Goal: Task Accomplishment & Management: Manage account settings

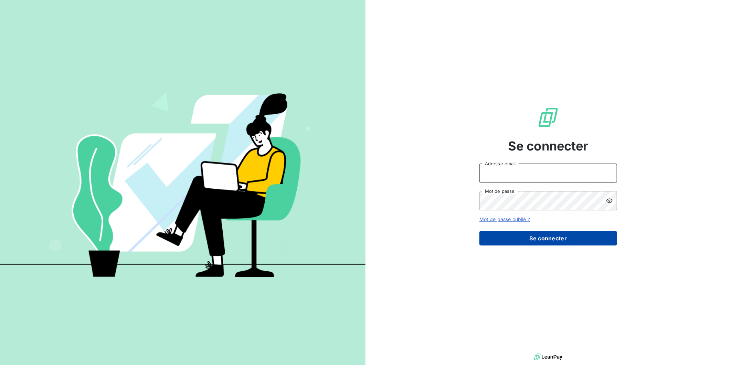
type input "[EMAIL_ADDRESS][DOMAIN_NAME]"
click at [539, 239] on button "Se connecter" at bounding box center [548, 238] width 138 height 14
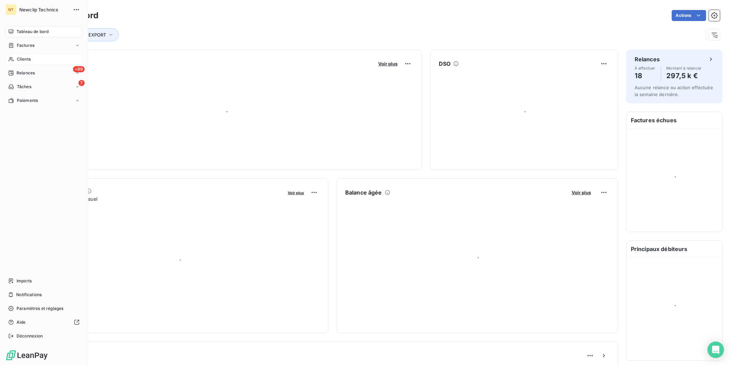
click at [14, 58] on div "Clients" at bounding box center [44, 59] width 77 height 11
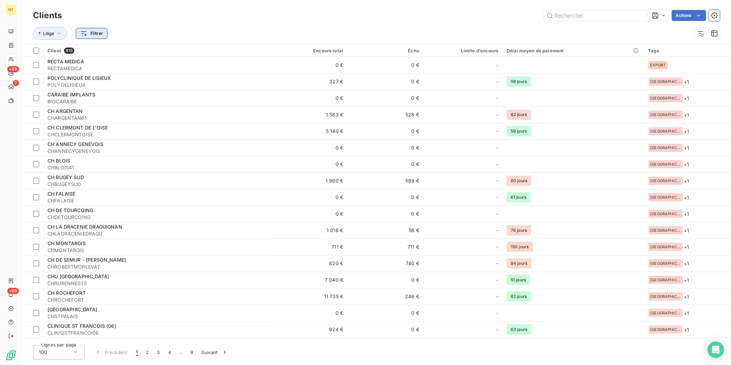
click at [87, 35] on html "NT +99 7 +99 Clients Actions Litige Filtrer Client 815 Encours total Échu Limit…" at bounding box center [365, 182] width 731 height 365
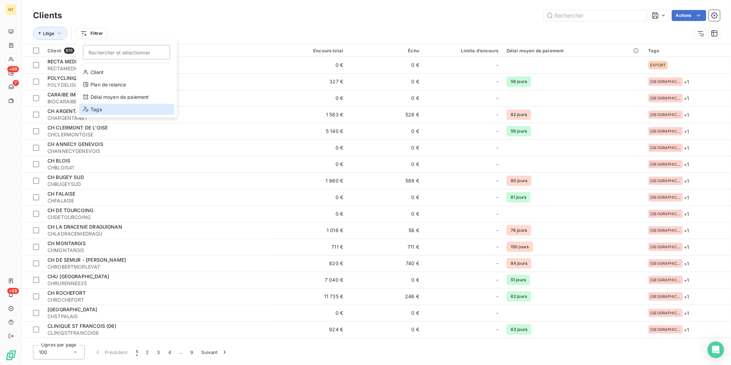
click at [98, 108] on div "Tags" at bounding box center [126, 109] width 95 height 11
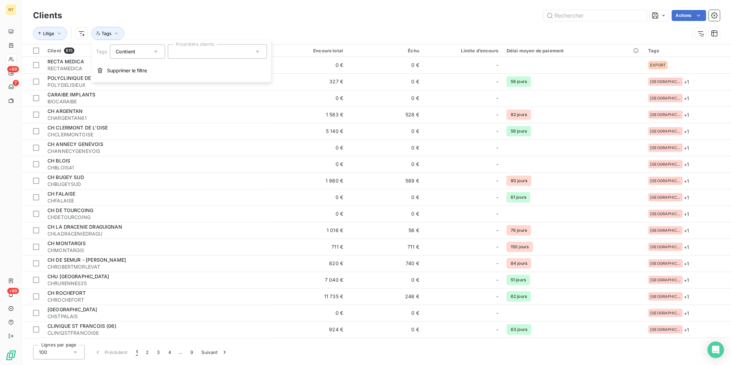
click at [178, 51] on input "text" at bounding box center [176, 52] width 6 height 6
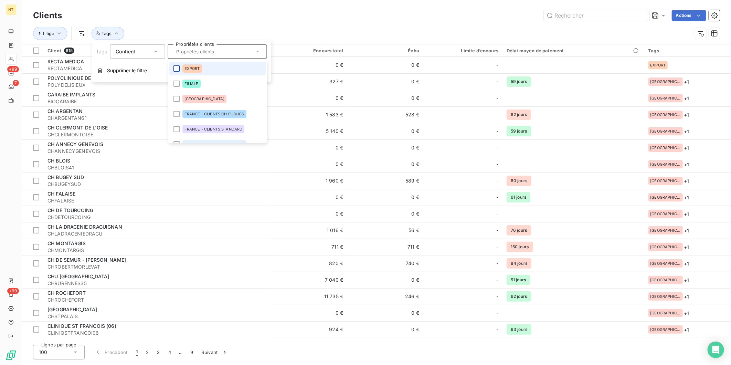
click at [174, 66] on div at bounding box center [176, 68] width 6 height 6
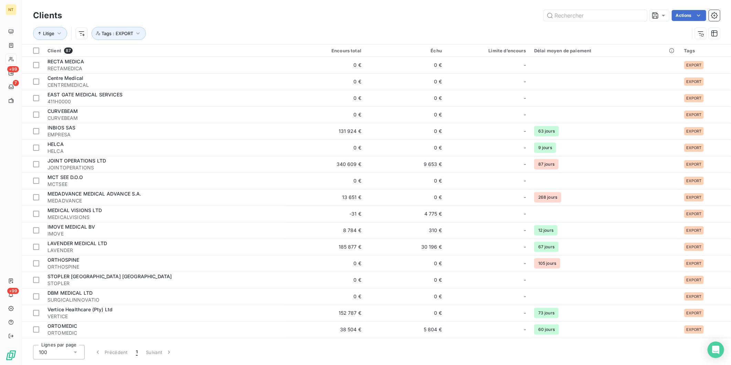
click at [291, 26] on div "Litige Tags : EXPORT" at bounding box center [376, 33] width 687 height 21
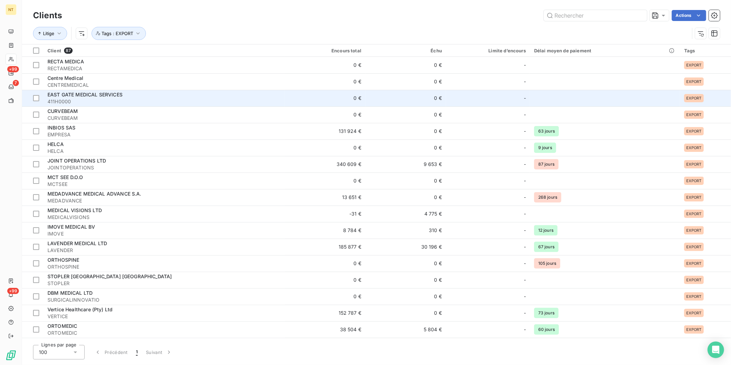
click at [112, 100] on span "411H0000" at bounding box center [163, 101] width 233 height 7
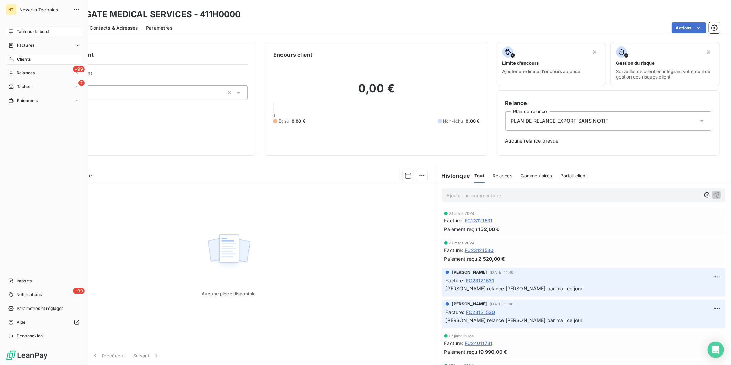
click at [17, 31] on span "Tableau de bord" at bounding box center [33, 32] width 32 height 6
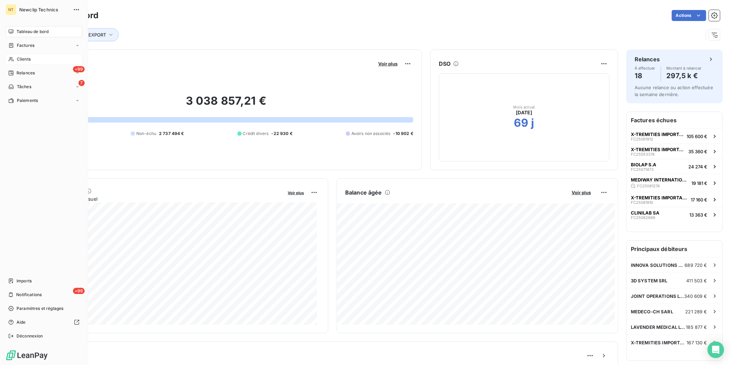
click at [14, 60] on div "Clients" at bounding box center [44, 59] width 77 height 11
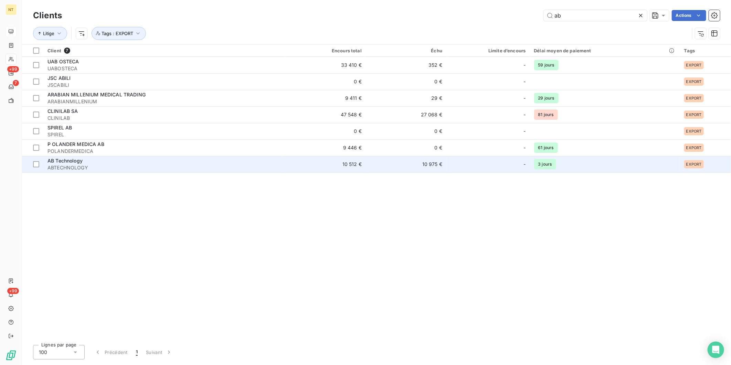
type input "ab"
click at [107, 160] on div "AB Technology" at bounding box center [164, 160] width 234 height 7
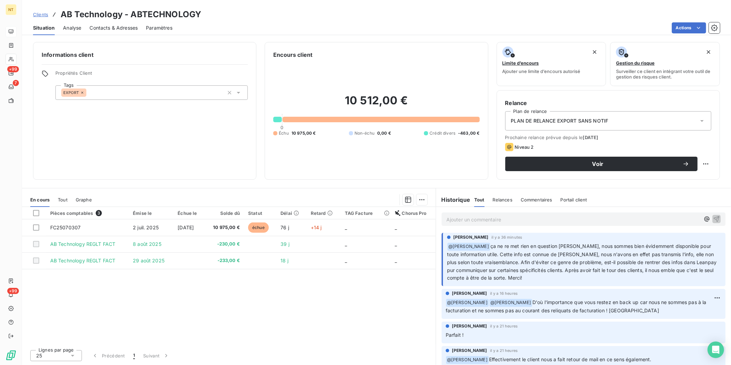
click at [158, 25] on span "Paramètres" at bounding box center [159, 27] width 26 height 7
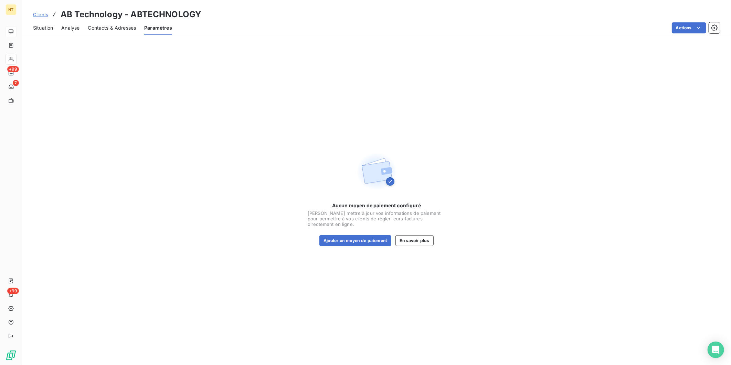
click at [39, 27] on span "Situation" at bounding box center [43, 27] width 20 height 7
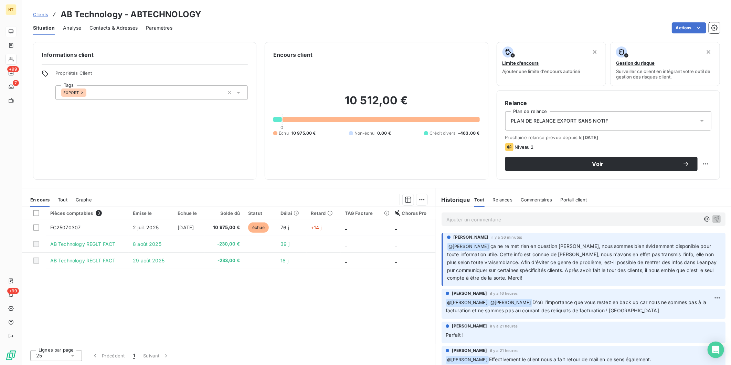
click at [688, 218] on p "Ajouter un commentaire ﻿" at bounding box center [573, 219] width 254 height 9
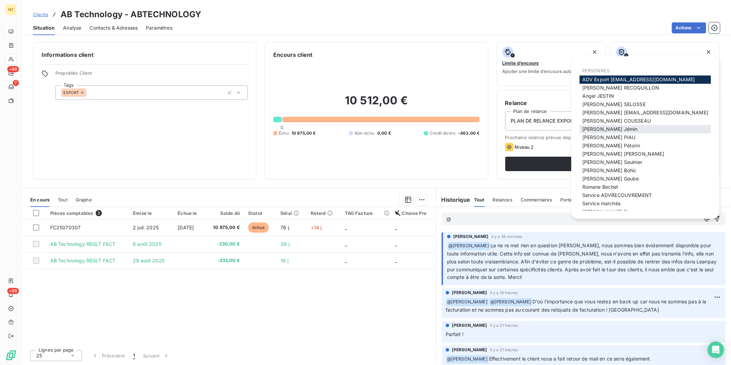
click at [604, 129] on span "[PERSON_NAME]" at bounding box center [609, 129] width 55 height 6
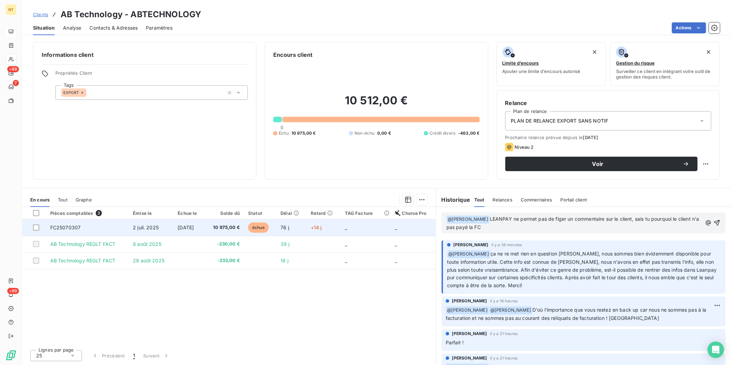
click at [152, 222] on td "2 juil. 2025" at bounding box center [151, 227] width 45 height 17
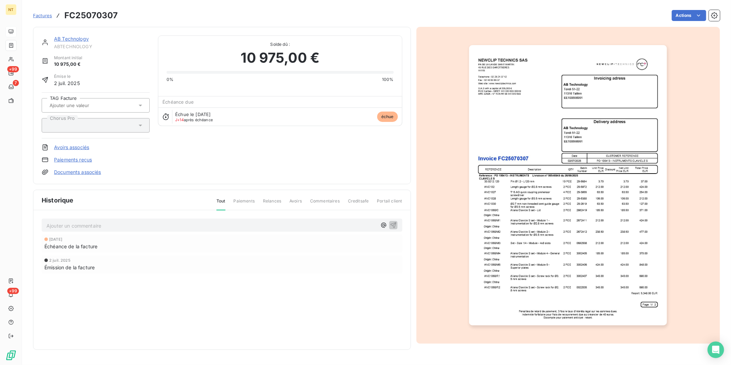
click at [74, 39] on link "AB Technology" at bounding box center [71, 39] width 35 height 6
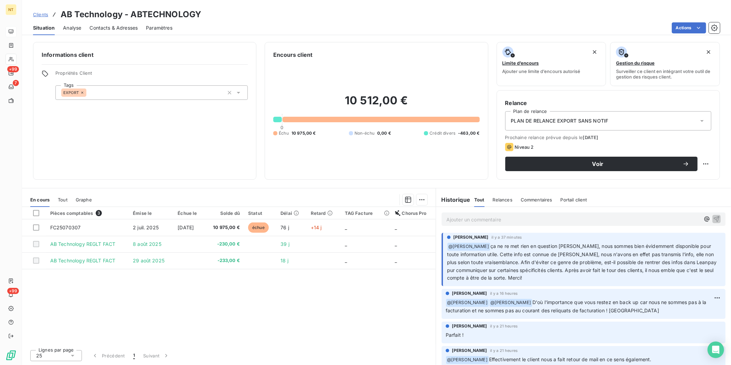
click at [503, 222] on p "Ajouter un commentaire ﻿" at bounding box center [573, 219] width 254 height 9
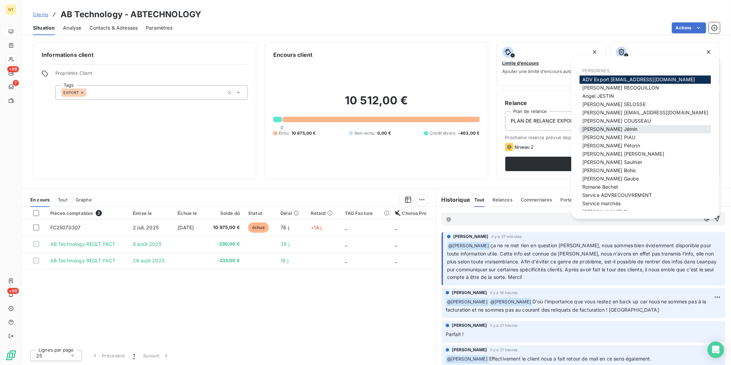
click at [610, 131] on span "[PERSON_NAME]" at bounding box center [609, 129] width 55 height 6
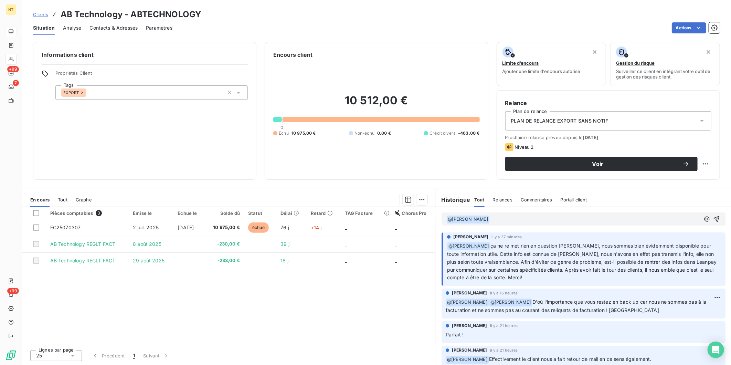
click at [504, 215] on p "﻿ @ [PERSON_NAME] ﻿ ﻿" at bounding box center [573, 219] width 254 height 8
drag, startPoint x: 673, startPoint y: 218, endPoint x: 481, endPoint y: 218, distance: 192.0
click at [481, 218] on p "﻿ @ [PERSON_NAME] ﻿ Le but étant de gagner du temps et de contacter le client d…" at bounding box center [573, 219] width 254 height 8
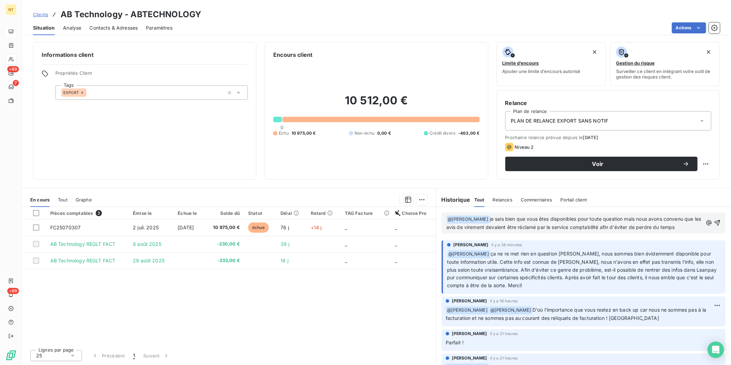
click at [683, 225] on p "﻿ @ [PERSON_NAME] ﻿ je sais bien que vous êtes disponibles pour toute question …" at bounding box center [574, 223] width 256 height 16
drag, startPoint x: 680, startPoint y: 225, endPoint x: 635, endPoint y: 228, distance: 44.9
click at [635, 228] on p "﻿ @ [PERSON_NAME] ﻿ je sais bien que vous êtes disponibles pour toute question …" at bounding box center [574, 223] width 256 height 16
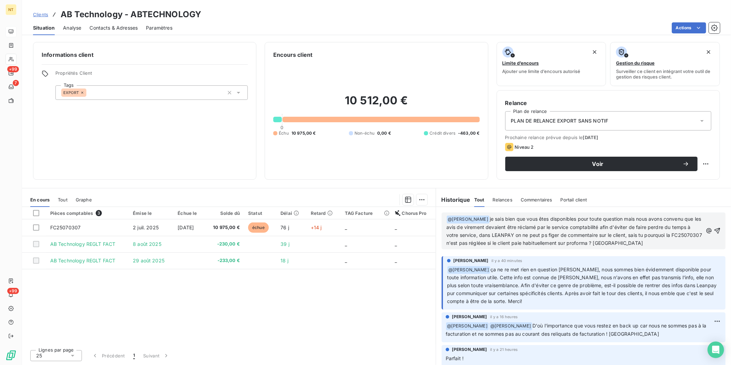
click at [514, 243] on span "je sais bien que vous êtes disponibles pour toute question mais nous avons conv…" at bounding box center [574, 231] width 257 height 30
click at [544, 233] on span "je sais bien que vous êtes disponibles pour toute question mais nous avons conv…" at bounding box center [574, 231] width 257 height 30
click at [628, 232] on span "je sais bien que vous êtes disponibles pour toute question mais nous avons conv…" at bounding box center [574, 231] width 256 height 30
click at [629, 232] on span "je sais bien que vous êtes disponibles pour toute question mais nous avons conv…" at bounding box center [574, 231] width 256 height 30
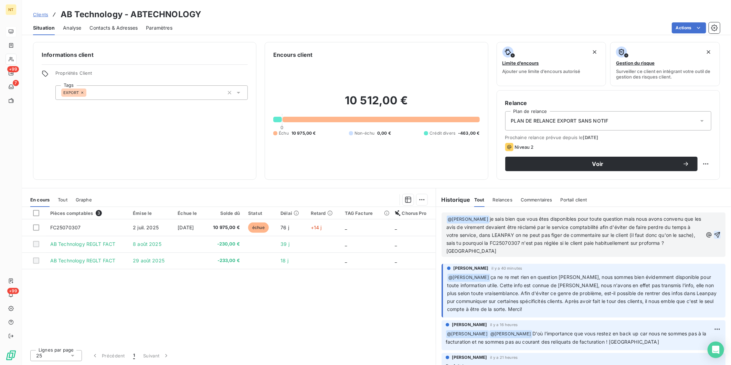
click at [714, 236] on icon "button" at bounding box center [717, 234] width 7 height 7
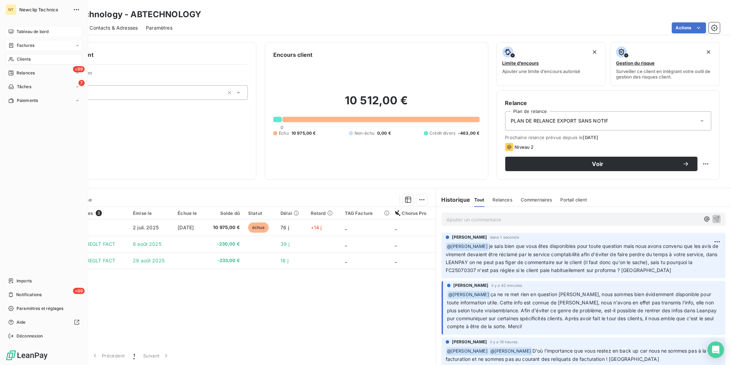
click at [28, 44] on span "Factures" at bounding box center [26, 45] width 18 height 6
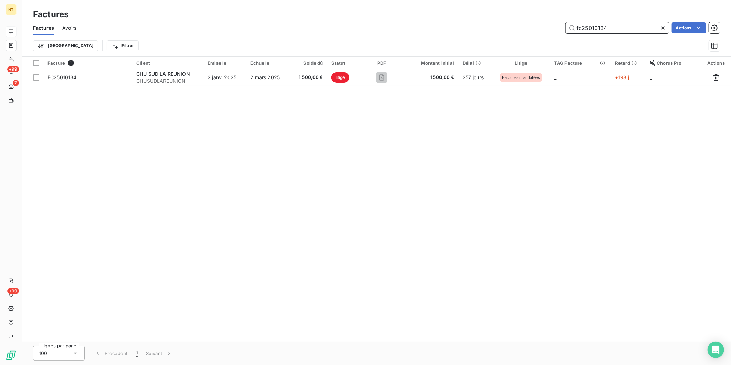
drag, startPoint x: 629, startPoint y: 23, endPoint x: 491, endPoint y: 28, distance: 137.3
click at [491, 28] on div "fc25010134 Actions" at bounding box center [402, 27] width 635 height 11
paste input "FC25082540"
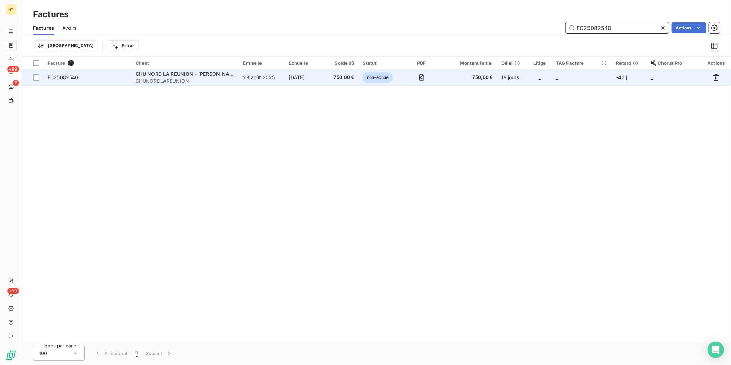
type input "FC25082540"
click at [60, 77] on span "FC25082540" at bounding box center [62, 77] width 31 height 6
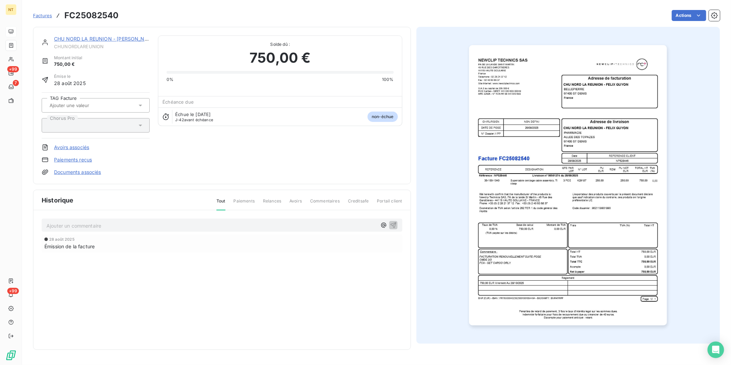
click at [93, 225] on p "Ajouter un commentaire ﻿" at bounding box center [211, 225] width 330 height 9
click at [128, 228] on p "Mandat n°" at bounding box center [211, 225] width 330 height 8
click at [165, 225] on p "Mandaté le [DATE] liquidation n°" at bounding box center [211, 225] width 330 height 8
click at [394, 226] on icon "button" at bounding box center [393, 224] width 7 height 7
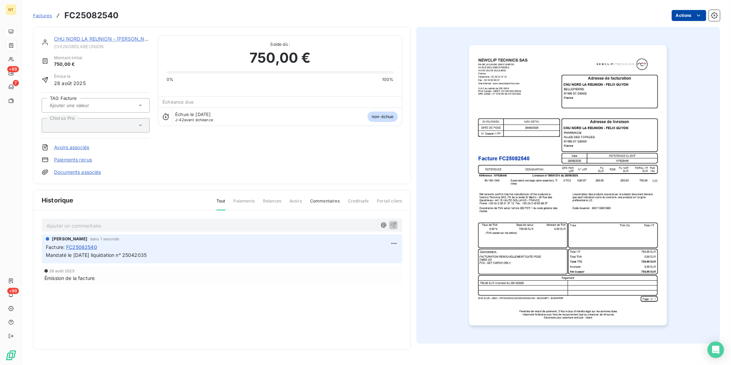
click at [694, 12] on html "NT +99 7 +99 Factures FC25082540 Actions CHU NORD LA REUNION - [PERSON_NAME] Mo…" at bounding box center [365, 182] width 731 height 365
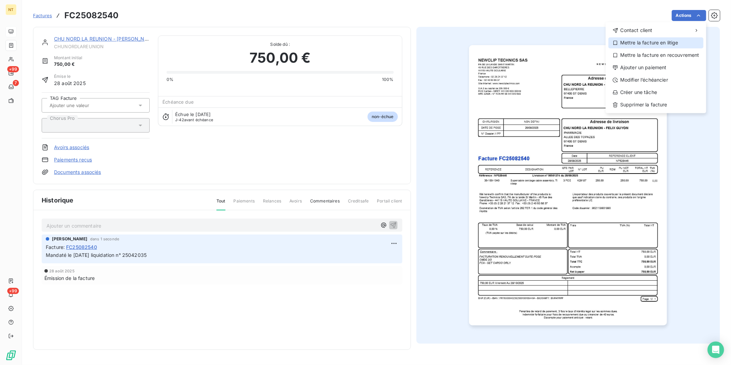
click at [667, 44] on div "Mettre la facture en litige" at bounding box center [655, 42] width 95 height 11
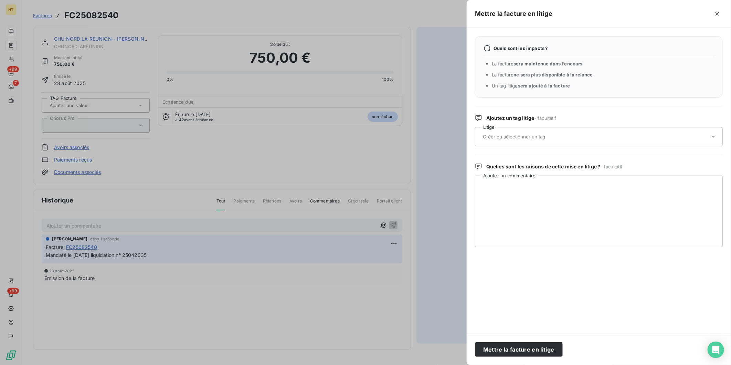
click at [534, 134] on input "text" at bounding box center [532, 136] width 100 height 6
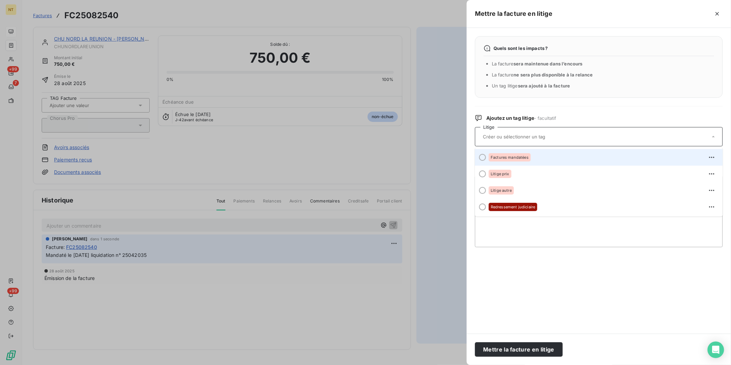
click at [530, 154] on div "Factures mandatées" at bounding box center [603, 157] width 228 height 11
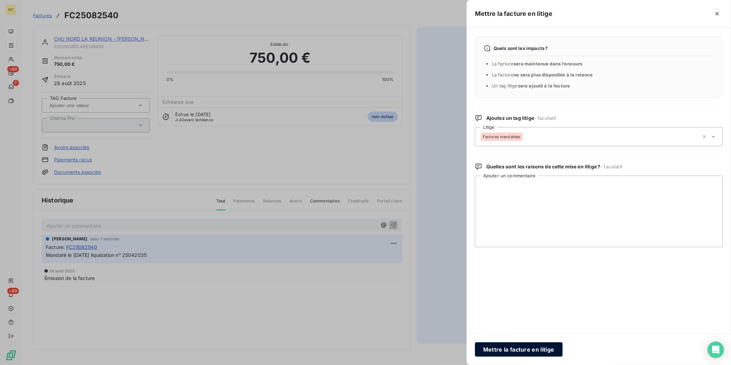
click at [513, 349] on button "Mettre la facture en litige" at bounding box center [519, 349] width 88 height 14
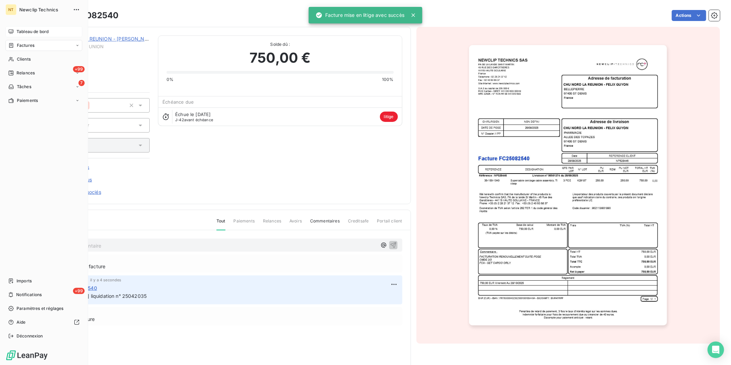
click at [17, 47] on span "Factures" at bounding box center [26, 45] width 18 height 6
click at [19, 46] on span "Factures" at bounding box center [26, 45] width 18 height 6
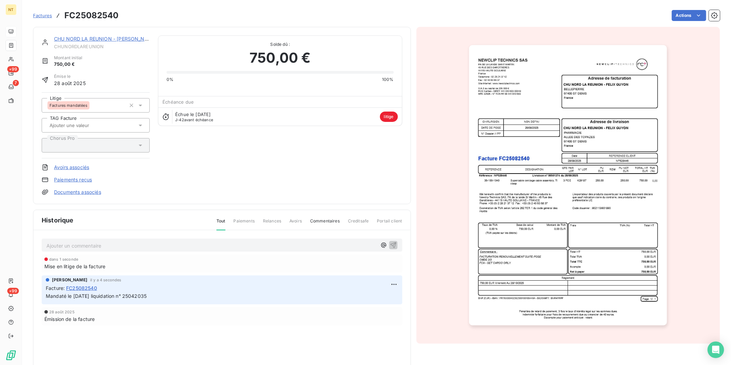
click at [42, 15] on span "Factures" at bounding box center [42, 16] width 19 height 6
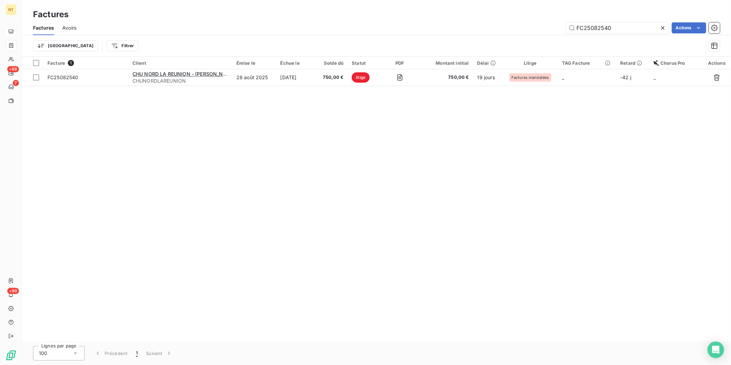
drag, startPoint x: 627, startPoint y: 28, endPoint x: 432, endPoint y: 28, distance: 195.4
click at [439, 30] on div "FC25082540 Actions" at bounding box center [402, 27] width 635 height 11
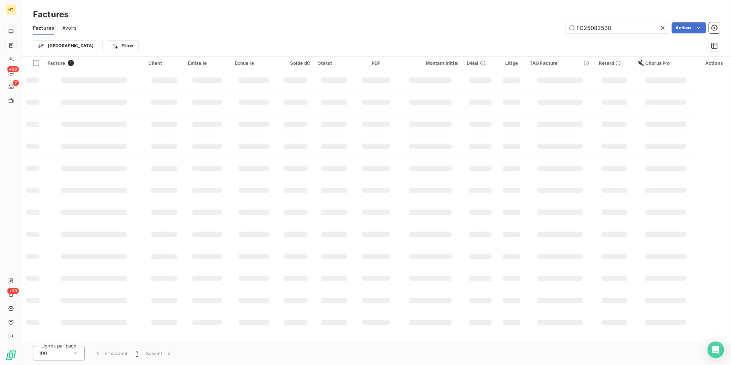
type input "FC25082538"
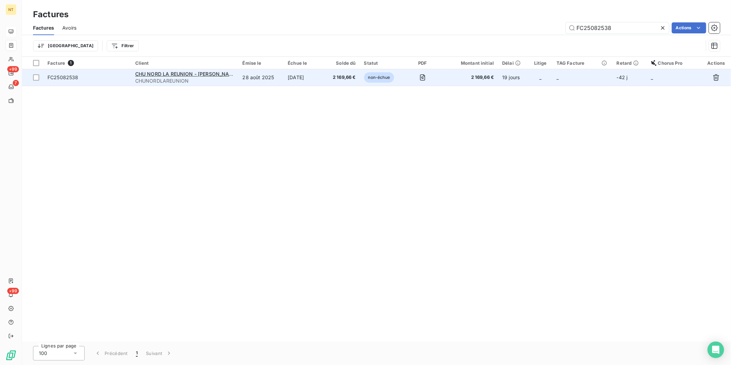
click at [76, 77] on span "FC25082538" at bounding box center [62, 77] width 31 height 6
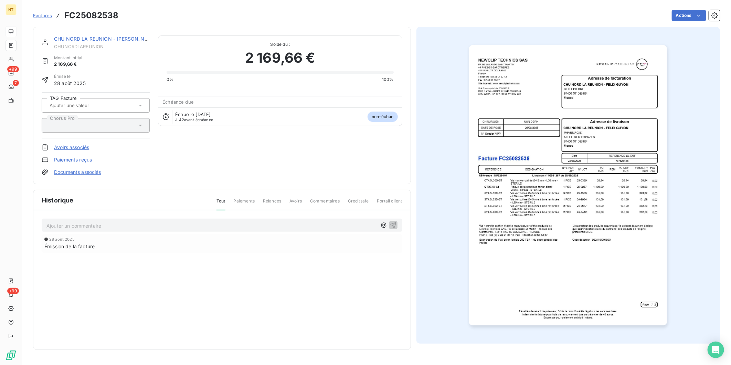
click at [85, 228] on p "Ajouter un commentaire ﻿" at bounding box center [211, 225] width 330 height 9
drag, startPoint x: 395, startPoint y: 222, endPoint x: 500, endPoint y: 138, distance: 134.9
click at [395, 222] on icon "button" at bounding box center [393, 225] width 6 height 6
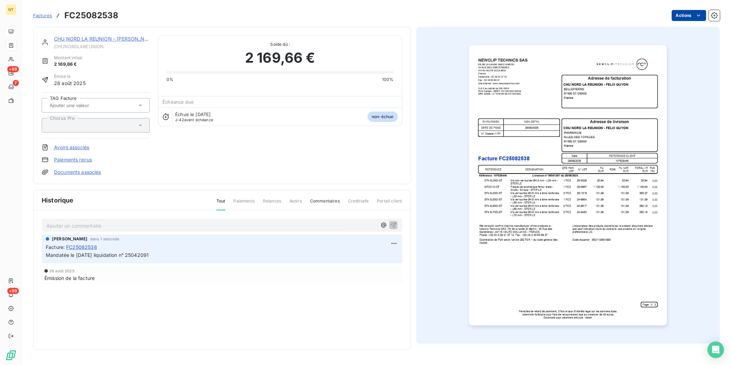
click at [676, 16] on html "NT +99 7 +99 Factures FC25082538 Actions CHU NORD LA REUNION - [PERSON_NAME] Mo…" at bounding box center [365, 182] width 731 height 365
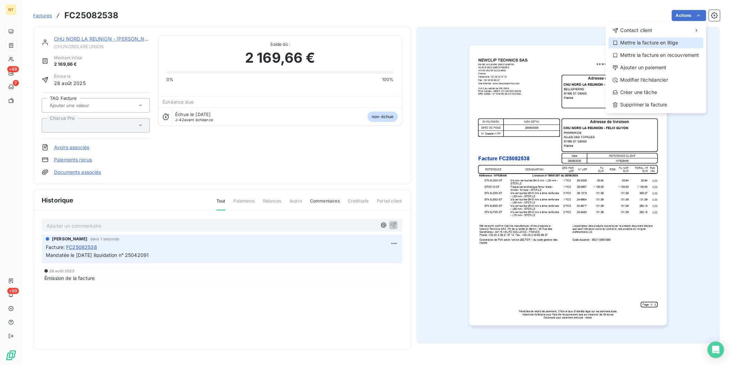
click at [656, 41] on div "Mettre la facture en litige" at bounding box center [655, 42] width 95 height 11
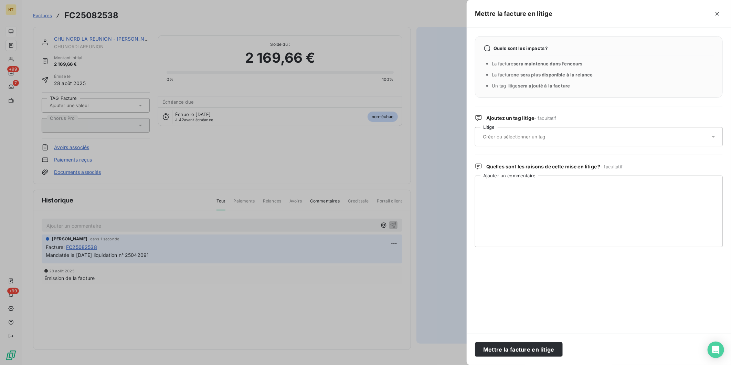
click at [533, 132] on div at bounding box center [595, 136] width 229 height 14
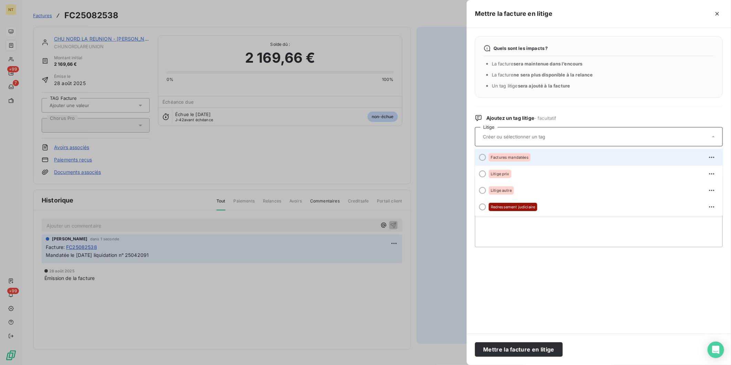
click at [537, 153] on div "Factures mandatées" at bounding box center [603, 157] width 228 height 11
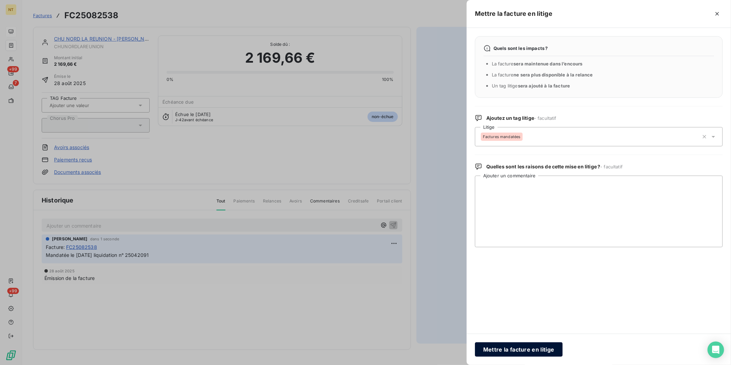
click at [539, 351] on button "Mettre la facture en litige" at bounding box center [519, 349] width 88 height 14
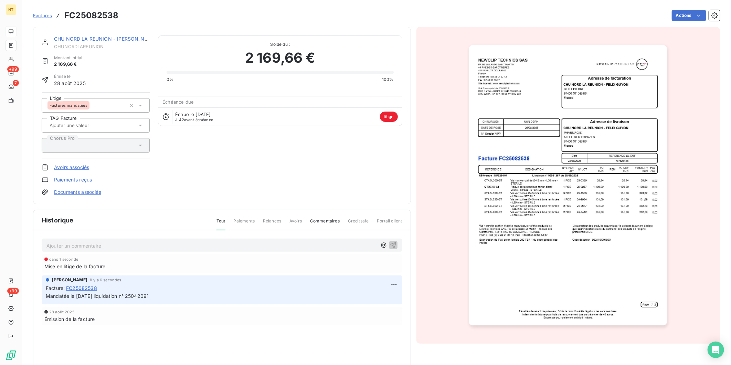
click at [88, 37] on link "CHU NORD LA REUNION - [PERSON_NAME]" at bounding box center [105, 39] width 103 height 6
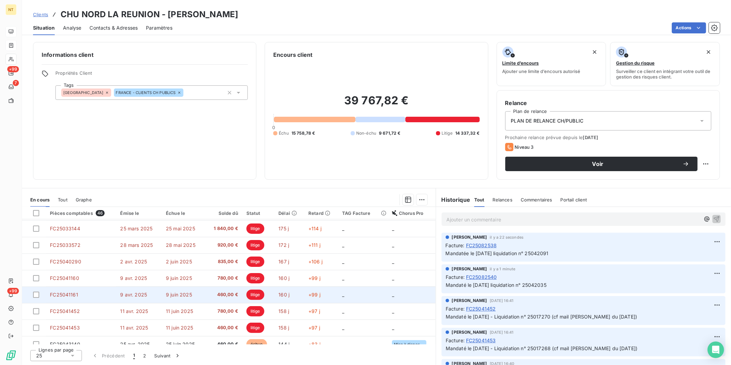
scroll to position [288, 0]
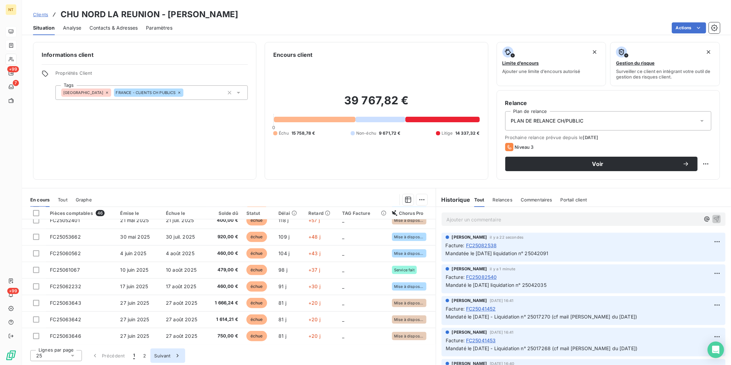
click at [162, 355] on button "Suivant" at bounding box center [167, 355] width 35 height 14
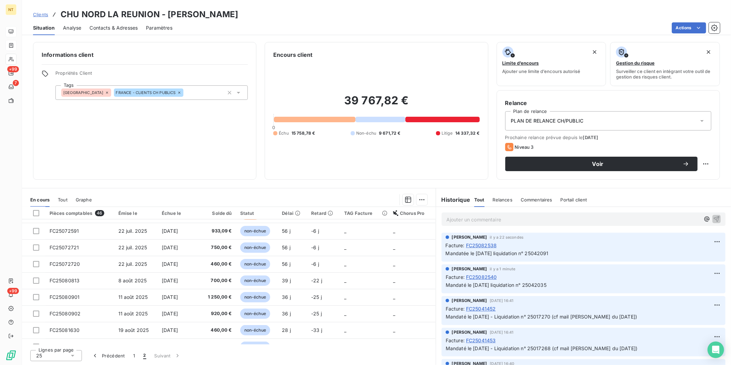
scroll to position [191, 0]
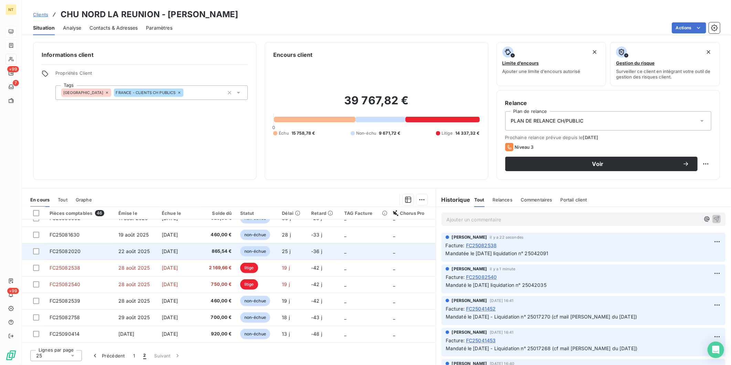
click at [139, 256] on td "22 août 2025" at bounding box center [136, 251] width 44 height 17
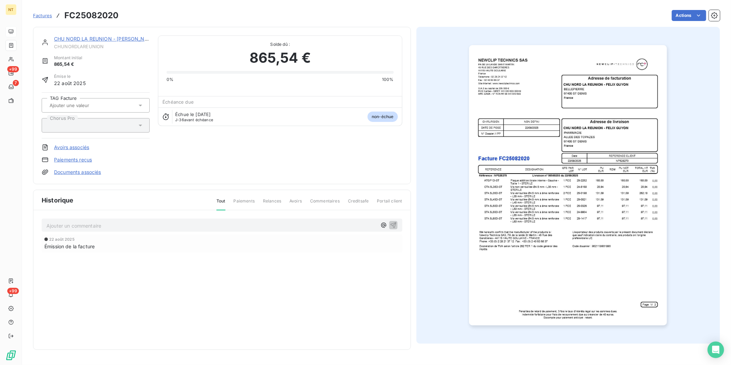
click at [186, 222] on p "Ajouter un commentaire ﻿" at bounding box center [211, 225] width 330 height 9
click at [124, 224] on span "Mandatée le [DATE] liquidatoin n° 25042040" at bounding box center [98, 225] width 104 height 6
click at [391, 225] on icon "button" at bounding box center [393, 224] width 7 height 7
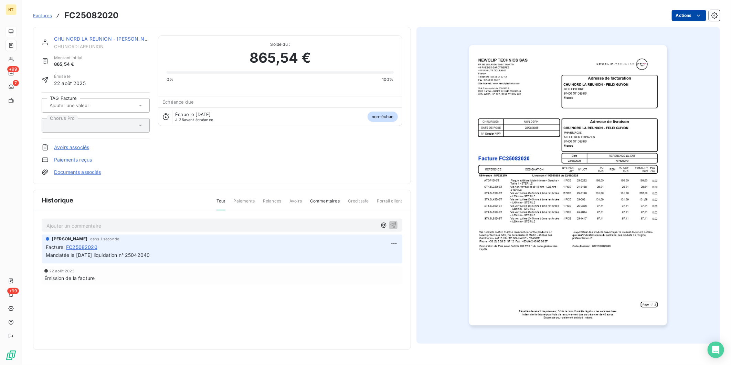
click at [689, 17] on html "NT +99 7 +99 Factures FC25082020 Actions CHU NORD LA REUNION - [PERSON_NAME] Mo…" at bounding box center [365, 182] width 731 height 365
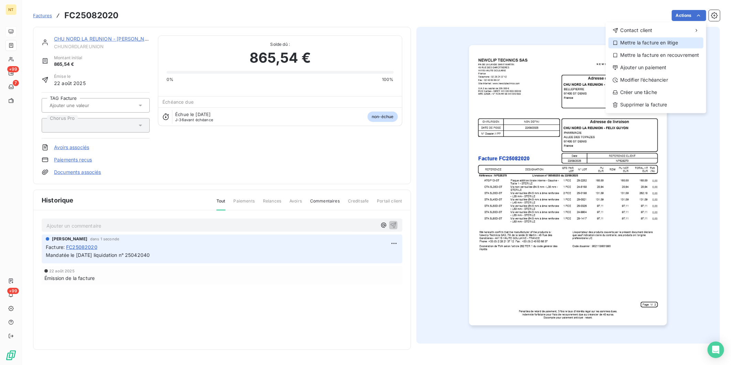
click at [665, 39] on div "Mettre la facture en litige" at bounding box center [655, 42] width 95 height 11
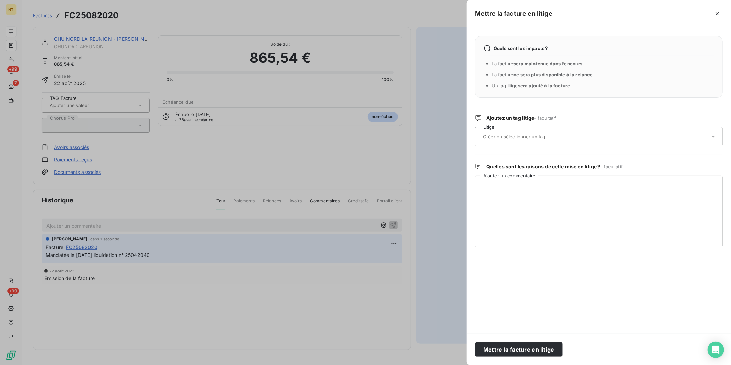
click at [527, 137] on input "text" at bounding box center [532, 136] width 100 height 6
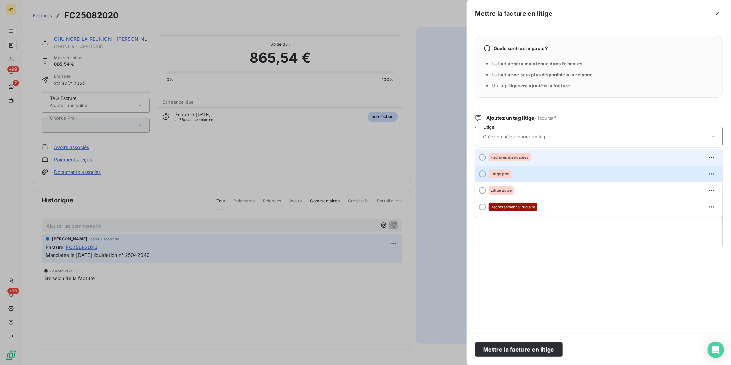
click at [523, 159] on div "Factures mandatées" at bounding box center [510, 157] width 42 height 8
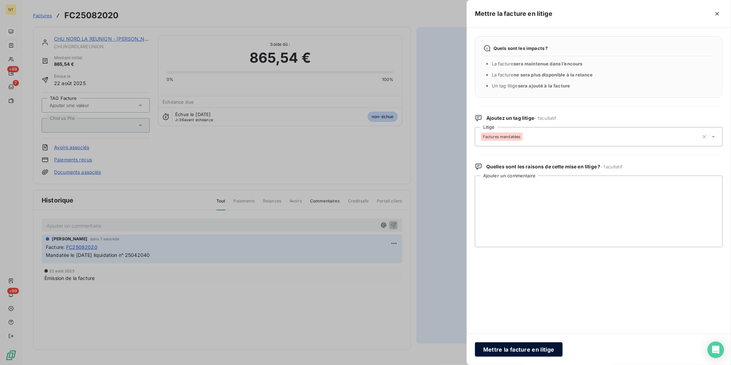
click at [522, 352] on button "Mettre la facture en litige" at bounding box center [519, 349] width 88 height 14
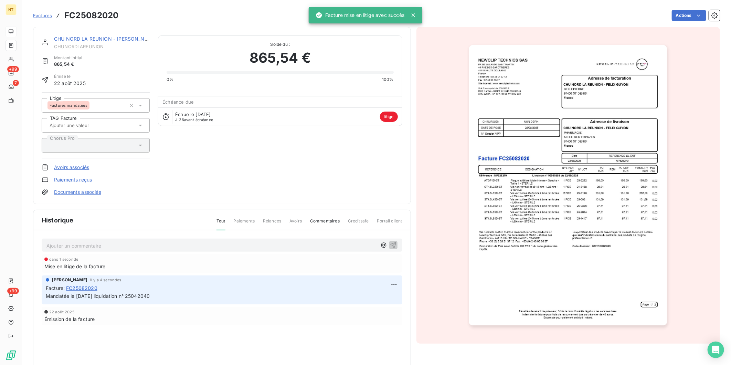
click at [73, 40] on link "CHU NORD LA REUNION - [PERSON_NAME]" at bounding box center [105, 39] width 103 height 6
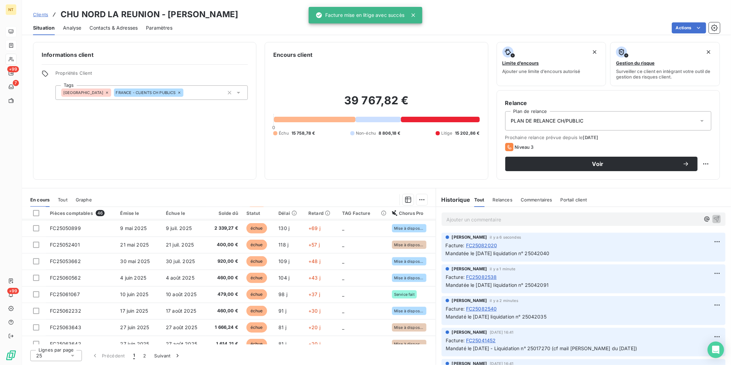
scroll to position [288, 0]
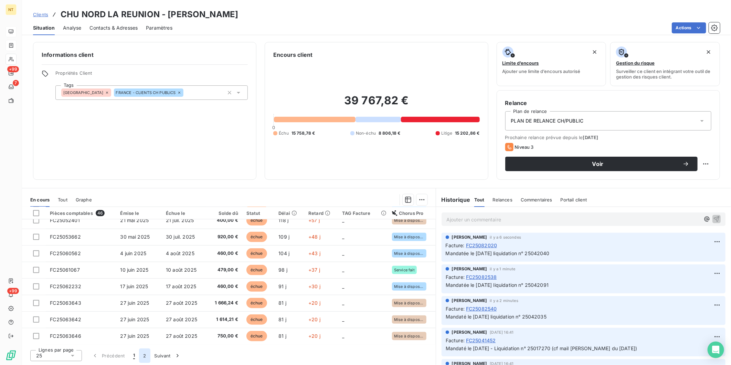
click at [145, 358] on button "2" at bounding box center [144, 355] width 11 height 14
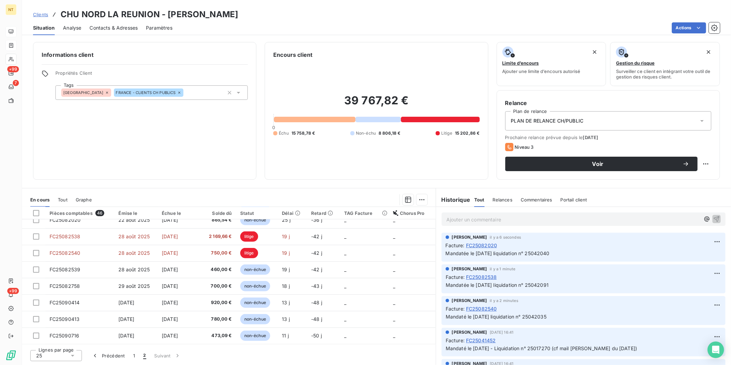
scroll to position [222, 0]
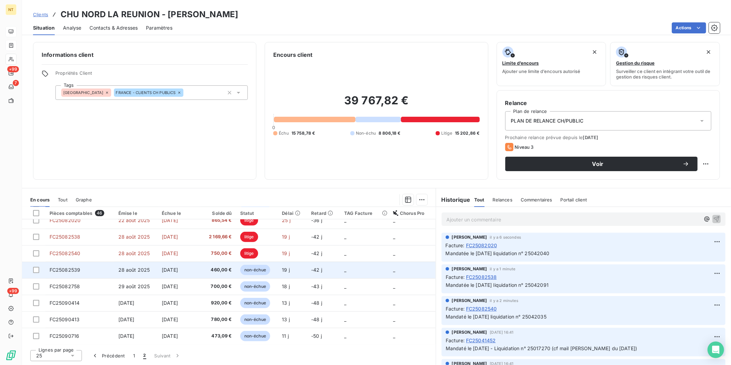
click at [110, 272] on td "FC25082539" at bounding box center [79, 269] width 69 height 17
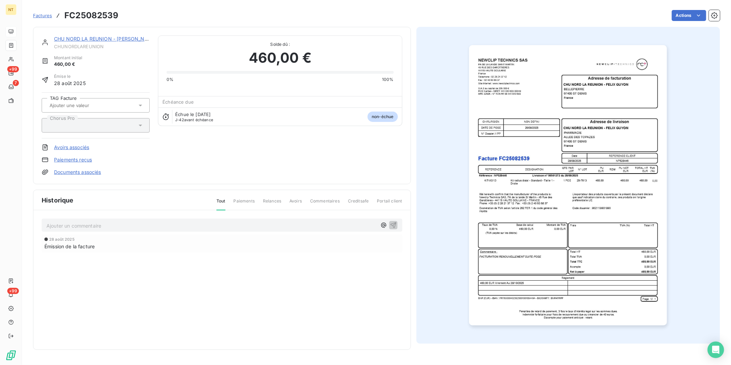
click at [139, 222] on p "Ajouter un commentaire ﻿" at bounding box center [211, 225] width 330 height 9
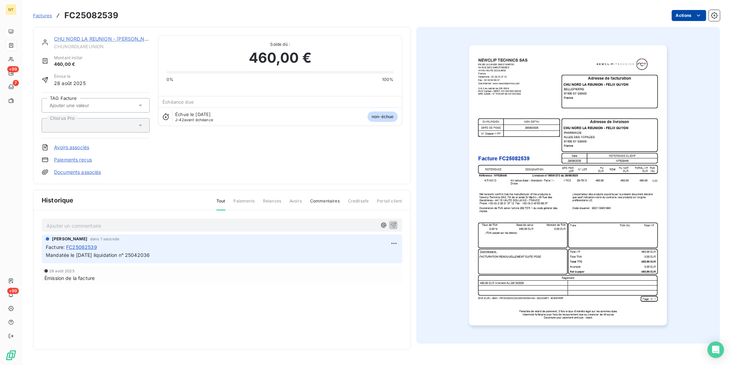
click at [690, 12] on html "NT +99 7 +99 Factures FC25082539 Actions CHU NORD LA REUNION - [PERSON_NAME] Mo…" at bounding box center [365, 182] width 731 height 365
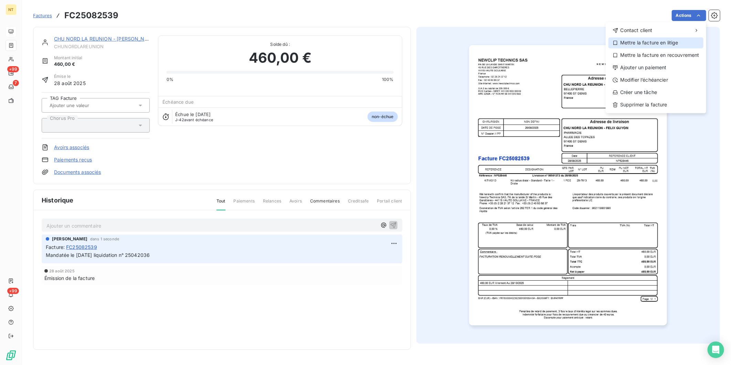
click at [668, 41] on div "Mettre la facture en litige" at bounding box center [655, 42] width 95 height 11
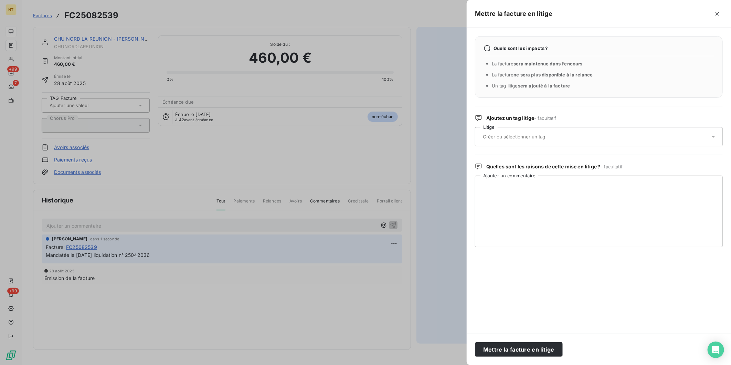
click at [506, 131] on div at bounding box center [595, 136] width 229 height 14
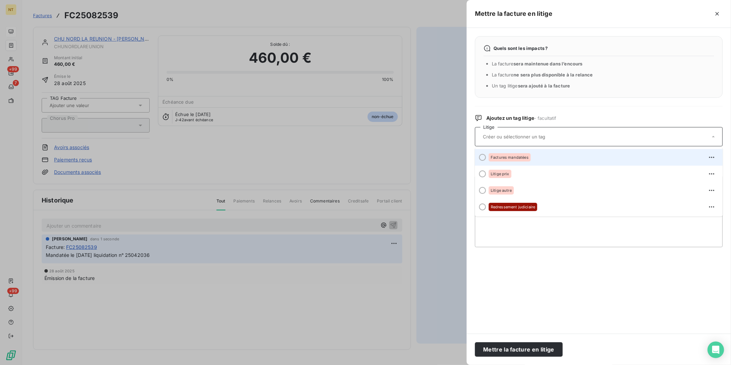
click at [506, 160] on div "Factures mandatées" at bounding box center [510, 157] width 42 height 8
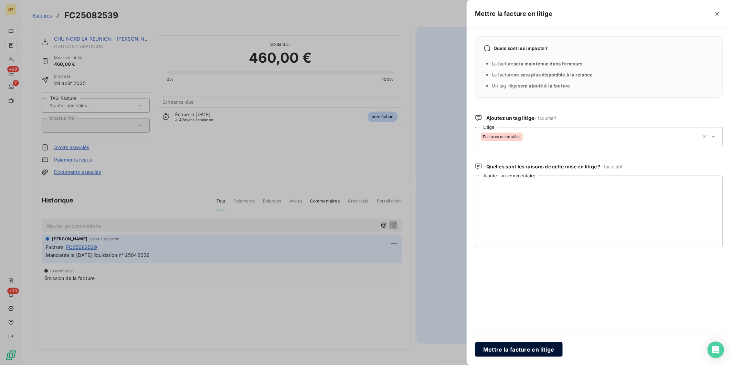
click at [513, 347] on button "Mettre la facture en litige" at bounding box center [519, 349] width 88 height 14
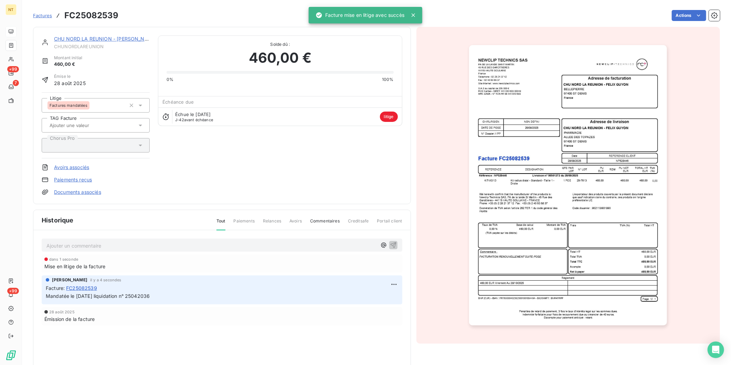
click at [90, 39] on link "CHU NORD LA REUNION - [PERSON_NAME]" at bounding box center [105, 39] width 103 height 6
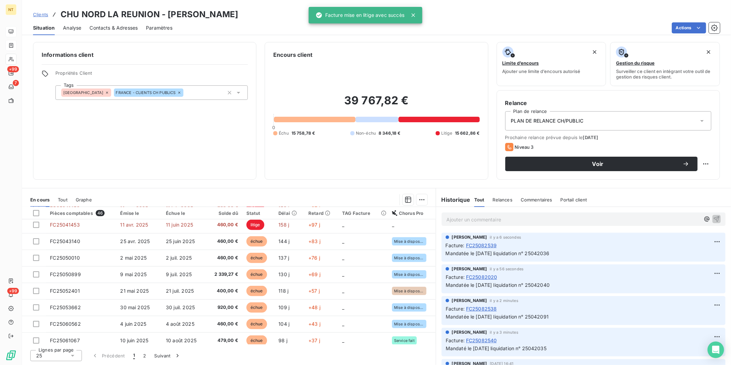
scroll to position [288, 0]
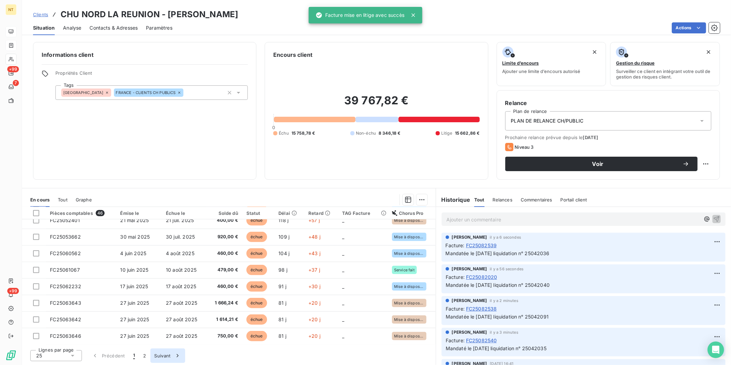
click at [161, 358] on button "Suivant" at bounding box center [167, 355] width 35 height 14
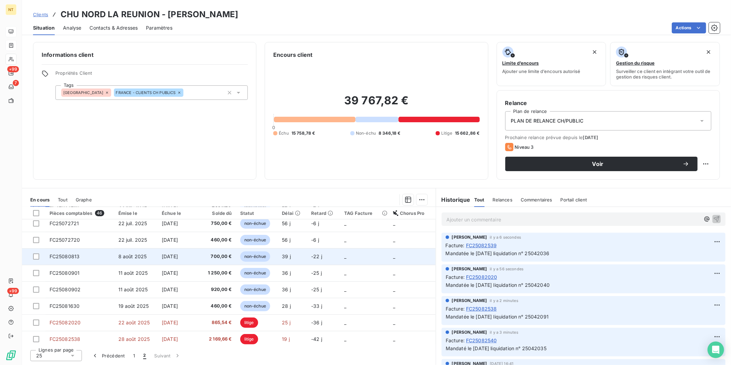
scroll to position [146, 0]
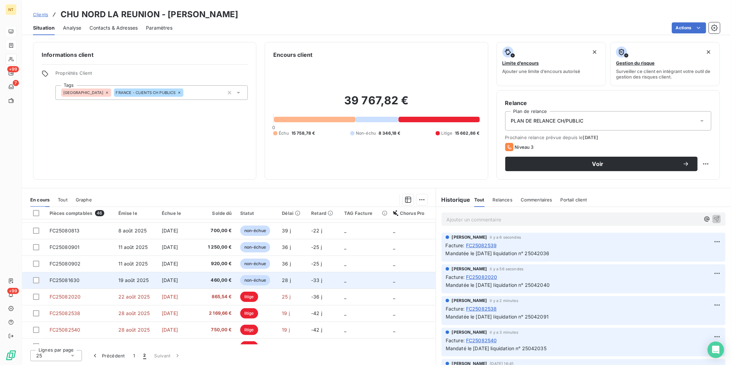
click at [105, 281] on td "FC25081630" at bounding box center [79, 280] width 69 height 17
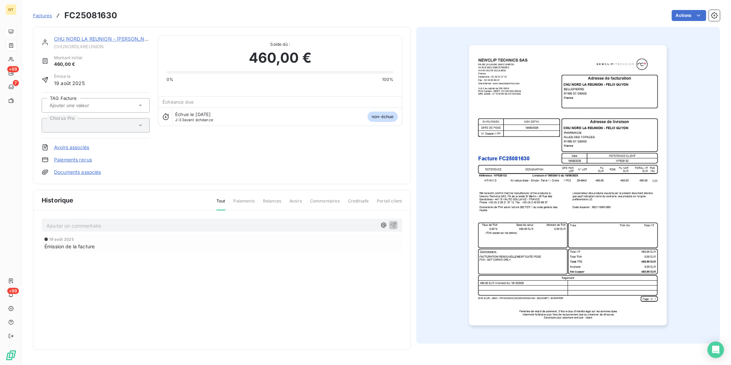
click at [85, 225] on p "Ajouter un commentaire ﻿" at bounding box center [211, 225] width 330 height 9
click at [394, 225] on icon "button" at bounding box center [393, 224] width 7 height 7
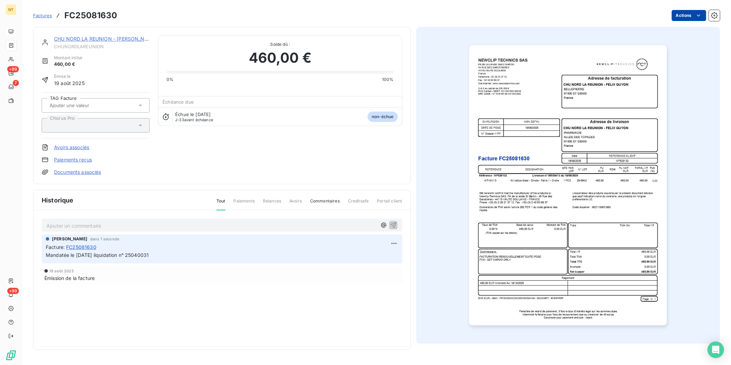
click at [682, 12] on html "NT +99 7 +99 Factures FC25081630 Actions CHU NORD LA REUNION - [PERSON_NAME] Mo…" at bounding box center [365, 182] width 731 height 365
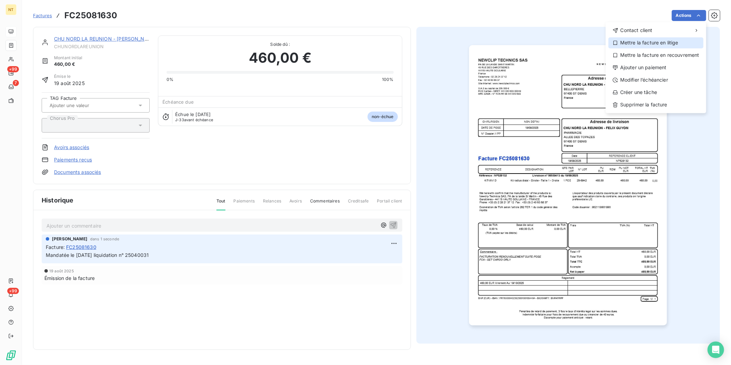
click at [664, 45] on div "Mettre la facture en litige" at bounding box center [655, 42] width 95 height 11
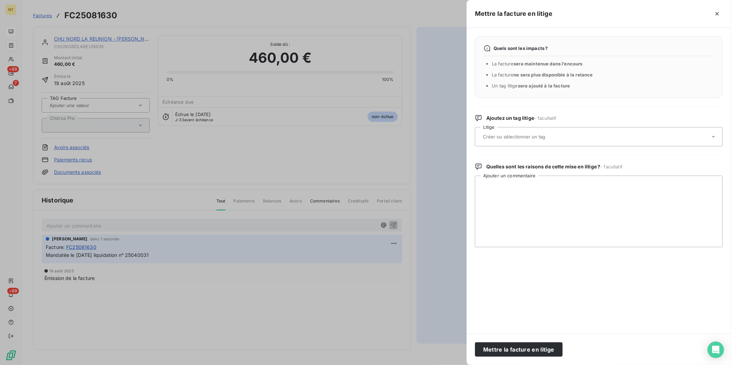
click at [526, 135] on input "text" at bounding box center [532, 136] width 100 height 6
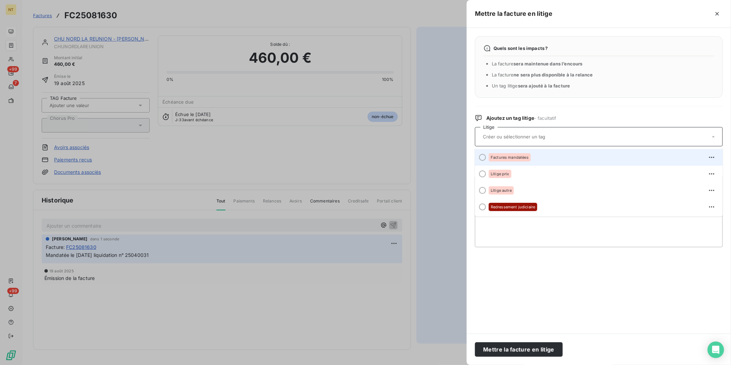
click at [519, 156] on span "Factures mandatées" at bounding box center [510, 157] width 38 height 4
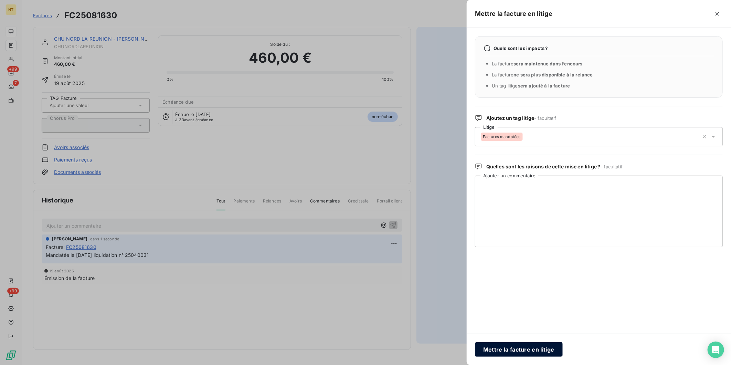
click at [535, 352] on button "Mettre la facture en litige" at bounding box center [519, 349] width 88 height 14
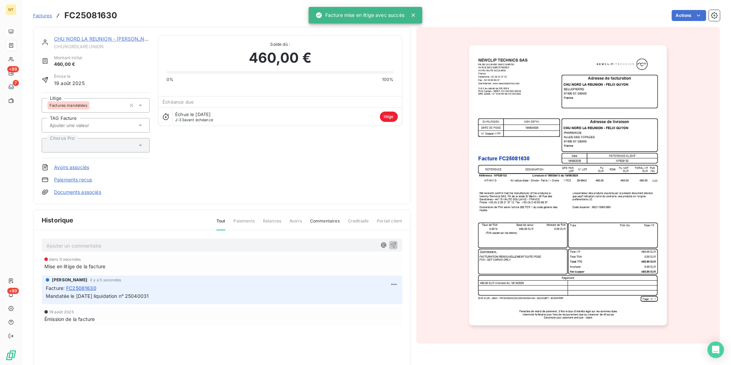
click at [95, 37] on link "CHU NORD LA REUNION - [PERSON_NAME]" at bounding box center [105, 39] width 103 height 6
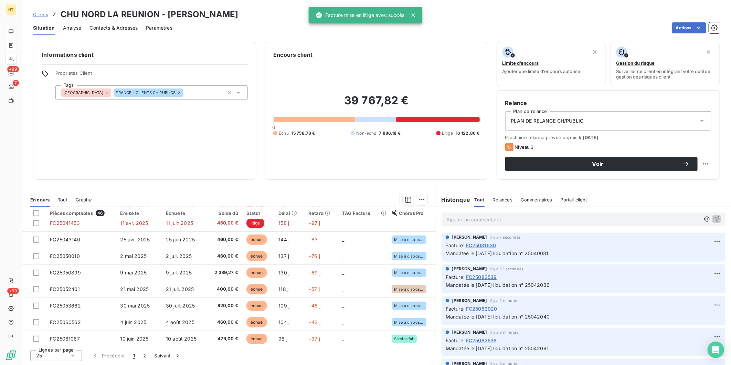
scroll to position [288, 0]
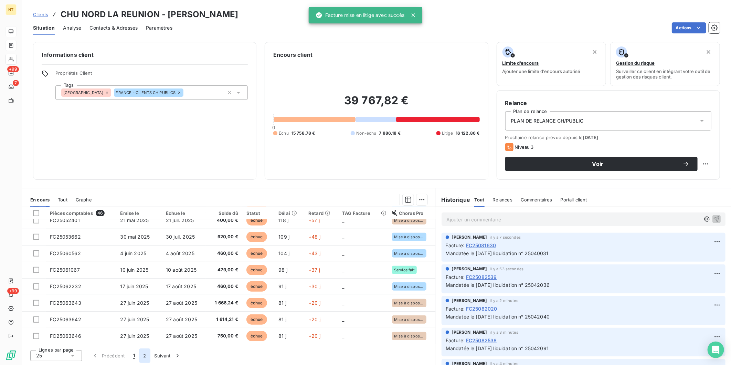
click at [143, 357] on button "2" at bounding box center [144, 355] width 11 height 14
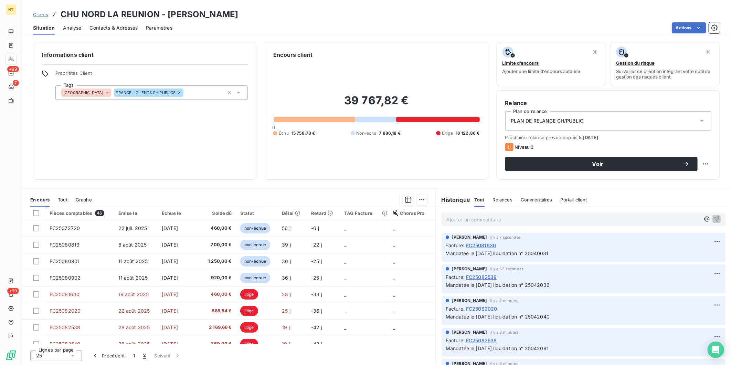
scroll to position [107, 0]
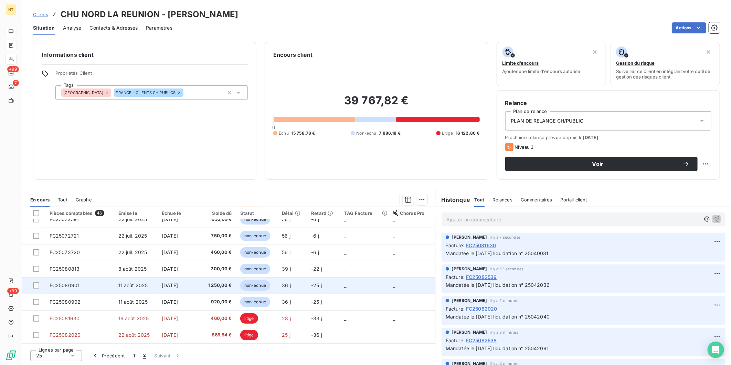
click at [122, 286] on span "11 août 2025" at bounding box center [133, 285] width 30 height 6
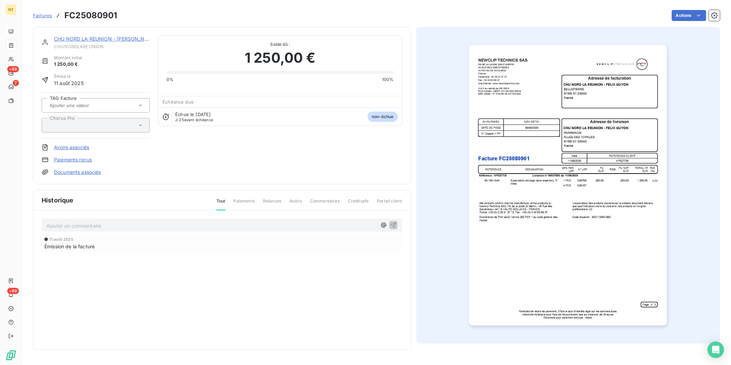
click at [74, 223] on p "Ajouter un commentaire ﻿" at bounding box center [211, 225] width 330 height 9
click at [391, 225] on icon "button" at bounding box center [393, 224] width 7 height 7
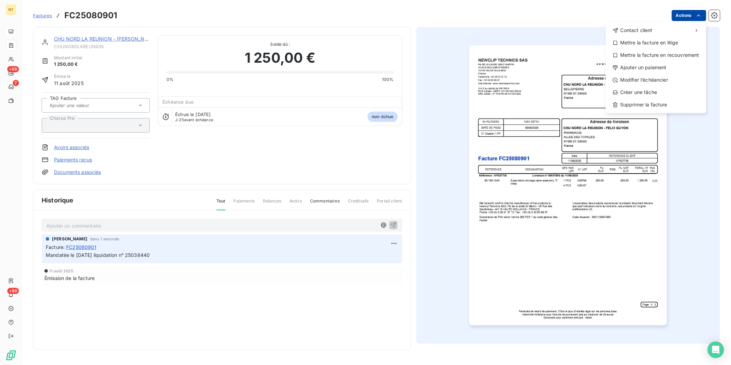
click at [677, 19] on html "NT +99 7 +99 Factures FC25080901 Actions Contact client Mettre la facture en li…" at bounding box center [365, 182] width 731 height 365
click at [663, 42] on div "Mettre la facture en litige" at bounding box center [655, 42] width 95 height 11
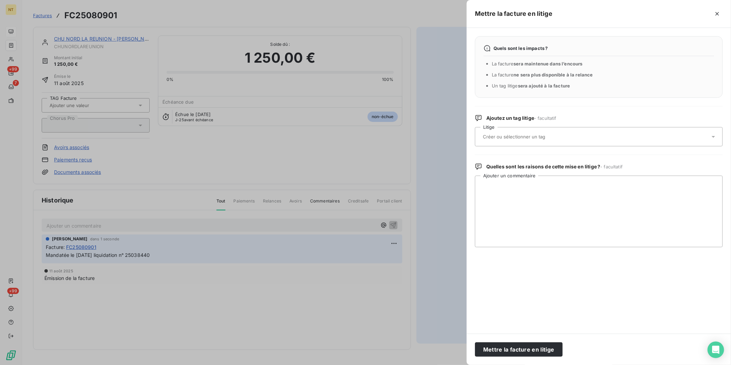
click at [511, 138] on input "text" at bounding box center [532, 136] width 100 height 6
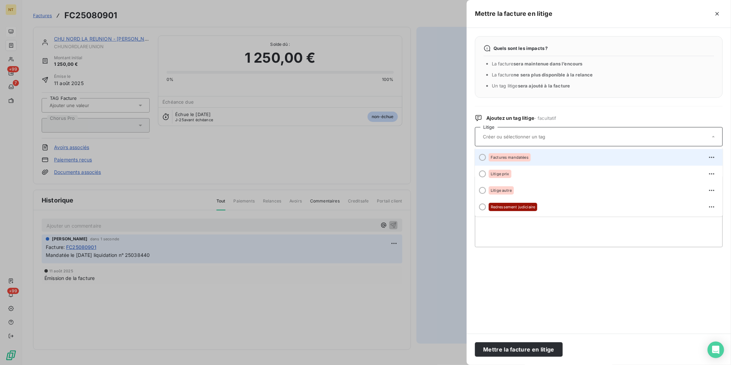
click at [523, 155] on span "Factures mandatées" at bounding box center [510, 157] width 38 height 4
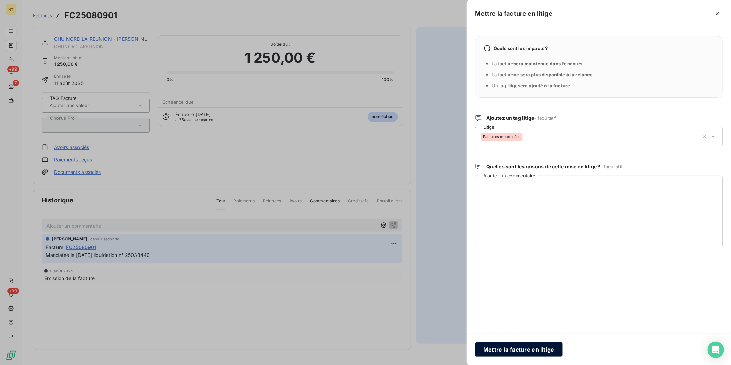
click at [523, 353] on button "Mettre la facture en litige" at bounding box center [519, 349] width 88 height 14
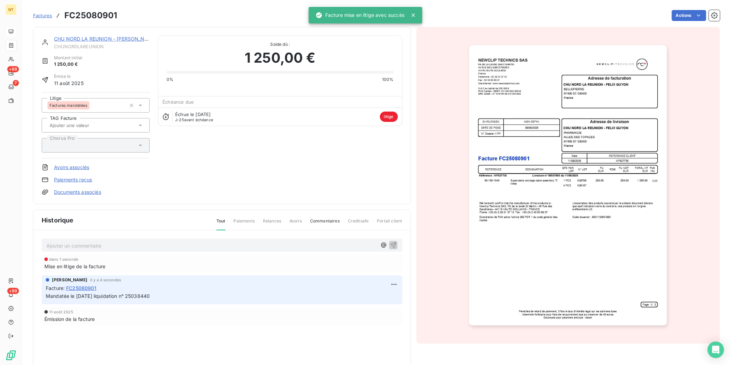
click at [121, 36] on link "CHU NORD LA REUNION - [PERSON_NAME]" at bounding box center [105, 39] width 103 height 6
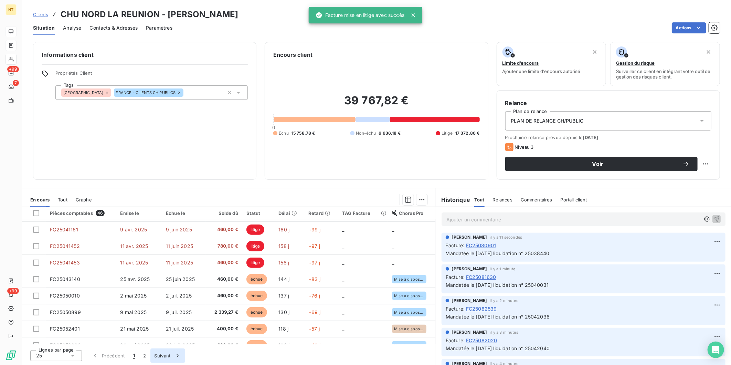
scroll to position [288, 0]
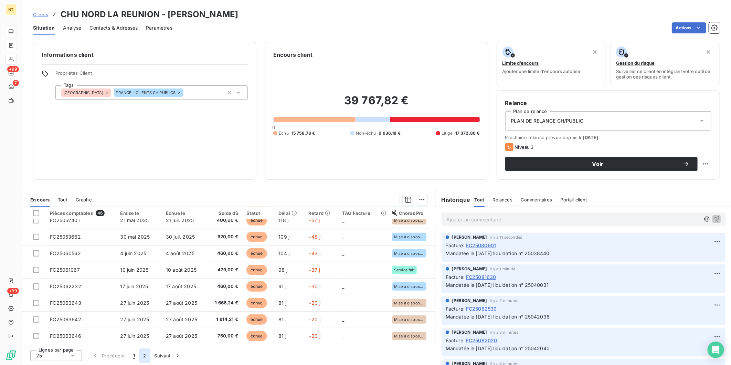
click at [147, 357] on button "2" at bounding box center [144, 355] width 11 height 14
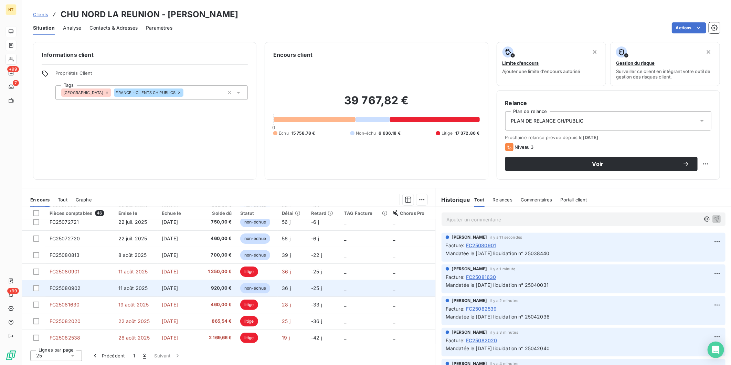
scroll to position [107, 0]
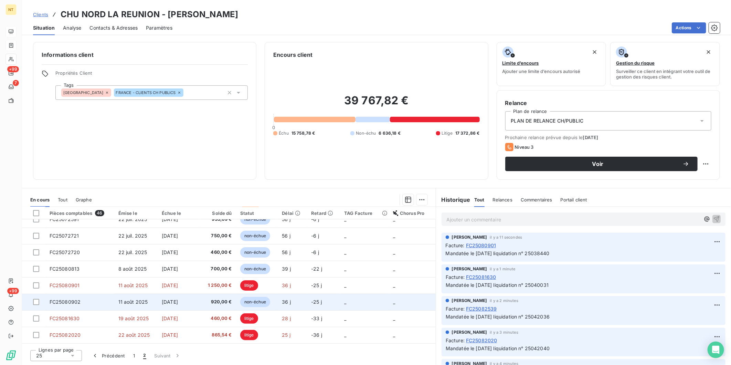
click at [111, 297] on td "FC25080902" at bounding box center [79, 301] width 69 height 17
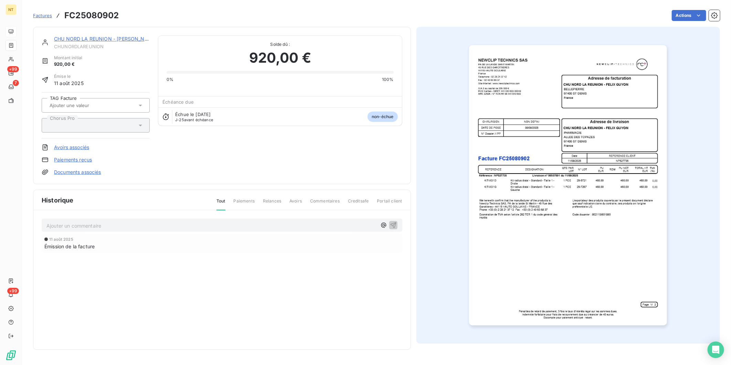
click at [138, 221] on div "Ajouter un commentaire ﻿" at bounding box center [211, 225] width 330 height 9
click at [130, 224] on p "Ajouter un commentaire ﻿" at bounding box center [211, 225] width 330 height 9
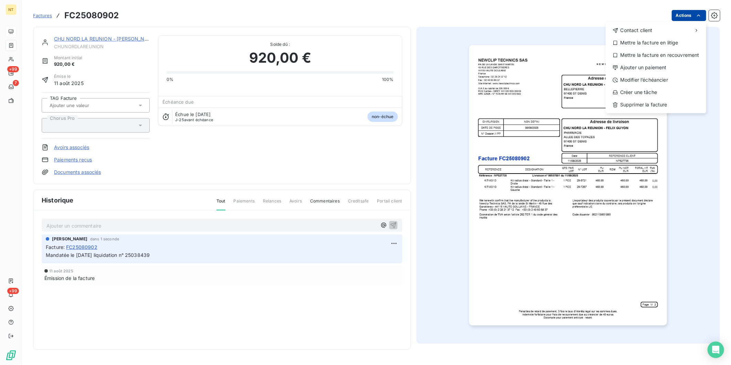
click at [693, 16] on html "NT +99 7 +99 Factures FC25080902 Actions Contact client Mettre la facture en li…" at bounding box center [365, 182] width 731 height 365
click at [685, 42] on div "Mettre la facture en litige" at bounding box center [655, 42] width 95 height 11
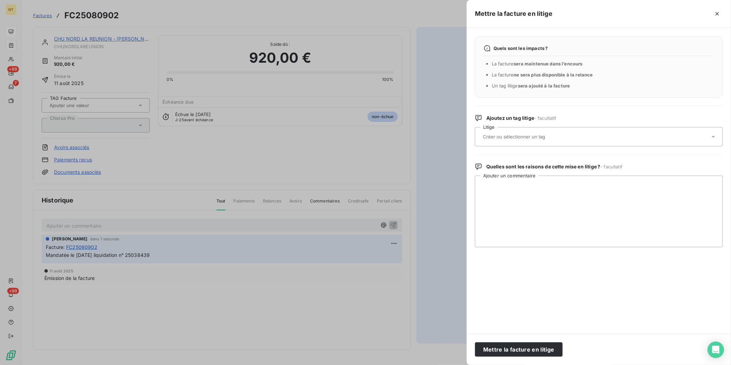
click at [561, 133] on input "text" at bounding box center [532, 136] width 100 height 6
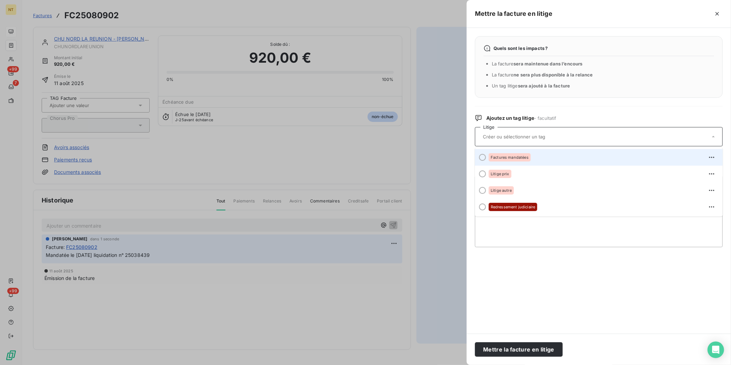
click at [547, 155] on div "Factures mandatées" at bounding box center [603, 157] width 228 height 11
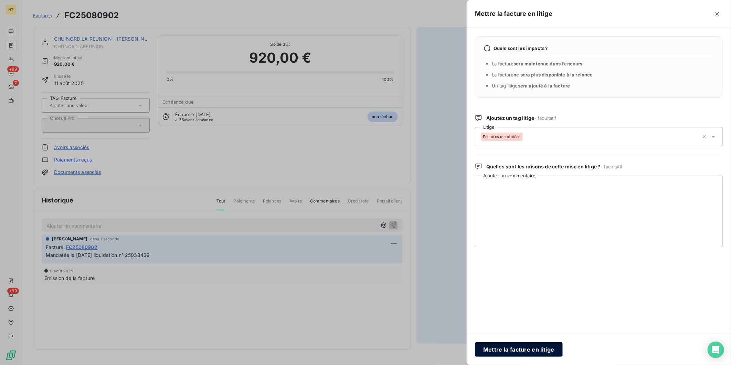
click at [547, 350] on button "Mettre la facture en litige" at bounding box center [519, 349] width 88 height 14
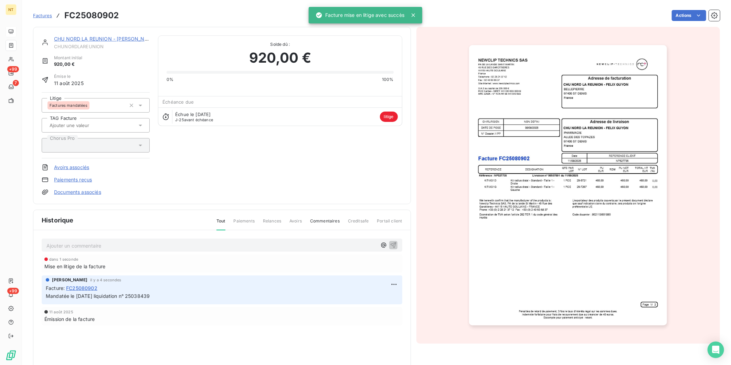
click at [125, 36] on link "CHU NORD LA REUNION - [PERSON_NAME]" at bounding box center [105, 39] width 103 height 6
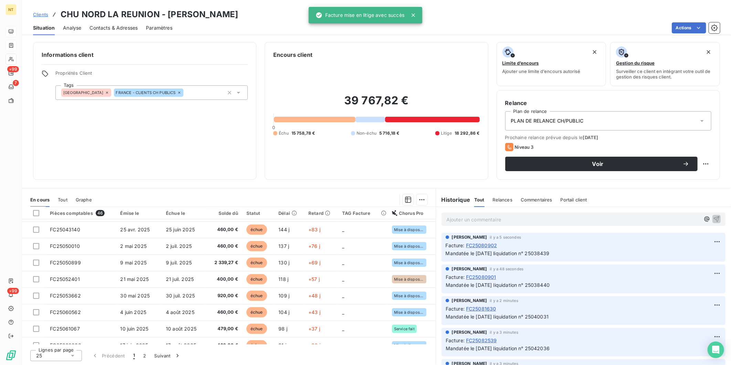
scroll to position [288, 0]
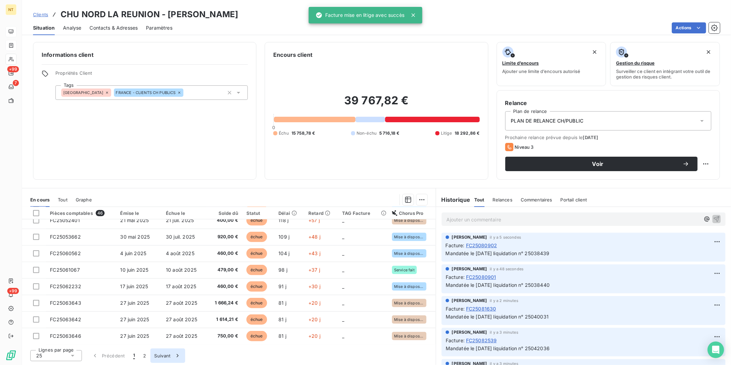
click at [164, 359] on button "Suivant" at bounding box center [167, 355] width 35 height 14
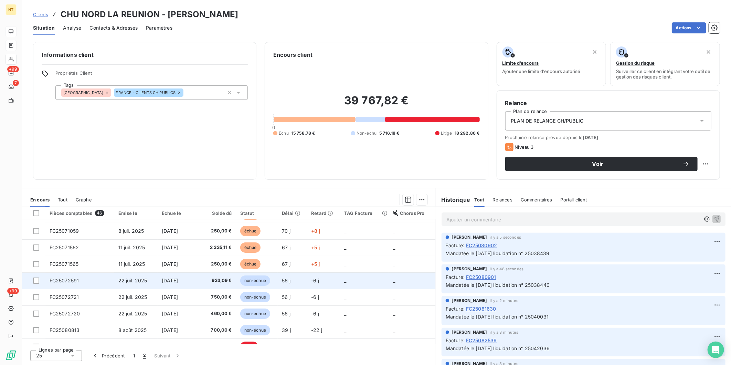
scroll to position [31, 0]
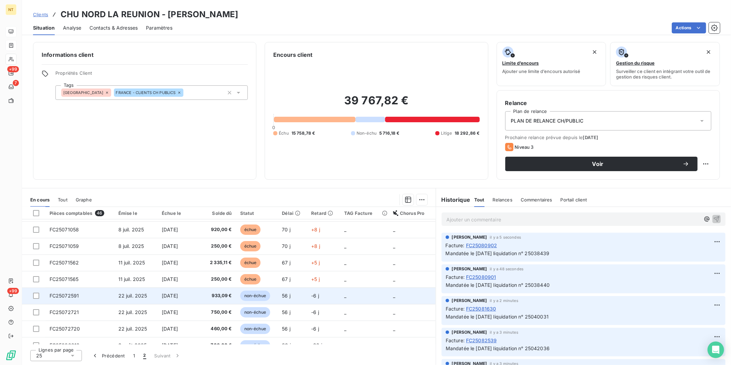
click at [95, 299] on td "FC25072591" at bounding box center [79, 295] width 69 height 17
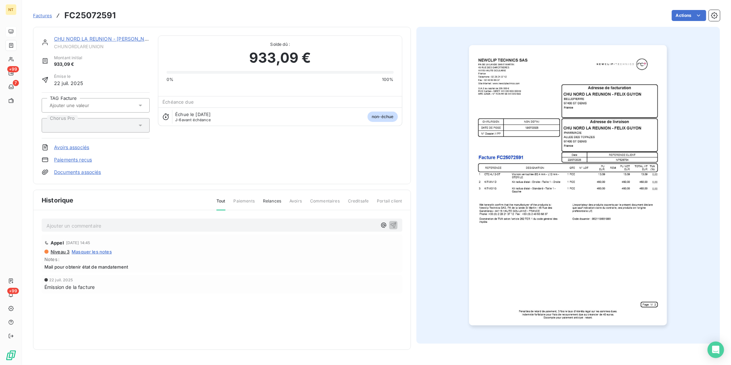
click at [128, 224] on p "Ajouter un commentaire ﻿" at bounding box center [211, 225] width 330 height 9
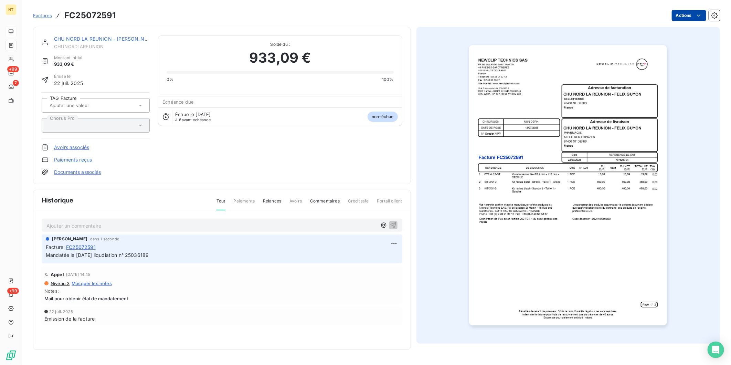
click at [683, 9] on html "NT +99 7 +99 Factures FC25072591 Actions CHU NORD LA REUNION - [PERSON_NAME] Mo…" at bounding box center [365, 182] width 731 height 365
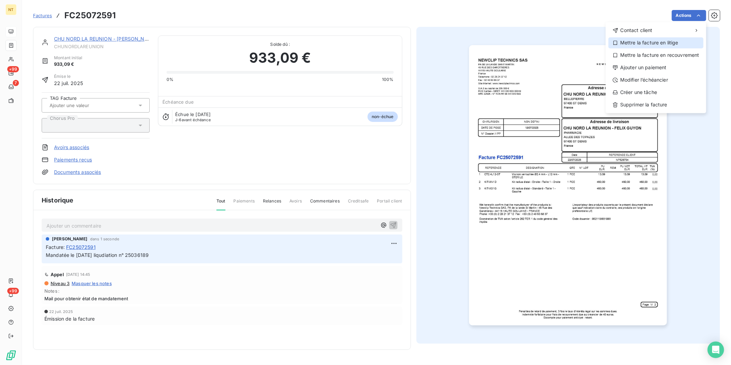
click at [670, 40] on div "Mettre la facture en litige" at bounding box center [655, 42] width 95 height 11
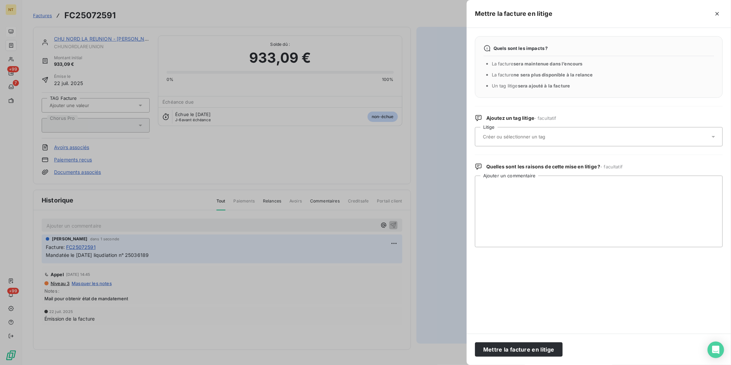
click at [537, 138] on input "text" at bounding box center [532, 136] width 100 height 6
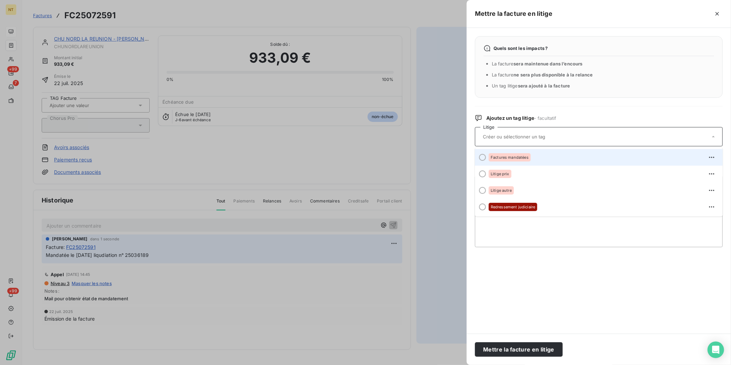
click at [521, 160] on div "Factures mandatées" at bounding box center [510, 157] width 42 height 8
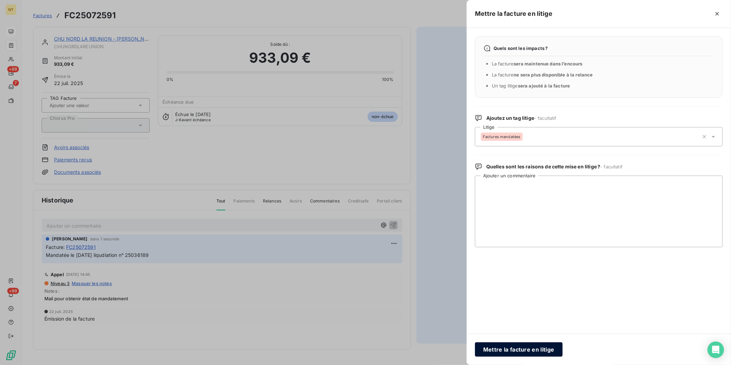
click at [532, 351] on button "Mettre la facture en litige" at bounding box center [519, 349] width 88 height 14
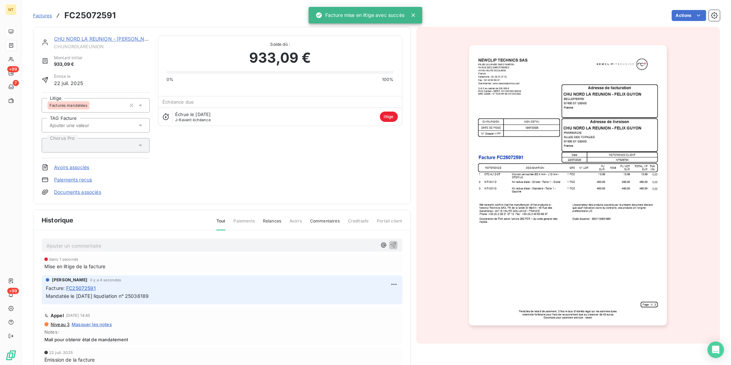
click at [92, 40] on link "CHU NORD LA REUNION - [PERSON_NAME]" at bounding box center [105, 39] width 103 height 6
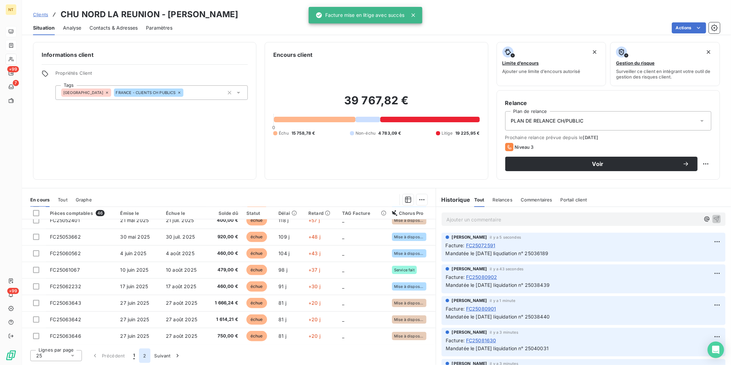
click at [142, 356] on button "2" at bounding box center [144, 355] width 11 height 14
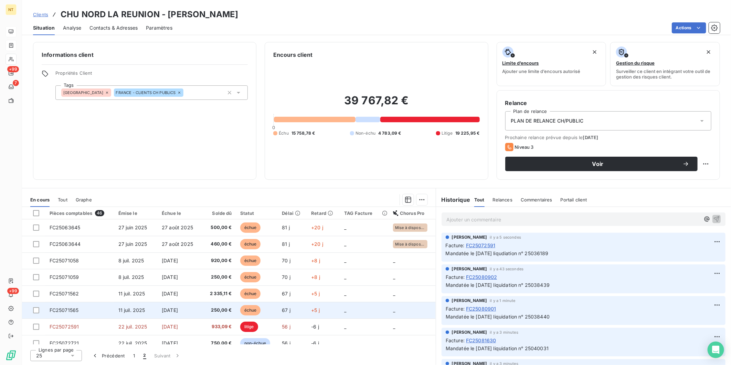
click at [105, 308] on td "FC25071565" at bounding box center [79, 310] width 69 height 17
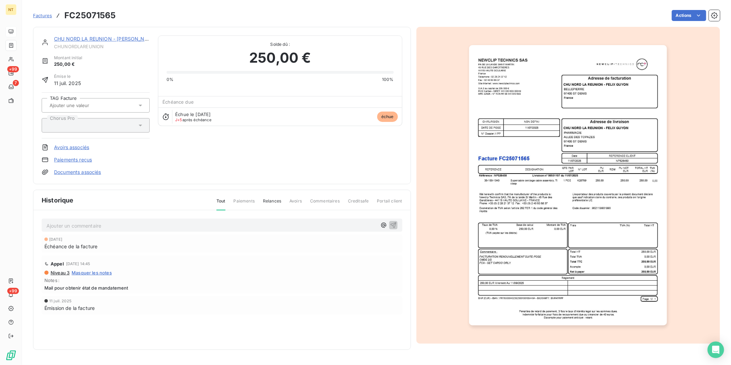
click at [108, 225] on p "Ajouter un commentaire ﻿" at bounding box center [211, 225] width 330 height 9
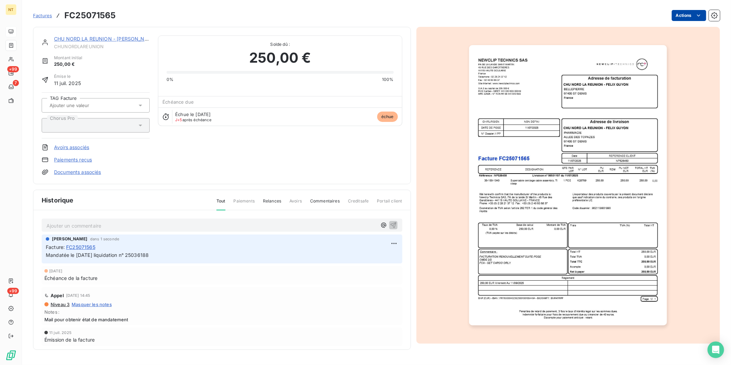
click at [688, 17] on html "NT +99 7 +99 Factures FC25071565 Actions CHU NORD LA REUNION - [PERSON_NAME] Mo…" at bounding box center [365, 182] width 731 height 365
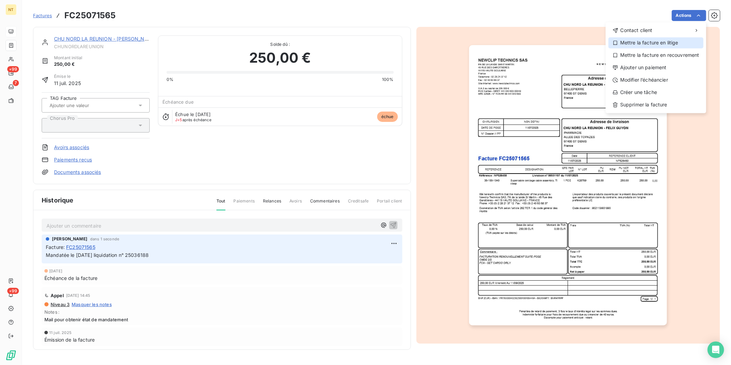
click at [684, 40] on div "Mettre la facture en litige" at bounding box center [655, 42] width 95 height 11
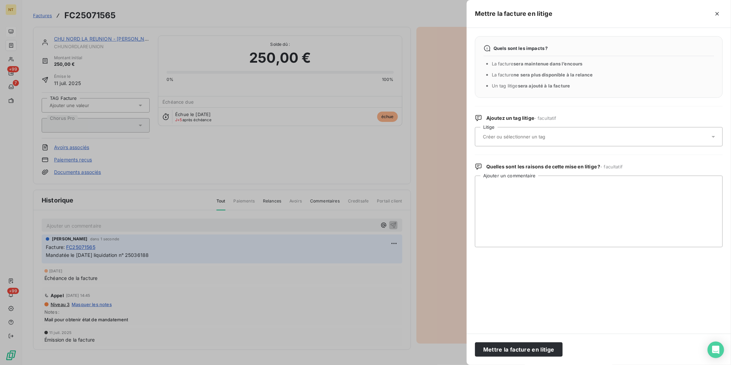
click at [515, 139] on input "text" at bounding box center [532, 136] width 100 height 6
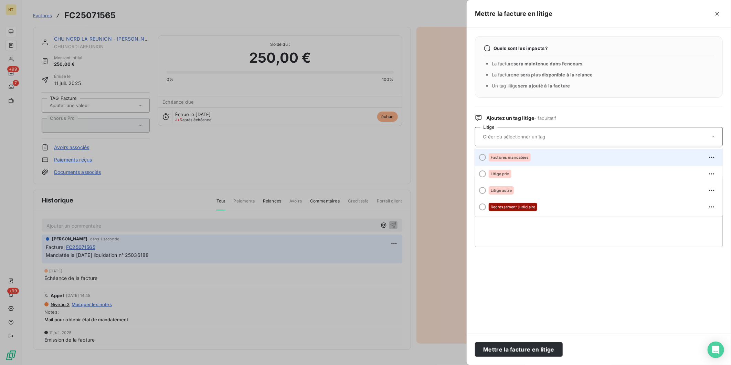
click at [510, 157] on span "Factures mandatées" at bounding box center [510, 157] width 38 height 4
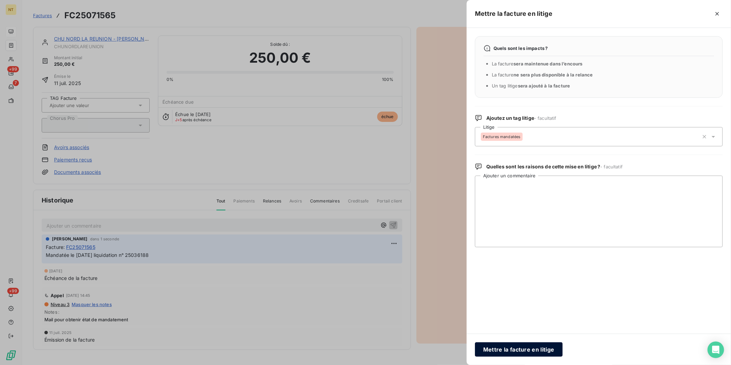
click at [546, 350] on button "Mettre la facture en litige" at bounding box center [519, 349] width 88 height 14
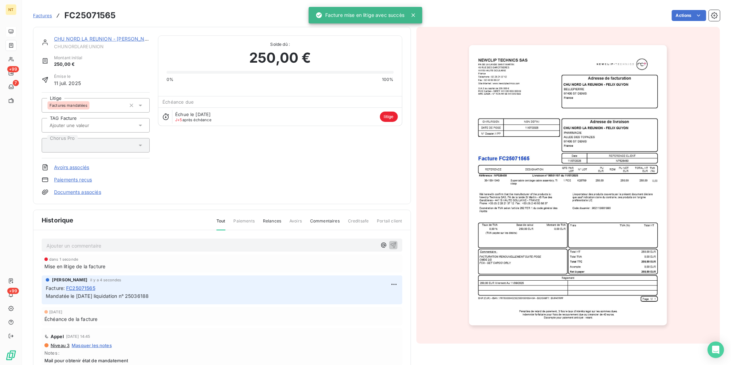
click at [81, 40] on link "CHU NORD LA REUNION - [PERSON_NAME]" at bounding box center [105, 39] width 103 height 6
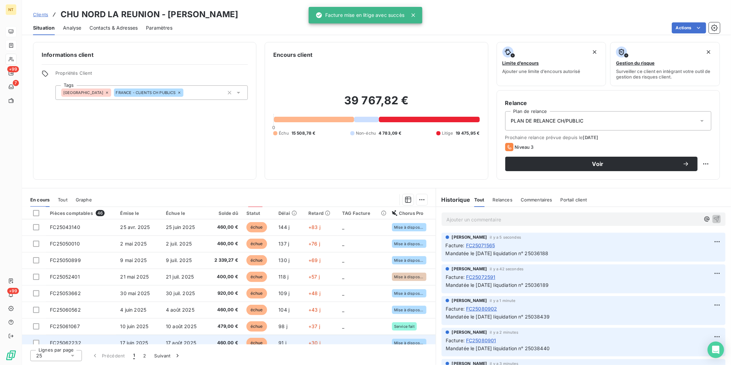
scroll to position [288, 0]
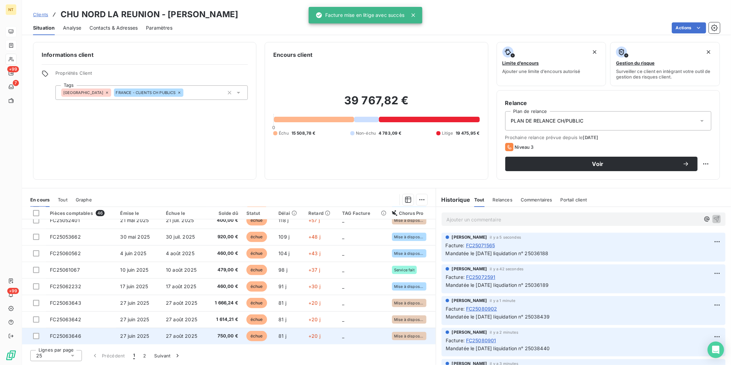
click at [126, 333] on span "27 juin 2025" at bounding box center [134, 336] width 29 height 6
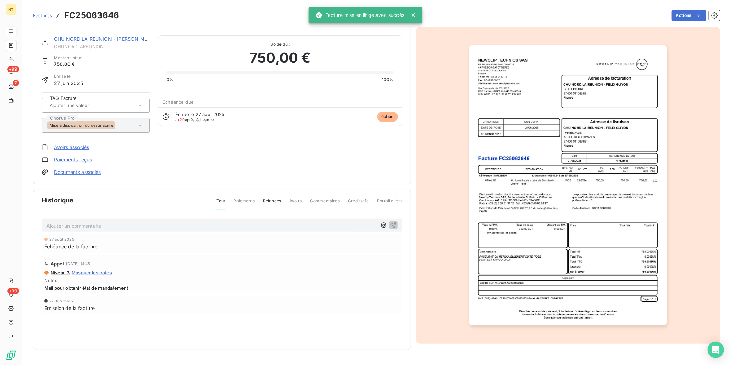
click at [120, 229] on div "Ajouter un commentaire ﻿" at bounding box center [222, 224] width 361 height 13
click at [122, 227] on p "Ajouter un commentaire ﻿" at bounding box center [211, 225] width 330 height 9
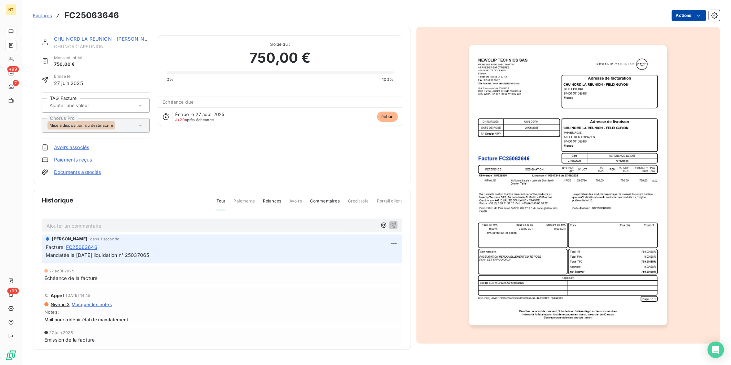
click at [694, 12] on html "NT +99 7 +99 Factures FC25063646 Actions CHU NORD LA REUNION - [PERSON_NAME] CH…" at bounding box center [365, 182] width 731 height 365
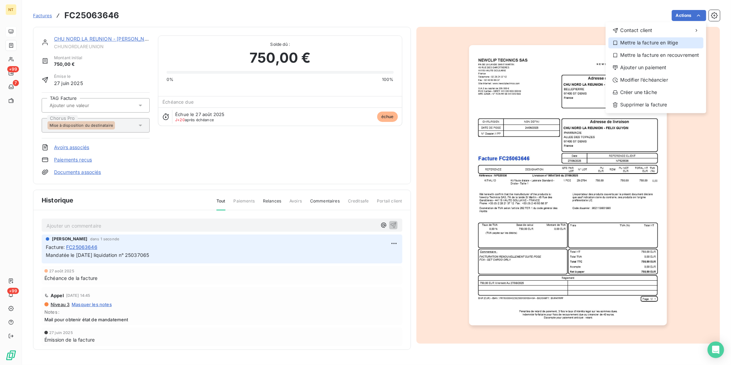
click at [689, 42] on div "Mettre la facture en litige" at bounding box center [655, 42] width 95 height 11
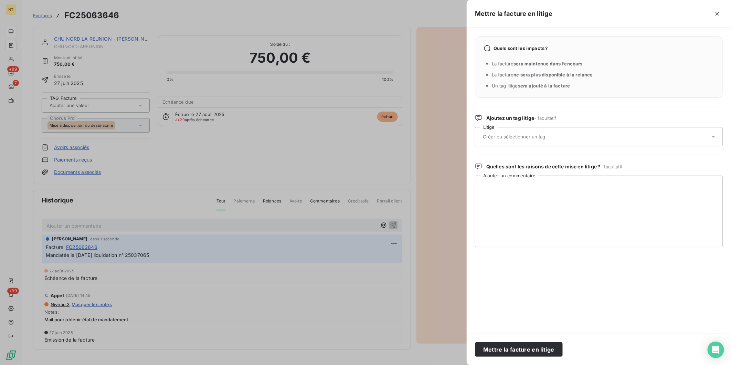
click at [537, 135] on input "text" at bounding box center [532, 136] width 100 height 6
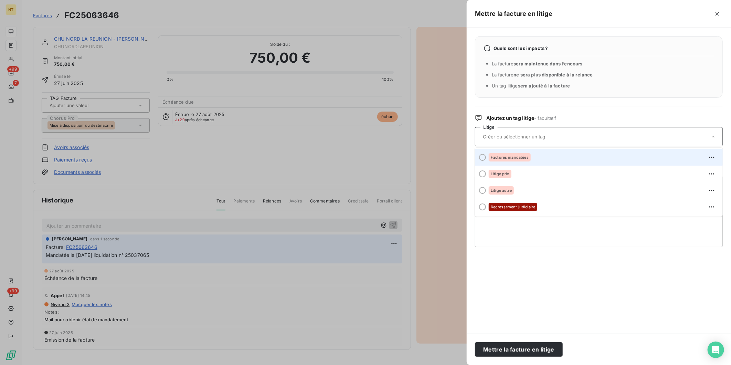
click at [525, 159] on div "Factures mandatées" at bounding box center [510, 157] width 42 height 8
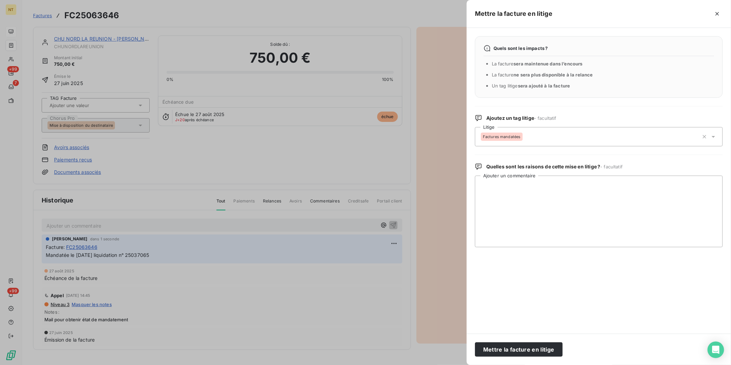
click at [536, 357] on div "Mettre la facture en litige" at bounding box center [599, 348] width 264 height 31
click at [538, 349] on button "Mettre la facture en litige" at bounding box center [519, 349] width 88 height 14
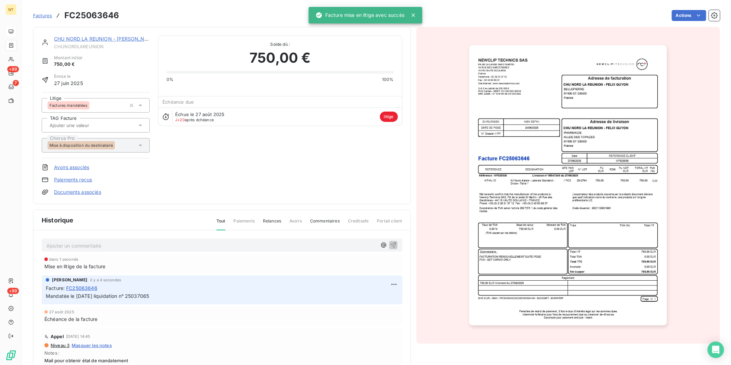
click at [115, 34] on div "CHU NORD LA REUNION - [PERSON_NAME] Montant initial 750,00 € Émise le [DATE] Li…" at bounding box center [222, 115] width 378 height 177
click at [113, 36] on link "CHU NORD LA REUNION - [PERSON_NAME]" at bounding box center [105, 39] width 103 height 6
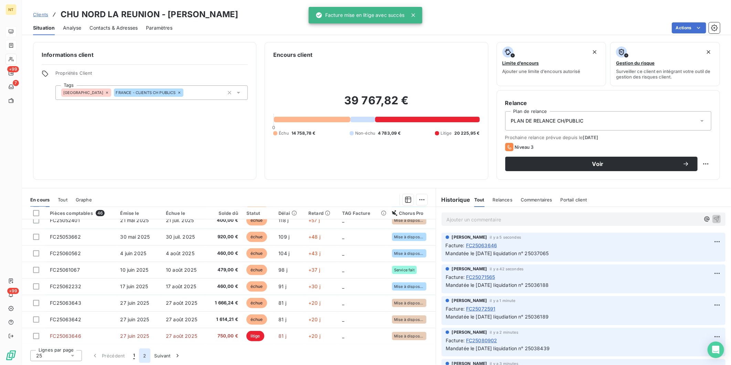
click at [143, 356] on button "2" at bounding box center [144, 355] width 11 height 14
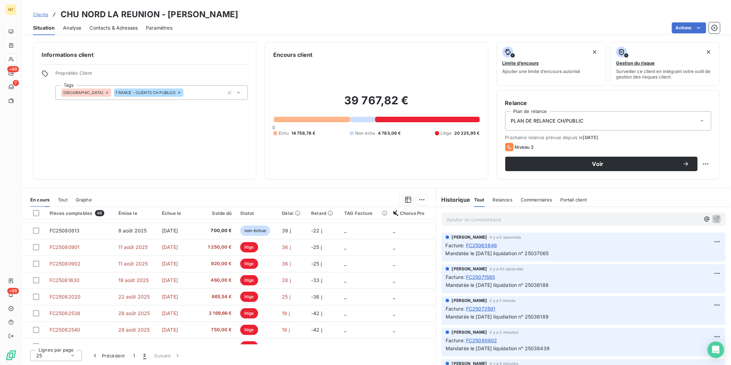
scroll to position [107, 0]
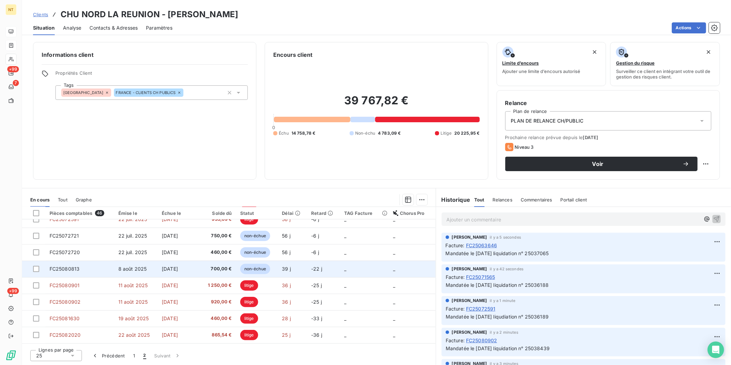
click at [123, 274] on td "8 août 2025" at bounding box center [136, 268] width 44 height 17
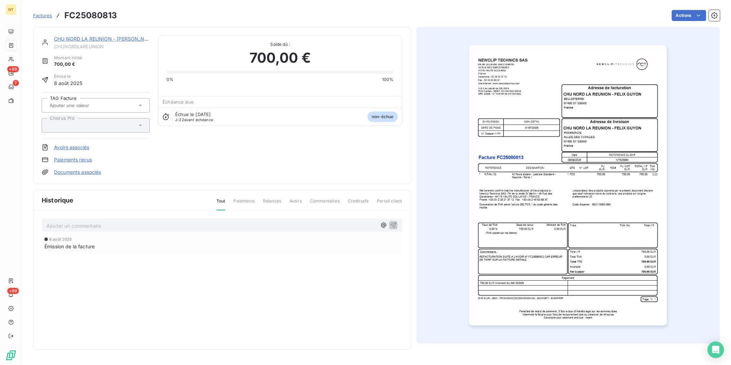
click at [138, 224] on p "Ajouter un commentaire ﻿" at bounding box center [211, 225] width 330 height 9
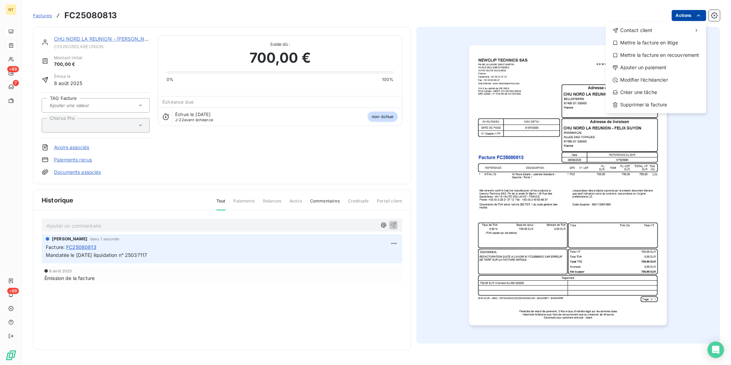
click at [677, 18] on html "NT +99 7 +99 Factures FC25080813 Actions Contact client Mettre la facture en li…" at bounding box center [365, 182] width 731 height 365
click at [666, 43] on div "Mettre la facture en litige" at bounding box center [655, 42] width 95 height 11
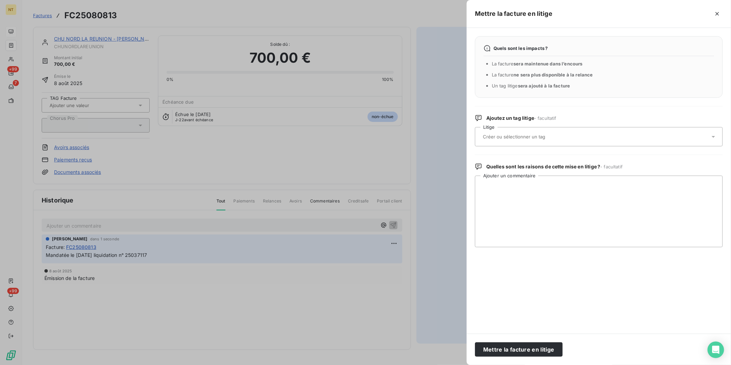
click at [530, 137] on input "text" at bounding box center [532, 136] width 100 height 6
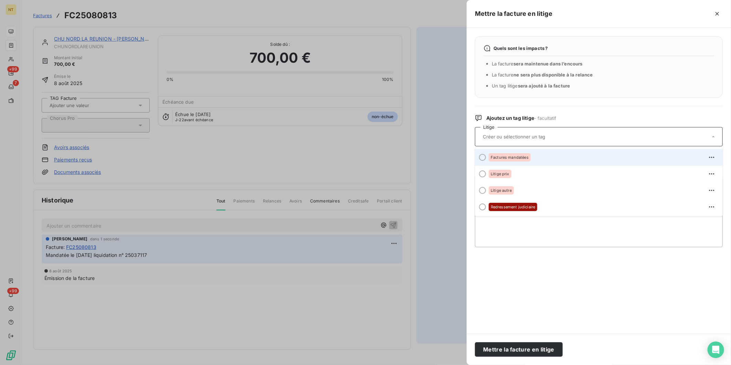
click at [521, 157] on span "Factures mandatées" at bounding box center [510, 157] width 38 height 4
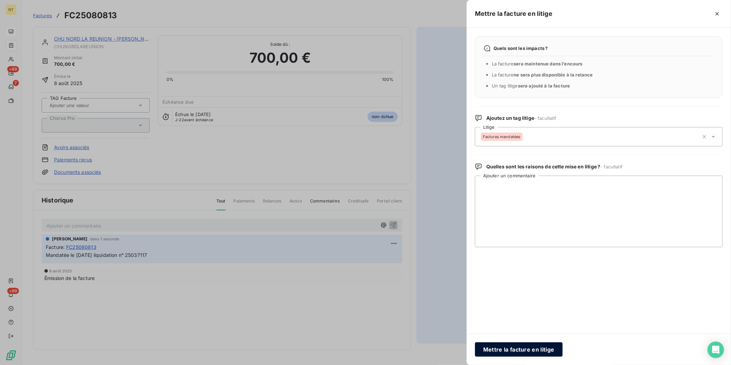
click at [513, 352] on button "Mettre la facture en litige" at bounding box center [519, 349] width 88 height 14
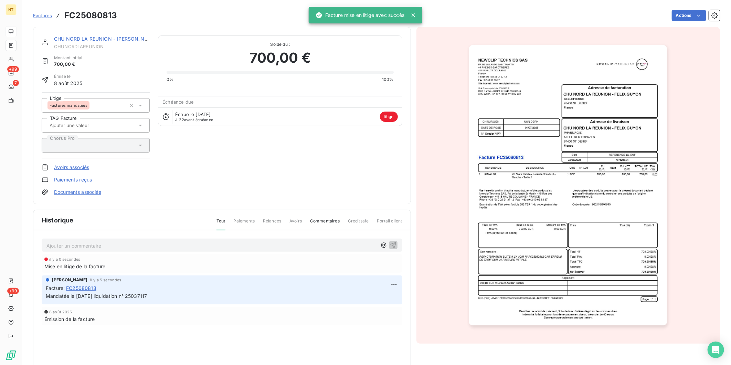
click at [98, 40] on link "CHU NORD LA REUNION - [PERSON_NAME]" at bounding box center [105, 39] width 103 height 6
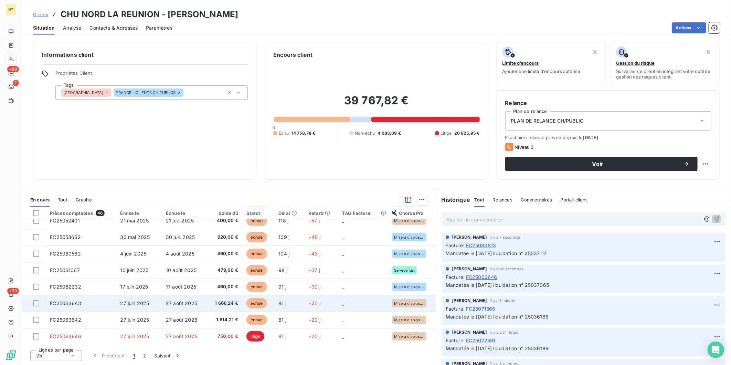
scroll to position [288, 0]
click at [102, 303] on td "FC25063643" at bounding box center [81, 302] width 70 height 17
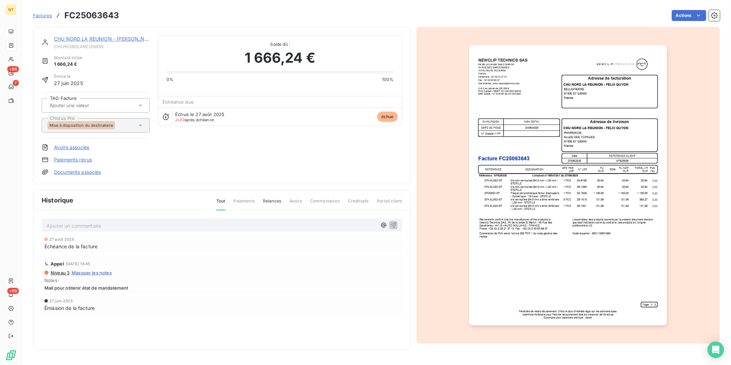
click at [129, 229] on p "Ajouter un commentaire ﻿" at bounding box center [211, 225] width 330 height 9
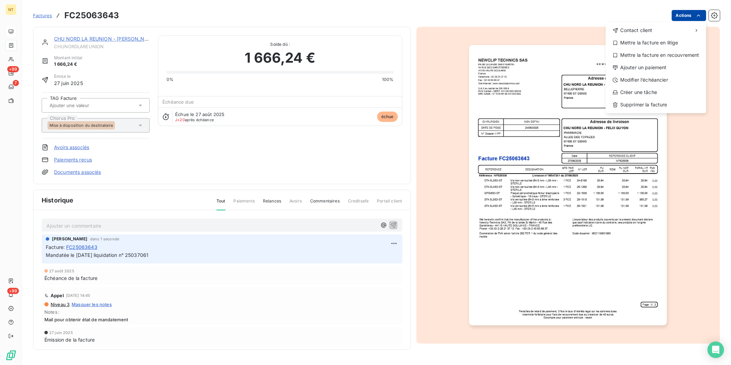
click at [679, 16] on html "NT +99 7 +99 Factures FC25063643 Actions Contact client Mettre la facture en li…" at bounding box center [365, 182] width 731 height 365
click at [665, 42] on div "Mettre la facture en litige" at bounding box center [655, 42] width 95 height 11
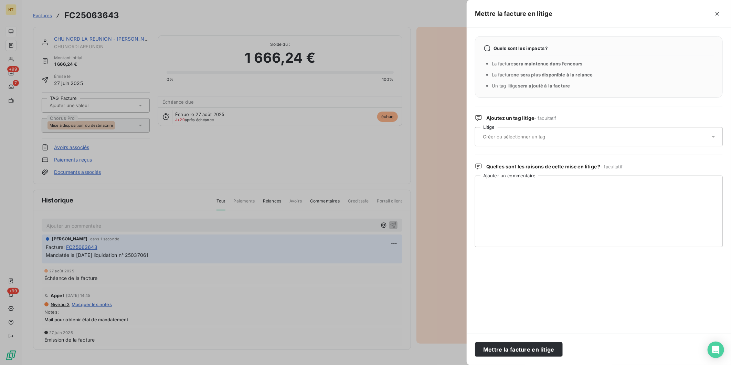
click at [530, 134] on input "text" at bounding box center [532, 136] width 100 height 6
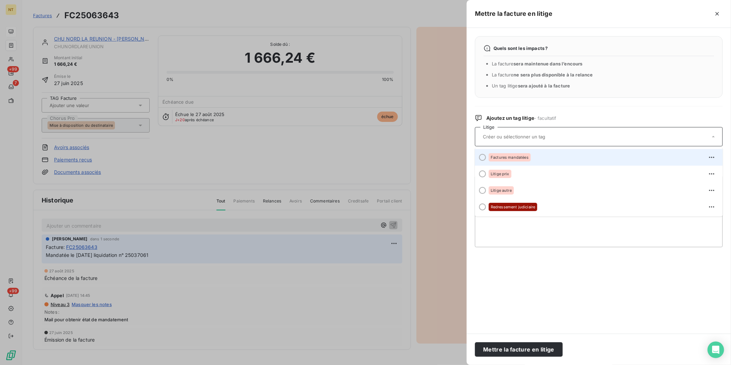
click at [521, 159] on div "Factures mandatées" at bounding box center [510, 157] width 42 height 8
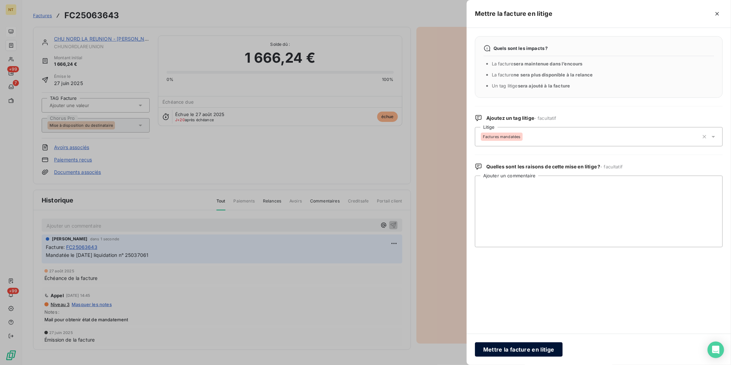
click at [513, 351] on button "Mettre la facture en litige" at bounding box center [519, 349] width 88 height 14
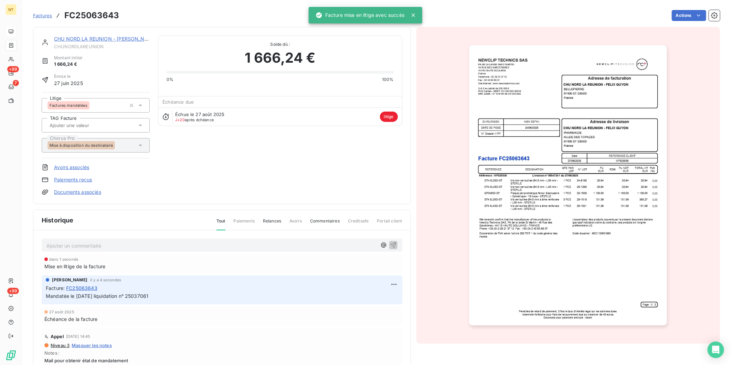
click at [133, 38] on link "CHU NORD LA REUNION - [PERSON_NAME]" at bounding box center [105, 39] width 103 height 6
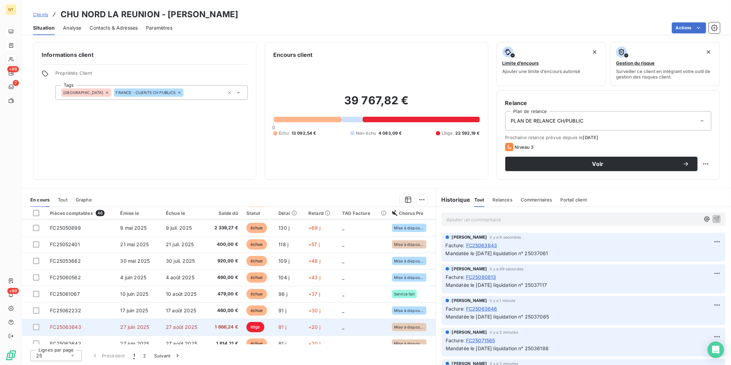
scroll to position [288, 0]
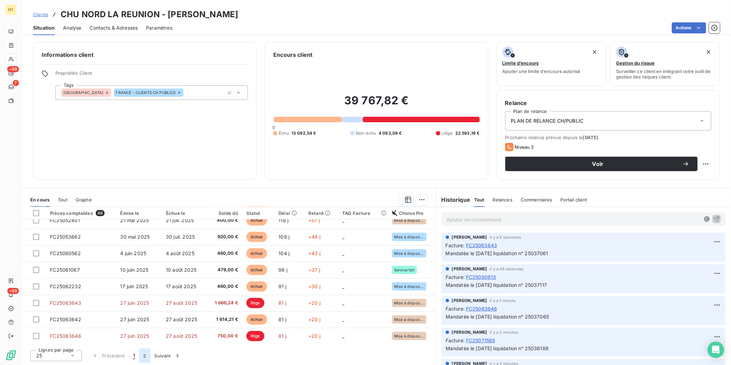
click at [145, 357] on button "2" at bounding box center [144, 355] width 11 height 14
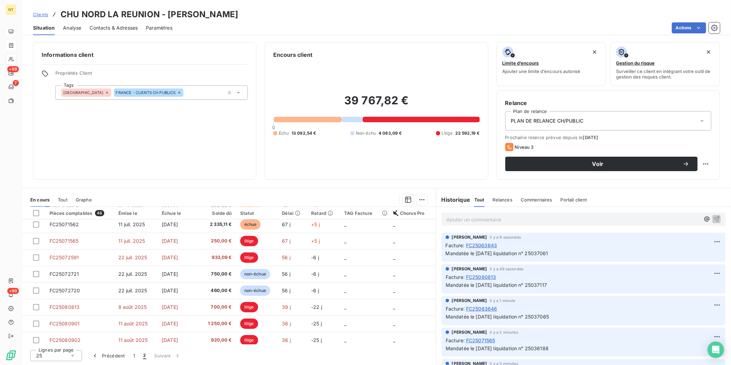
scroll to position [31, 0]
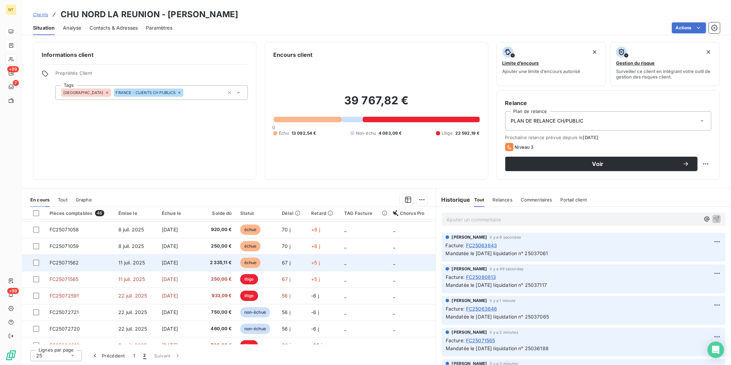
click at [142, 266] on td "11 juil. 2025" at bounding box center [136, 262] width 44 height 17
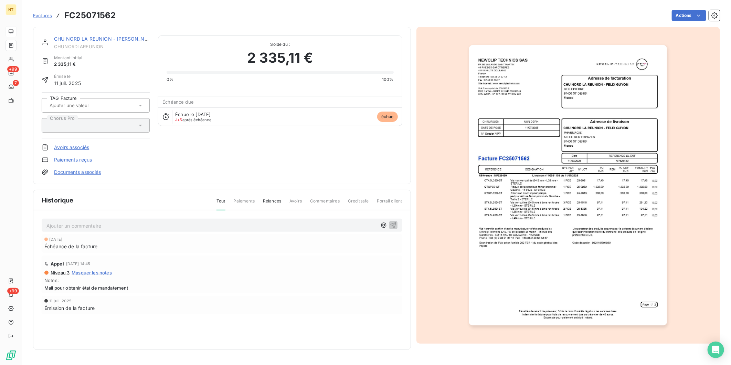
click at [143, 224] on p "Ajouter un commentaire ﻿" at bounding box center [211, 225] width 330 height 9
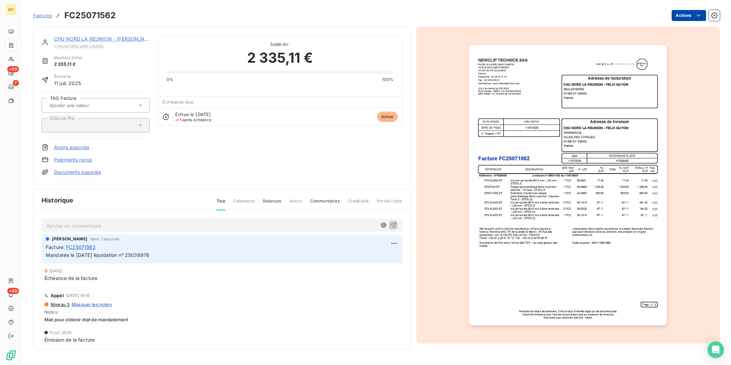
click at [682, 17] on html "NT +99 7 +99 Factures FC25071562 Actions CHU NORD LA REUNION - [PERSON_NAME] Mo…" at bounding box center [365, 182] width 731 height 365
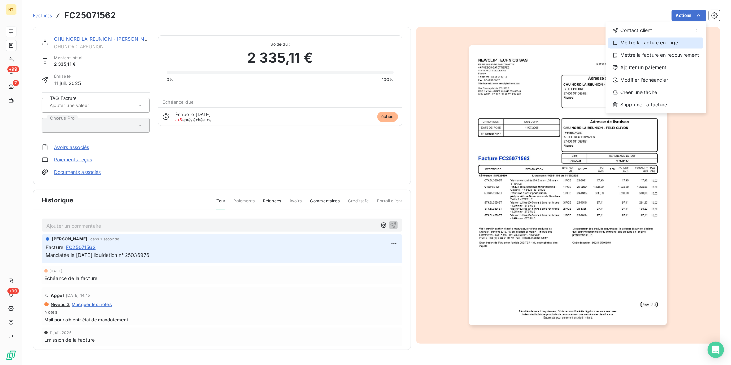
click at [665, 42] on div "Mettre la facture en litige" at bounding box center [655, 42] width 95 height 11
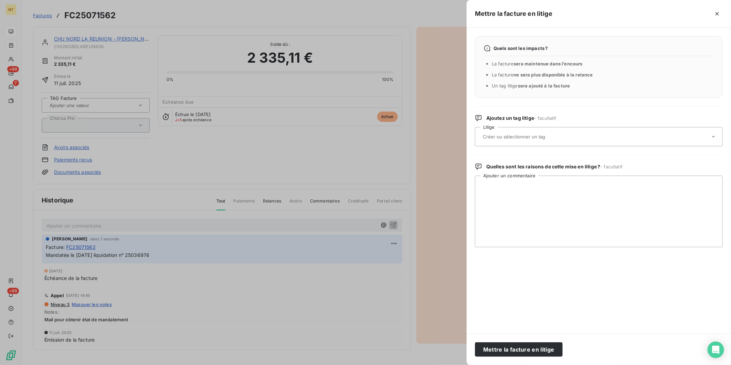
click at [577, 131] on div at bounding box center [595, 136] width 229 height 14
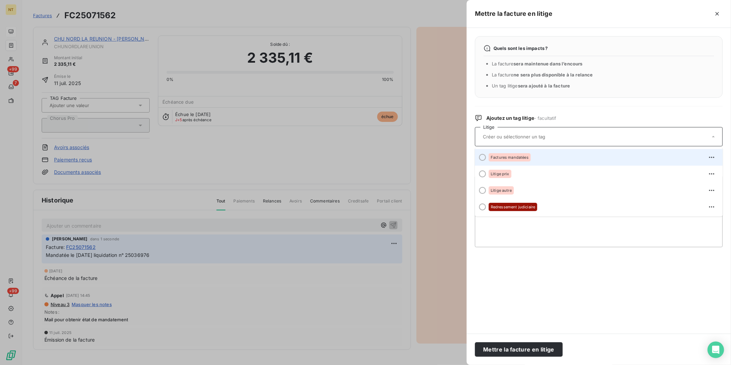
click at [547, 155] on div "Factures mandatées" at bounding box center [603, 157] width 228 height 11
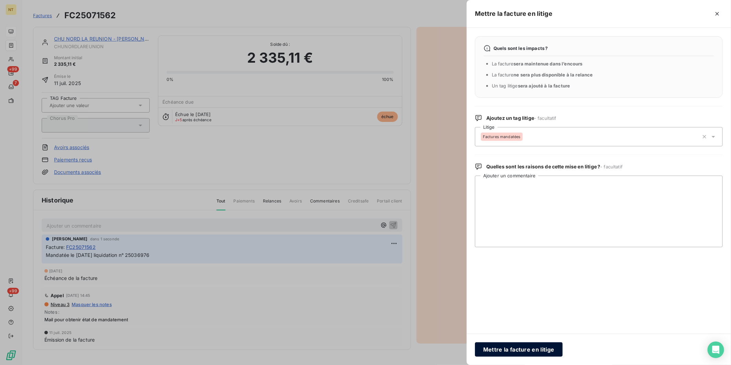
click at [526, 349] on button "Mettre la facture en litige" at bounding box center [519, 349] width 88 height 14
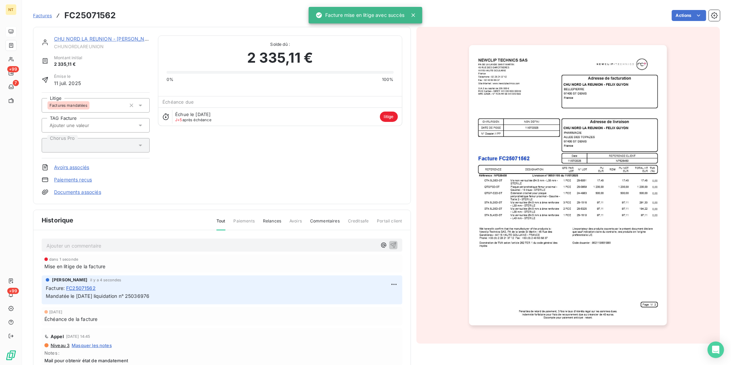
click at [122, 35] on div "CHU NORD LA REUNION - [PERSON_NAME]" at bounding box center [102, 38] width 96 height 7
click at [119, 36] on link "CHU NORD LA REUNION - [PERSON_NAME]" at bounding box center [105, 39] width 103 height 6
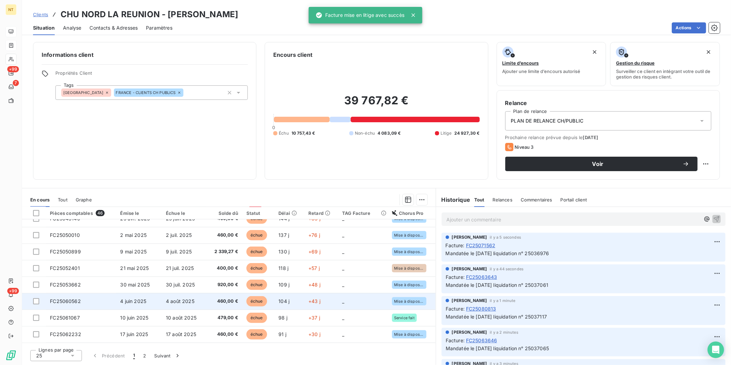
scroll to position [288, 0]
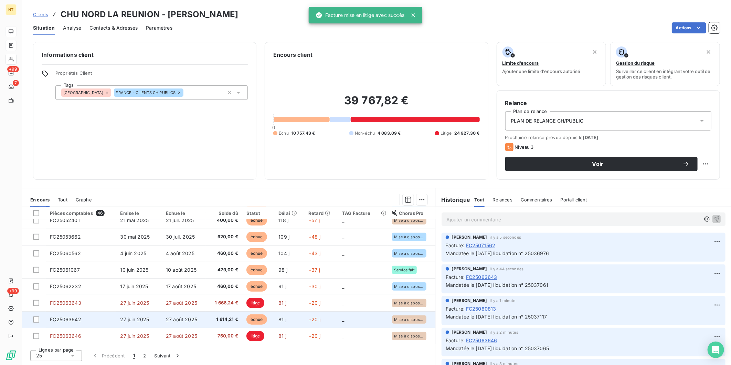
click at [94, 319] on td "FC25063642" at bounding box center [81, 319] width 70 height 17
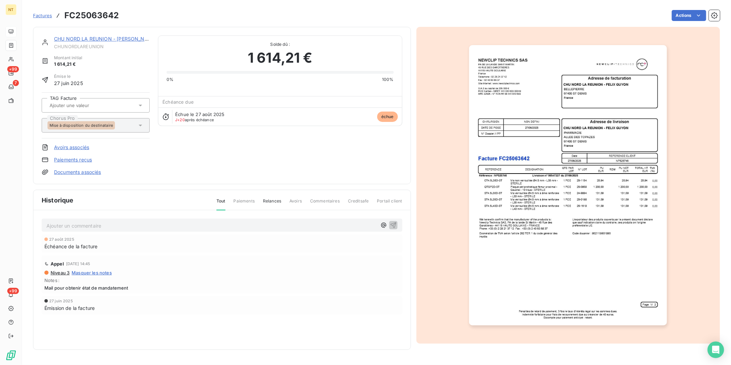
click at [139, 225] on p "Ajouter un commentaire ﻿" at bounding box center [211, 225] width 330 height 9
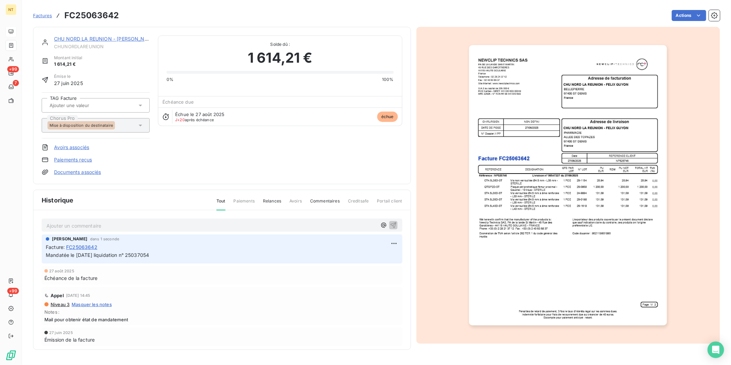
drag, startPoint x: 162, startPoint y: 255, endPoint x: 46, endPoint y: 254, distance: 115.6
click at [46, 254] on p "Mandatée le [DATE] liquidation n° 25037054" at bounding box center [222, 255] width 352 height 8
copy span "Mandatée le [DATE] liquidation n° 25037054"
click at [693, 15] on html "NT +99 7 +99 Factures FC25063642 Actions CHU NORD LA REUNION - [PERSON_NAME] CH…" at bounding box center [365, 182] width 731 height 365
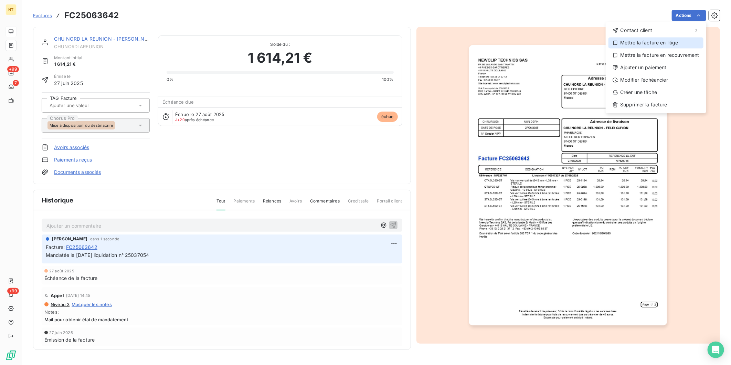
click at [681, 43] on div "Mettre la facture en litige" at bounding box center [655, 42] width 95 height 11
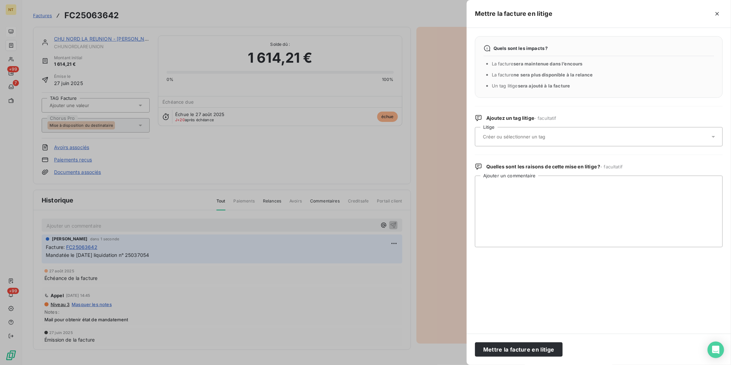
click at [556, 133] on div at bounding box center [595, 136] width 229 height 14
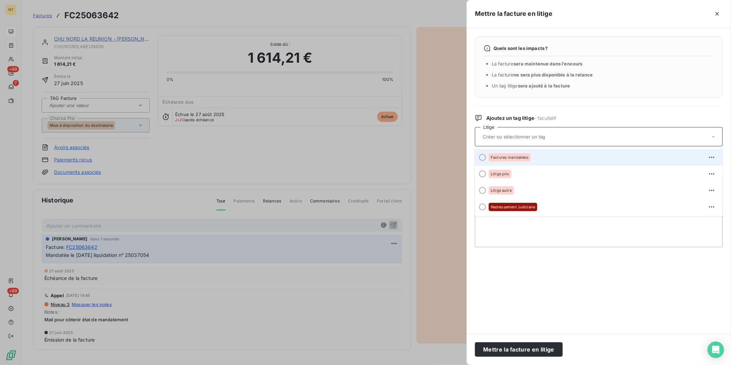
click at [541, 157] on div "Factures mandatées" at bounding box center [603, 157] width 228 height 11
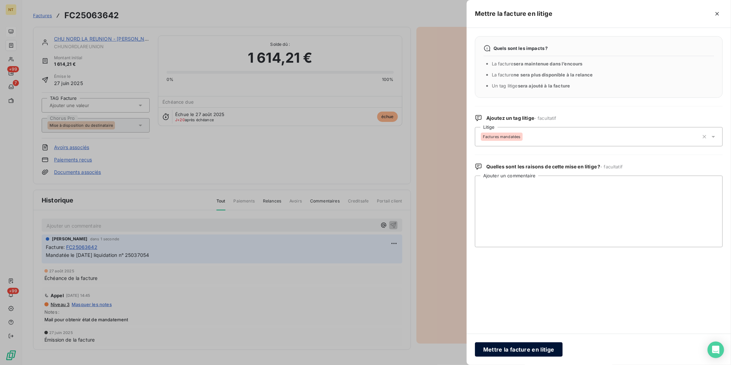
click at [524, 349] on button "Mettre la facture en litige" at bounding box center [519, 349] width 88 height 14
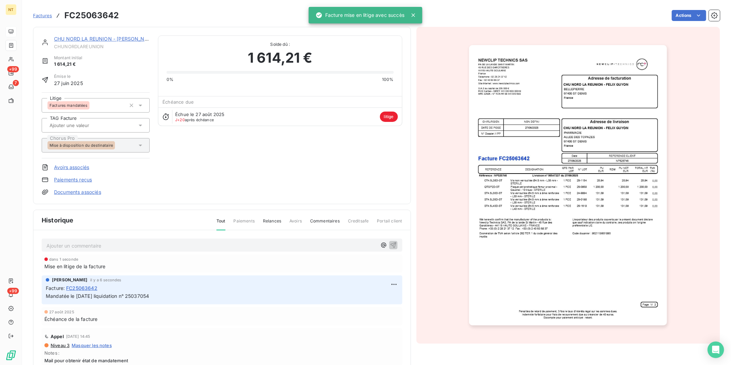
click at [133, 39] on link "CHU NORD LA REUNION - [PERSON_NAME]" at bounding box center [105, 39] width 103 height 6
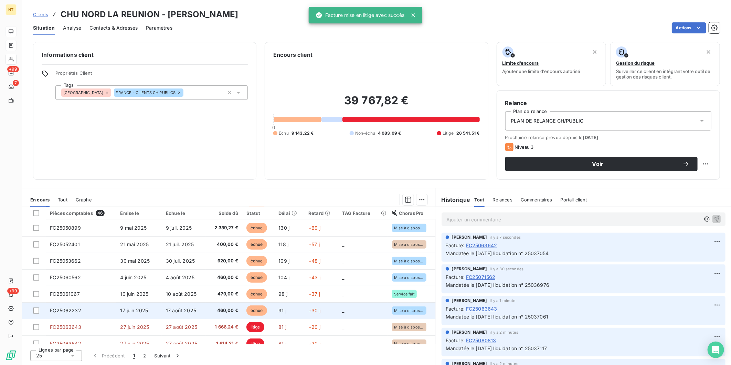
scroll to position [288, 0]
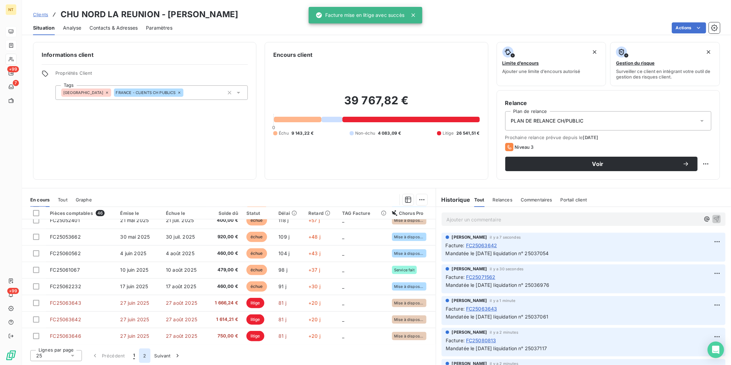
click at [145, 355] on button "2" at bounding box center [144, 355] width 11 height 14
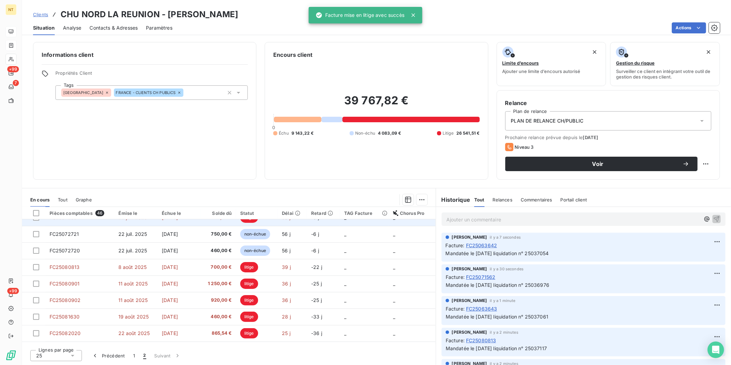
scroll to position [31, 0]
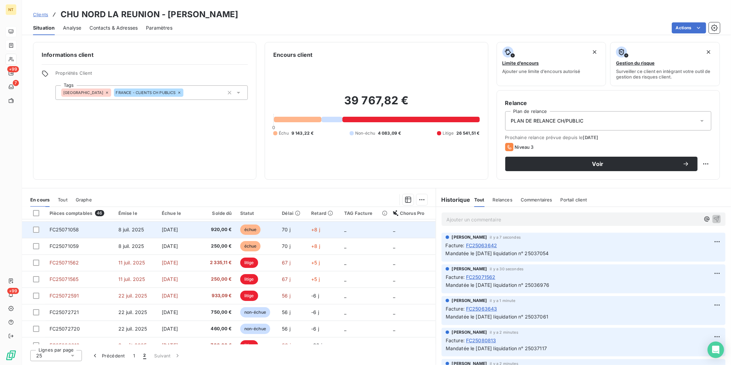
click at [129, 233] on td "8 juil. 2025" at bounding box center [136, 229] width 44 height 17
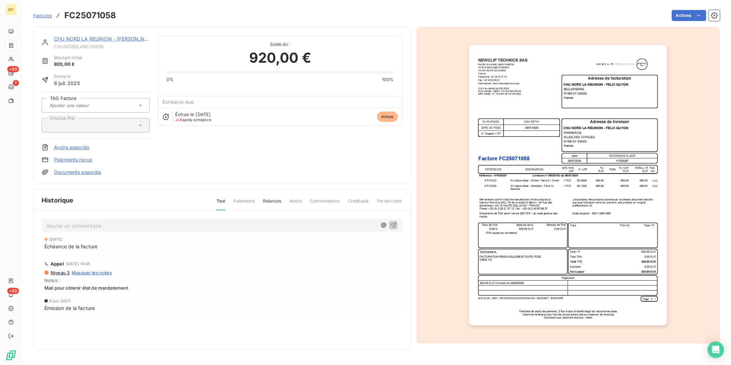
click at [102, 225] on p "Ajouter un commentaire ﻿" at bounding box center [211, 225] width 330 height 9
click at [81, 226] on span "Mandatée le [DATE] liquidation n° 25037054" at bounding box center [97, 225] width 103 height 6
click at [170, 225] on p "Mandatée le [DATE] liquidation n° 25037054" at bounding box center [211, 225] width 330 height 8
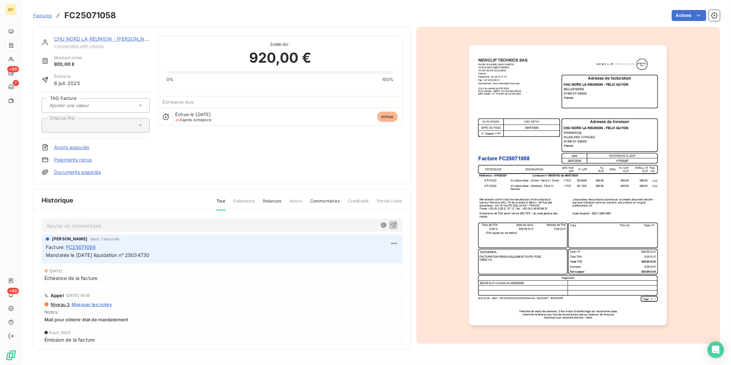
click at [687, 13] on html "NT +99 7 +99 Factures FC25071058 Actions CHU NORD LA REUNION - [PERSON_NAME] Mo…" at bounding box center [365, 182] width 731 height 365
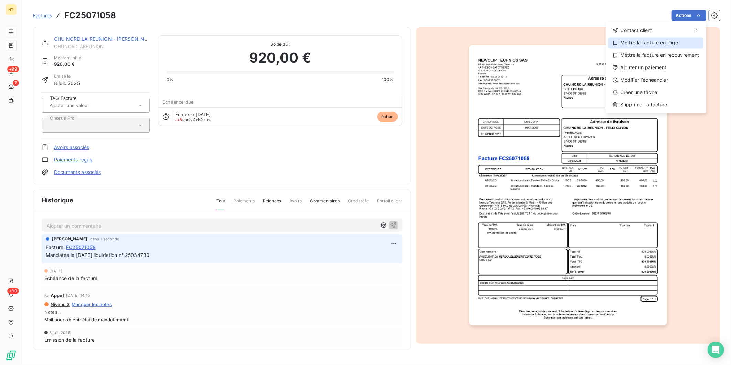
click at [678, 40] on div "Mettre la facture en litige" at bounding box center [655, 42] width 95 height 11
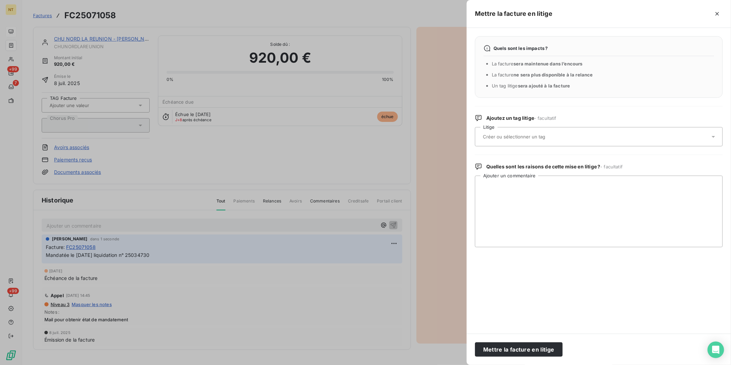
click at [570, 135] on div at bounding box center [595, 136] width 229 height 14
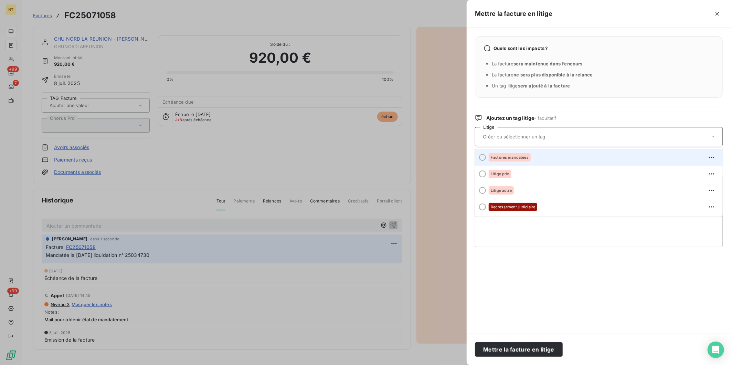
click at [554, 157] on div "Factures mandatées" at bounding box center [603, 157] width 228 height 11
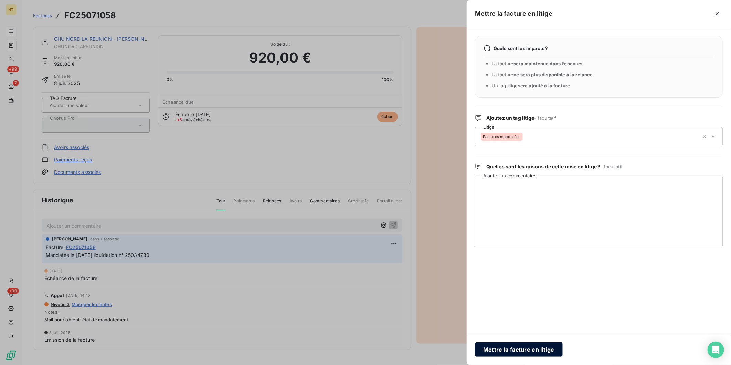
click at [534, 350] on button "Mettre la facture en litige" at bounding box center [519, 349] width 88 height 14
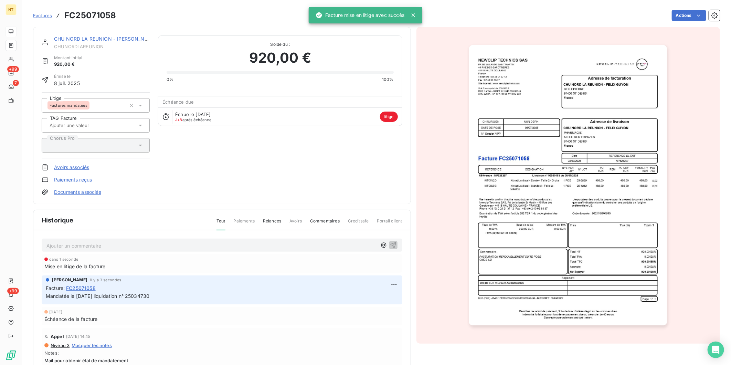
click at [94, 38] on link "CHU NORD LA REUNION - [PERSON_NAME]" at bounding box center [105, 39] width 103 height 6
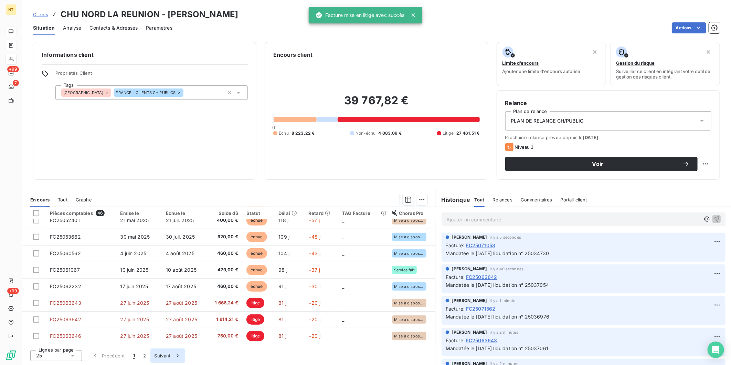
click at [153, 358] on button "Suivant" at bounding box center [167, 355] width 35 height 14
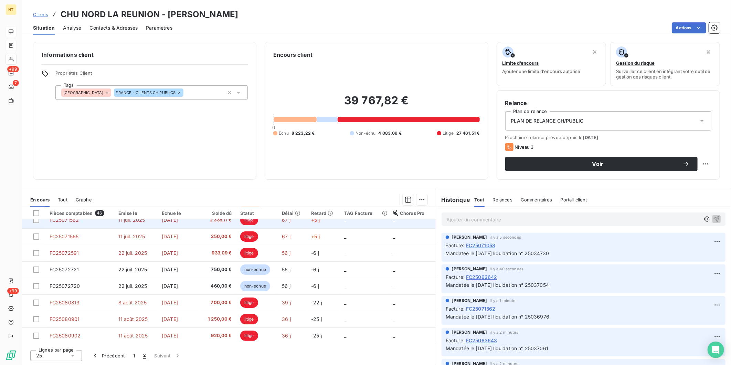
scroll to position [76, 0]
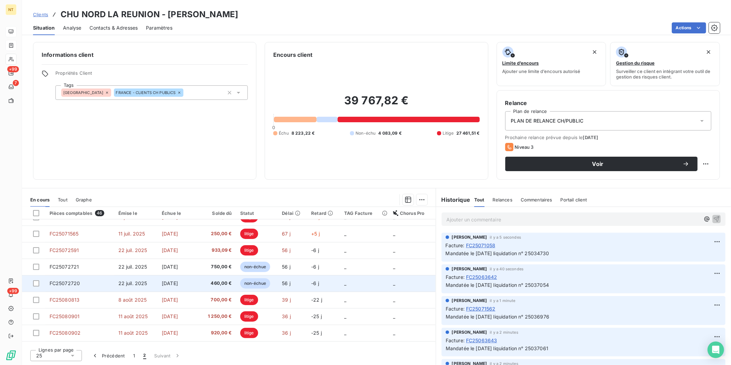
click at [121, 289] on td "22 juil. 2025" at bounding box center [136, 283] width 44 height 17
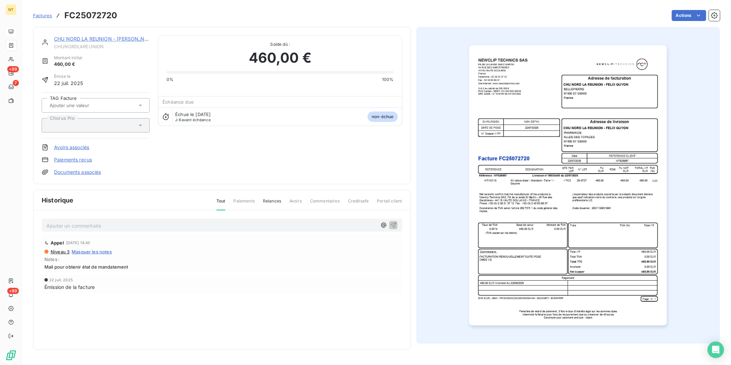
click at [156, 225] on p "Ajouter un commentaire ﻿" at bounding box center [211, 225] width 330 height 9
click at [81, 226] on span "Mandatée le [DATE] liquidation n° 25037054" at bounding box center [97, 225] width 103 height 6
click at [163, 225] on p "Mandatée le [DATE] liquidation n° 25037054" at bounding box center [211, 225] width 330 height 8
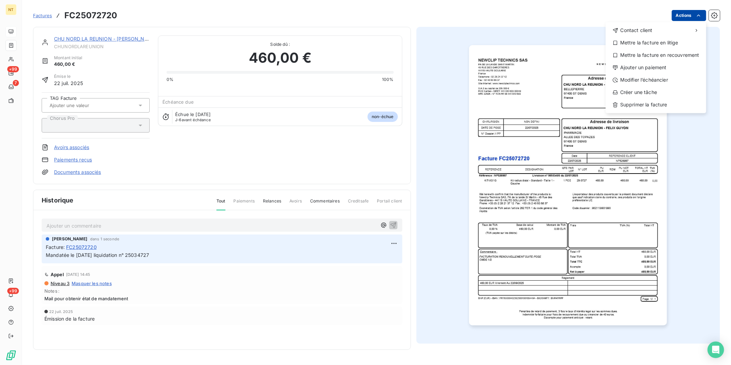
click at [681, 16] on html "NT +99 7 +99 Factures FC25072720 Actions Contact client Mettre la facture en li…" at bounding box center [365, 182] width 731 height 365
click at [675, 41] on div "Mettre la facture en litige" at bounding box center [655, 42] width 95 height 11
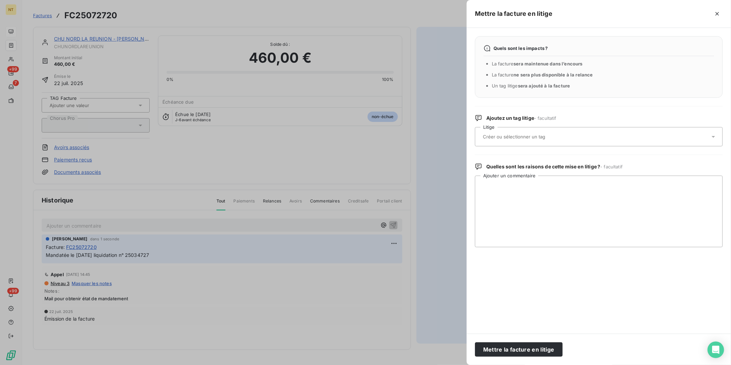
click at [577, 139] on div at bounding box center [595, 136] width 229 height 14
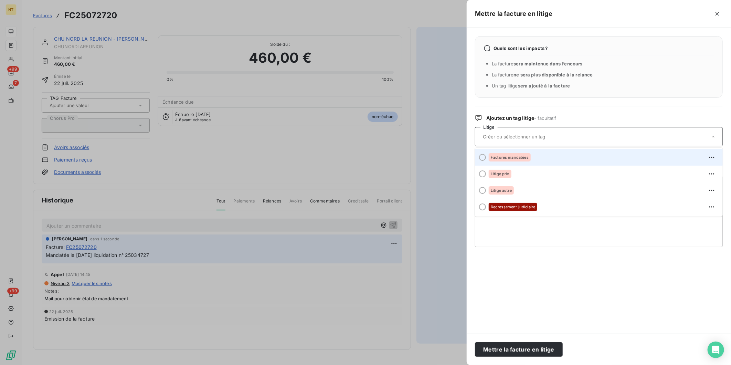
click at [562, 158] on div "Factures mandatées" at bounding box center [603, 157] width 228 height 11
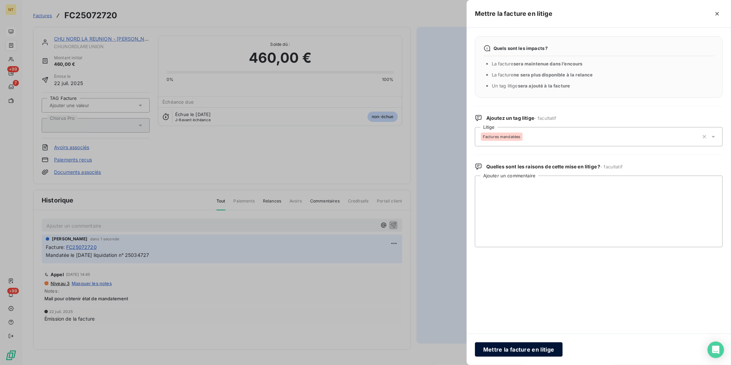
click at [524, 346] on button "Mettre la facture en litige" at bounding box center [519, 349] width 88 height 14
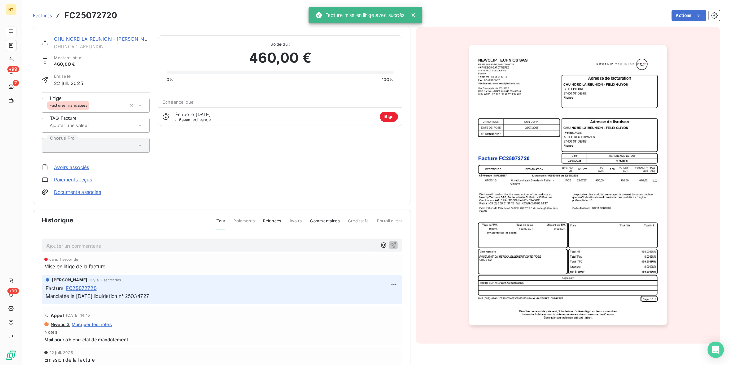
click at [96, 39] on link "CHU NORD LA REUNION - [PERSON_NAME]" at bounding box center [105, 39] width 103 height 6
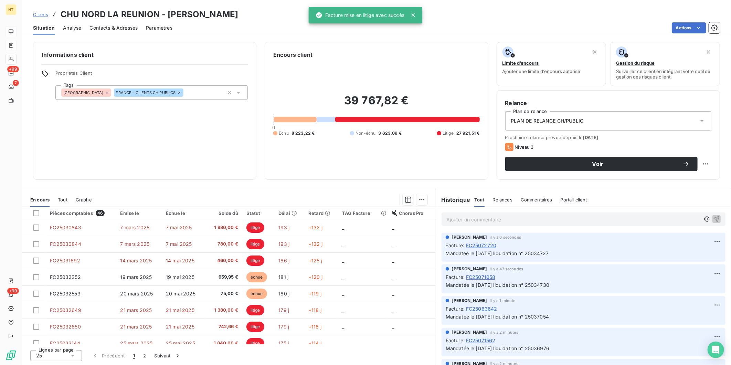
click at [472, 184] on div "Informations client Propriétés Client Tags [GEOGRAPHIC_DATA] [GEOGRAPHIC_DATA] …" at bounding box center [376, 201] width 709 height 327
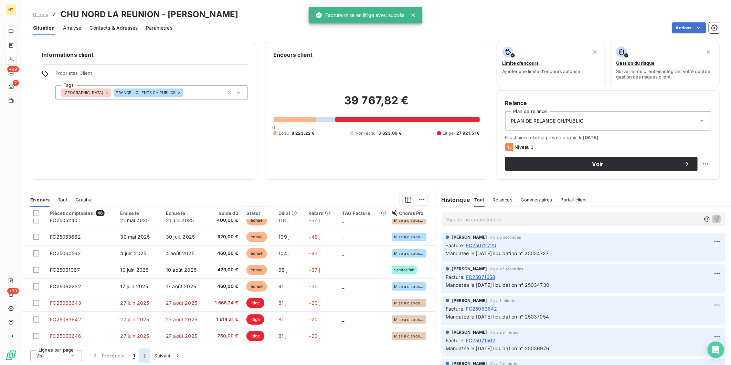
click at [143, 356] on button "2" at bounding box center [144, 355] width 11 height 14
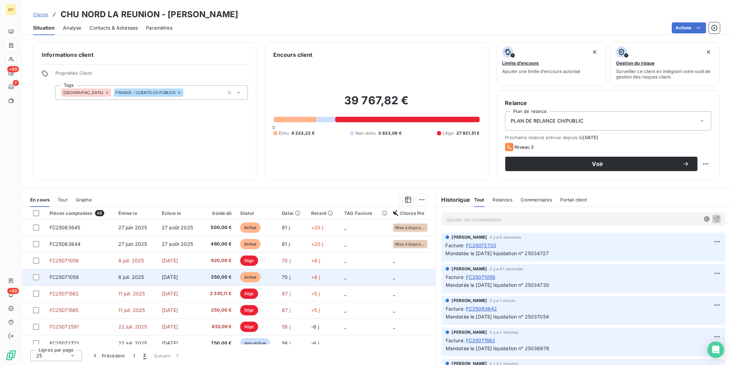
click at [115, 280] on td "8 juil. 2025" at bounding box center [136, 277] width 44 height 17
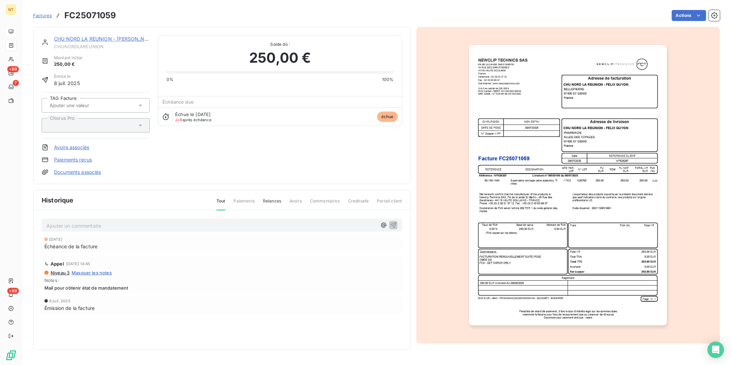
click at [127, 227] on p "Ajouter un commentaire ﻿" at bounding box center [211, 225] width 330 height 9
click at [81, 225] on span "Mandatée le [DATE] liquidation n° 25037054" at bounding box center [97, 225] width 103 height 6
click at [170, 228] on p "Mandatée le [DATE] liquidation n° 25037054" at bounding box center [211, 225] width 330 height 8
drag, startPoint x: 164, startPoint y: 225, endPoint x: 38, endPoint y: 228, distance: 126.0
click at [38, 228] on div "Mandatée le [DATE] liquidation n° 25034731 [DATE] Échéance de la facture Appel …" at bounding box center [221, 275] width 377 height 131
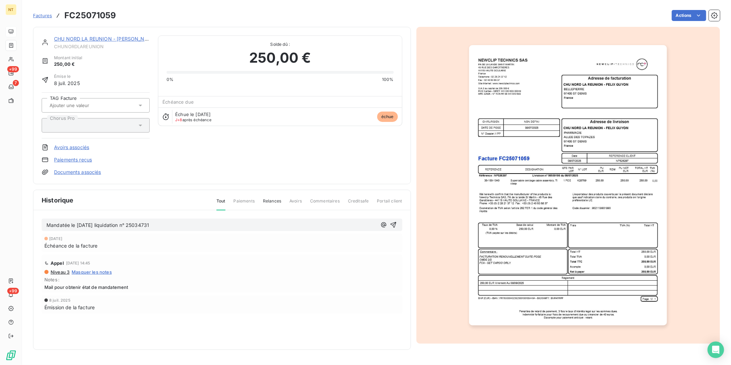
copy span "Mandatée le [DATE] liquidation n° 25034731"
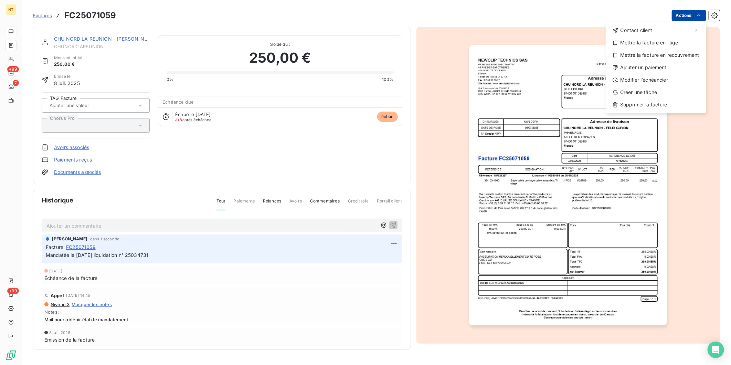
click at [694, 15] on html "NT +99 7 +99 Factures FC25071059 Actions Contact client Mettre la facture en li…" at bounding box center [365, 182] width 731 height 365
click at [678, 39] on div "Mettre la facture en litige" at bounding box center [655, 42] width 95 height 11
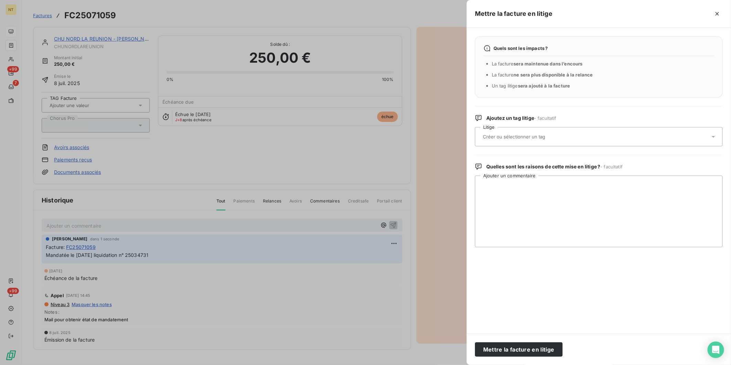
click at [521, 137] on input "text" at bounding box center [532, 136] width 100 height 6
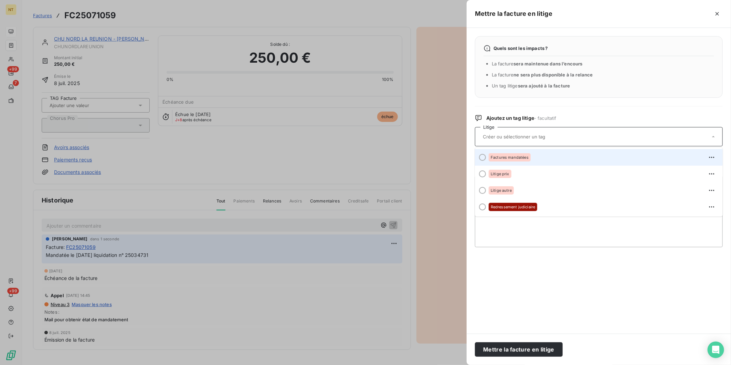
click at [518, 154] on div "Factures mandatées" at bounding box center [510, 157] width 42 height 8
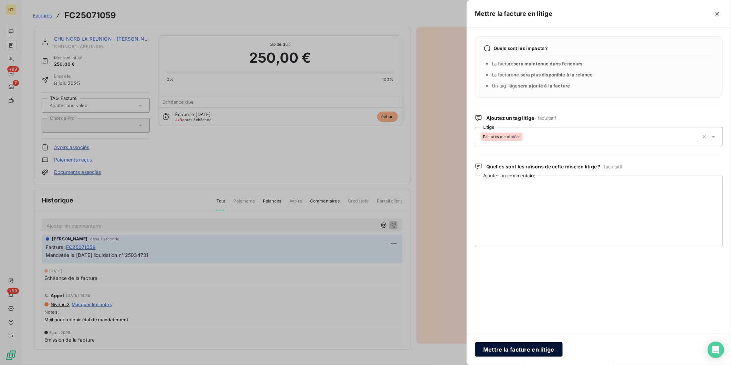
click at [542, 352] on button "Mettre la facture en litige" at bounding box center [519, 349] width 88 height 14
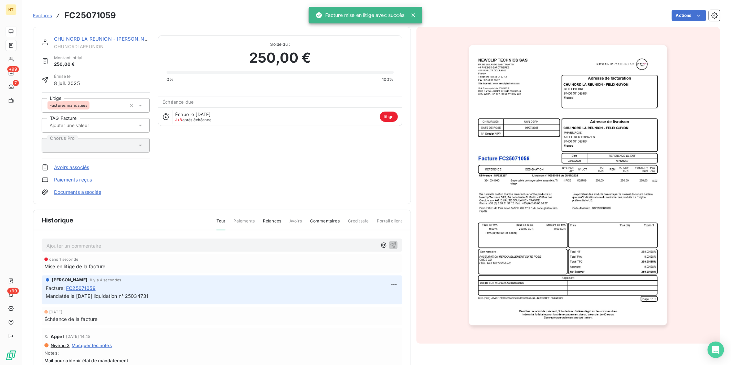
click at [132, 38] on link "CHU NORD LA REUNION - [PERSON_NAME]" at bounding box center [105, 39] width 103 height 6
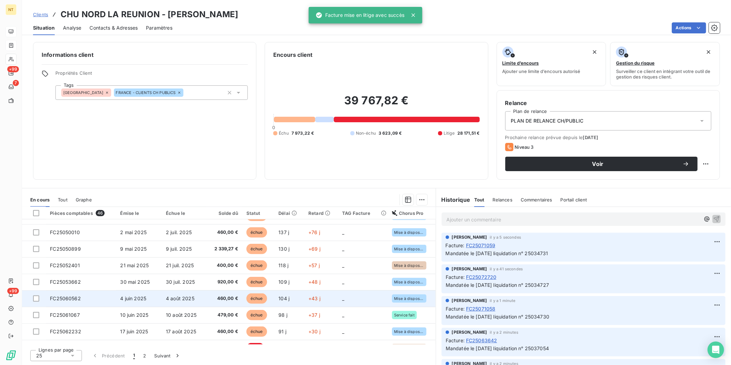
scroll to position [288, 0]
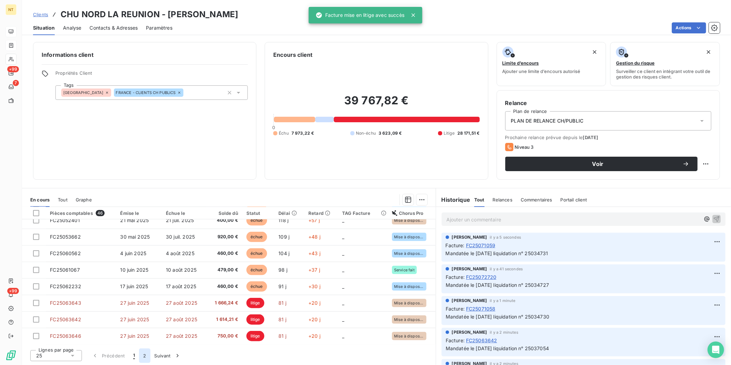
click at [145, 357] on button "2" at bounding box center [144, 355] width 11 height 14
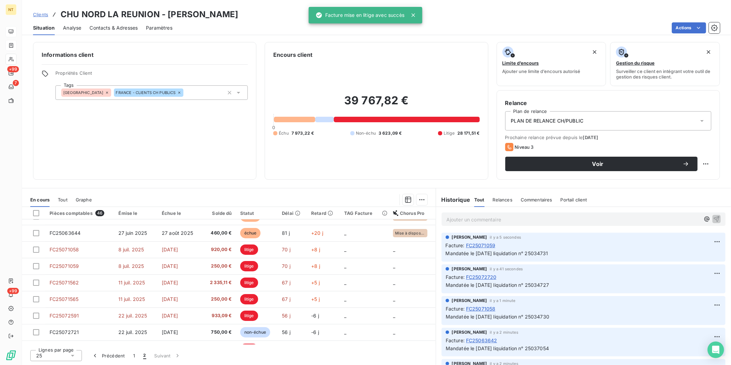
scroll to position [0, 0]
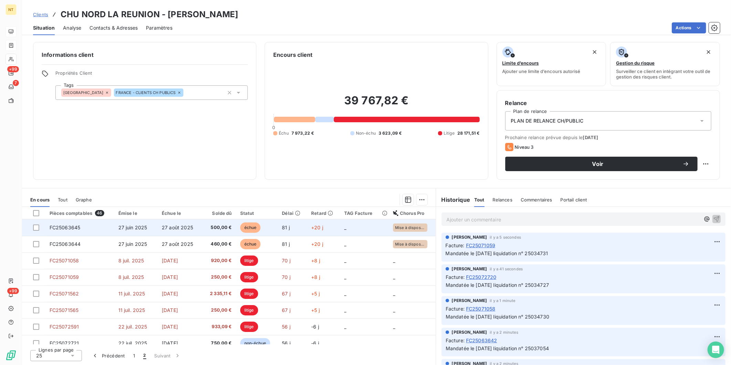
click at [115, 234] on td "27 juin 2025" at bounding box center [136, 227] width 44 height 17
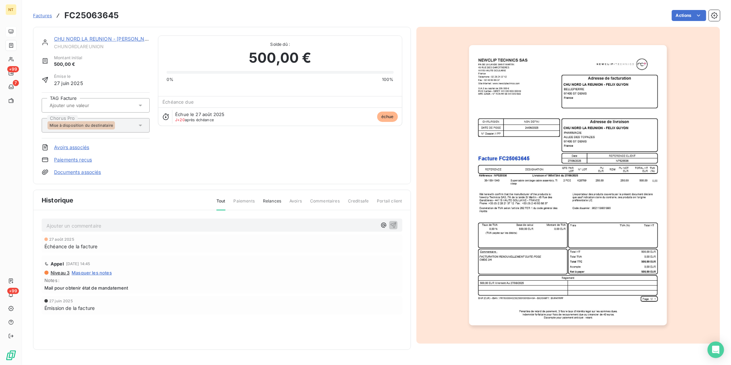
click at [121, 223] on p "Ajouter un commentaire ﻿" at bounding box center [211, 225] width 330 height 9
click at [80, 224] on span "Mandatée le [DATE] liquidation n° 25034731" at bounding box center [97, 225] width 103 height 6
click at [169, 225] on p "Mandatée le [DATE] liquidation n° 25034731" at bounding box center [211, 225] width 330 height 8
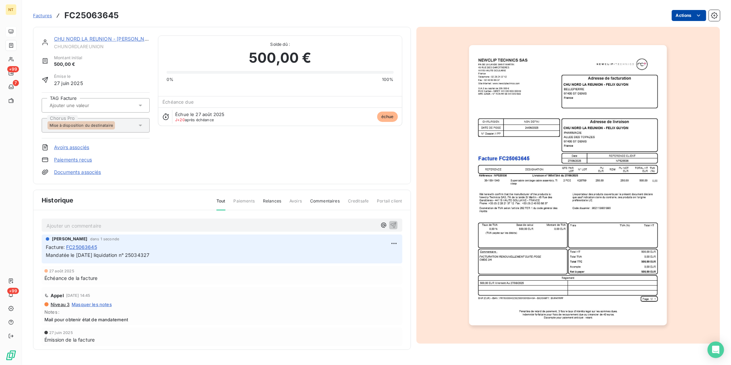
click at [687, 11] on html "NT +99 7 +99 Factures FC25063645 Actions CHU NORD LA REUNION - [PERSON_NAME] CH…" at bounding box center [365, 182] width 731 height 365
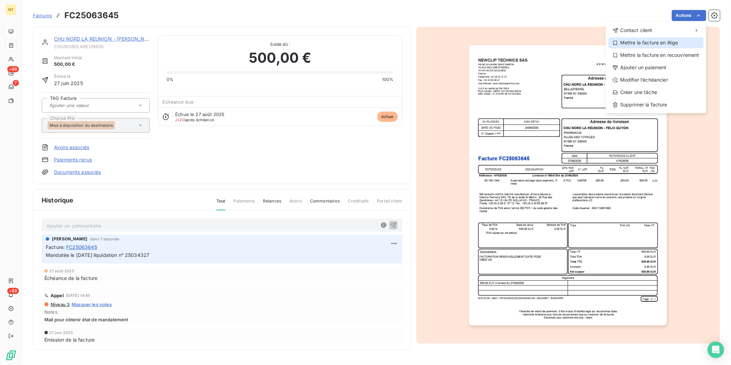
click at [658, 45] on div "Mettre la facture en litige" at bounding box center [655, 42] width 95 height 11
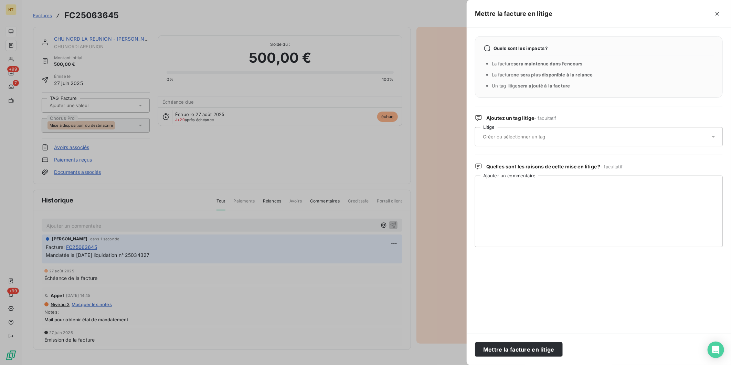
click at [526, 133] on input "text" at bounding box center [532, 136] width 100 height 6
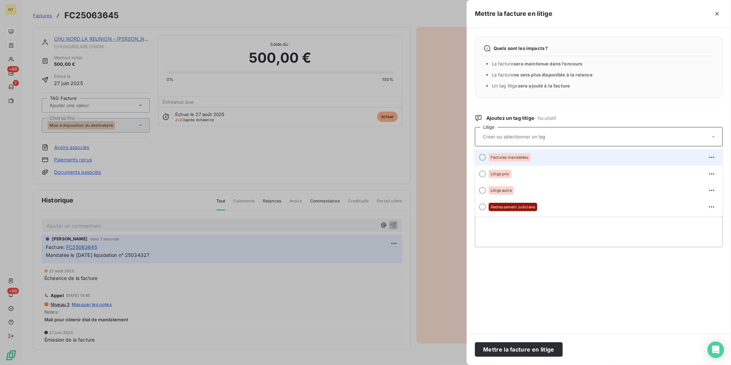
click at [522, 152] on div "Factures mandatées" at bounding box center [603, 157] width 228 height 11
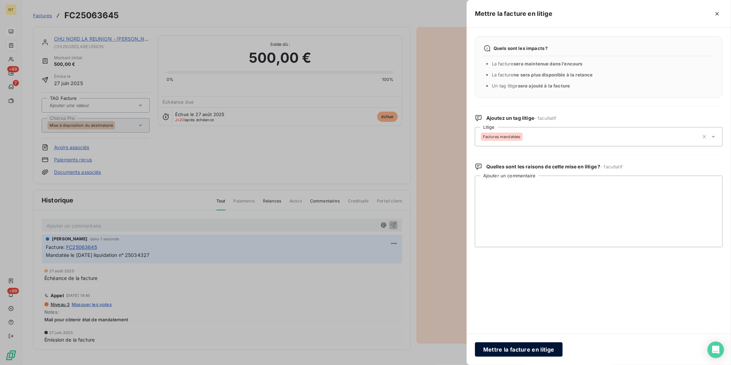
click at [509, 349] on button "Mettre la facture en litige" at bounding box center [519, 349] width 88 height 14
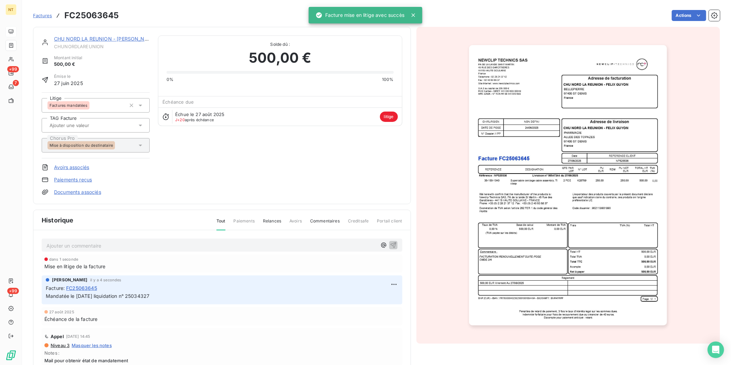
click at [108, 38] on link "CHU NORD LA REUNION - [PERSON_NAME]" at bounding box center [105, 39] width 103 height 6
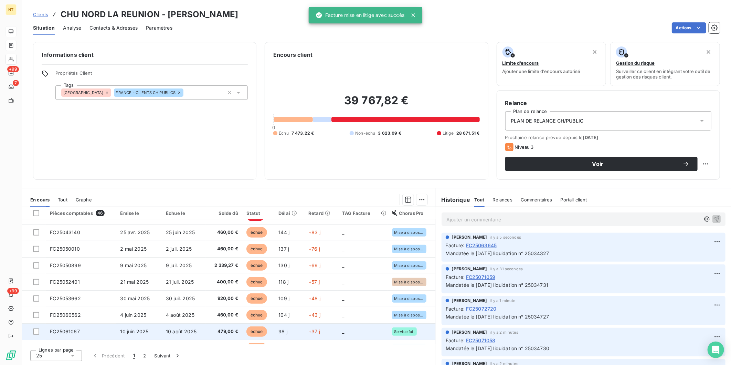
scroll to position [288, 0]
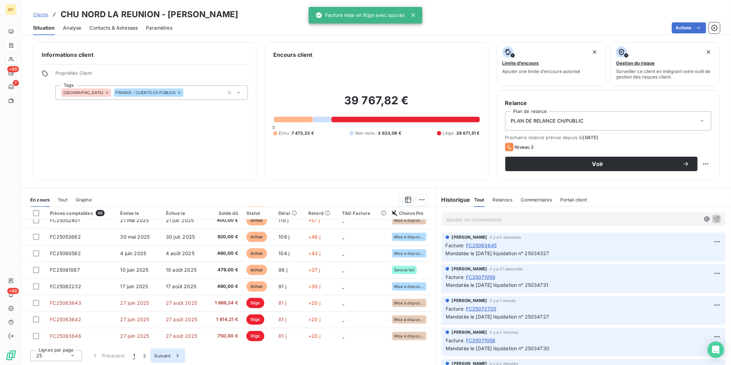
click at [162, 358] on button "Suivant" at bounding box center [167, 355] width 35 height 14
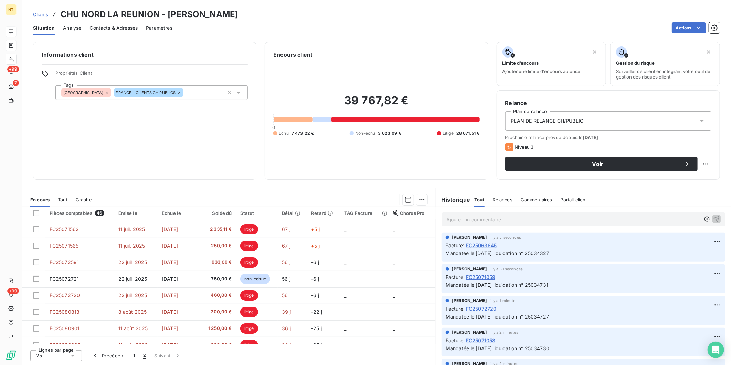
scroll to position [0, 0]
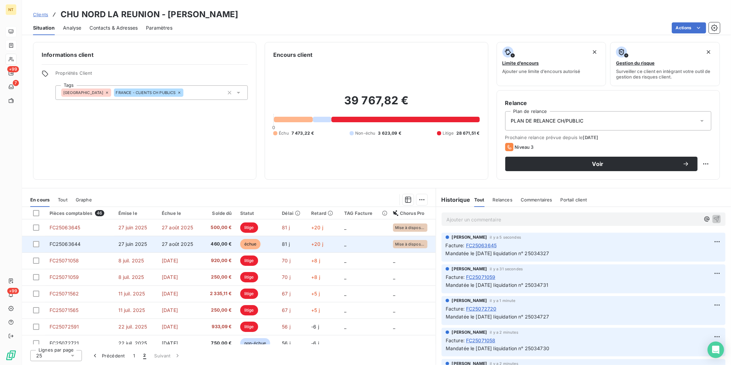
click at [101, 246] on td "FC25063644" at bounding box center [79, 244] width 69 height 17
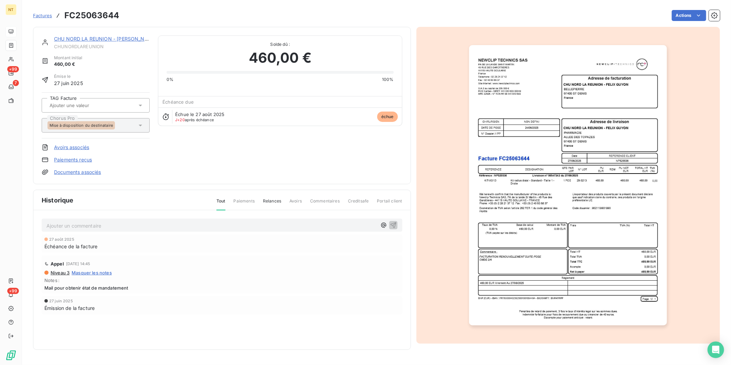
click at [116, 226] on p "Ajouter un commentaire ﻿" at bounding box center [211, 225] width 330 height 9
click at [79, 222] on span "Mandatée le [DATE] liquidation n° 25034731" at bounding box center [97, 225] width 103 height 6
click at [178, 226] on p "Mandatée le [DATE] liquidation n° 25034731" at bounding box center [211, 225] width 330 height 8
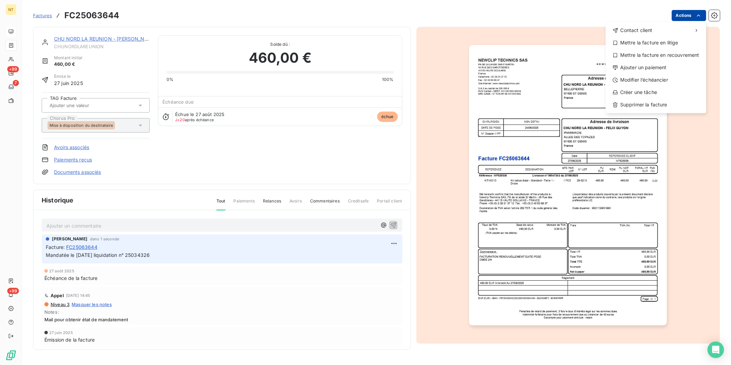
click at [686, 16] on html "NT +99 7 +99 Factures FC25063644 Actions Contact client Mettre la facture en li…" at bounding box center [365, 182] width 731 height 365
click at [678, 40] on div "Mettre la facture en litige" at bounding box center [655, 42] width 95 height 11
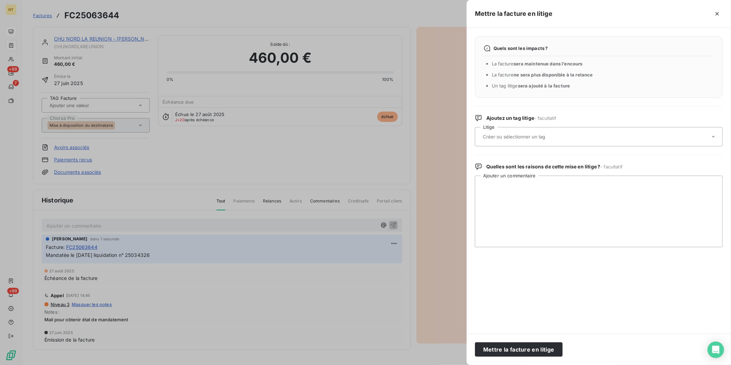
click at [497, 137] on input "text" at bounding box center [532, 136] width 100 height 6
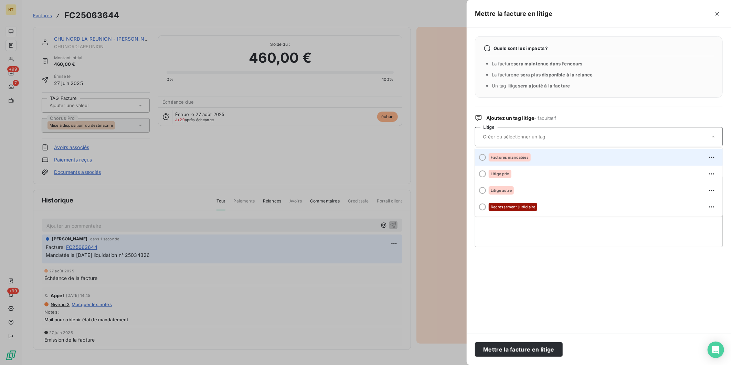
click at [506, 157] on span "Factures mandatées" at bounding box center [510, 157] width 38 height 4
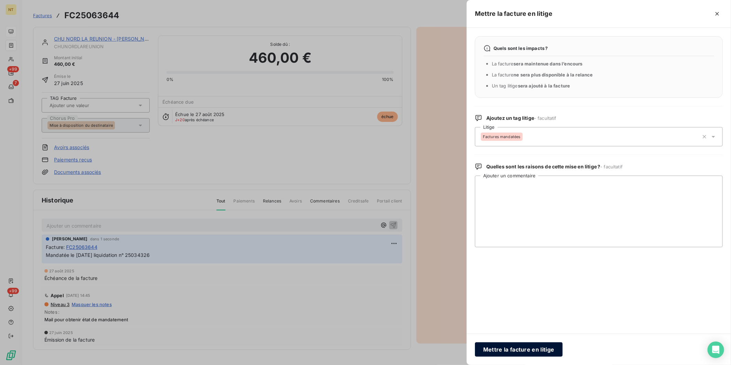
click at [514, 349] on button "Mettre la facture en litige" at bounding box center [519, 349] width 88 height 14
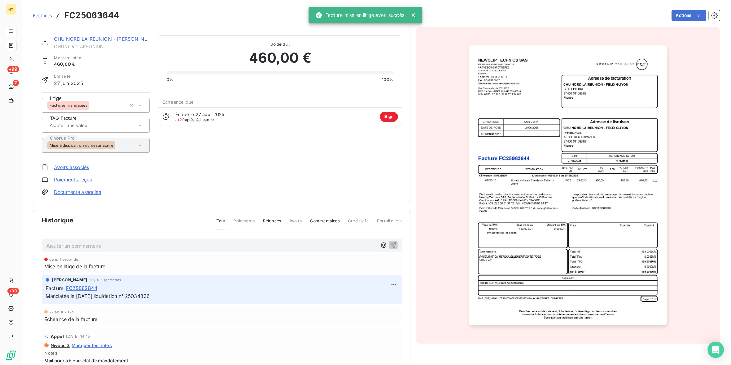
click at [100, 40] on link "CHU NORD LA REUNION - [PERSON_NAME]" at bounding box center [105, 39] width 103 height 6
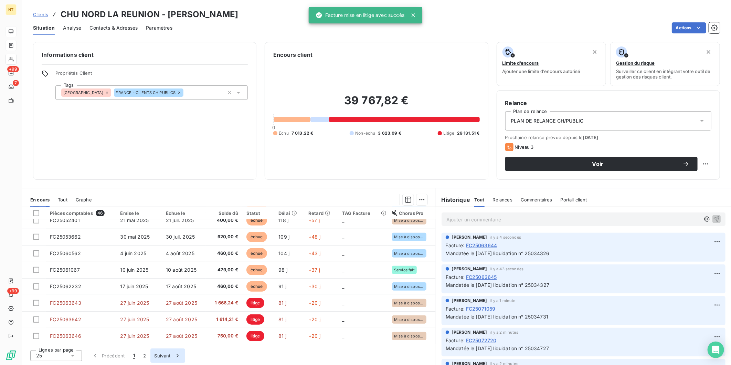
click at [169, 357] on button "Suivant" at bounding box center [167, 355] width 35 height 14
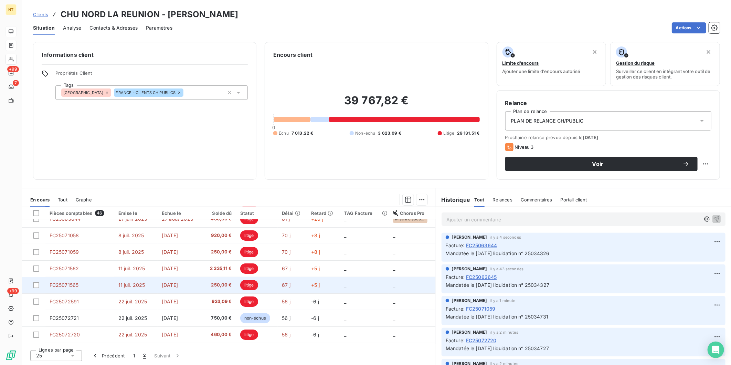
scroll to position [38, 0]
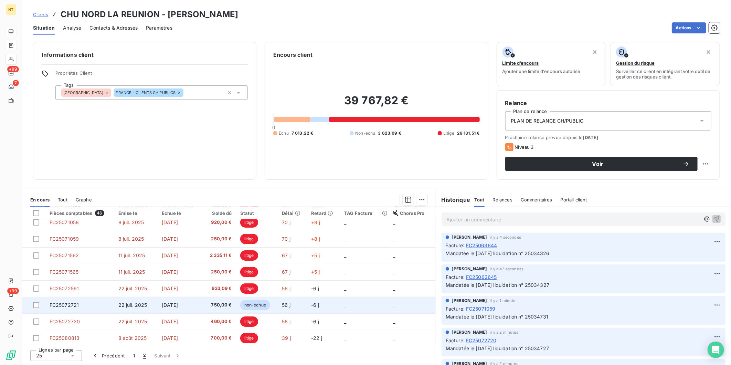
click at [122, 308] on td "22 juil. 2025" at bounding box center [136, 305] width 44 height 17
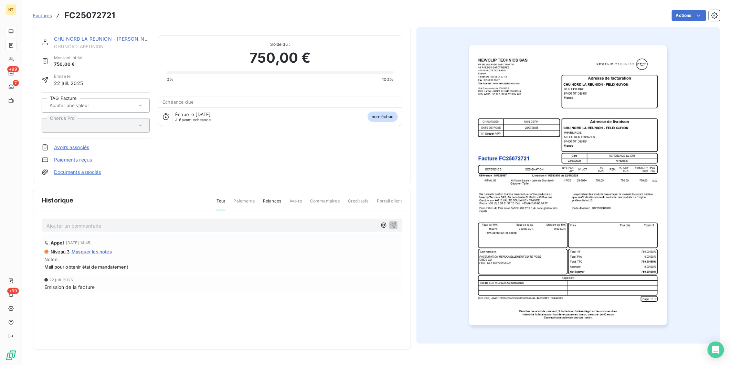
click at [122, 226] on p "Ajouter un commentaire ﻿" at bounding box center [211, 225] width 330 height 9
click at [183, 225] on p "Mandatée le [DATE] liquidation n° 25034731" at bounding box center [211, 225] width 330 height 8
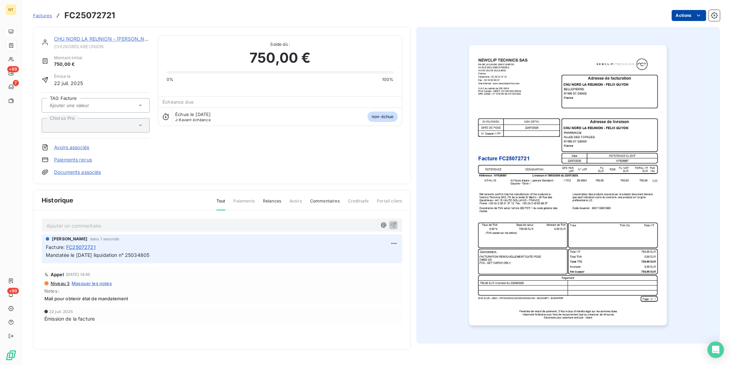
click at [683, 14] on html "NT +99 7 +99 Factures FC25072721 Actions CHU NORD LA REUNION - [PERSON_NAME] Mo…" at bounding box center [365, 182] width 731 height 365
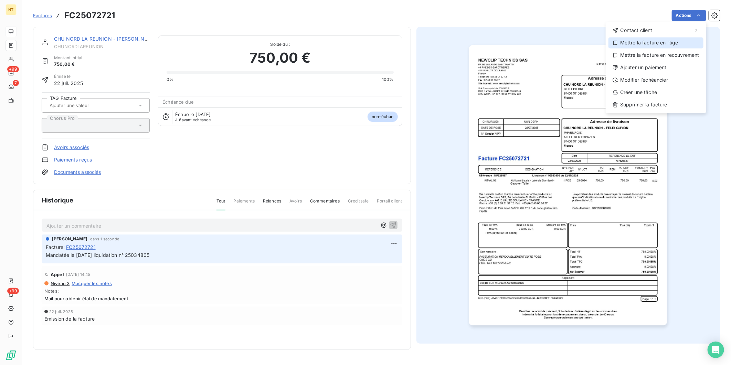
click at [681, 44] on div "Mettre la facture en litige" at bounding box center [655, 42] width 95 height 11
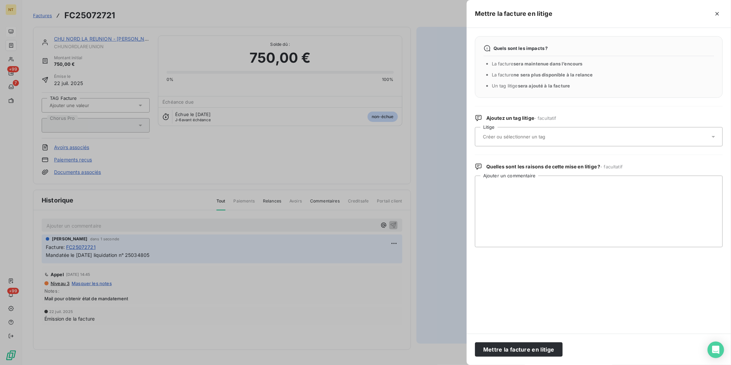
click at [552, 139] on input "text" at bounding box center [532, 136] width 100 height 6
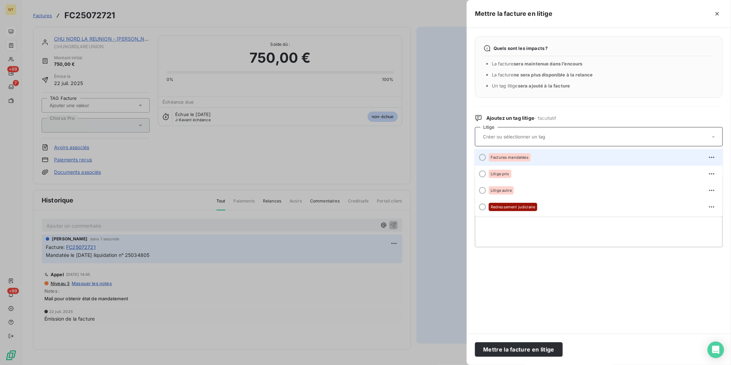
click at [544, 160] on div "Factures mandatées" at bounding box center [603, 157] width 228 height 11
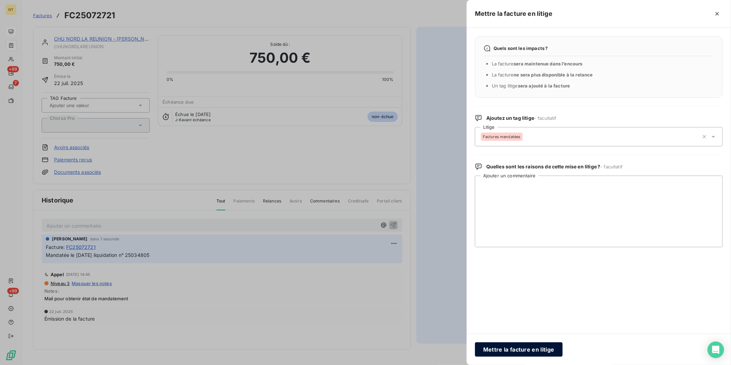
click at [542, 353] on button "Mettre la facture en litige" at bounding box center [519, 349] width 88 height 14
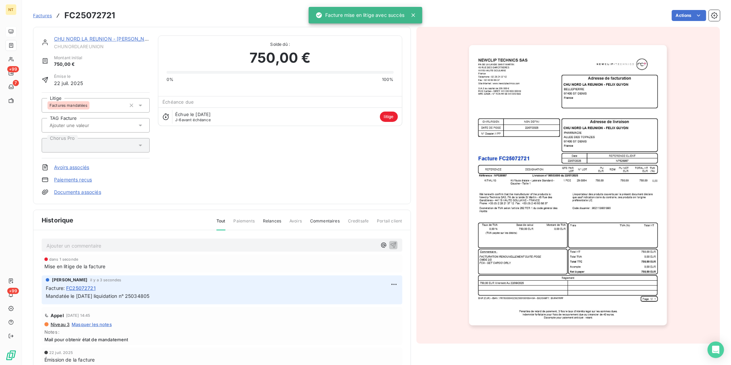
click at [114, 36] on link "CHU NORD LA REUNION - [PERSON_NAME]" at bounding box center [105, 39] width 103 height 6
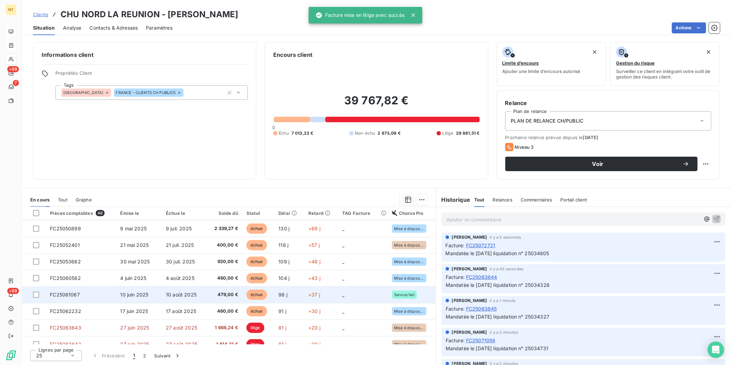
scroll to position [250, 0]
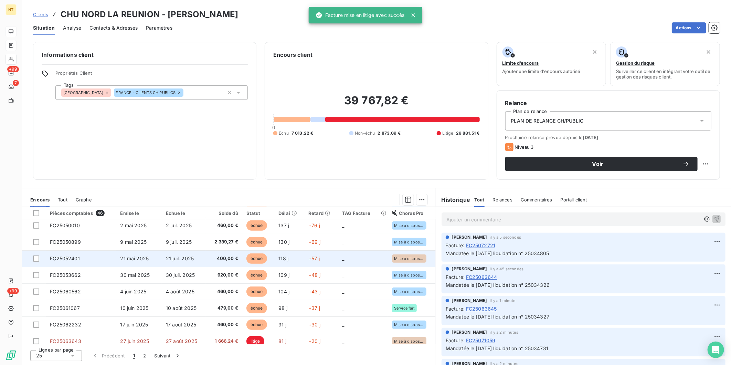
click at [108, 265] on td "FC25052401" at bounding box center [81, 258] width 70 height 17
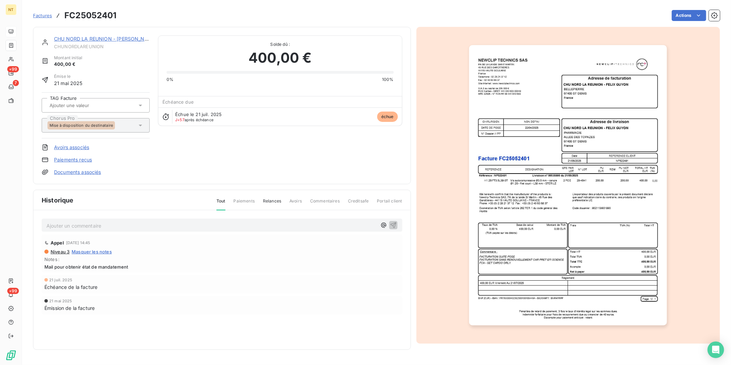
click at [89, 226] on p "Ajouter un commentaire ﻿" at bounding box center [211, 225] width 330 height 9
click at [83, 224] on span "Mandatée le [DATE] liquidation n° 25034731" at bounding box center [97, 225] width 103 height 6
click at [172, 227] on p "Mandatée le [DATE] liquidation n° 25034731" at bounding box center [211, 225] width 330 height 8
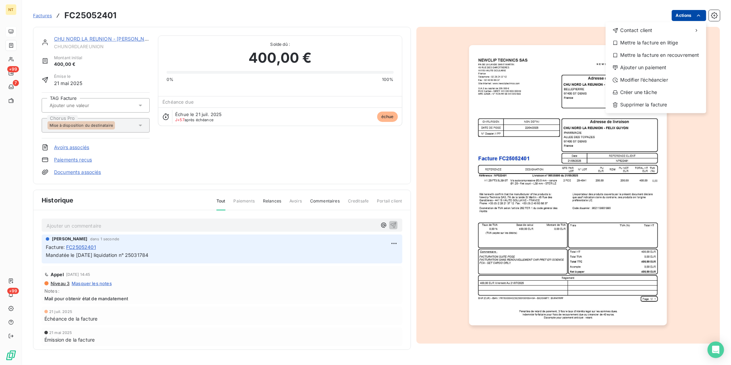
click at [689, 16] on html "NT +99 7 +99 Factures FC25052401 Actions Contact client Mettre la facture en li…" at bounding box center [365, 182] width 731 height 365
click at [680, 44] on div "Mettre la facture en litige" at bounding box center [655, 42] width 95 height 11
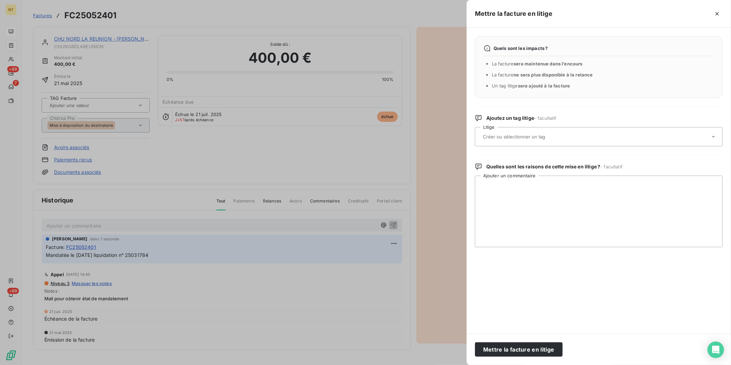
click at [545, 133] on input "text" at bounding box center [532, 136] width 100 height 6
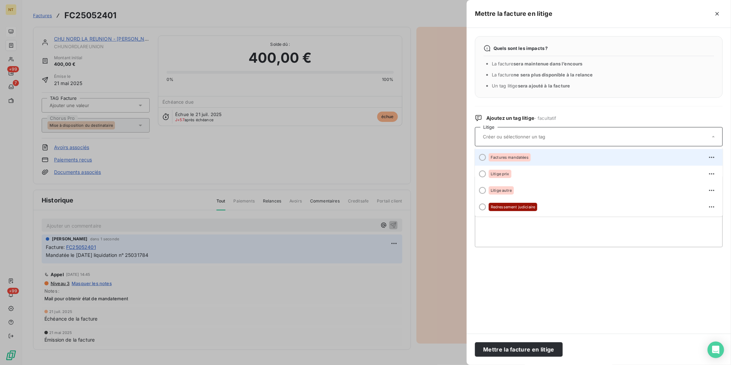
click at [518, 159] on div "Factures mandatées" at bounding box center [510, 157] width 42 height 8
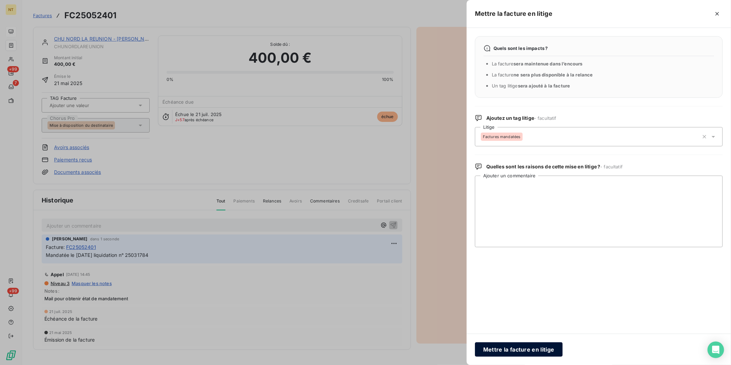
click at [526, 352] on button "Mettre la facture en litige" at bounding box center [519, 349] width 88 height 14
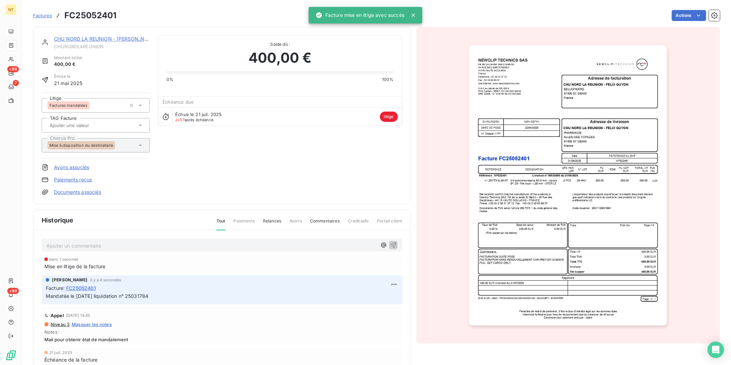
click at [118, 38] on link "CHU NORD LA REUNION - [PERSON_NAME]" at bounding box center [105, 39] width 103 height 6
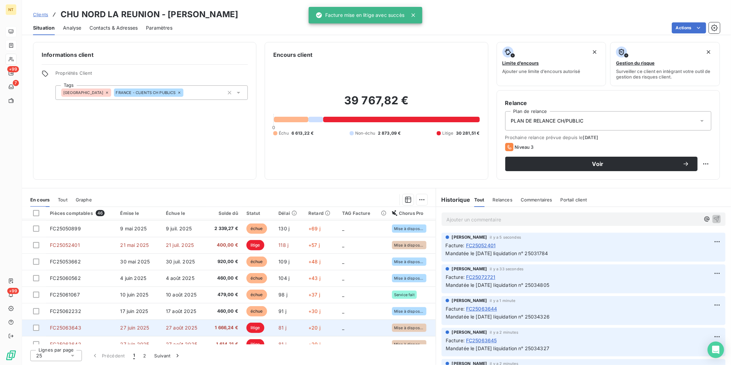
scroll to position [288, 0]
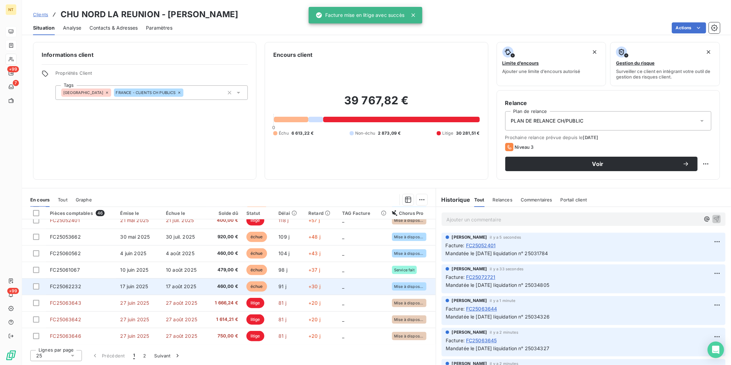
click at [125, 288] on span "17 juin 2025" at bounding box center [134, 286] width 28 height 6
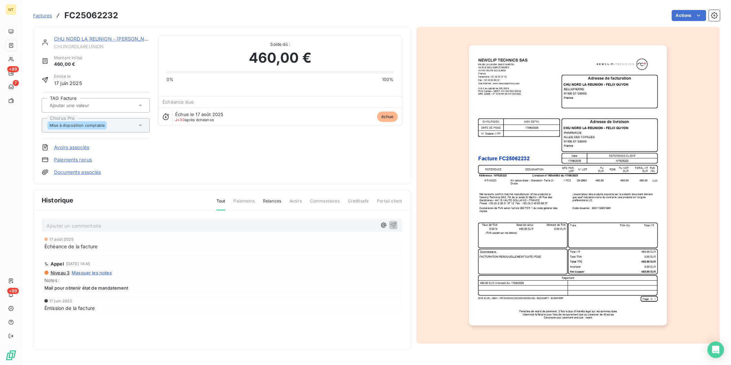
click at [77, 224] on p "Ajouter un commentaire ﻿" at bounding box center [211, 225] width 330 height 9
click at [79, 224] on span "Mandatée le [DATE] liquidation n° 25034731" at bounding box center [97, 225] width 103 height 6
click at [166, 223] on p "Mandatée le [DATE] liquidation n° 25034731" at bounding box center [211, 225] width 330 height 8
click at [393, 224] on icon "button" at bounding box center [393, 225] width 6 height 6
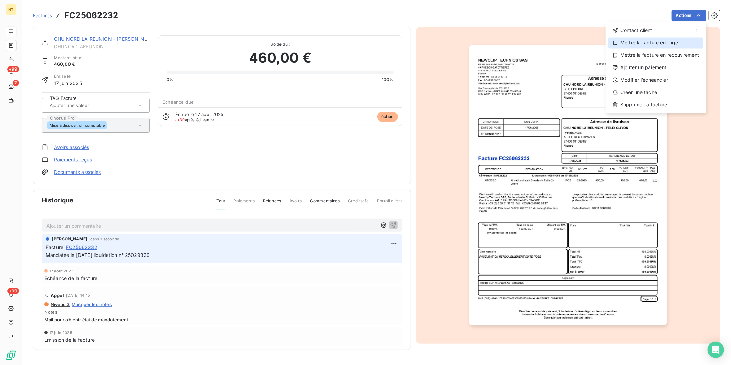
click at [679, 39] on div "Mettre la facture en litige" at bounding box center [655, 42] width 95 height 11
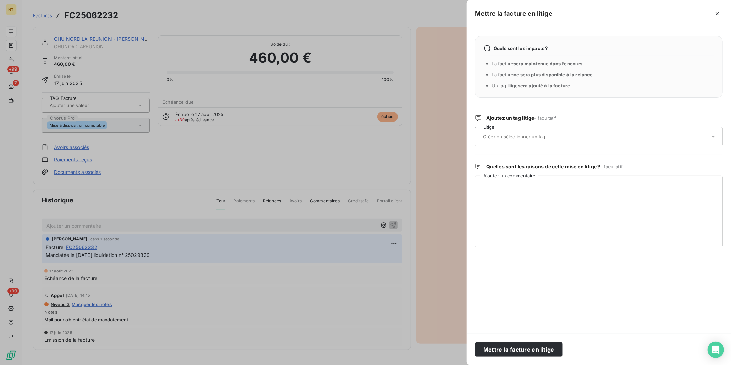
click at [527, 138] on input "text" at bounding box center [532, 136] width 100 height 6
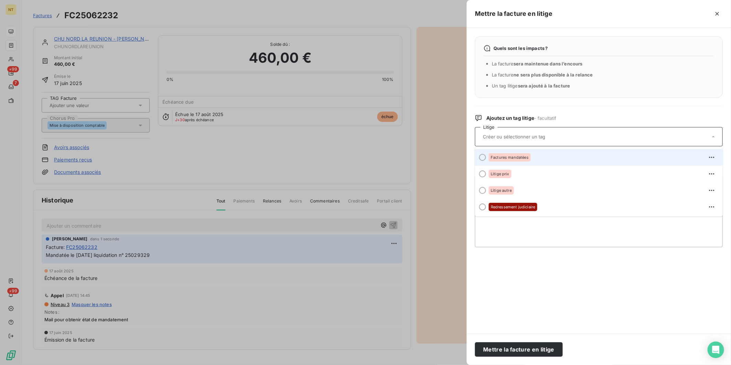
click at [518, 156] on span "Factures mandatées" at bounding box center [510, 157] width 38 height 4
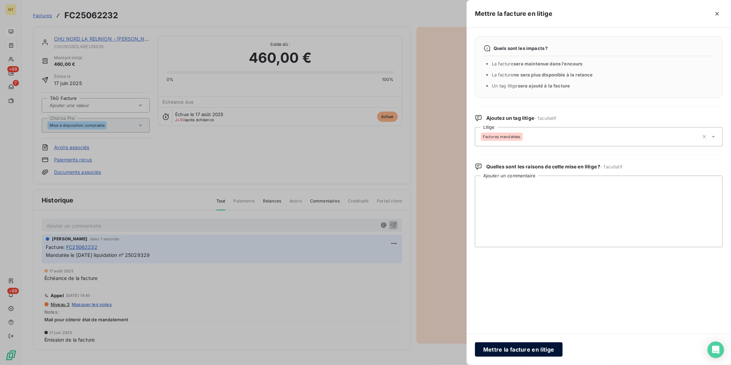
click at [519, 352] on button "Mettre la facture en litige" at bounding box center [519, 349] width 88 height 14
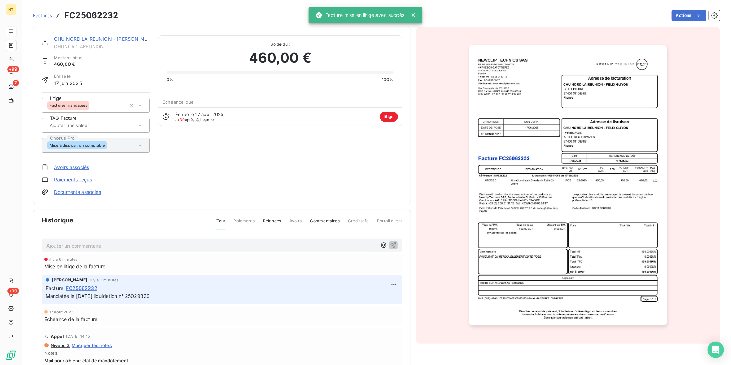
click at [121, 39] on link "CHU NORD LA REUNION - [PERSON_NAME]" at bounding box center [105, 39] width 103 height 6
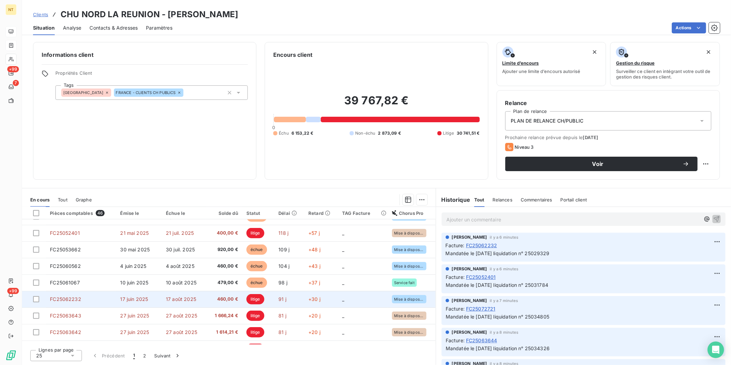
scroll to position [288, 0]
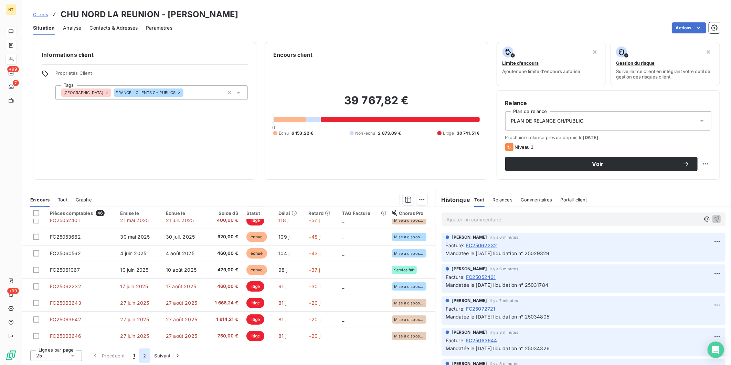
click at [146, 357] on button "2" at bounding box center [144, 355] width 11 height 14
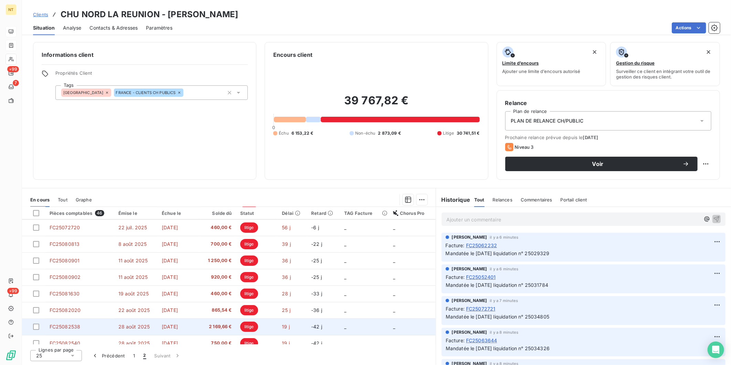
scroll to position [153, 0]
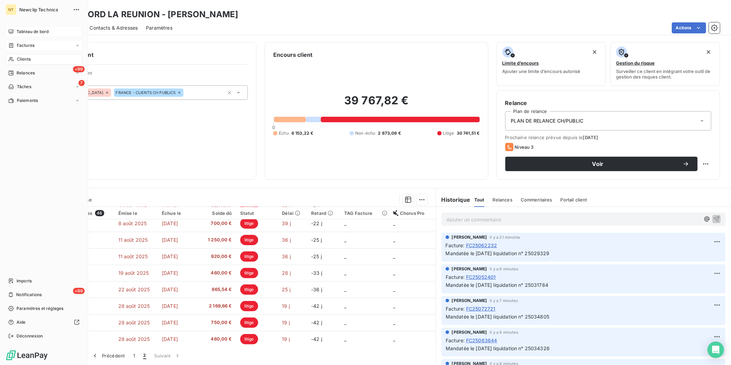
click at [15, 45] on div "Factures" at bounding box center [21, 45] width 26 height 6
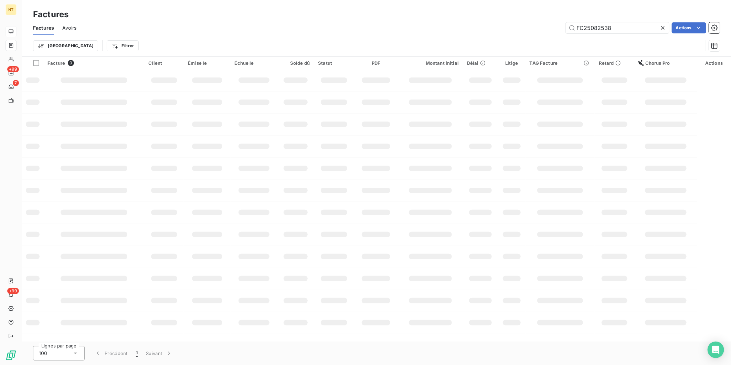
drag, startPoint x: 614, startPoint y: 29, endPoint x: 511, endPoint y: 25, distance: 103.3
click at [511, 25] on div "FC25082538 Actions" at bounding box center [402, 27] width 635 height 11
type input "FC25061399"
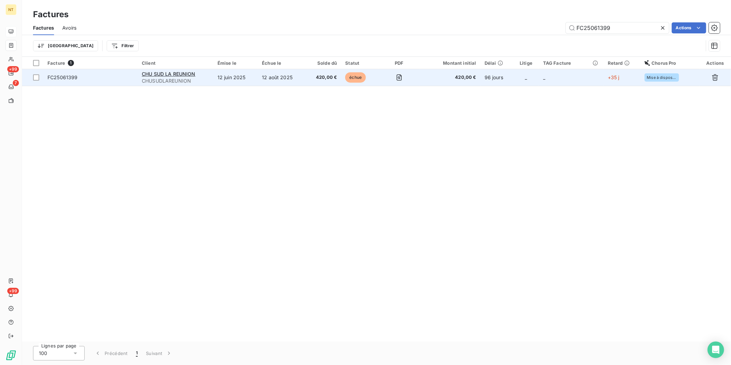
click at [57, 77] on span "FC25061399" at bounding box center [62, 77] width 30 height 6
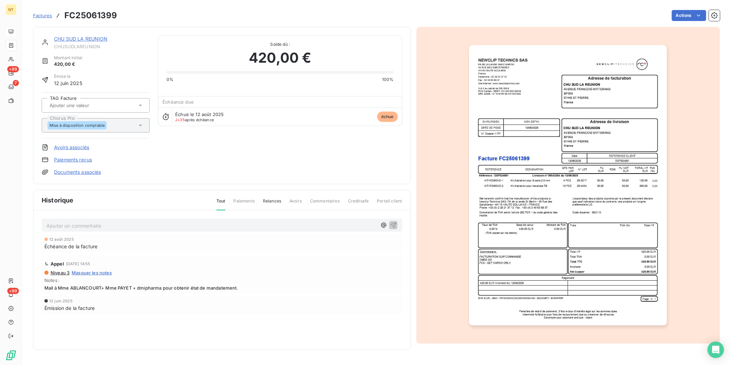
click at [91, 225] on p "Ajouter un commentaire ﻿" at bounding box center [211, 225] width 330 height 9
drag, startPoint x: 162, startPoint y: 224, endPoint x: 36, endPoint y: 227, distance: 126.3
click at [36, 227] on div "Mandatée le [DATE] liquidation n° 25027393 [DATE] Échéance de la facture Appel …" at bounding box center [221, 275] width 377 height 131
copy span "Mandatée le [DATE] liquidation n° 25027393"
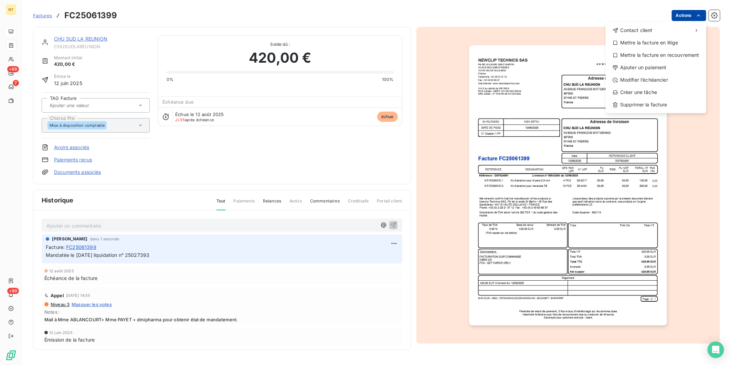
click at [685, 16] on html "NT +99 7 +99 Factures FC25061399 Actions Contact client Mettre la facture en li…" at bounding box center [365, 182] width 731 height 365
click at [667, 43] on div "Mettre la facture en litige" at bounding box center [655, 42] width 95 height 11
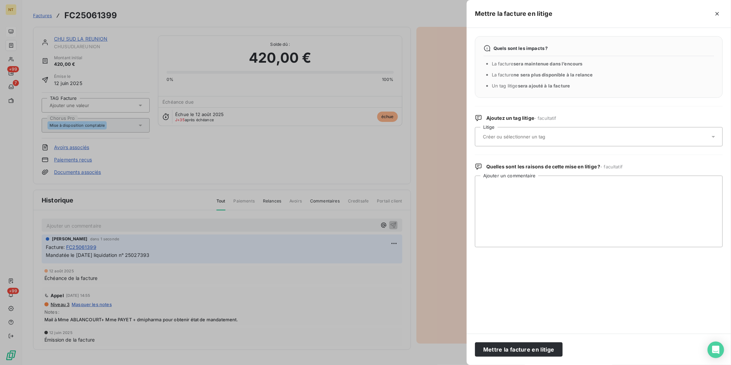
click at [549, 132] on div at bounding box center [595, 136] width 229 height 14
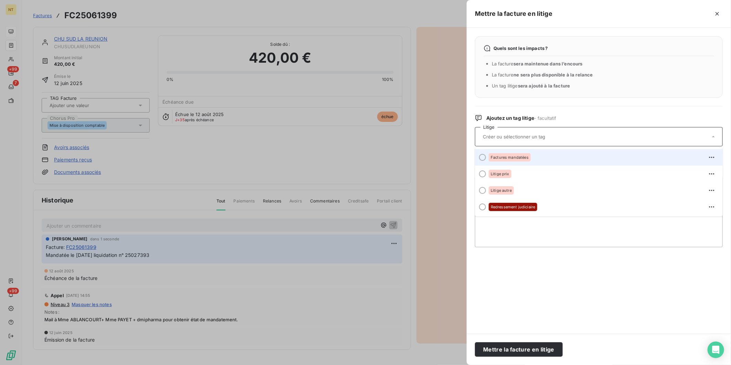
click at [535, 156] on div "Factures mandatées" at bounding box center [603, 157] width 228 height 11
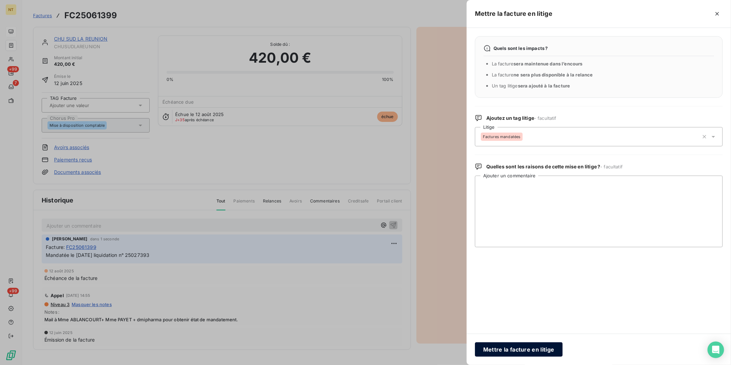
click at [542, 352] on button "Mettre la facture en litige" at bounding box center [519, 349] width 88 height 14
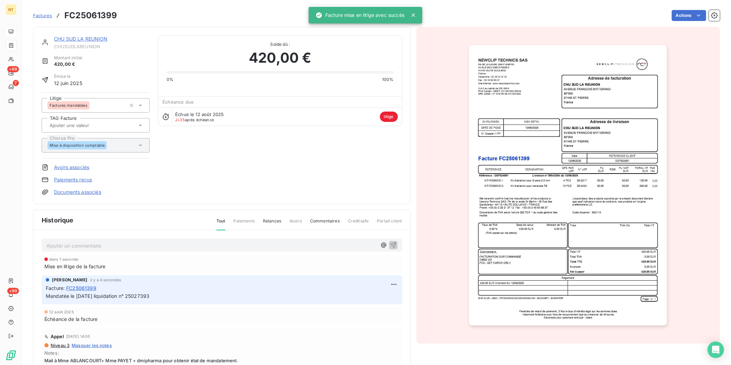
click at [74, 38] on link "CHU SUD LA REUNION" at bounding box center [81, 39] width 54 height 6
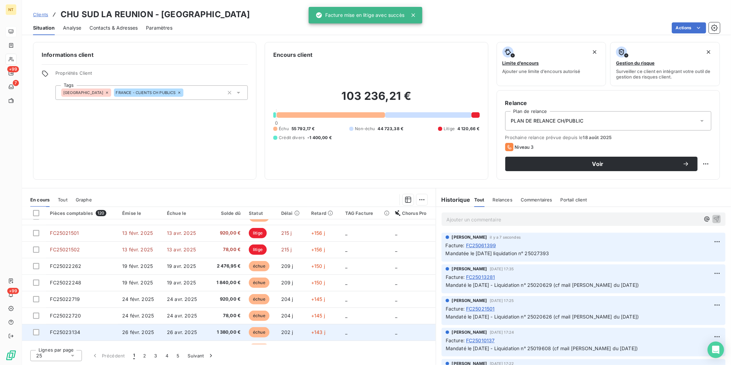
scroll to position [288, 0]
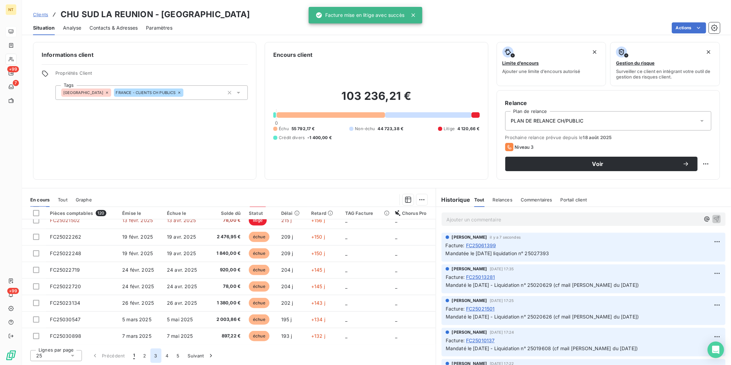
click at [155, 357] on button "3" at bounding box center [155, 355] width 11 height 14
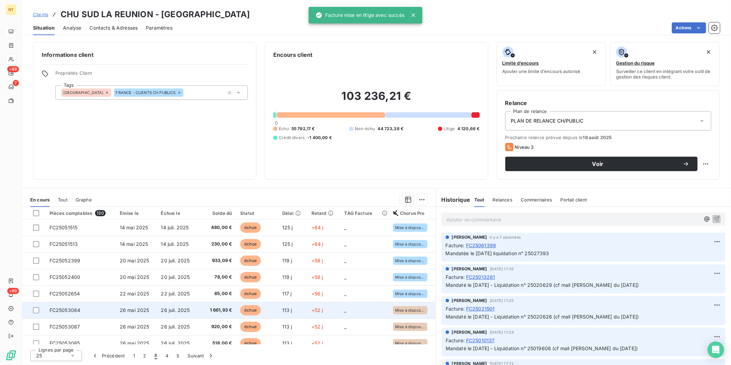
scroll to position [153, 0]
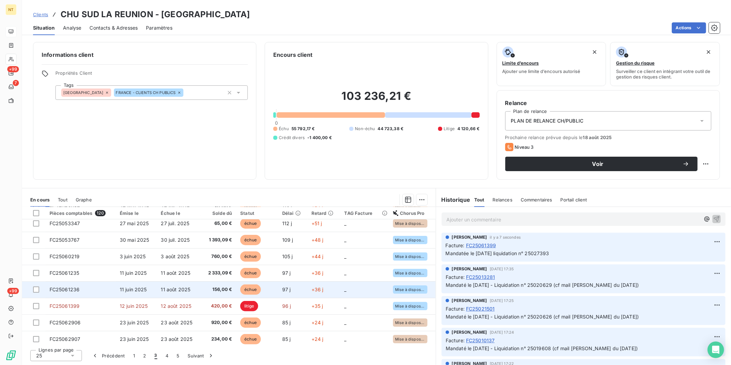
click at [149, 283] on td "11 juin 2025" at bounding box center [136, 289] width 41 height 17
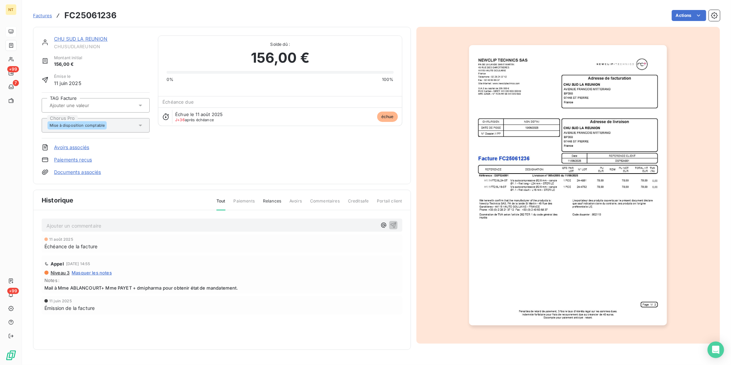
click at [121, 226] on p "Ajouter un commentaire ﻿" at bounding box center [211, 225] width 330 height 9
click at [177, 224] on p "Mandatée le [DATE] liquidation n° 25027393" at bounding box center [211, 225] width 330 height 8
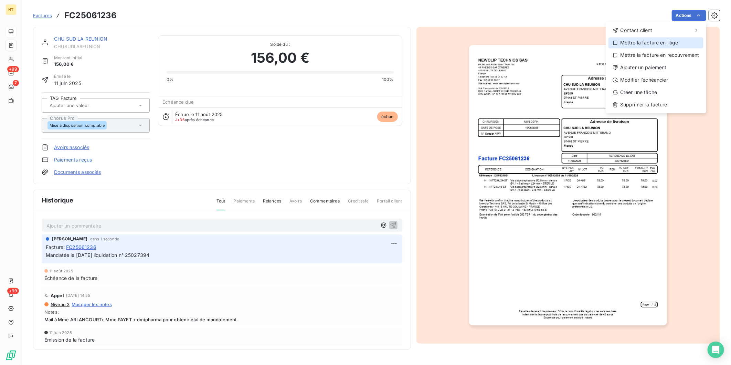
click at [681, 44] on div "Mettre la facture en litige" at bounding box center [655, 42] width 95 height 11
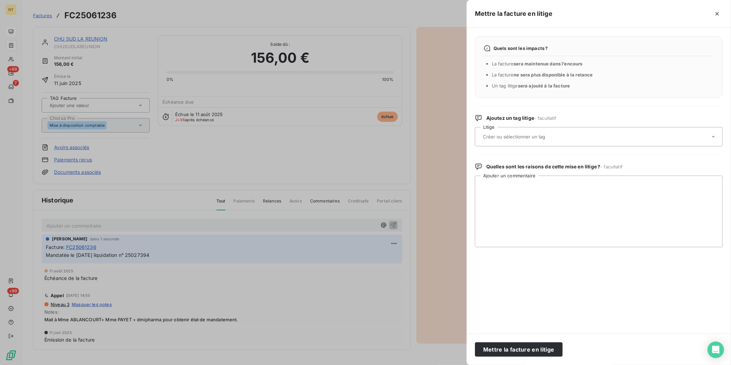
click at [592, 129] on div at bounding box center [599, 136] width 248 height 19
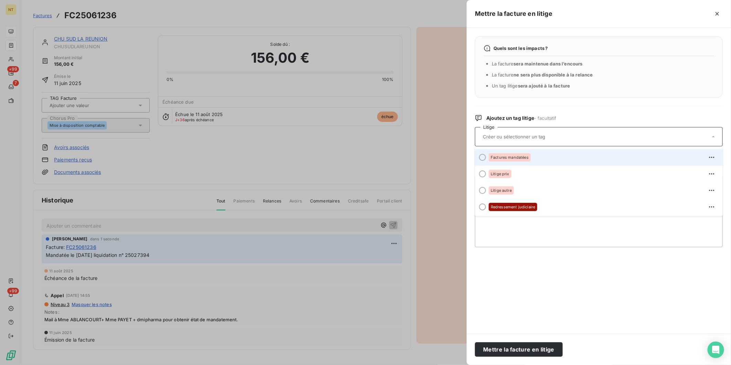
click at [545, 162] on div "Factures mandatées" at bounding box center [603, 157] width 228 height 11
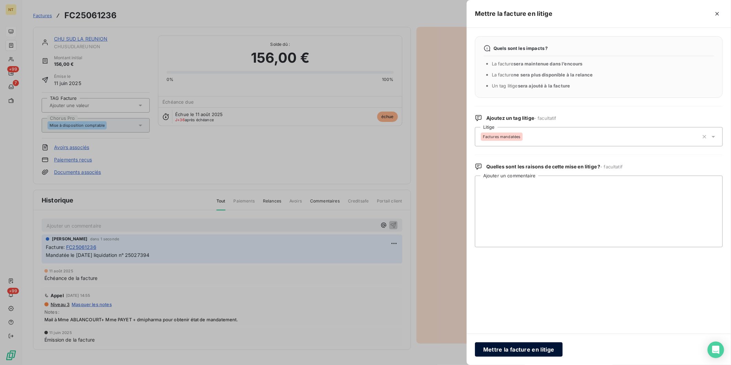
click at [525, 351] on button "Mettre la facture en litige" at bounding box center [519, 349] width 88 height 14
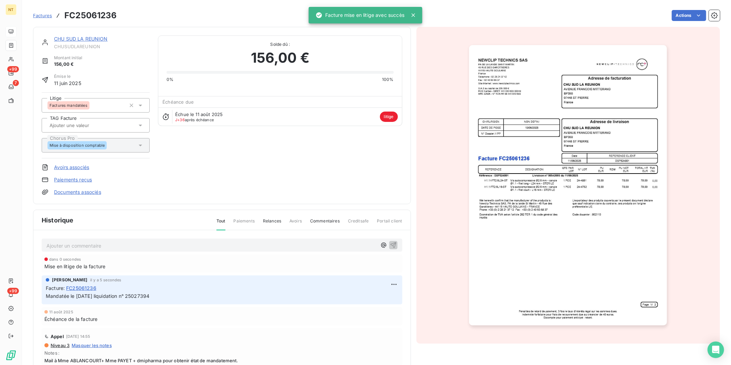
click at [82, 39] on link "CHU SUD LA REUNION" at bounding box center [81, 39] width 54 height 6
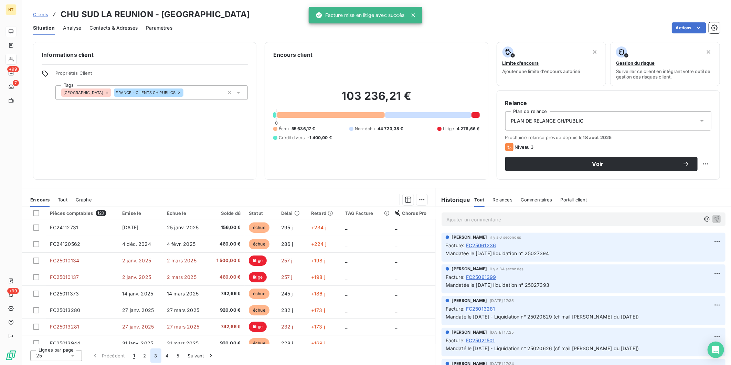
click at [156, 358] on button "3" at bounding box center [155, 355] width 11 height 14
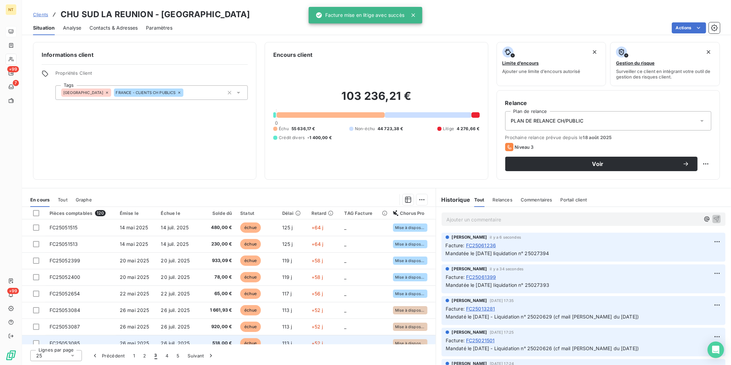
scroll to position [191, 0]
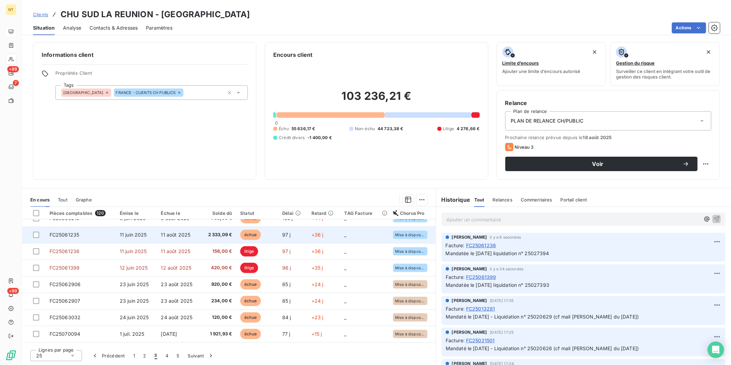
click at [122, 235] on span "11 juin 2025" at bounding box center [133, 235] width 27 height 6
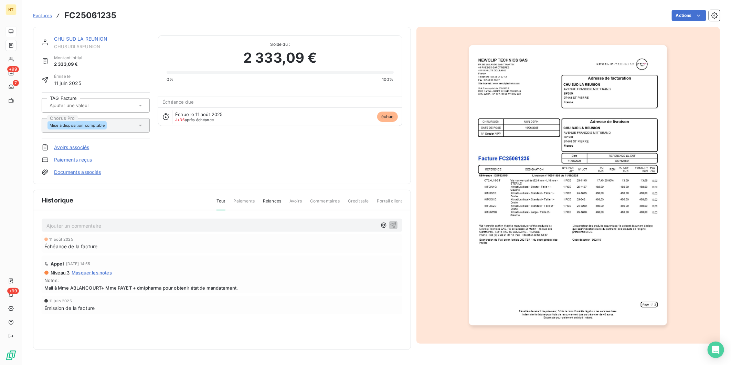
click at [106, 225] on p "Ajouter un commentaire ﻿" at bounding box center [211, 225] width 330 height 9
click at [169, 225] on p "Mandatée le [DATE] liquidation n° 25027393" at bounding box center [211, 225] width 330 height 8
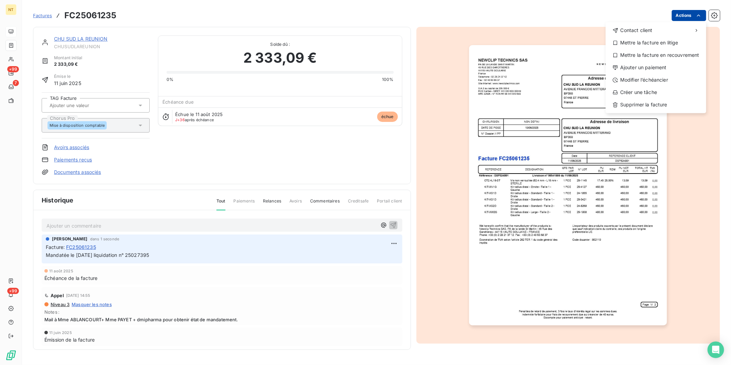
click at [683, 11] on html "NT +99 7 +99 Factures FC25061235 Actions Contact client Mettre la facture en li…" at bounding box center [365, 182] width 731 height 365
click at [673, 42] on div "Mettre la facture en litige" at bounding box center [655, 42] width 95 height 11
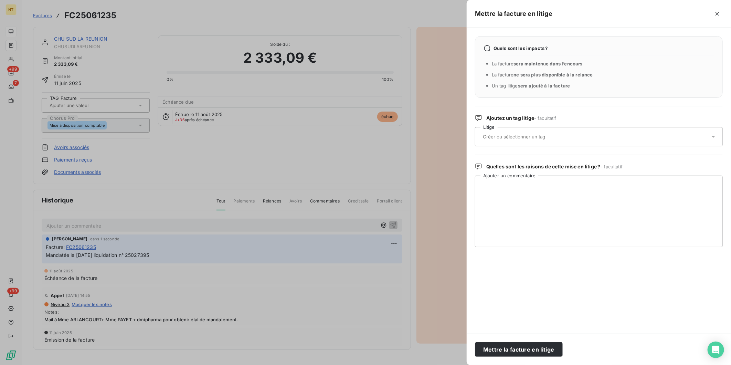
click at [543, 138] on input "text" at bounding box center [532, 136] width 100 height 6
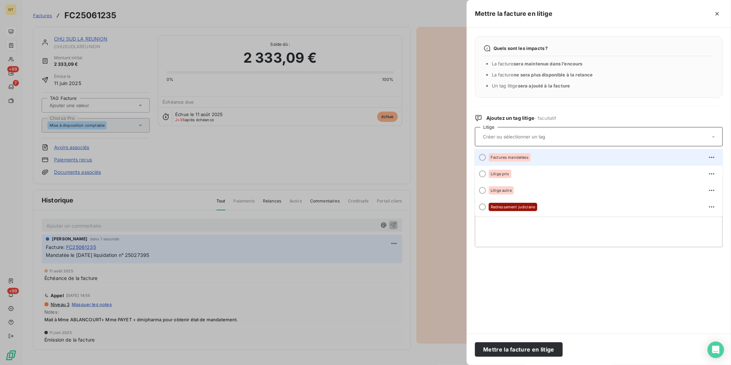
click at [541, 158] on div "Factures mandatées" at bounding box center [603, 157] width 228 height 11
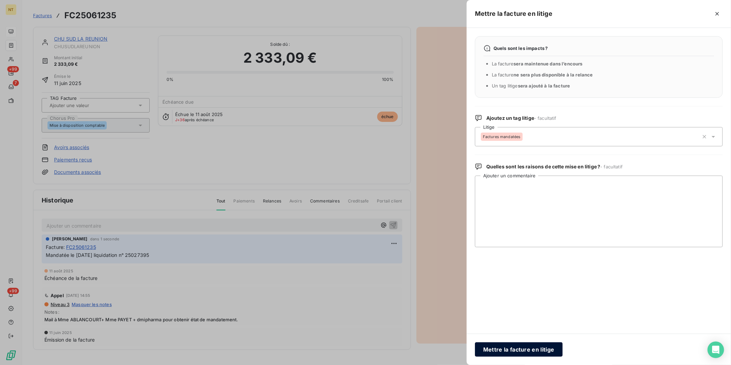
click at [537, 350] on button "Mettre la facture en litige" at bounding box center [519, 349] width 88 height 14
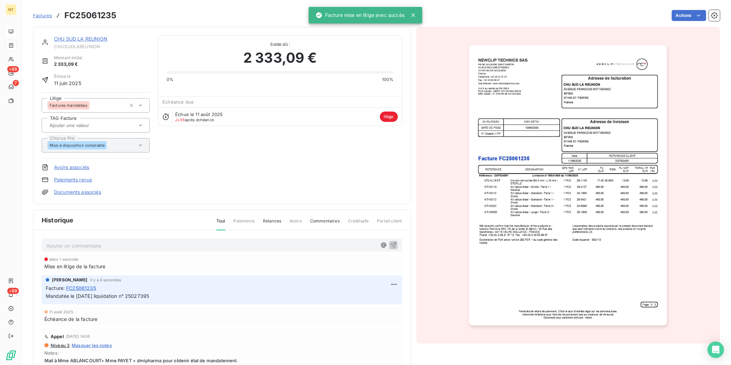
click at [58, 38] on link "CHU SUD LA REUNION" at bounding box center [81, 39] width 54 height 6
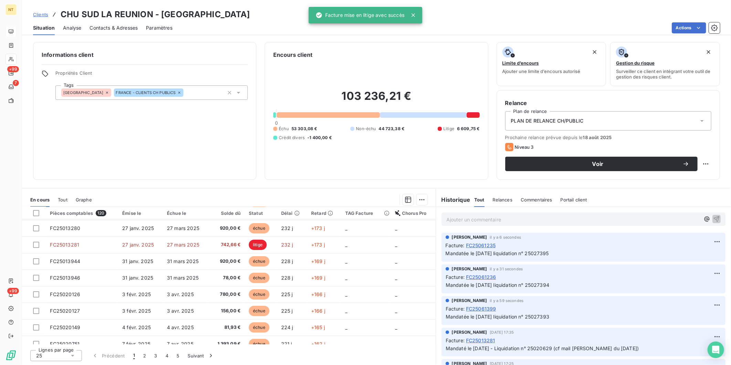
scroll to position [153, 0]
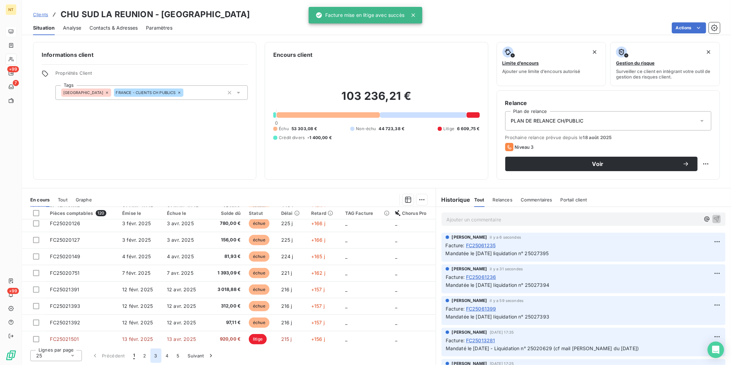
click at [154, 358] on button "3" at bounding box center [155, 355] width 11 height 14
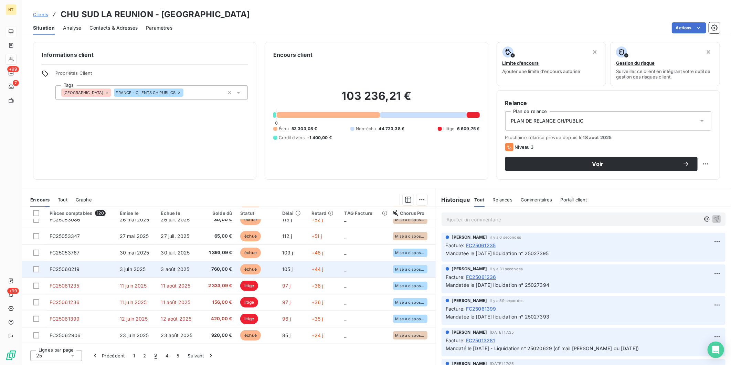
scroll to position [115, 0]
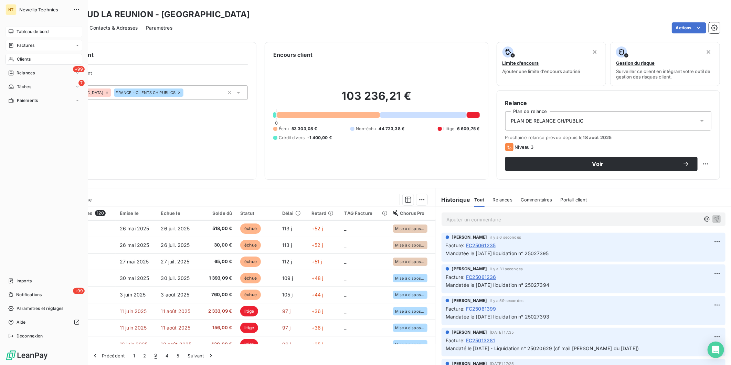
click at [13, 46] on icon at bounding box center [11, 45] width 4 height 4
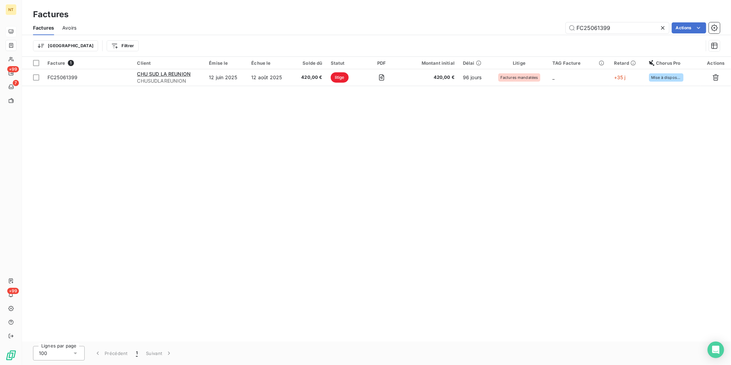
drag, startPoint x: 625, startPoint y: 28, endPoint x: 484, endPoint y: 29, distance: 141.1
click at [486, 28] on div "FC25061399 Actions" at bounding box center [402, 27] width 635 height 11
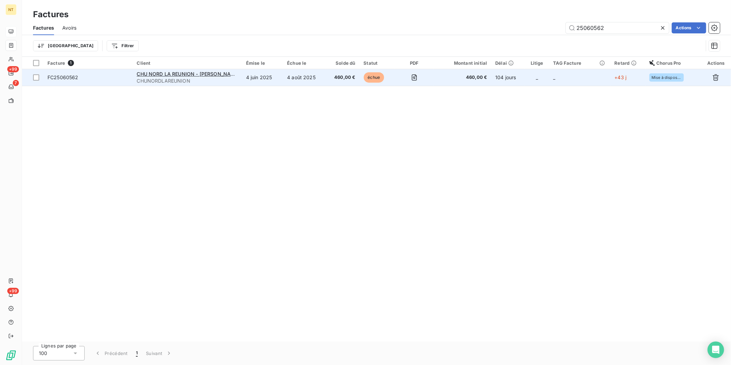
type input "25060562"
click at [72, 77] on span "FC25060562" at bounding box center [62, 77] width 31 height 6
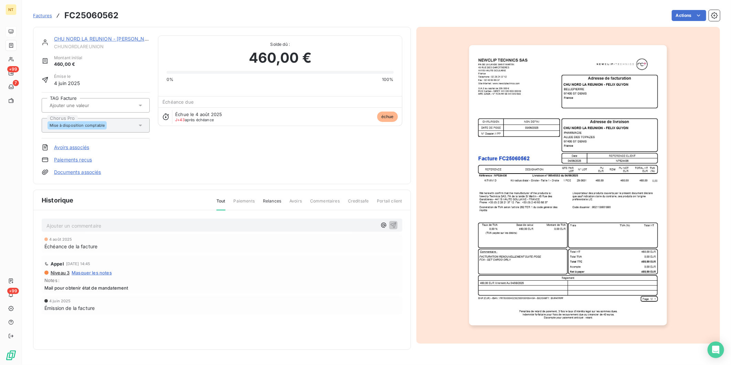
click at [82, 227] on p "Ajouter un commentaire ﻿" at bounding box center [211, 225] width 330 height 9
click at [82, 225] on span "Mandatée le [DATE] liquidation n° 25027393" at bounding box center [98, 225] width 104 height 6
click at [170, 226] on p "Mandatée le [DATE] liquidation n° 25027393" at bounding box center [211, 225] width 330 height 8
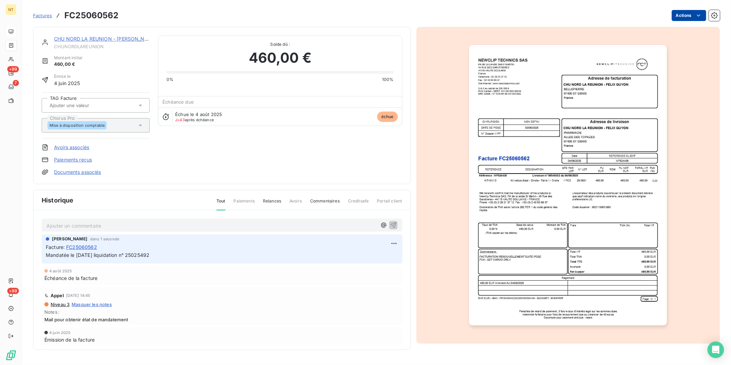
click at [682, 15] on html "NT +99 7 +99 Factures FC25060562 Actions CHU NORD LA REUNION - [PERSON_NAME] CH…" at bounding box center [365, 182] width 731 height 365
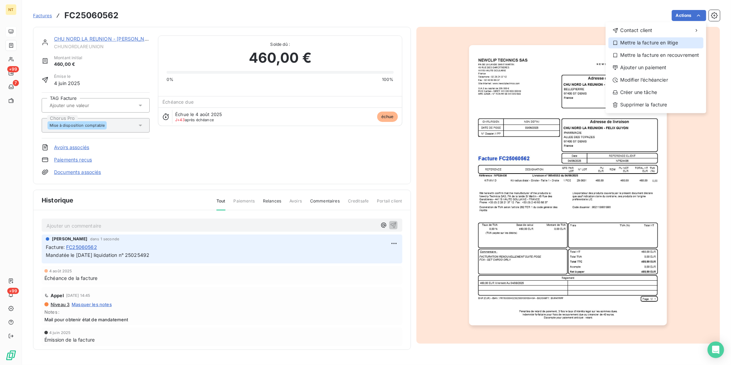
click at [679, 44] on div "Mettre la facture en litige" at bounding box center [655, 42] width 95 height 11
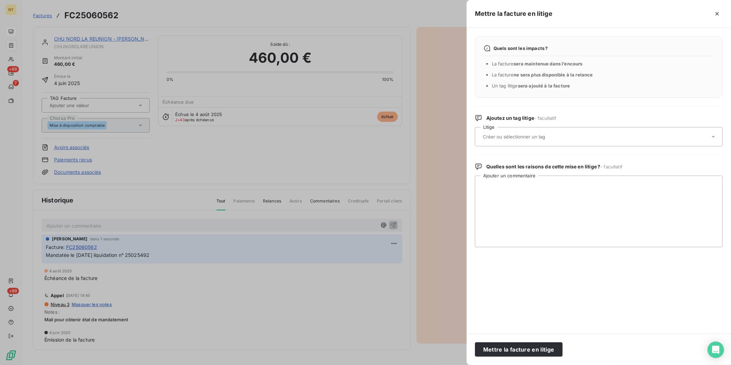
click at [562, 135] on input "text" at bounding box center [532, 136] width 100 height 6
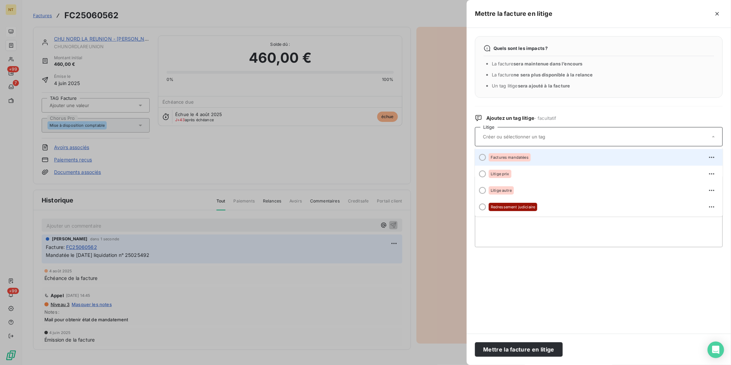
click at [547, 151] on li "Factures mandatées" at bounding box center [599, 157] width 248 height 17
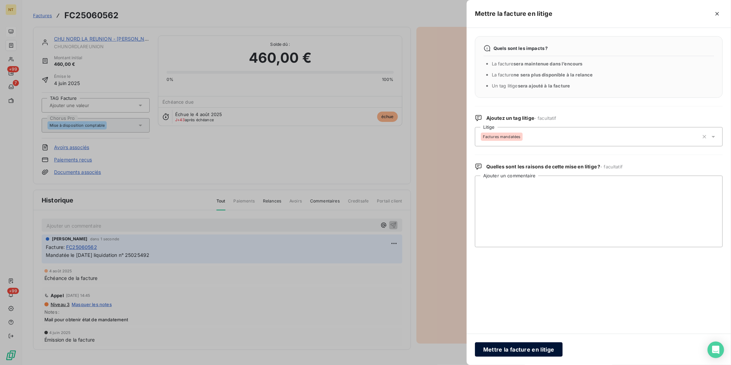
click at [534, 355] on button "Mettre la facture en litige" at bounding box center [519, 349] width 88 height 14
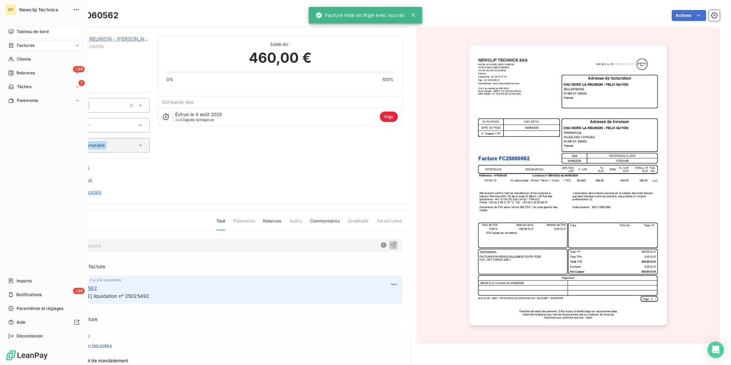
drag, startPoint x: 18, startPoint y: 47, endPoint x: 87, endPoint y: 42, distance: 69.0
click at [18, 47] on span "Factures" at bounding box center [26, 45] width 18 height 6
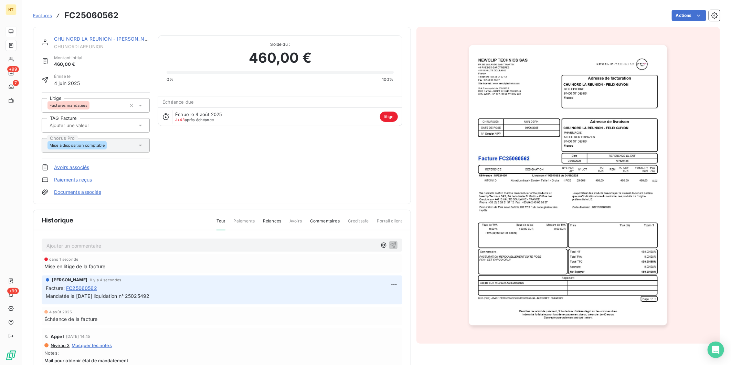
click at [49, 14] on span "Factures" at bounding box center [42, 16] width 19 height 6
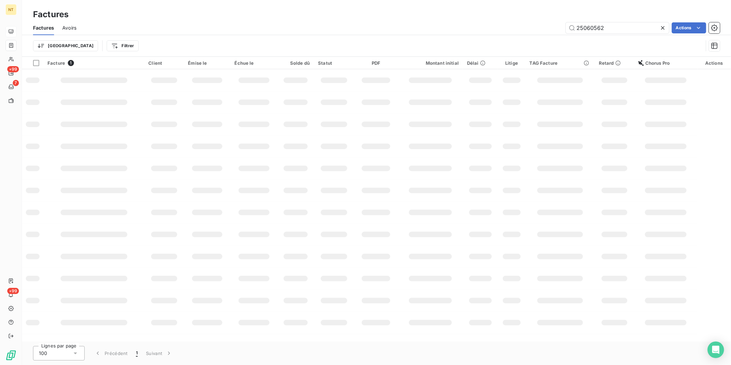
drag, startPoint x: 566, startPoint y: 31, endPoint x: 516, endPoint y: 36, distance: 50.2
click at [519, 36] on div "Factures Avoirs 25060562 Actions Trier Filtrer" at bounding box center [376, 39] width 709 height 36
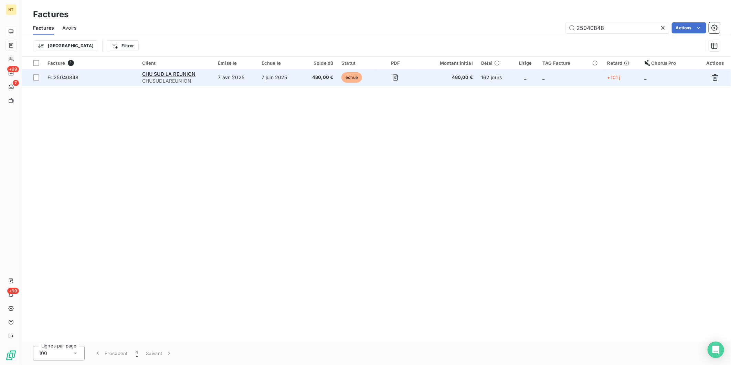
type input "25040848"
click at [62, 78] on span "FC25040848" at bounding box center [62, 77] width 31 height 6
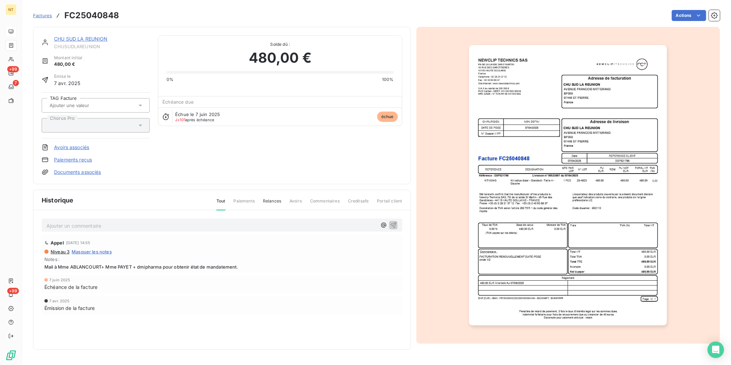
click at [129, 224] on p "Ajouter un commentaire ﻿" at bounding box center [211, 225] width 330 height 9
click at [208, 227] on p "Mandatée le [DATE] liquidation n° 25027393" at bounding box center [211, 225] width 330 height 8
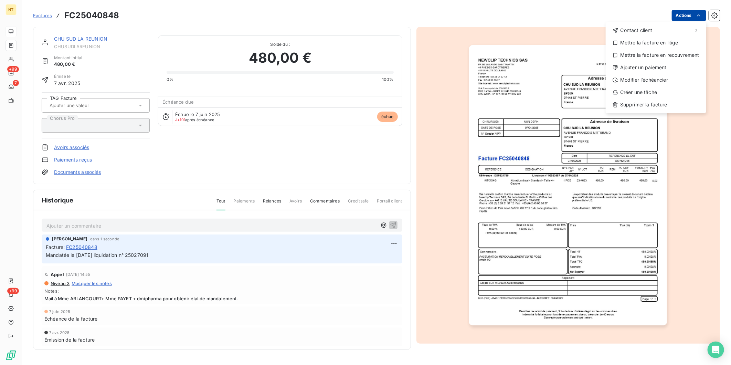
click at [695, 19] on html "NT +99 7 +99 Factures FC25040848 Actions Contact client Mettre la facture en li…" at bounding box center [365, 182] width 731 height 365
click at [676, 41] on div "Mettre la facture en litige" at bounding box center [655, 42] width 95 height 11
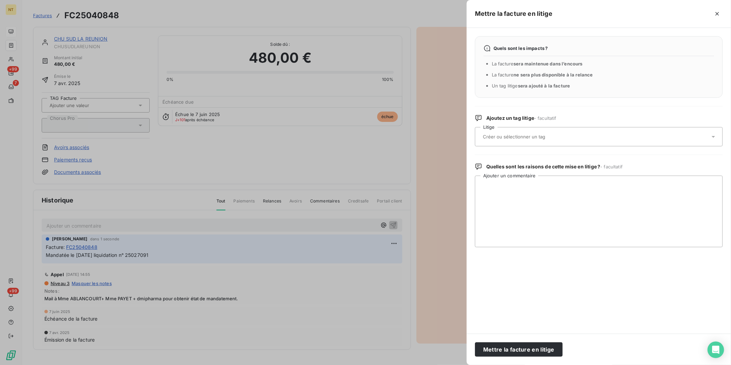
click at [543, 133] on input "text" at bounding box center [532, 136] width 100 height 6
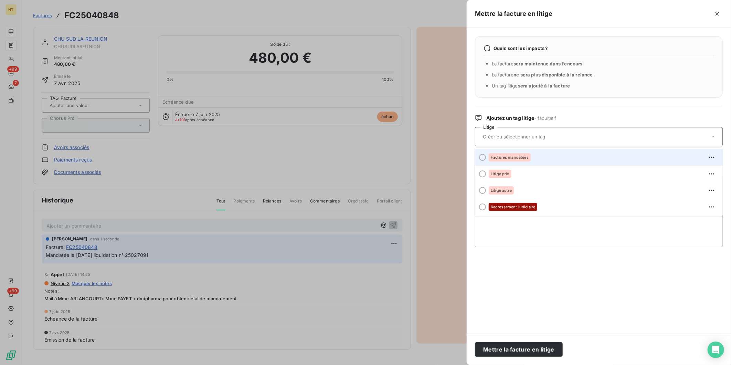
click at [537, 157] on div "Factures mandatées" at bounding box center [603, 157] width 228 height 11
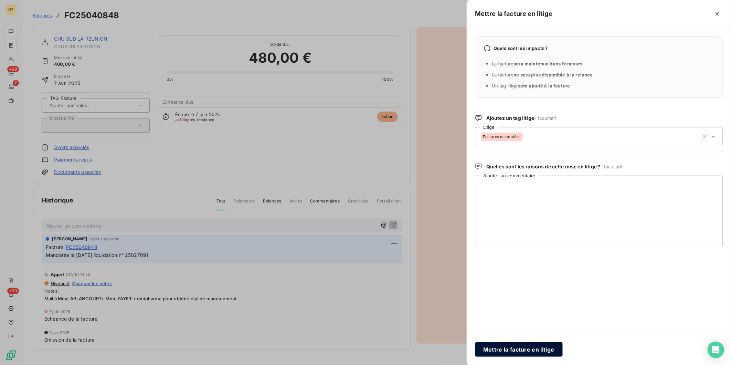
click at [531, 347] on button "Mettre la facture en litige" at bounding box center [519, 349] width 88 height 14
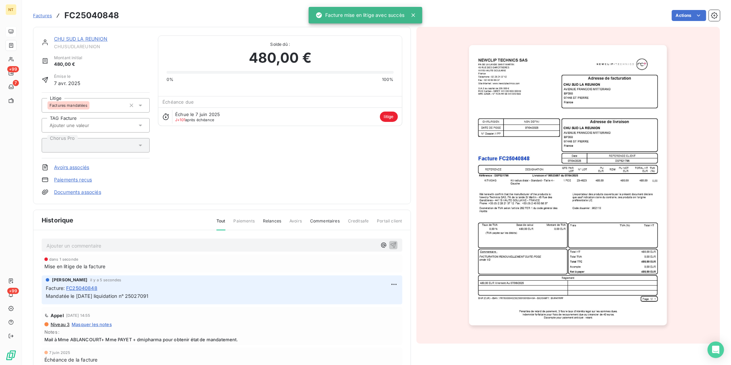
click at [88, 38] on link "CHU SUD LA REUNION" at bounding box center [81, 39] width 54 height 6
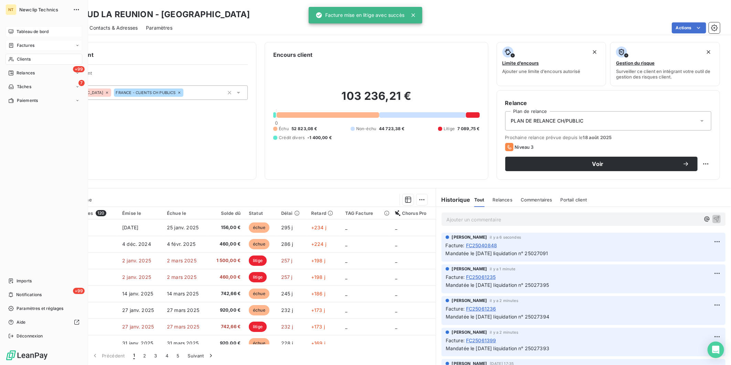
click at [29, 46] on span "Factures" at bounding box center [26, 45] width 18 height 6
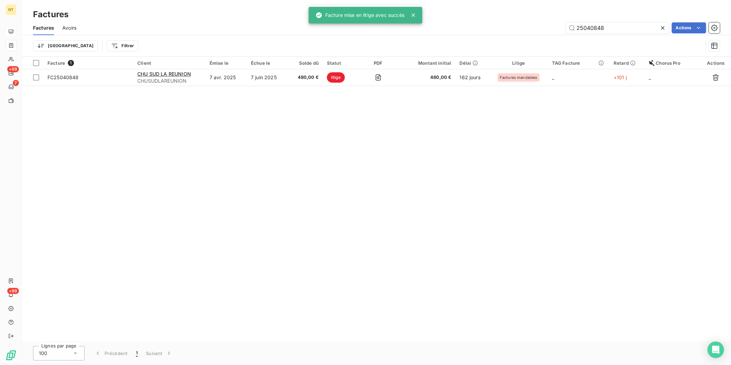
drag, startPoint x: 615, startPoint y: 26, endPoint x: 532, endPoint y: 29, distance: 83.6
click at [532, 29] on div "25040848 Actions" at bounding box center [402, 27] width 635 height 11
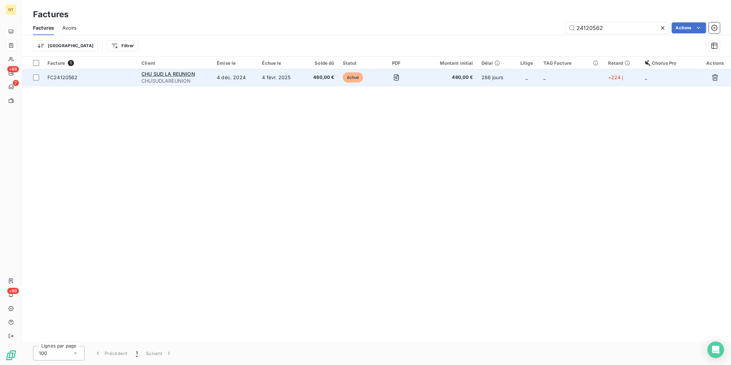
type input "24120562"
click at [66, 78] on span "FC24120562" at bounding box center [62, 77] width 30 height 6
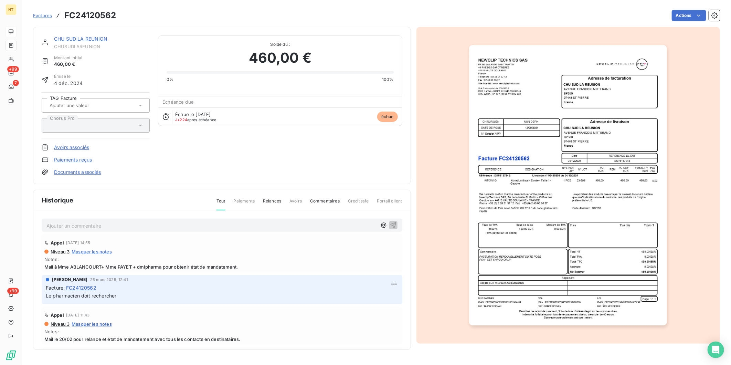
click at [92, 225] on p "Ajouter un commentaire ﻿" at bounding box center [211, 225] width 330 height 9
click at [186, 221] on p "Mandatée le [DATE] liquidation n° 25027393" at bounding box center [211, 225] width 330 height 8
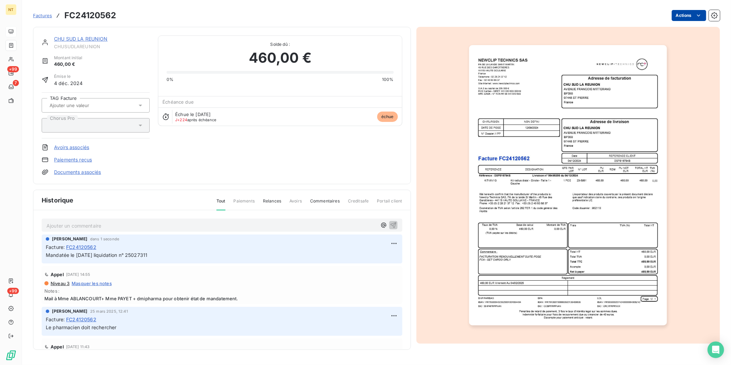
click at [689, 15] on html "NT +99 7 +99 Factures FC24120562 Actions CHU SUD LA REUNION CHUSUDLAREUNION Mon…" at bounding box center [365, 182] width 731 height 365
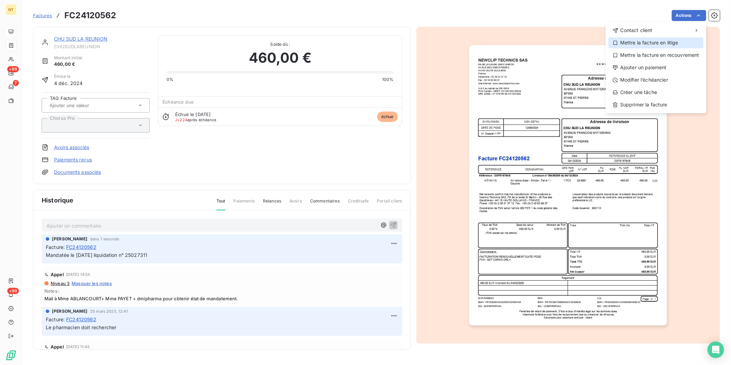
click at [675, 42] on div "Mettre la facture en litige" at bounding box center [655, 42] width 95 height 11
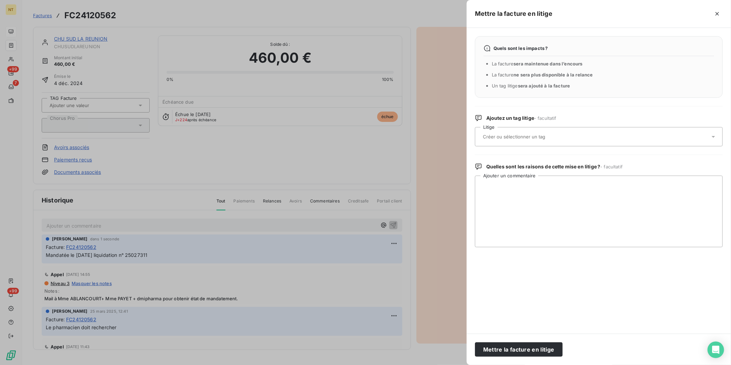
click at [552, 130] on div at bounding box center [595, 136] width 229 height 14
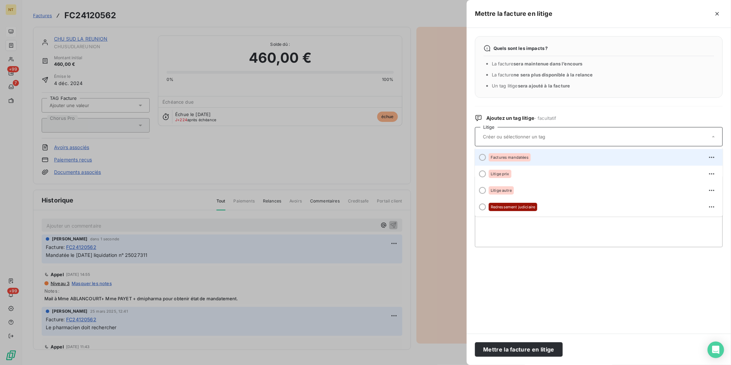
click at [536, 157] on div "Factures mandatées" at bounding box center [603, 157] width 228 height 11
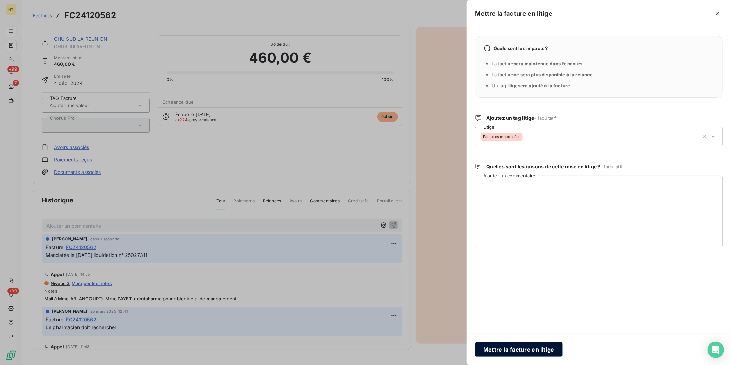
click at [524, 350] on button "Mettre la facture en litige" at bounding box center [519, 349] width 88 height 14
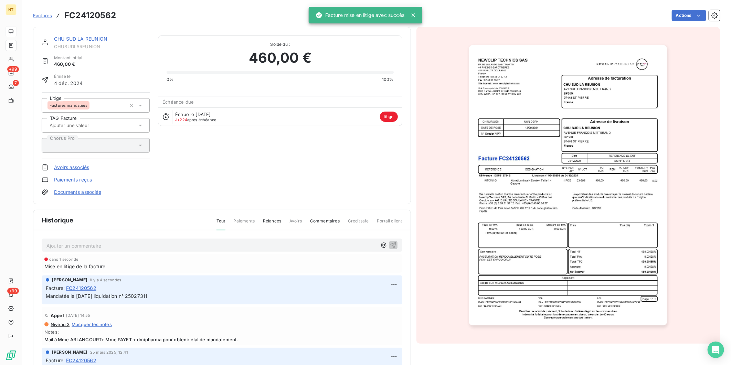
click at [89, 41] on link "CHU SUD LA REUNION" at bounding box center [81, 39] width 54 height 6
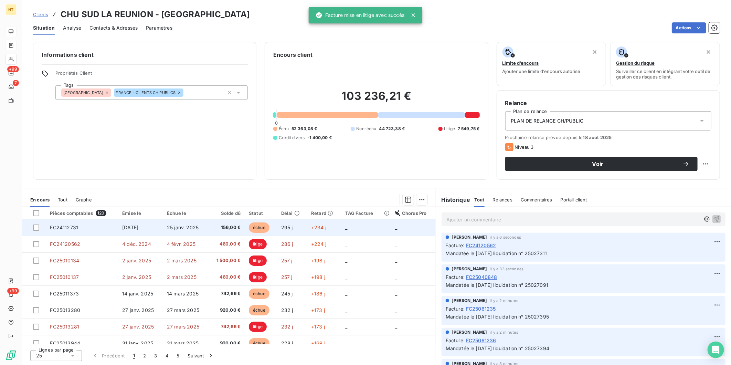
click at [69, 228] on span "FC24112731" at bounding box center [64, 227] width 28 height 6
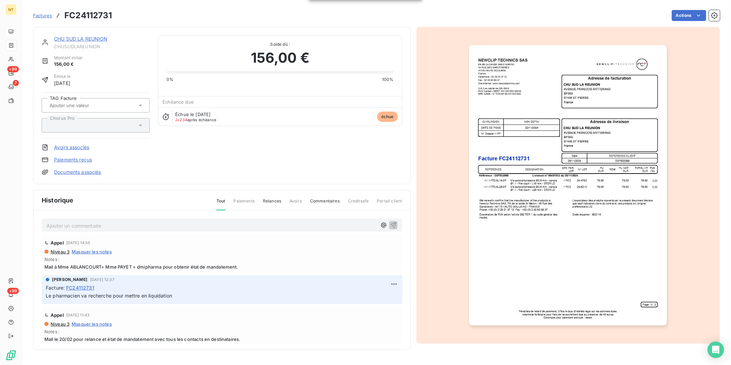
click at [123, 227] on p "Ajouter un commentaire ﻿" at bounding box center [211, 225] width 330 height 9
click at [79, 224] on span "Mandatée le [DATE] liquidation n° 25027393" at bounding box center [98, 225] width 104 height 6
click at [175, 225] on p "Mandatée le [DATE] liquidation n° 25027393" at bounding box center [211, 225] width 330 height 8
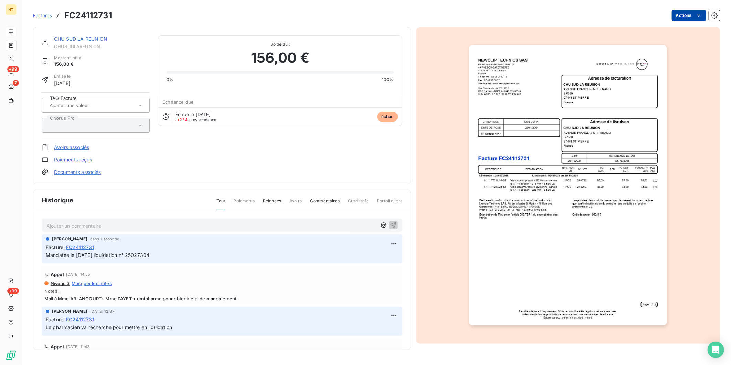
click at [686, 18] on html "NT +99 7 +99 Factures FC24112731 Actions CHU SUD LA REUNION CHUSUDLAREUNION Mon…" at bounding box center [365, 182] width 731 height 365
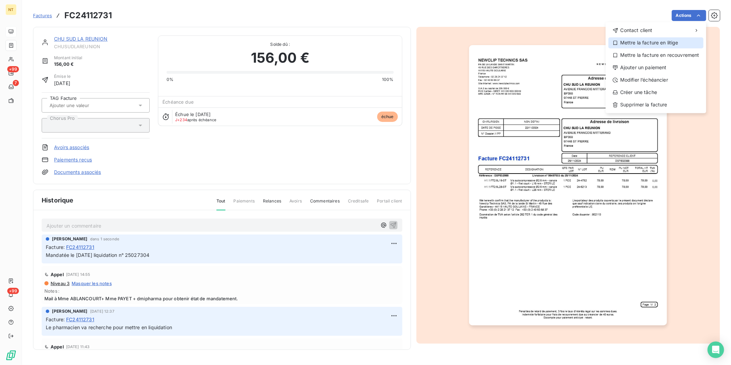
click at [674, 39] on div "Mettre la facture en litige" at bounding box center [655, 42] width 95 height 11
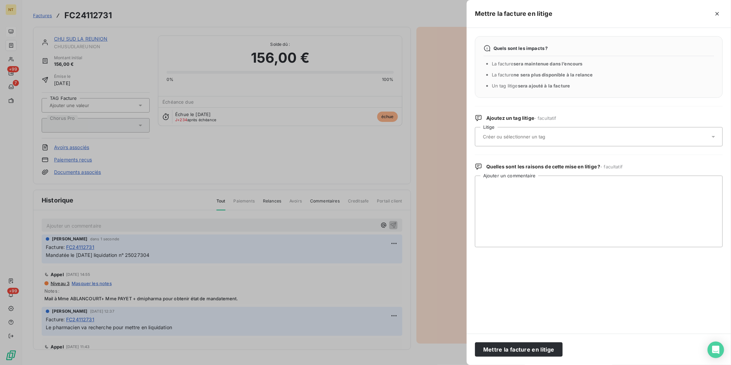
click at [573, 139] on div at bounding box center [595, 136] width 229 height 14
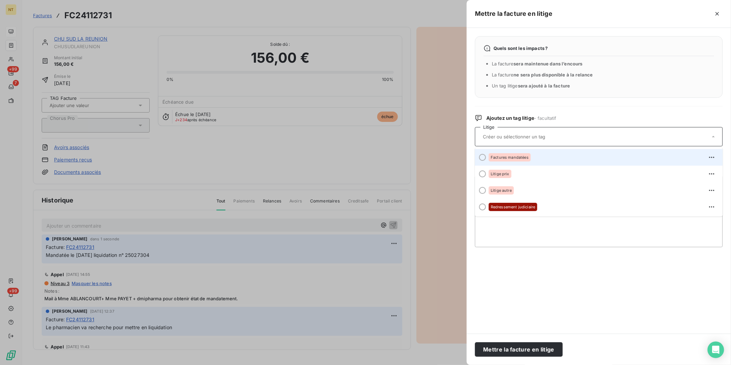
click at [555, 154] on div "Factures mandatées" at bounding box center [603, 157] width 228 height 11
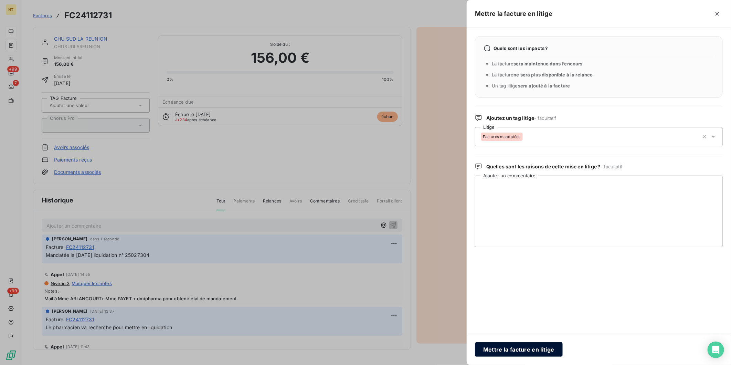
click at [545, 346] on button "Mettre la facture en litige" at bounding box center [519, 349] width 88 height 14
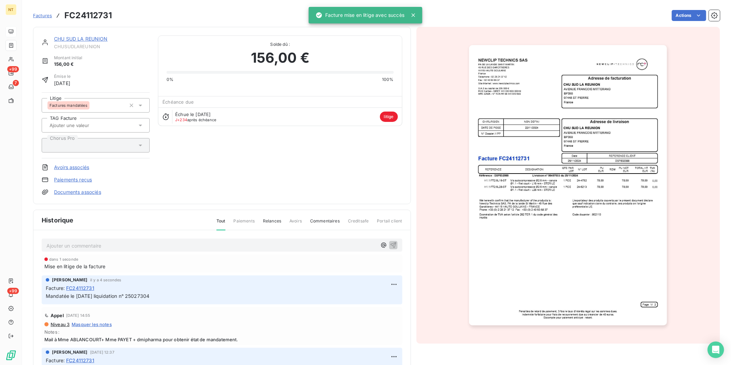
click at [69, 39] on link "CHU SUD LA REUNION" at bounding box center [81, 39] width 54 height 6
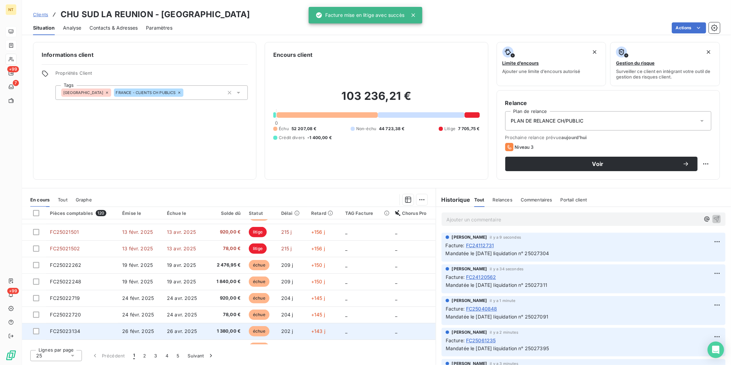
scroll to position [288, 0]
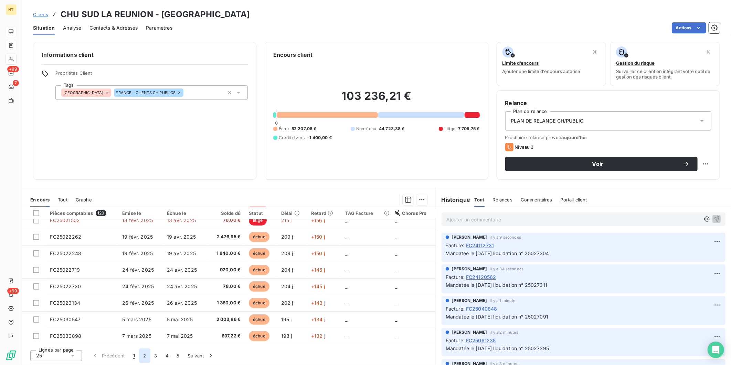
click at [146, 356] on button "2" at bounding box center [144, 355] width 11 height 14
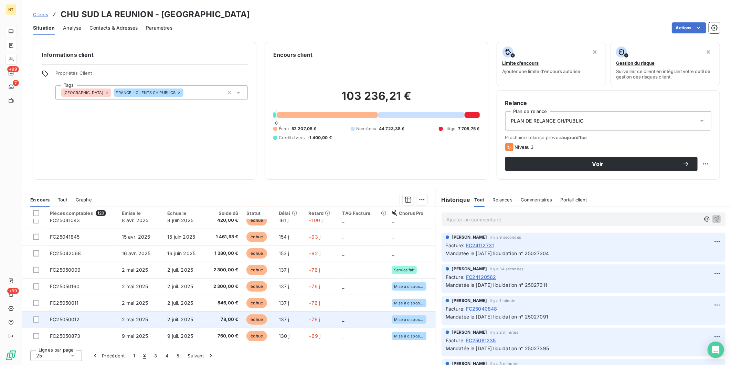
click at [116, 319] on td "FC25050012" at bounding box center [82, 319] width 72 height 17
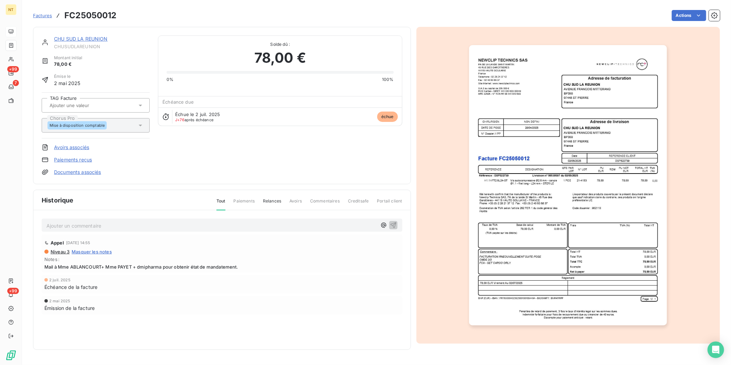
click at [132, 224] on p "Ajouter un commentaire ﻿" at bounding box center [211, 225] width 330 height 9
click at [184, 223] on p "Mandatée le [DATE] liquidation n° 25027393" at bounding box center [211, 225] width 330 height 8
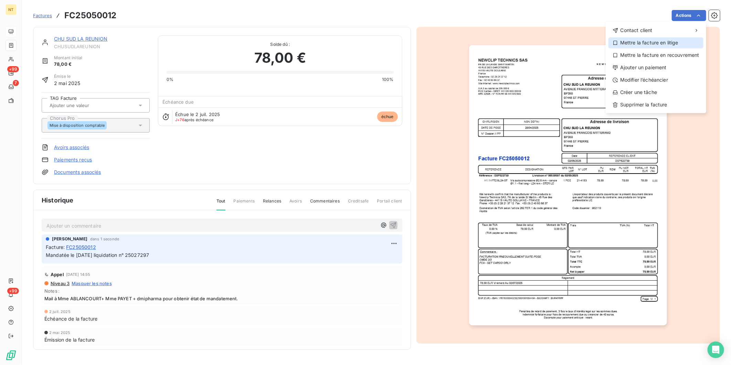
click at [679, 43] on div "Mettre la facture en litige" at bounding box center [655, 42] width 95 height 11
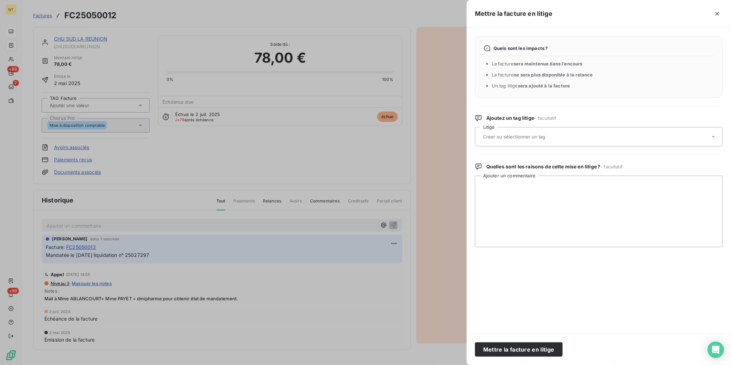
click at [536, 131] on div at bounding box center [595, 136] width 229 height 14
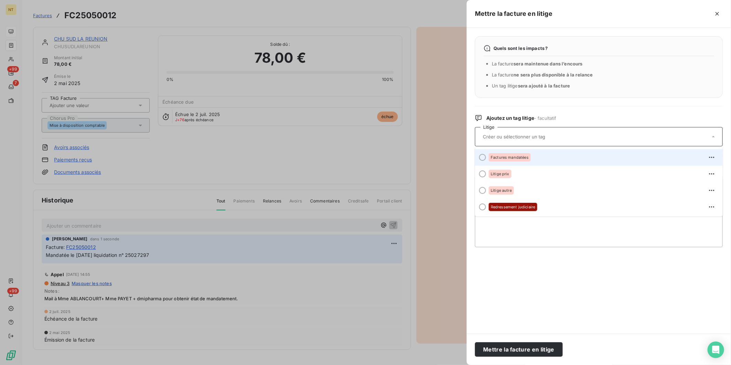
click at [523, 160] on div "Factures mandatées" at bounding box center [510, 157] width 42 height 8
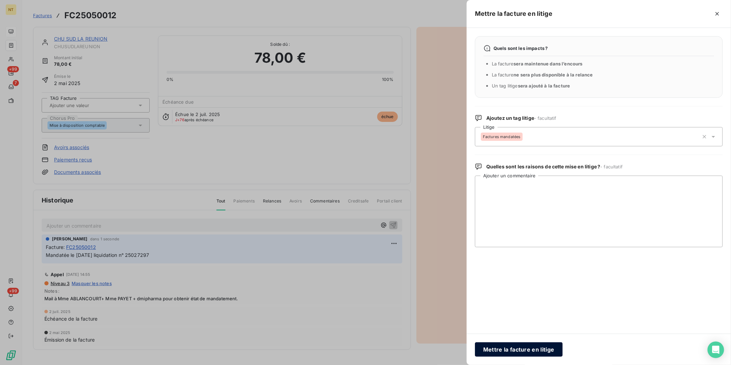
click at [522, 349] on button "Mettre la facture en litige" at bounding box center [519, 349] width 88 height 14
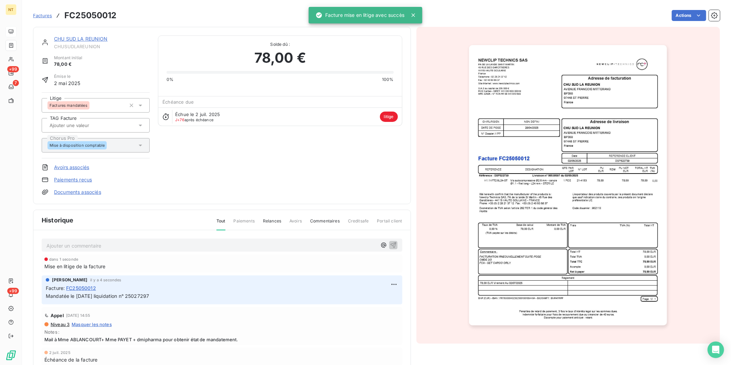
click at [75, 40] on link "CHU SUD LA REUNION" at bounding box center [81, 39] width 54 height 6
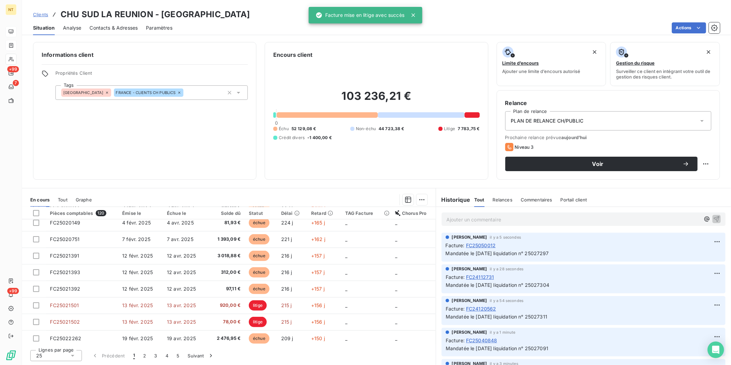
scroll to position [288, 0]
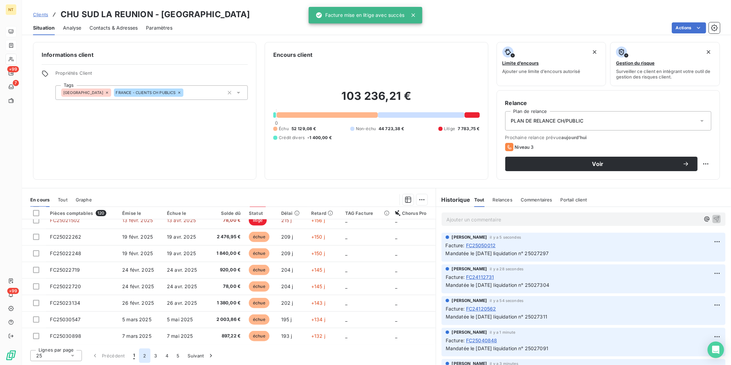
click at [144, 354] on button "2" at bounding box center [144, 355] width 11 height 14
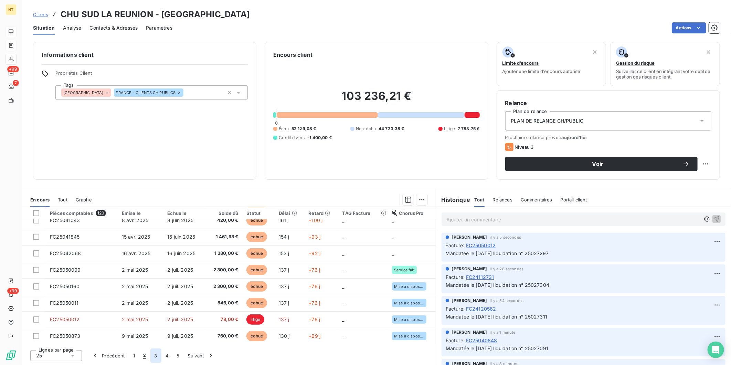
click at [158, 356] on button "3" at bounding box center [155, 355] width 11 height 14
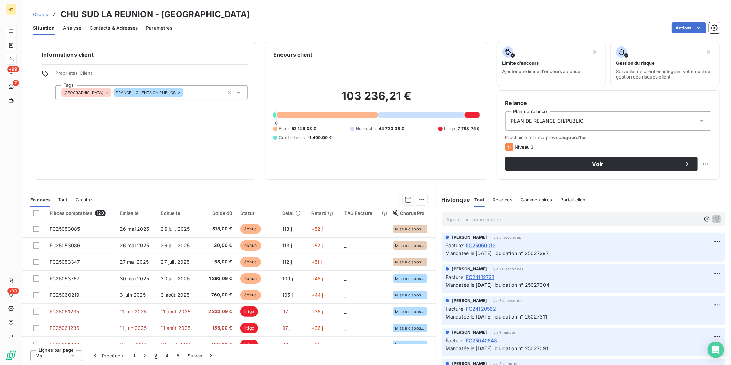
scroll to position [97, 0]
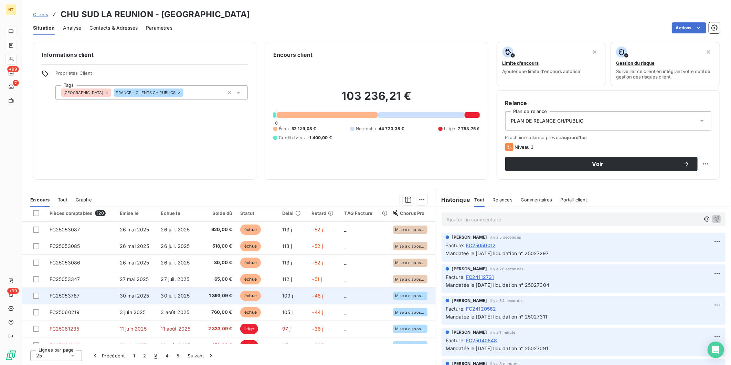
click at [82, 297] on td "FC25053767" at bounding box center [80, 295] width 70 height 17
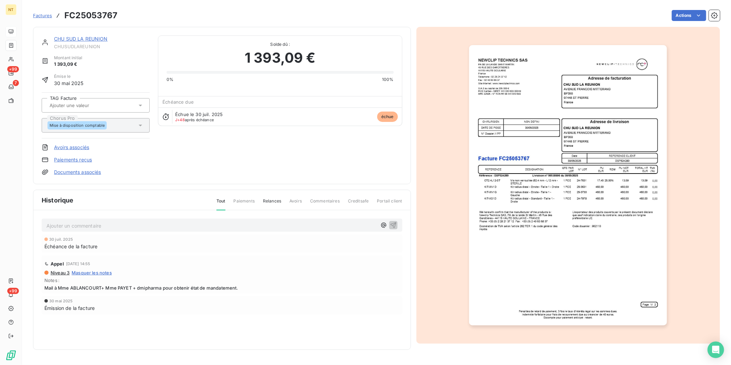
click at [119, 222] on p "Ajouter un commentaire ﻿" at bounding box center [211, 225] width 330 height 9
click at [200, 221] on p "Mandatée le [DATE] liquidation n° 25027393" at bounding box center [211, 225] width 330 height 8
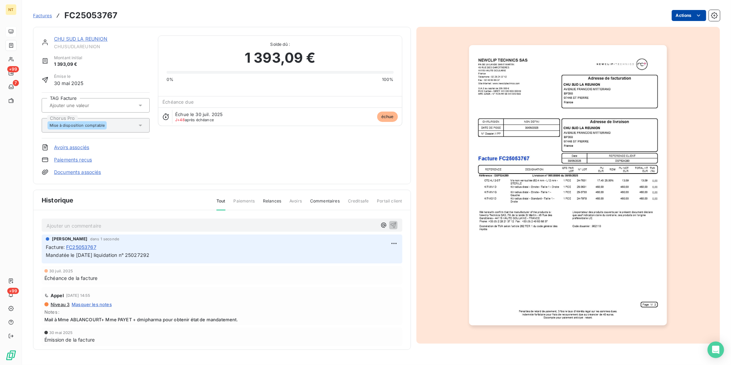
click at [691, 15] on html "NT +99 7 +99 Factures FC25053767 Actions CHU SUD LA REUNION CHUSUDLAREUNION Mon…" at bounding box center [365, 182] width 731 height 365
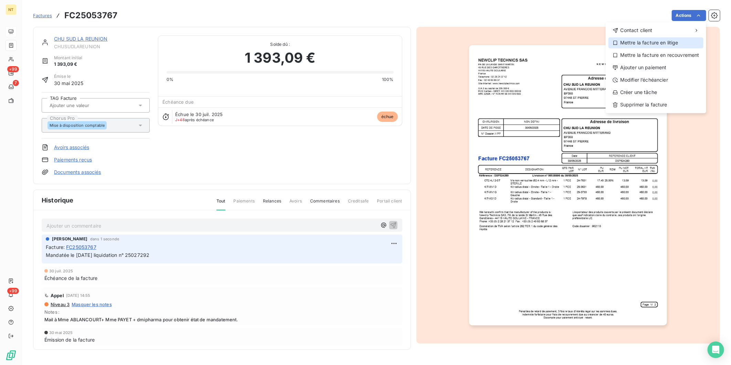
click at [679, 42] on div "Mettre la facture en litige" at bounding box center [655, 42] width 95 height 11
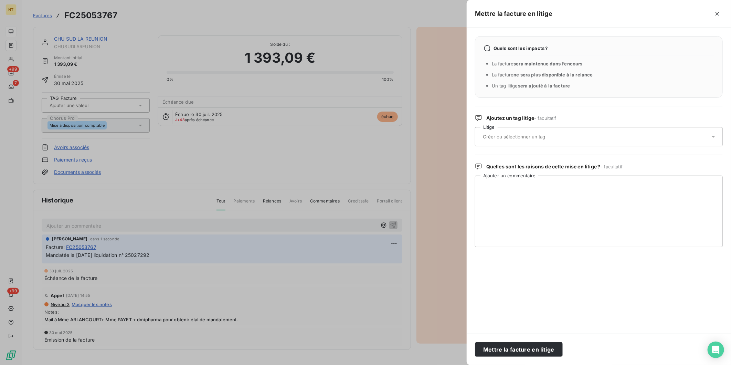
click at [538, 133] on input "text" at bounding box center [532, 136] width 100 height 6
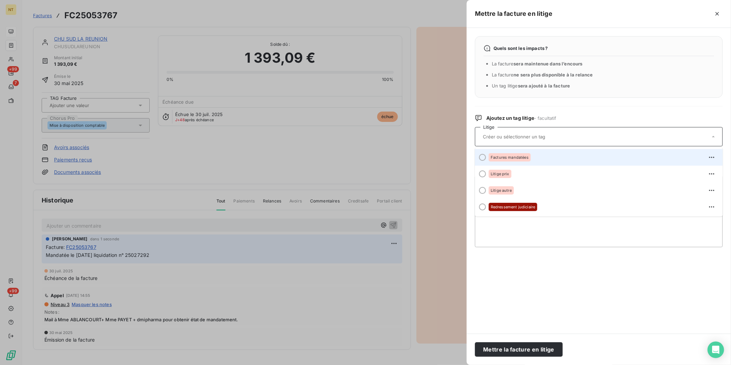
click at [519, 156] on span "Factures mandatées" at bounding box center [510, 157] width 38 height 4
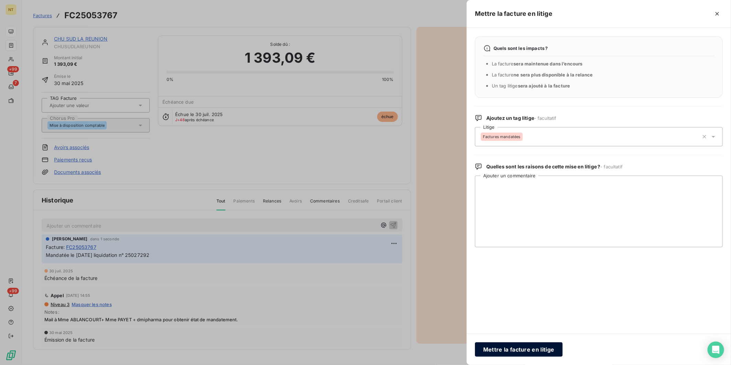
click at [537, 353] on button "Mettre la facture en litige" at bounding box center [519, 349] width 88 height 14
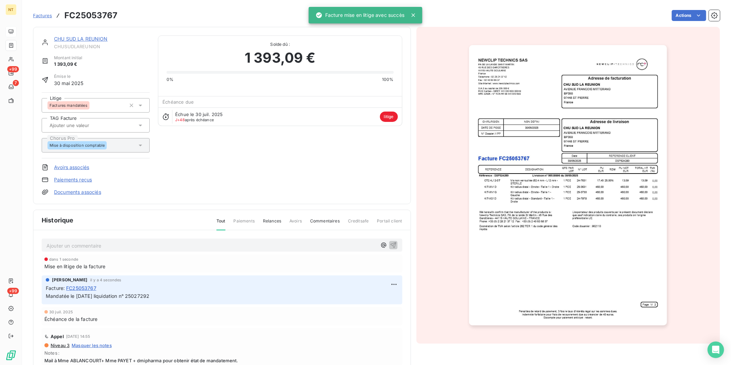
click at [66, 40] on link "CHU SUD LA REUNION" at bounding box center [81, 39] width 54 height 6
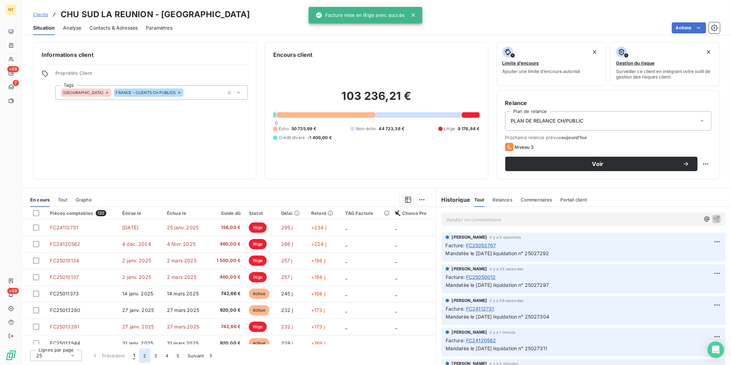
click at [146, 356] on button "2" at bounding box center [144, 355] width 11 height 14
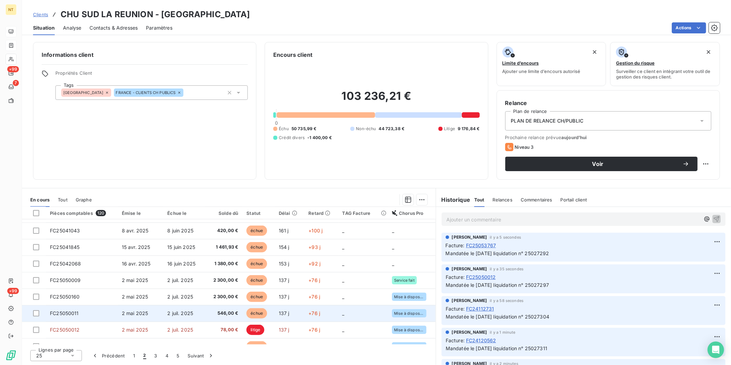
scroll to position [288, 0]
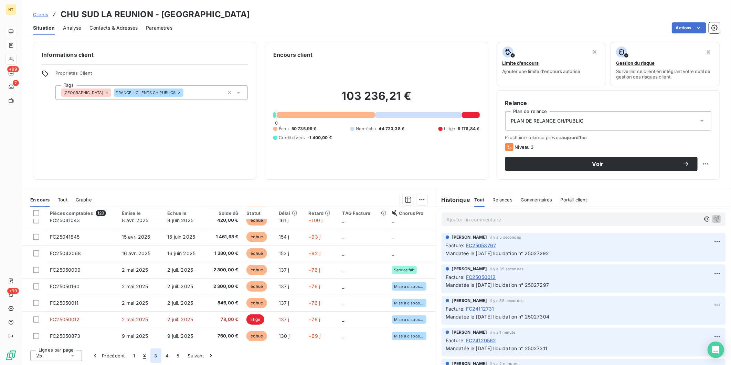
click at [157, 356] on button "3" at bounding box center [155, 355] width 11 height 14
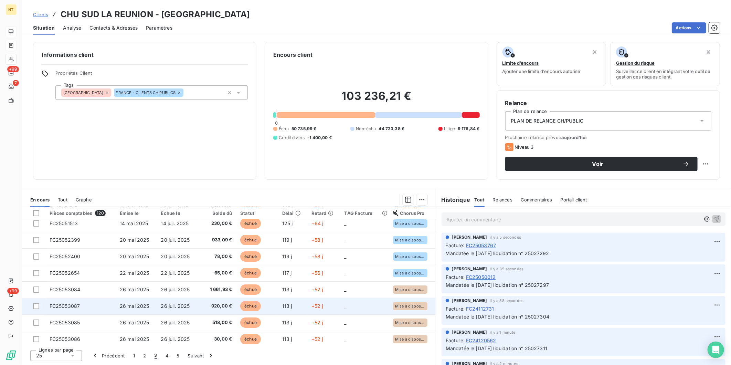
scroll to position [0, 0]
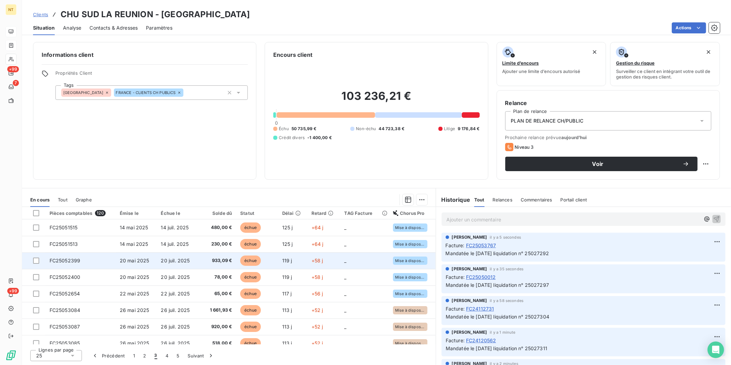
click at [125, 267] on td "20 mai 2025" at bounding box center [136, 260] width 41 height 17
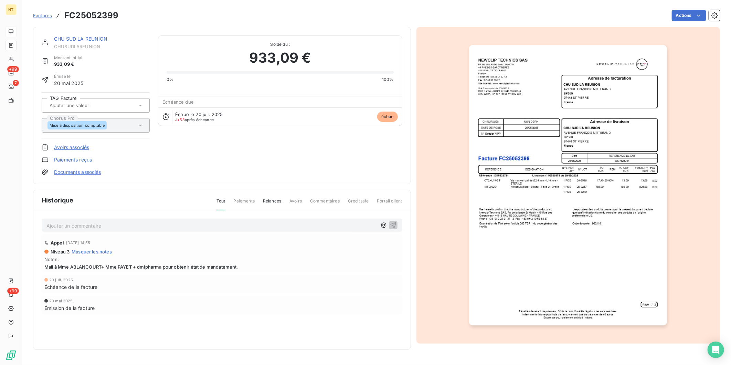
click at [136, 225] on p "Ajouter un commentaire ﻿" at bounding box center [211, 225] width 330 height 9
click at [171, 224] on p "Mandatée le [DATE] liquidation n° 25027393" at bounding box center [211, 225] width 330 height 8
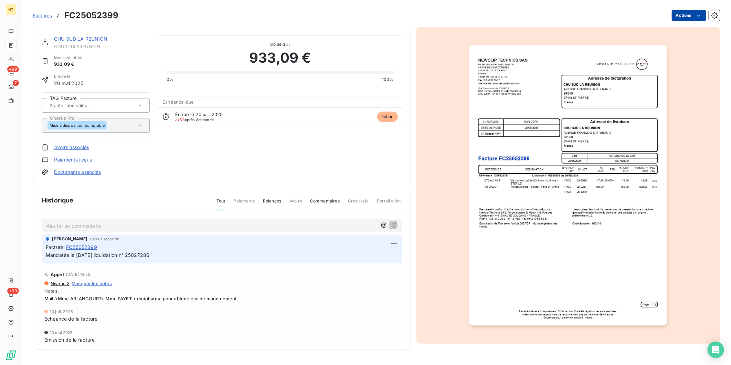
click at [692, 15] on html "NT +99 7 +99 Factures FC25052399 Actions CHU SUD LA REUNION CHUSUDLAREUNION Mon…" at bounding box center [365, 182] width 731 height 365
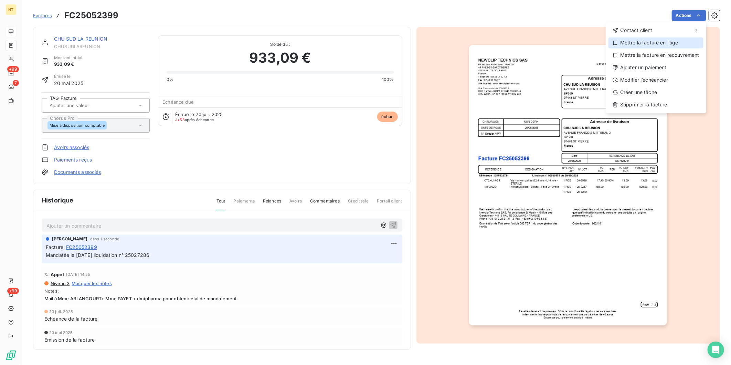
click at [672, 39] on div "Mettre la facture en litige" at bounding box center [655, 42] width 95 height 11
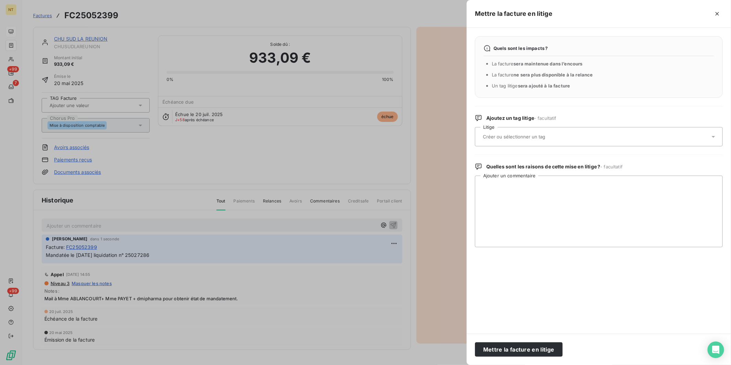
click at [531, 133] on input "text" at bounding box center [532, 136] width 100 height 6
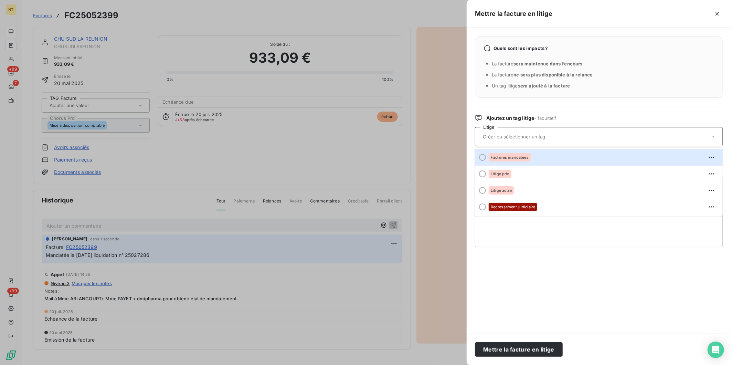
click at [518, 157] on span "Factures mandatées" at bounding box center [510, 157] width 38 height 4
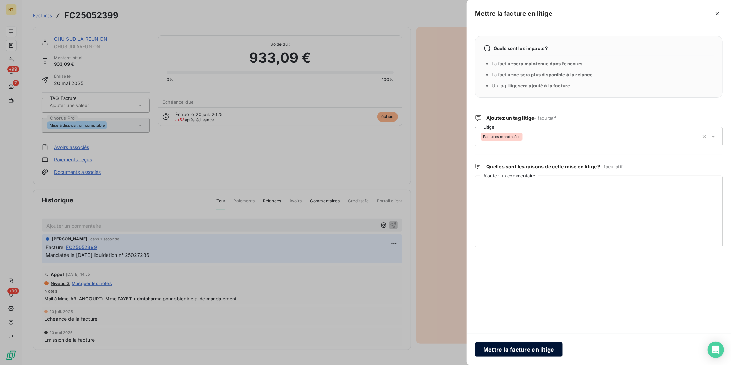
click at [534, 352] on button "Mettre la facture en litige" at bounding box center [519, 349] width 88 height 14
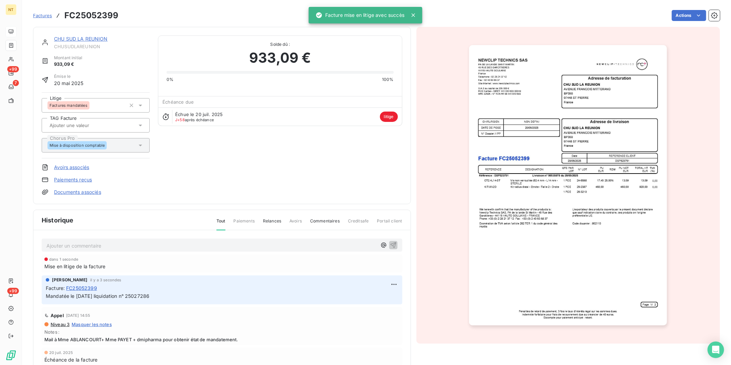
click at [80, 37] on link "CHU SUD LA REUNION" at bounding box center [81, 39] width 54 height 6
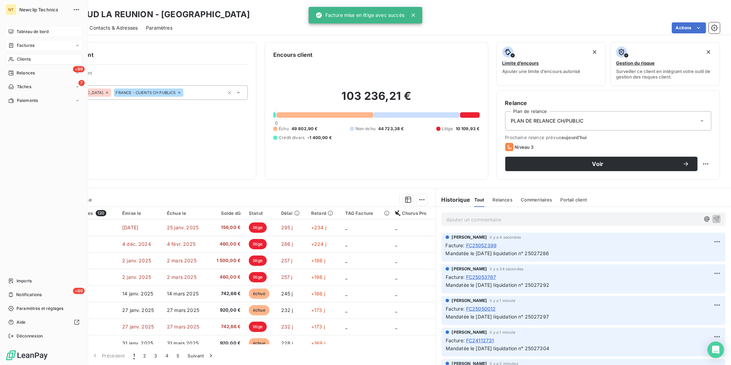
click at [18, 47] on span "Factures" at bounding box center [26, 45] width 18 height 6
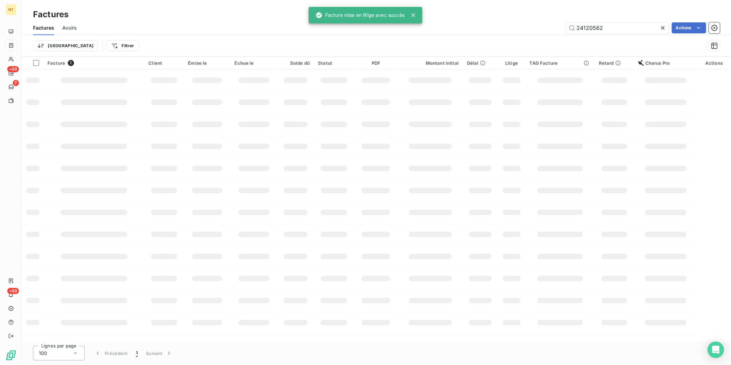
drag, startPoint x: 622, startPoint y: 22, endPoint x: 523, endPoint y: 22, distance: 98.7
click at [523, 22] on div "24120562 Actions" at bounding box center [402, 27] width 635 height 11
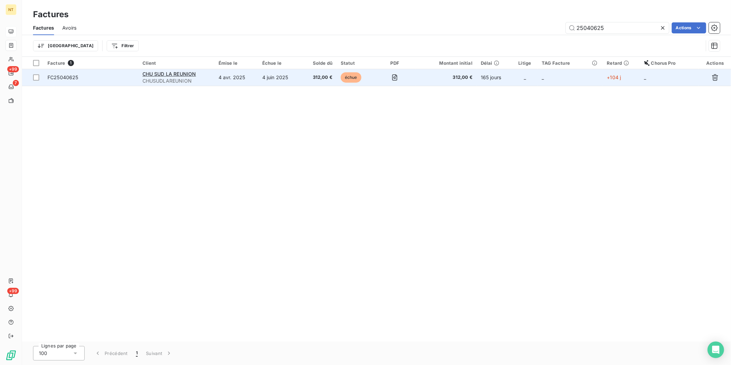
type input "25040625"
click at [71, 78] on span "FC25040625" at bounding box center [62, 77] width 31 height 6
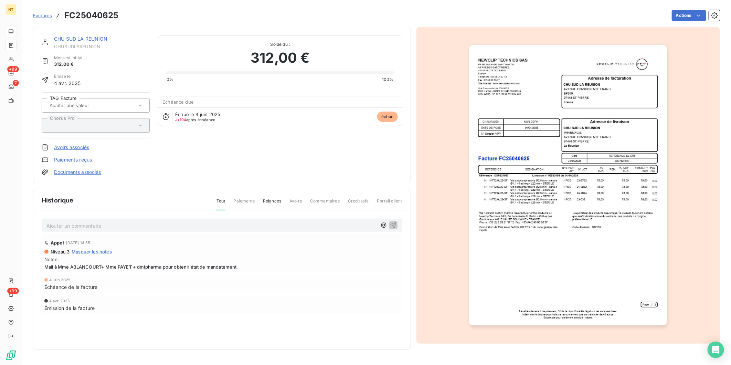
click at [97, 223] on p "Ajouter un commentaire ﻿" at bounding box center [211, 225] width 330 height 9
click at [173, 222] on p "Mandatée le [DATE] liquidation n° 25027393" at bounding box center [211, 225] width 330 height 8
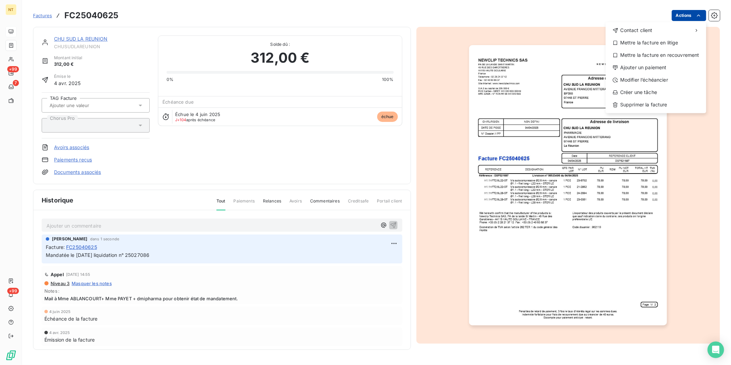
click at [680, 15] on html "NT +99 7 +99 Factures FC25040625 Actions Contact client Mettre la facture en li…" at bounding box center [365, 182] width 731 height 365
click at [655, 39] on div "Mettre la facture en litige" at bounding box center [655, 42] width 95 height 11
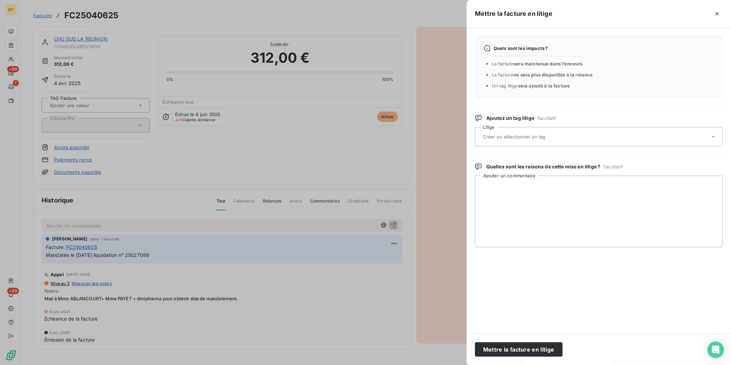
click at [548, 138] on input "text" at bounding box center [532, 136] width 100 height 6
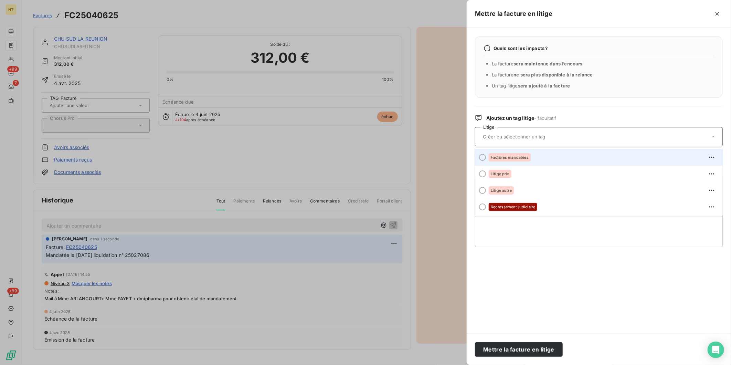
click at [521, 160] on div "Factures mandatées" at bounding box center [510, 157] width 42 height 8
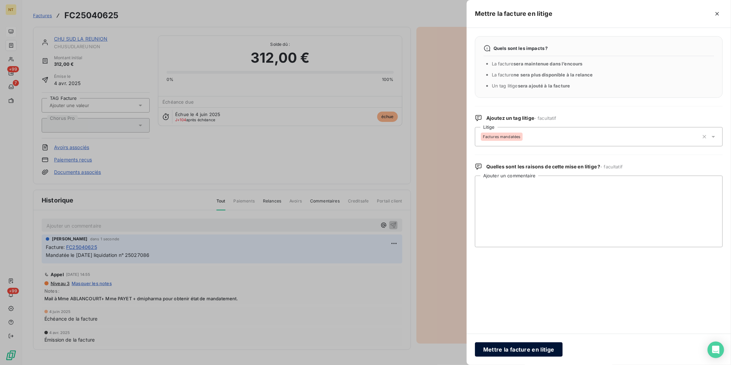
click at [535, 349] on button "Mettre la facture en litige" at bounding box center [519, 349] width 88 height 14
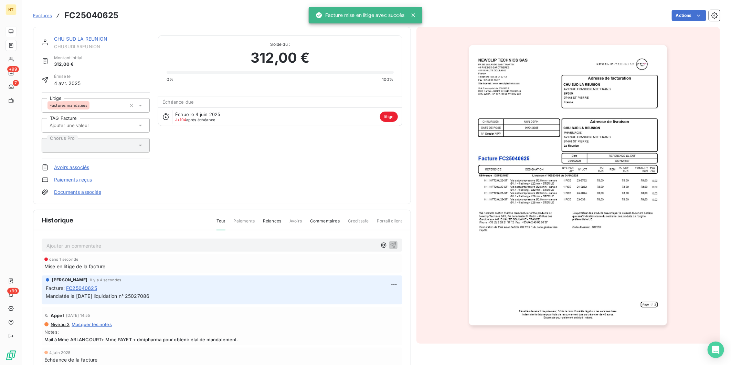
click at [91, 38] on link "CHU SUD LA REUNION" at bounding box center [81, 39] width 54 height 6
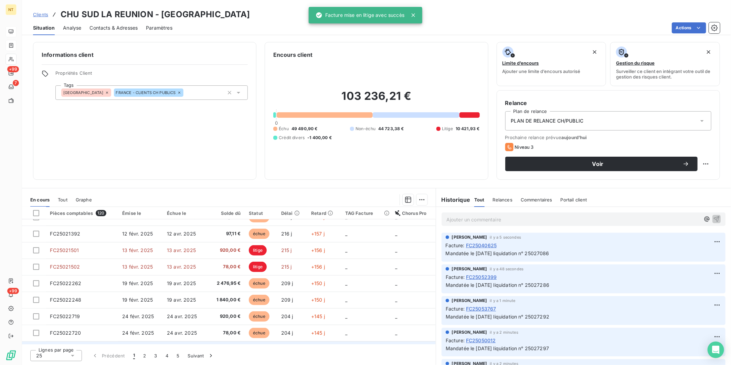
scroll to position [288, 0]
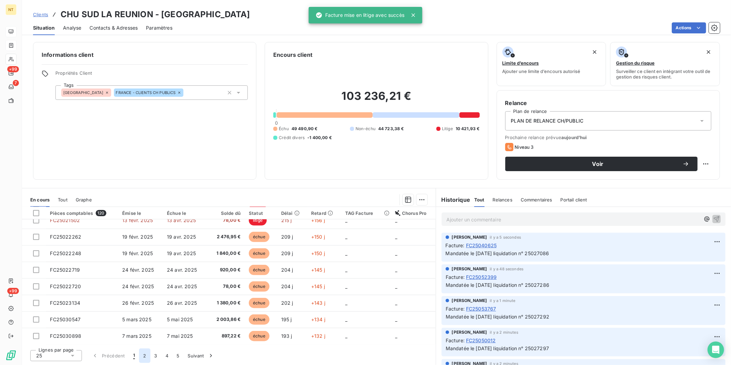
click at [147, 353] on button "2" at bounding box center [144, 355] width 11 height 14
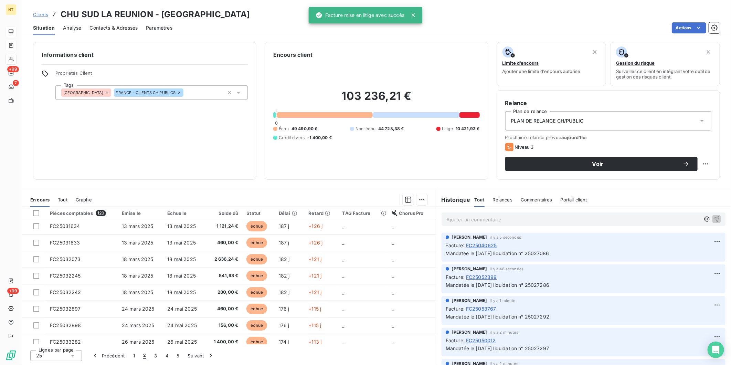
scroll to position [0, 0]
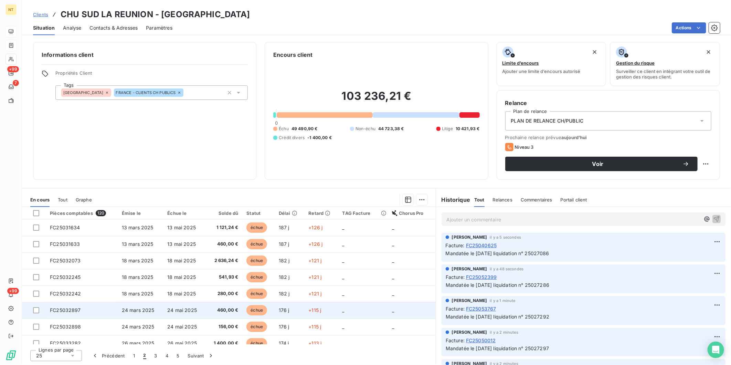
click at [93, 310] on td "FC25032897" at bounding box center [82, 310] width 72 height 17
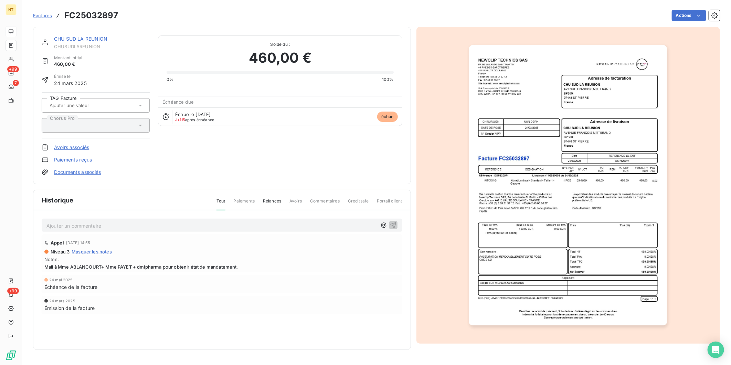
click at [102, 222] on p "Ajouter un commentaire ﻿" at bounding box center [211, 225] width 330 height 9
click at [170, 225] on p "Mandatée le [DATE] liquidation n° 25027393" at bounding box center [211, 225] width 330 height 8
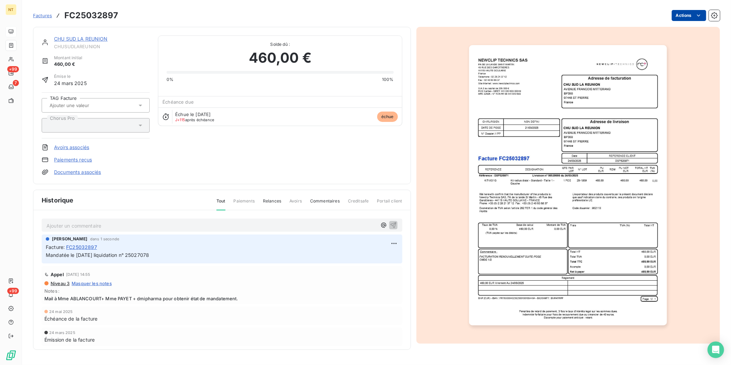
click at [684, 14] on html "NT +99 7 +99 Factures FC25032897 Actions CHU SUD LA REUNION CHUSUDLAREUNION Mon…" at bounding box center [365, 182] width 731 height 365
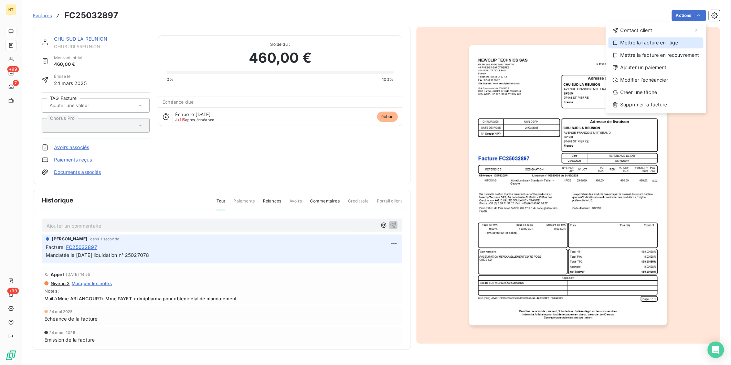
click at [666, 42] on div "Mettre la facture en litige" at bounding box center [655, 42] width 95 height 11
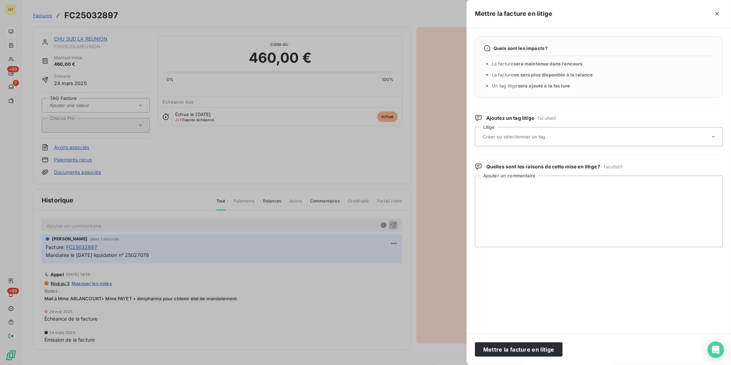
click at [542, 133] on input "text" at bounding box center [532, 136] width 100 height 6
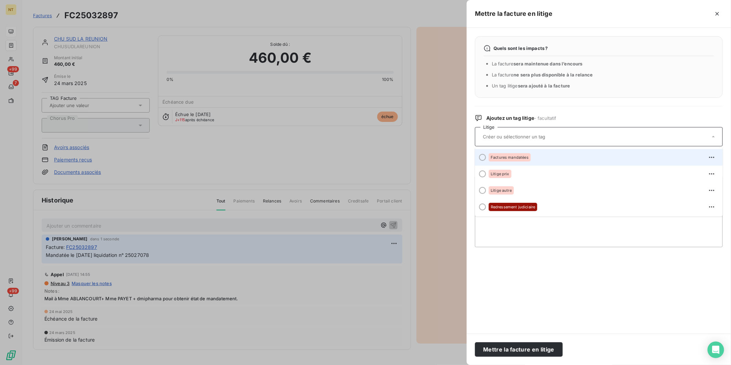
click at [535, 156] on div "Factures mandatées" at bounding box center [603, 157] width 228 height 11
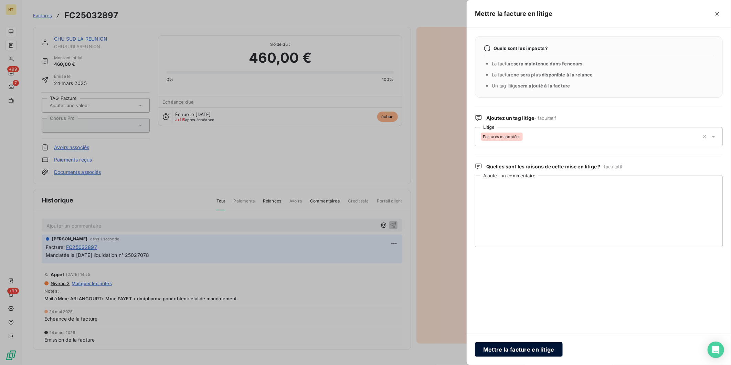
click at [502, 346] on button "Mettre la facture en litige" at bounding box center [519, 349] width 88 height 14
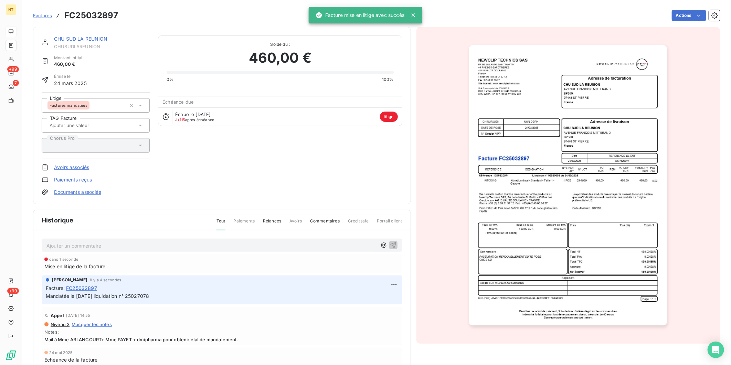
click at [57, 38] on link "CHU SUD LA REUNION" at bounding box center [81, 39] width 54 height 6
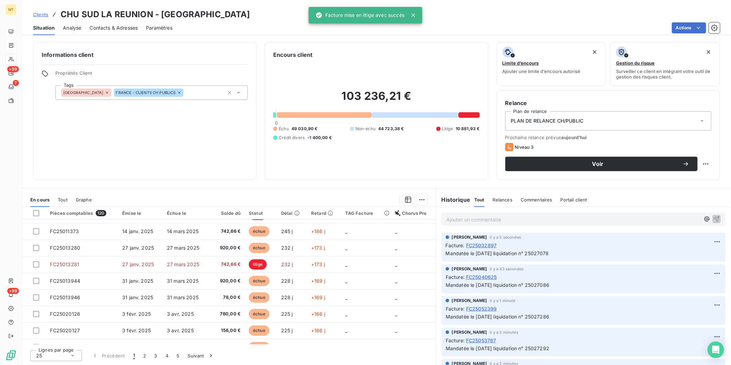
scroll to position [153, 0]
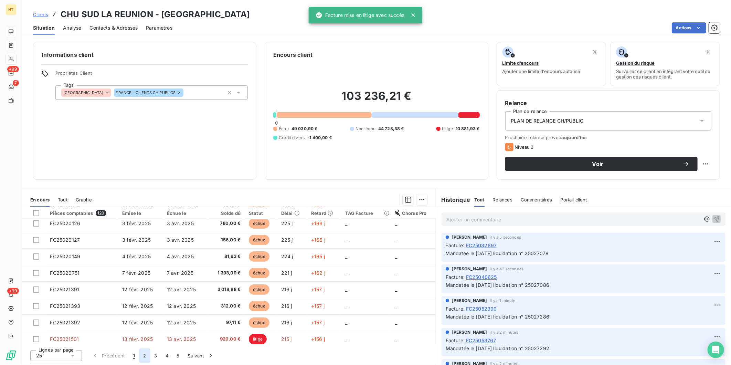
click at [143, 356] on button "2" at bounding box center [144, 355] width 11 height 14
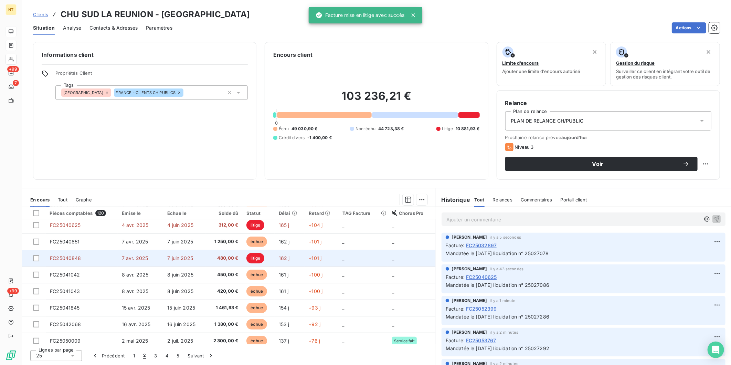
scroll to position [288, 0]
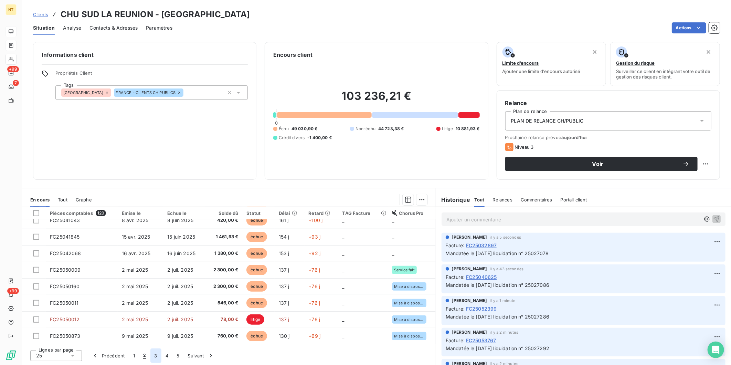
click at [159, 359] on button "3" at bounding box center [155, 355] width 11 height 14
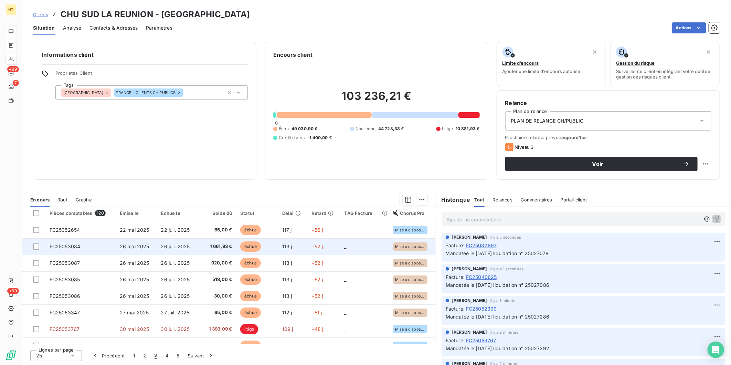
scroll to position [0, 0]
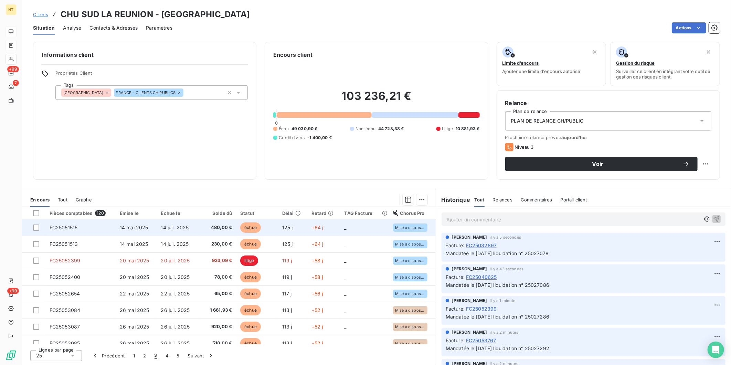
click at [126, 230] on td "14 mai 2025" at bounding box center [136, 227] width 41 height 17
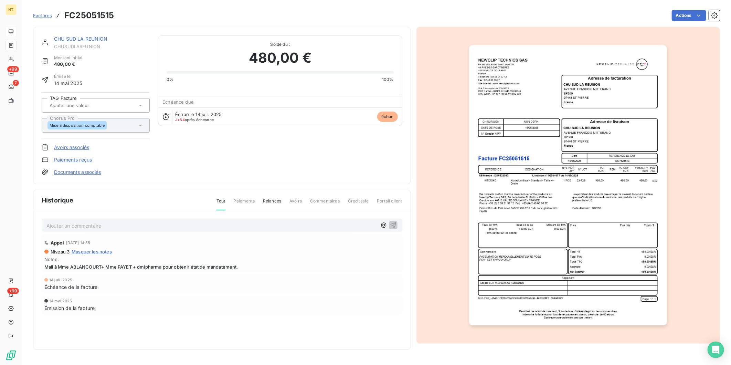
click at [104, 227] on p "Ajouter un commentaire ﻿" at bounding box center [211, 225] width 330 height 9
click at [208, 221] on p "Mandatée le [DATE] liquidation n° 25027393" at bounding box center [211, 225] width 330 height 8
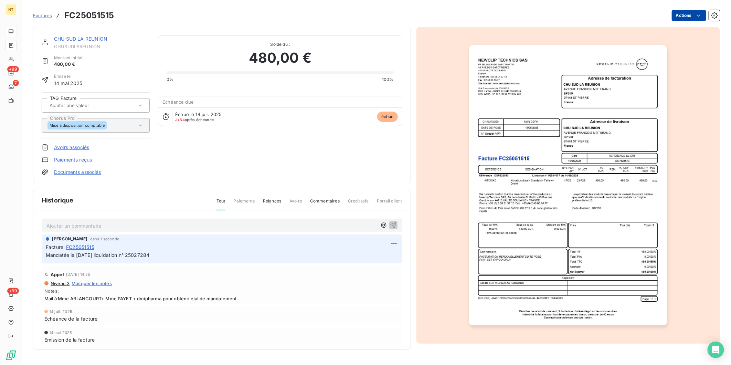
click at [690, 17] on html "NT +99 7 +99 Factures FC25051515 Actions CHU SUD LA REUNION CHUSUDLAREUNION Mon…" at bounding box center [365, 182] width 731 height 365
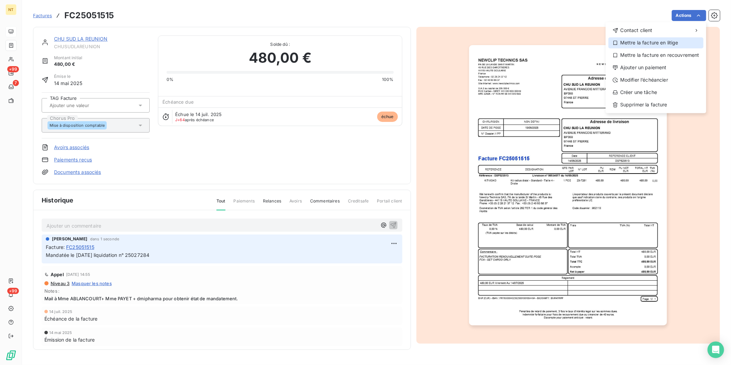
click at [671, 41] on div "Mettre la facture en litige" at bounding box center [655, 42] width 95 height 11
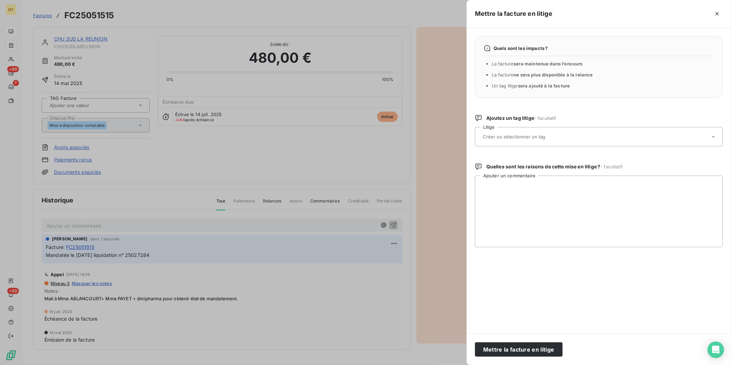
click at [543, 135] on input "text" at bounding box center [532, 136] width 100 height 6
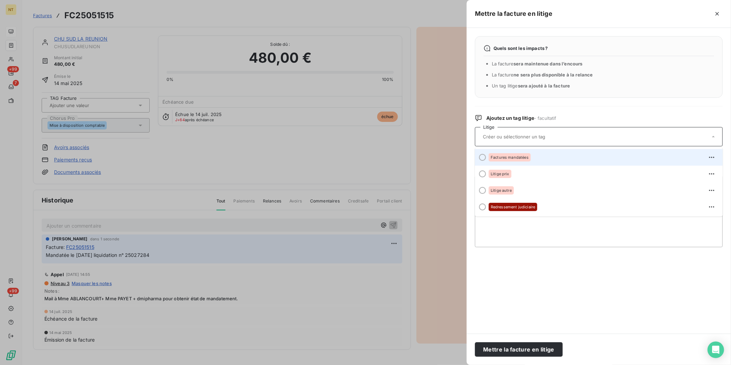
click at [535, 157] on div "Factures mandatées" at bounding box center [603, 157] width 228 height 11
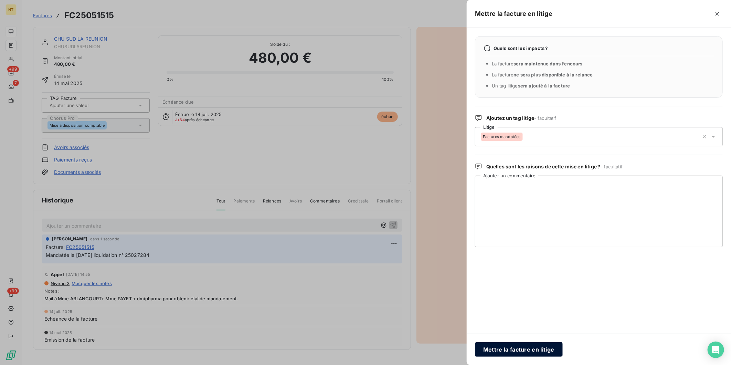
click at [542, 351] on button "Mettre la facture en litige" at bounding box center [519, 349] width 88 height 14
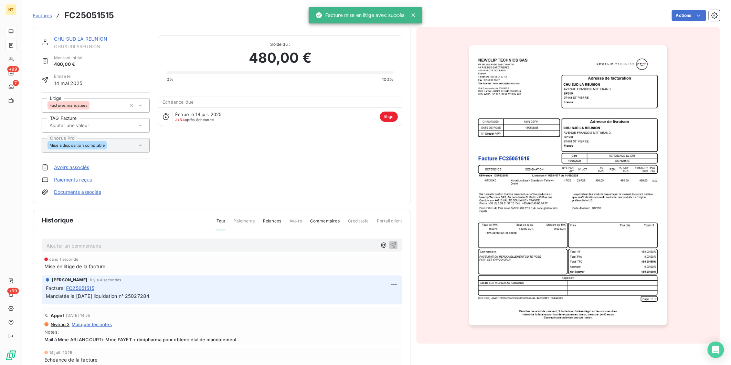
click at [64, 40] on link "CHU SUD LA REUNION" at bounding box center [81, 39] width 54 height 6
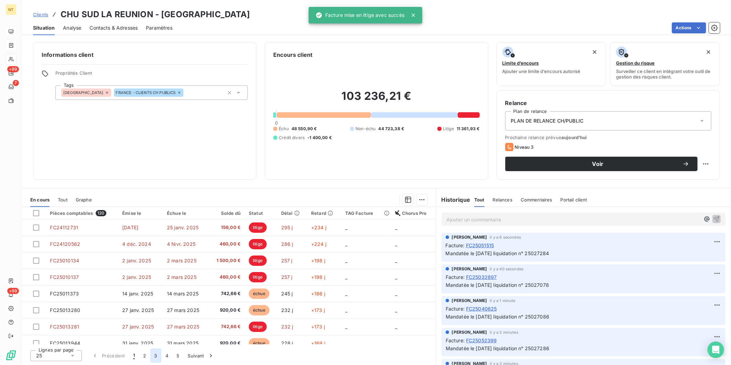
click at [154, 356] on button "3" at bounding box center [155, 355] width 11 height 14
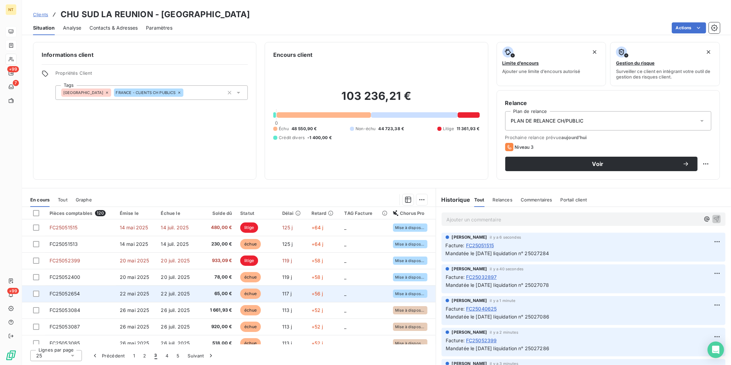
click at [146, 293] on span "22 mai 2025" at bounding box center [135, 293] width 30 height 6
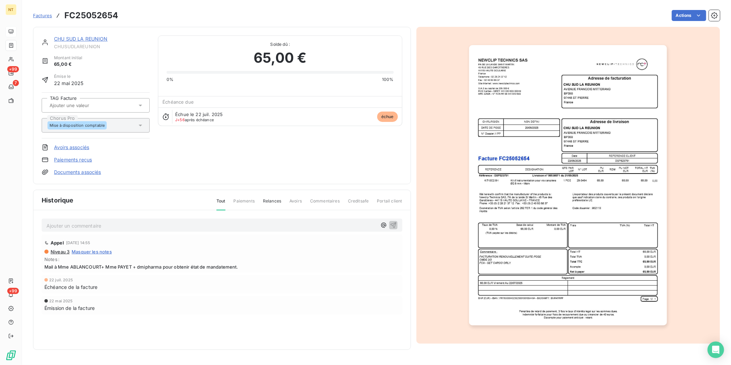
click at [141, 227] on p "Ajouter un commentaire ﻿" at bounding box center [211, 225] width 330 height 9
click at [188, 228] on p "Mandatée le [DATE] liquidation n° 25027393" at bounding box center [211, 225] width 330 height 8
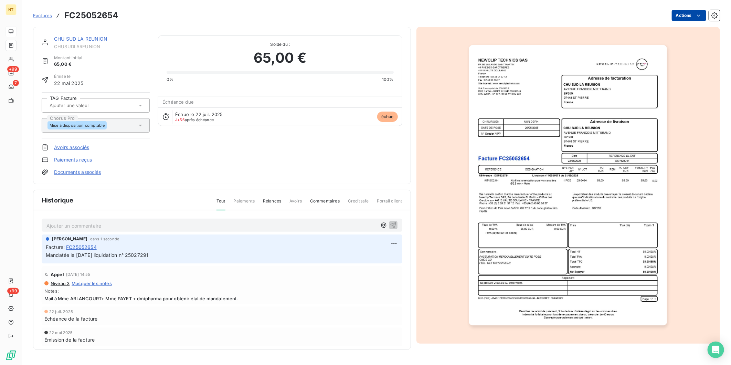
click at [692, 18] on html "NT +99 7 +99 Factures FC25052654 Actions CHU SUD LA REUNION CHUSUDLAREUNION Mon…" at bounding box center [365, 182] width 731 height 365
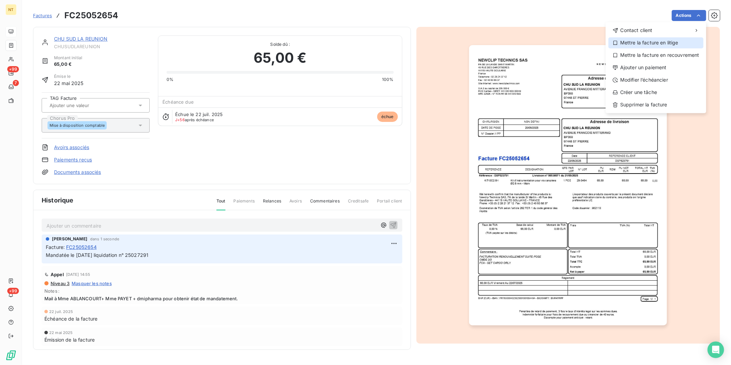
click at [662, 41] on div "Mettre la facture en litige" at bounding box center [655, 42] width 95 height 11
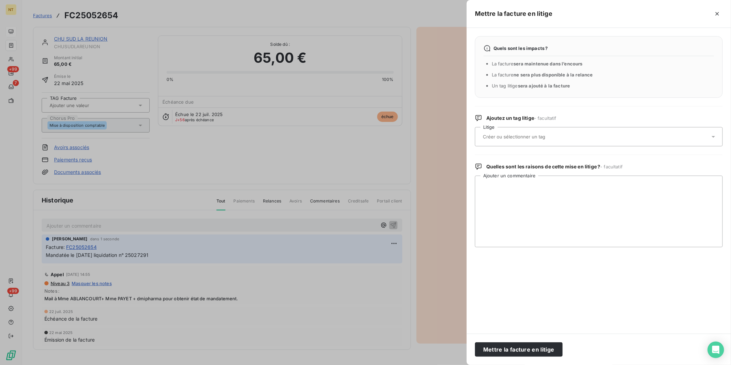
click at [515, 136] on input "text" at bounding box center [532, 136] width 100 height 6
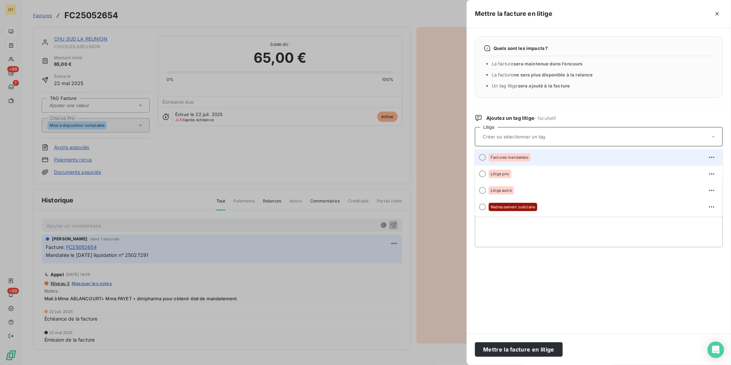
click at [508, 157] on span "Factures mandatées" at bounding box center [510, 157] width 38 height 4
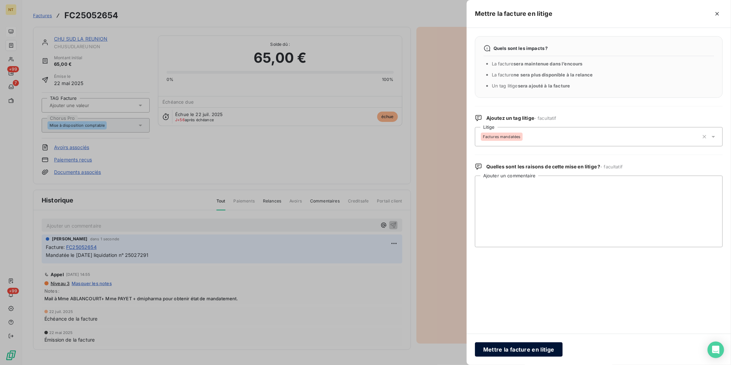
click at [521, 347] on button "Mettre la facture en litige" at bounding box center [519, 349] width 88 height 14
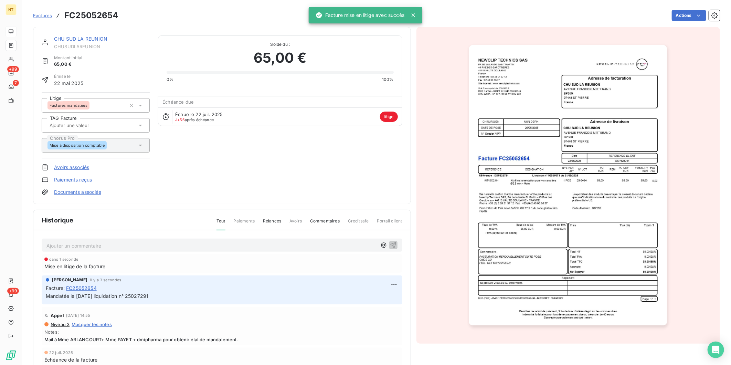
click at [93, 37] on link "CHU SUD LA REUNION" at bounding box center [81, 39] width 54 height 6
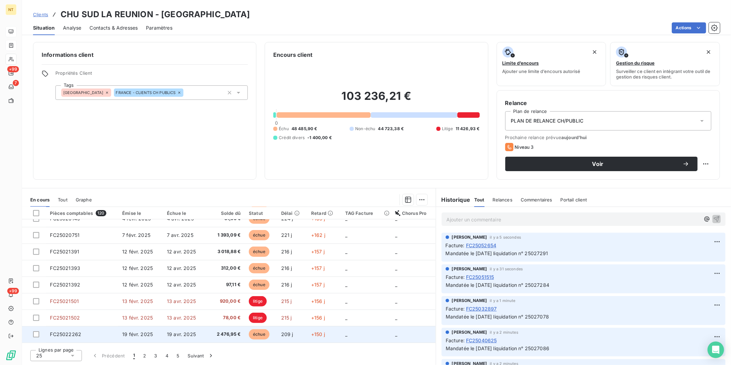
scroll to position [191, 0]
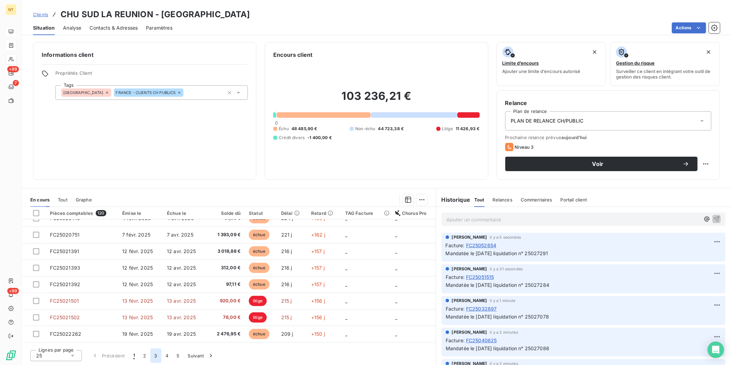
click at [159, 356] on button "3" at bounding box center [155, 355] width 11 height 14
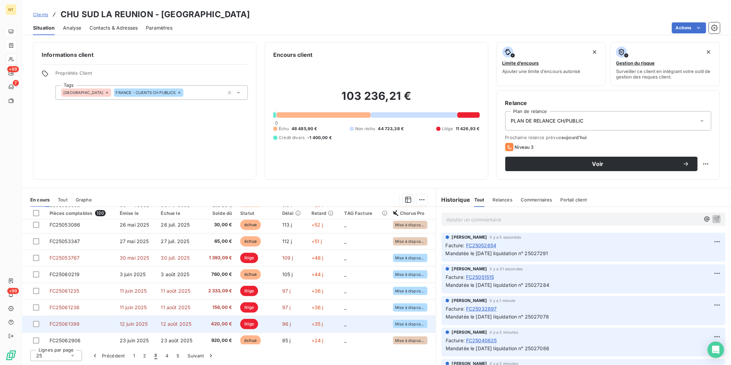
scroll to position [38, 0]
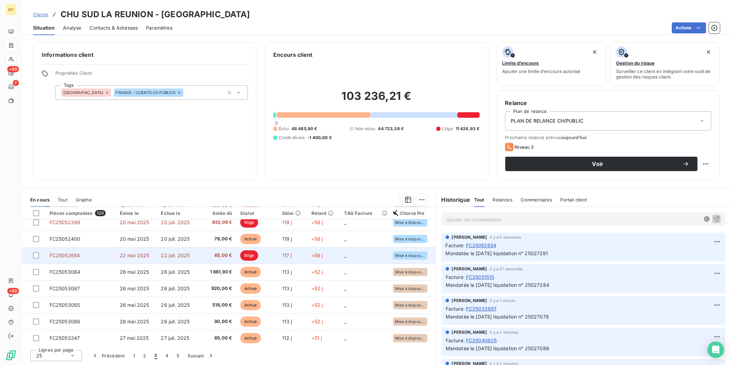
click at [105, 260] on td "FC25052654" at bounding box center [80, 255] width 70 height 17
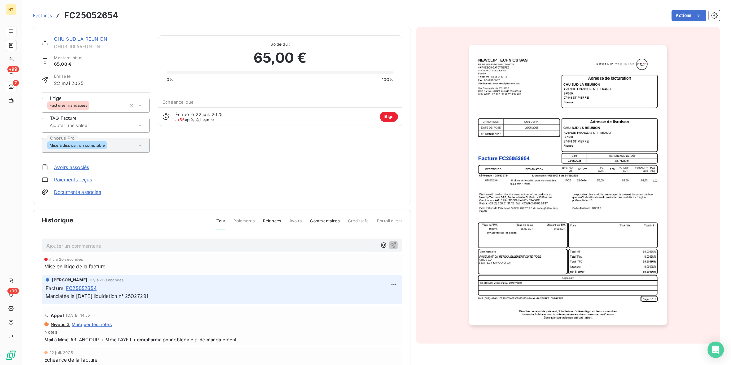
drag, startPoint x: 92, startPoint y: 39, endPoint x: 10, endPoint y: 83, distance: 93.1
click at [92, 39] on link "CHU SUD LA REUNION" at bounding box center [81, 39] width 54 height 6
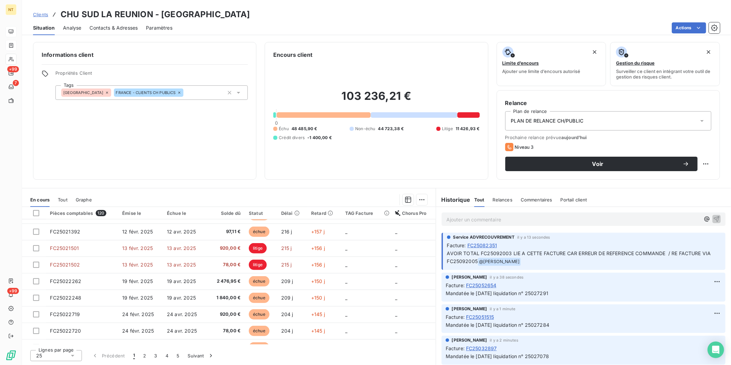
scroll to position [288, 0]
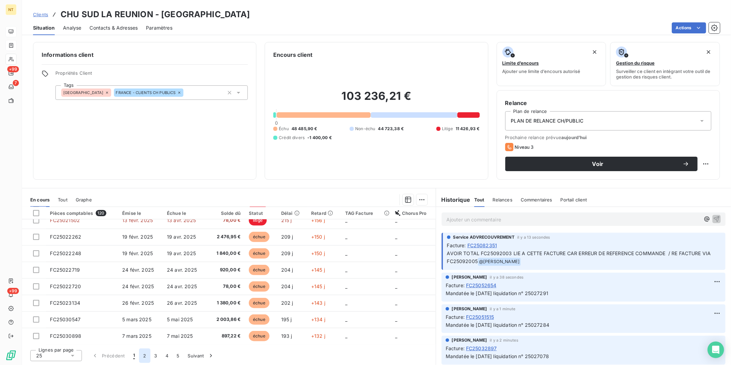
click at [145, 356] on button "2" at bounding box center [144, 355] width 11 height 14
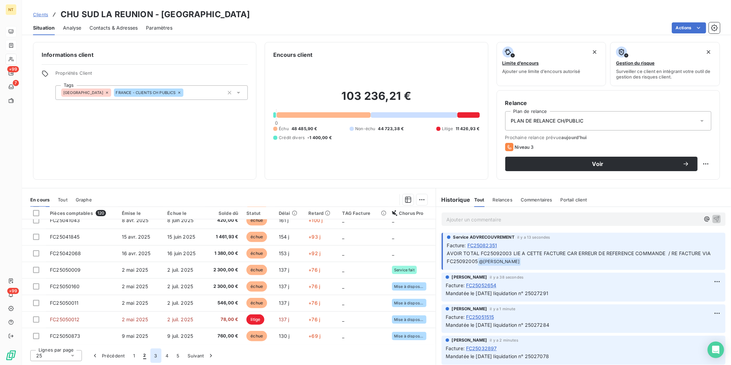
click at [152, 355] on button "3" at bounding box center [155, 355] width 11 height 14
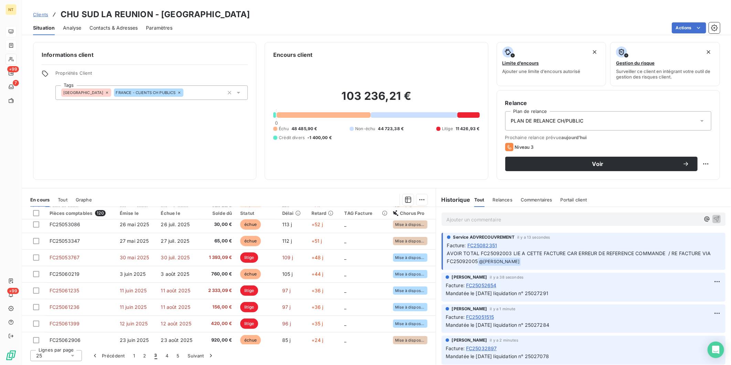
scroll to position [0, 0]
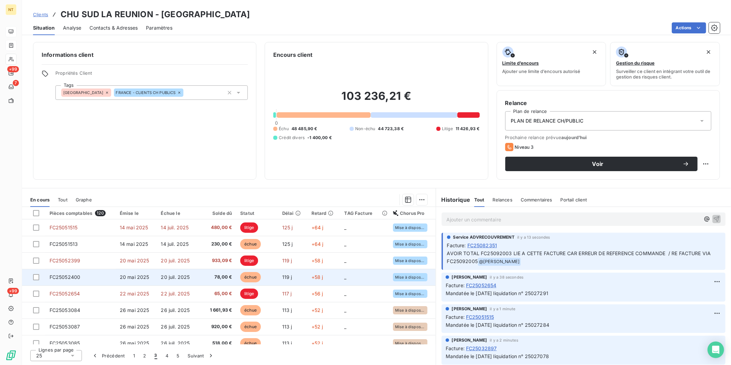
click at [101, 278] on td "FC25052400" at bounding box center [80, 277] width 70 height 17
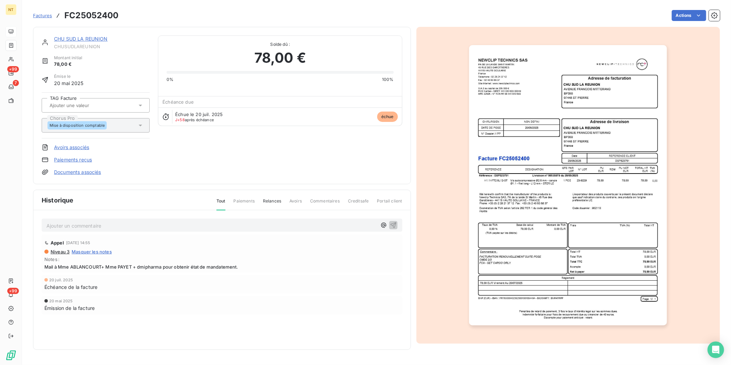
click at [119, 223] on p "Ajouter un commentaire ﻿" at bounding box center [211, 225] width 330 height 9
click at [164, 223] on p "Mandatée le [DATE] liquidation n° 25027393" at bounding box center [211, 225] width 330 height 8
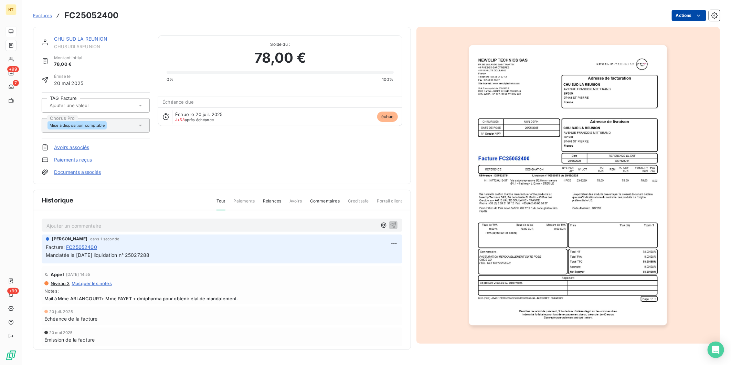
click at [689, 11] on html "NT +99 7 +99 Factures FC25052400 Actions CHU SUD LA REUNION CHUSUDLAREUNION Mon…" at bounding box center [365, 182] width 731 height 365
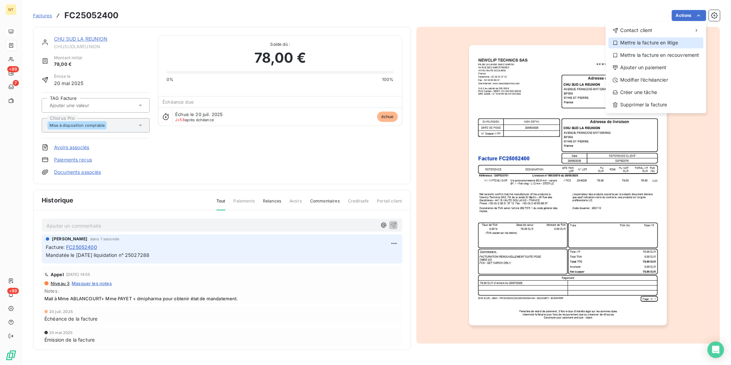
click at [667, 42] on div "Mettre la facture en litige" at bounding box center [655, 42] width 95 height 11
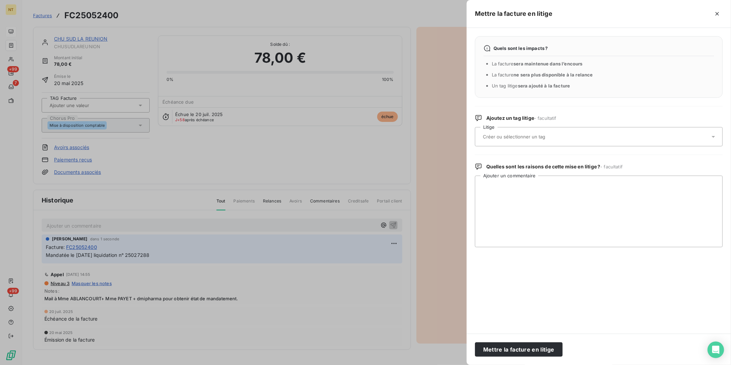
click at [560, 137] on input "text" at bounding box center [532, 136] width 100 height 6
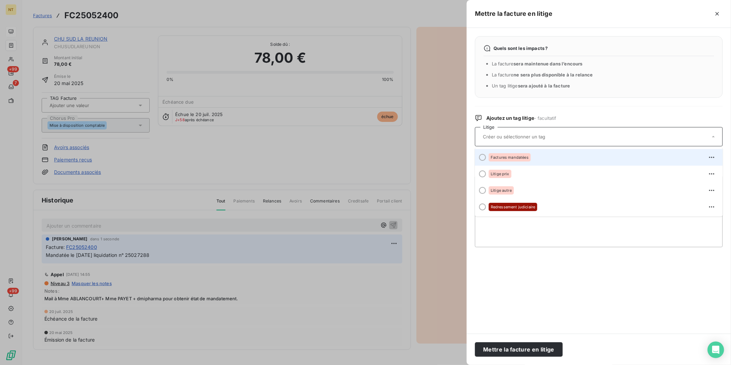
click at [551, 159] on div "Factures mandatées" at bounding box center [603, 157] width 228 height 11
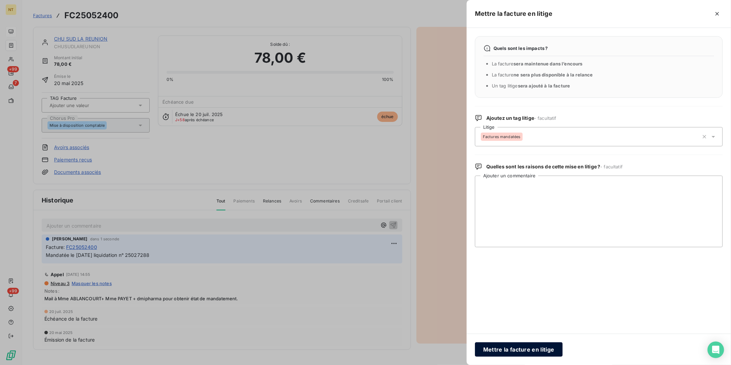
click at [525, 349] on button "Mettre la facture en litige" at bounding box center [519, 349] width 88 height 14
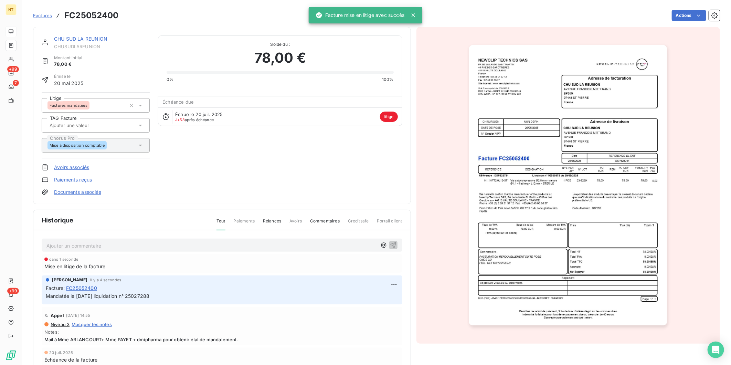
click at [84, 37] on link "CHU SUD LA REUNION" at bounding box center [81, 39] width 54 height 6
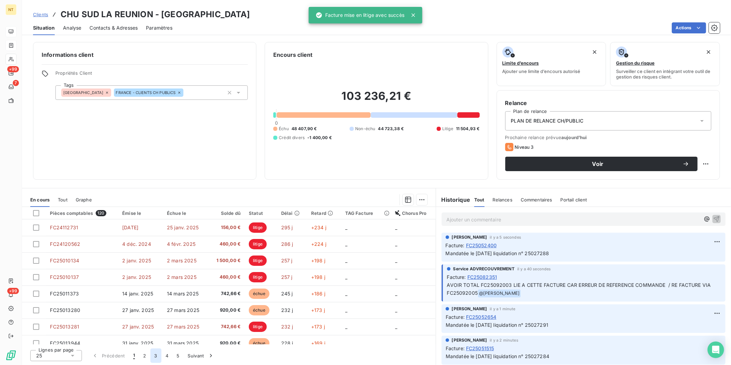
click at [157, 355] on button "3" at bounding box center [155, 355] width 11 height 14
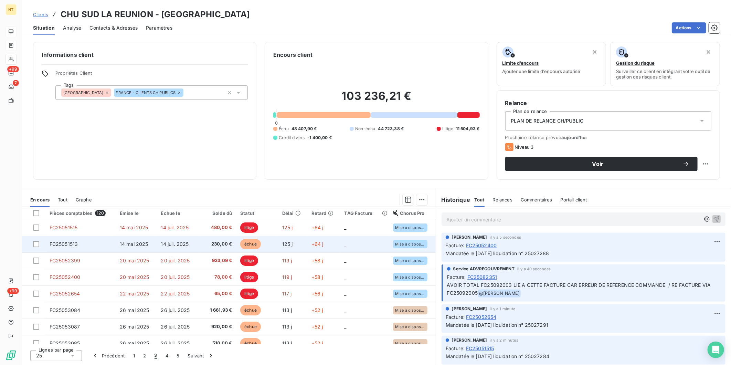
click at [94, 246] on td "FC25051513" at bounding box center [80, 244] width 70 height 17
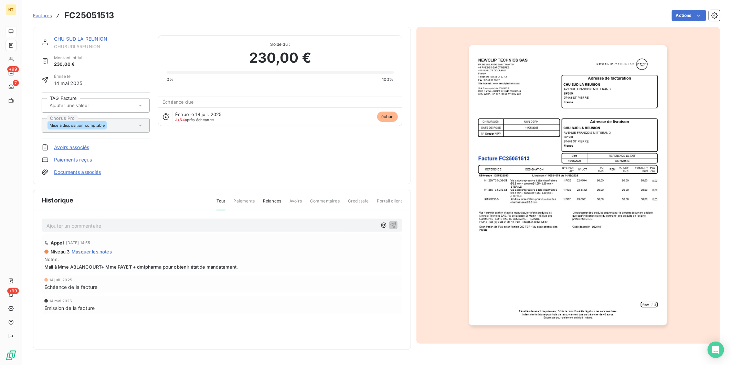
click at [99, 225] on p "Ajouter un commentaire ﻿" at bounding box center [211, 225] width 330 height 9
click at [173, 224] on p "Mandatée le [DATE] liquidation n° 25027393" at bounding box center [211, 225] width 330 height 8
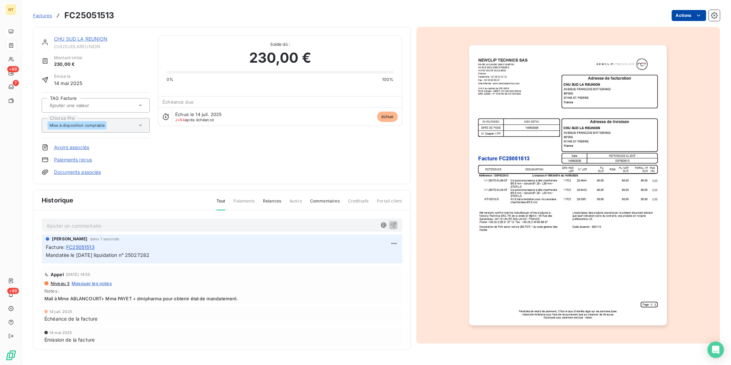
click at [692, 13] on html "NT +99 7 +99 Factures FC25051513 Actions CHU SUD LA REUNION CHUSUDLAREUNION Mon…" at bounding box center [365, 182] width 731 height 365
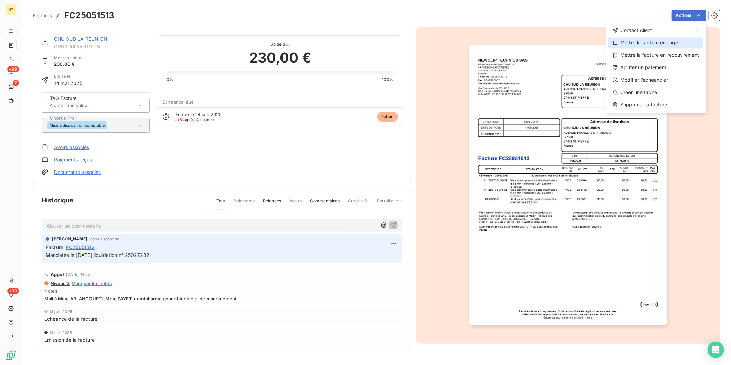
click at [682, 42] on div "Mettre la facture en litige" at bounding box center [655, 42] width 95 height 11
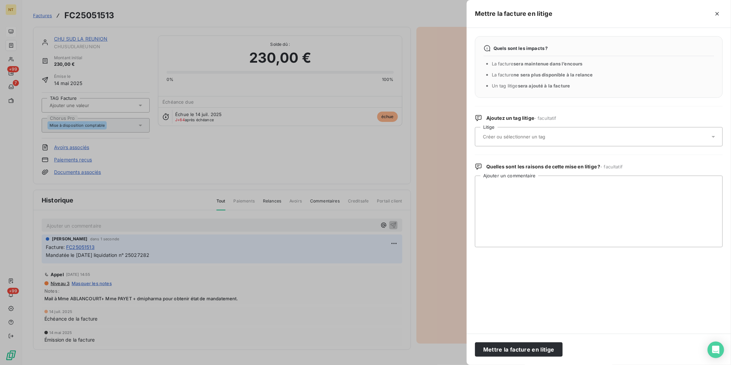
click at [582, 141] on div at bounding box center [595, 136] width 229 height 14
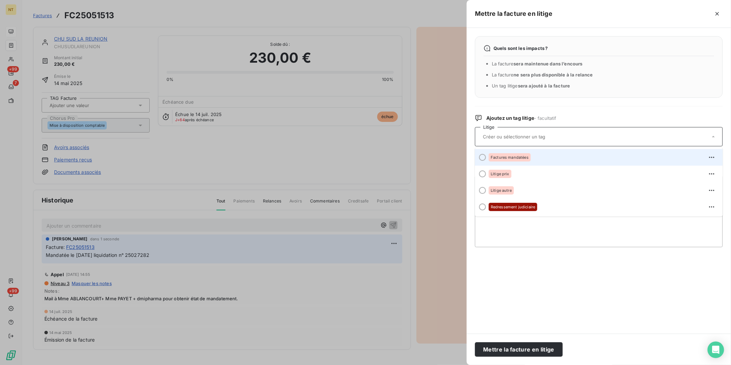
click at [554, 160] on div "Factures mandatées" at bounding box center [603, 157] width 228 height 11
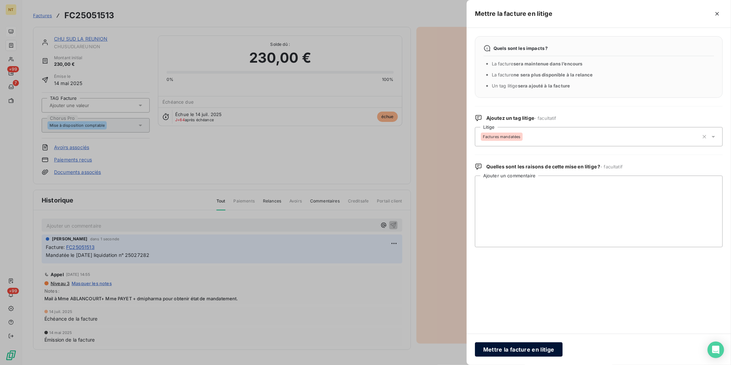
click at [517, 347] on button "Mettre la facture en litige" at bounding box center [519, 349] width 88 height 14
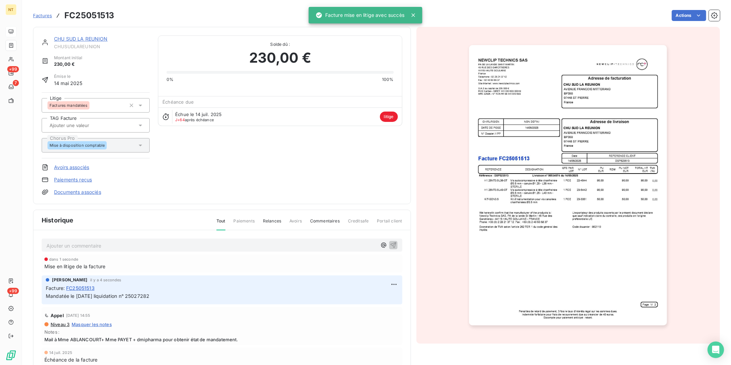
click at [99, 39] on link "CHU SUD LA REUNION" at bounding box center [81, 39] width 54 height 6
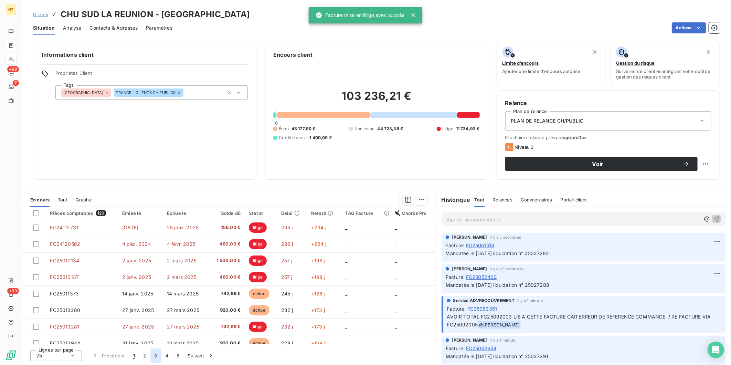
click at [153, 356] on button "3" at bounding box center [155, 355] width 11 height 14
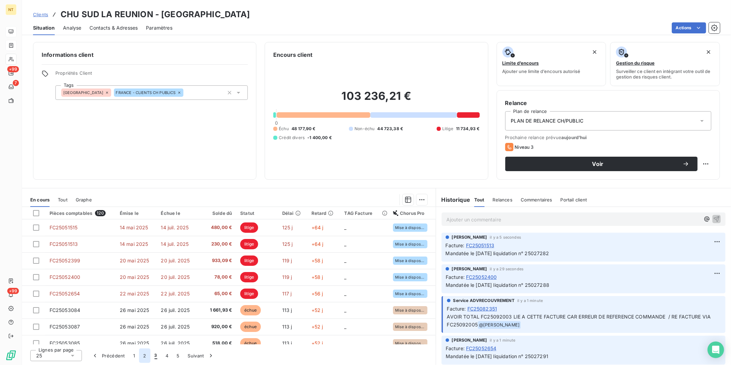
click at [143, 357] on button "2" at bounding box center [144, 355] width 11 height 14
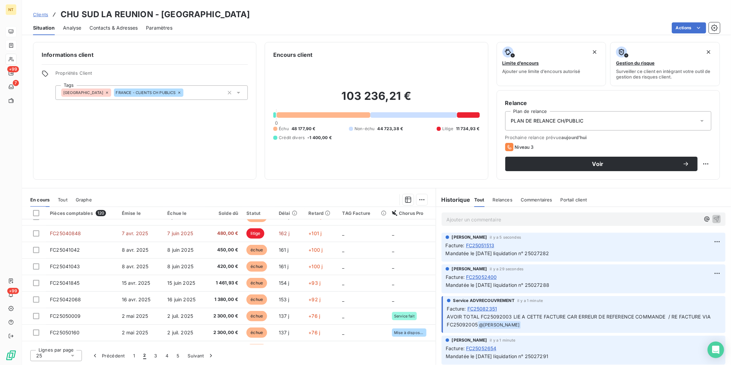
scroll to position [288, 0]
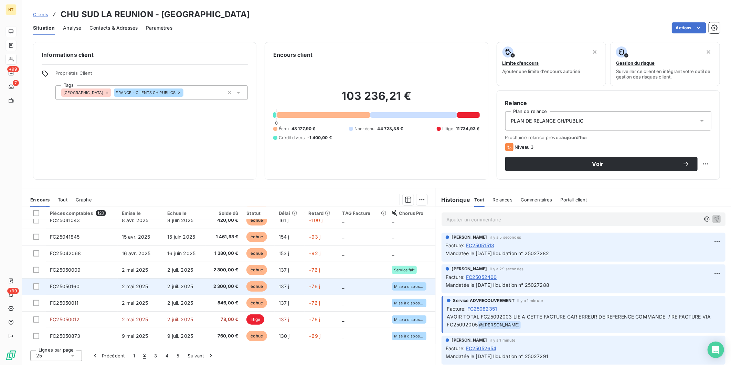
click at [100, 290] on td "FC25050160" at bounding box center [82, 286] width 72 height 17
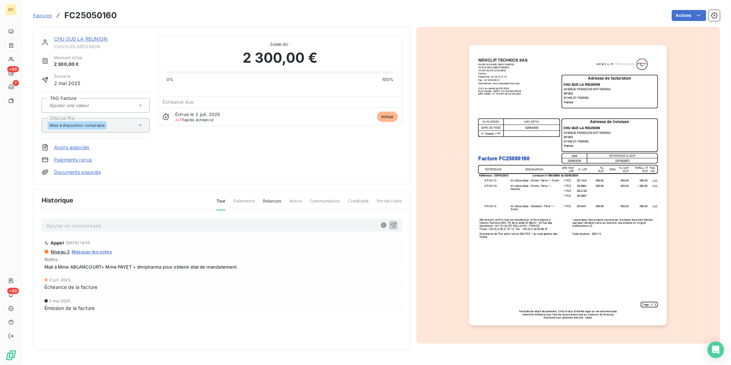
click at [100, 224] on p "Ajouter un commentaire ﻿" at bounding box center [211, 225] width 330 height 9
click at [179, 228] on p "Mandatée le [DATE] liquidation n° 25027393" at bounding box center [211, 225] width 330 height 8
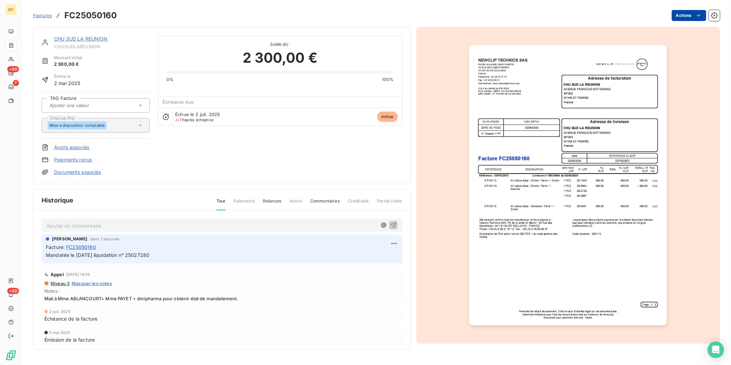
click at [689, 16] on html "NT +99 7 +99 Factures FC25050160 Actions CHU SUD LA REUNION CHUSUDLAREUNION Mon…" at bounding box center [365, 182] width 731 height 365
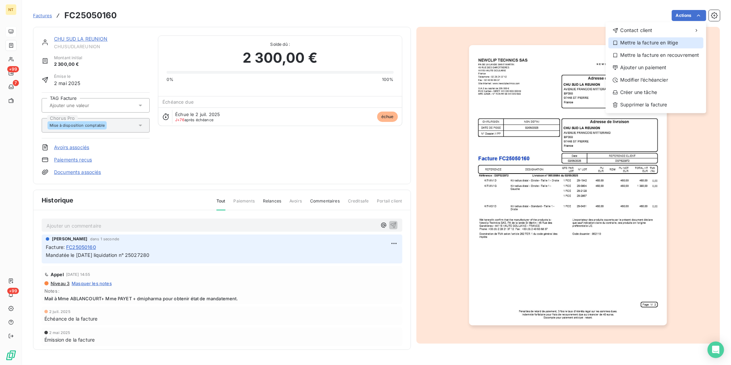
click at [673, 43] on div "Mettre la facture en litige" at bounding box center [655, 42] width 95 height 11
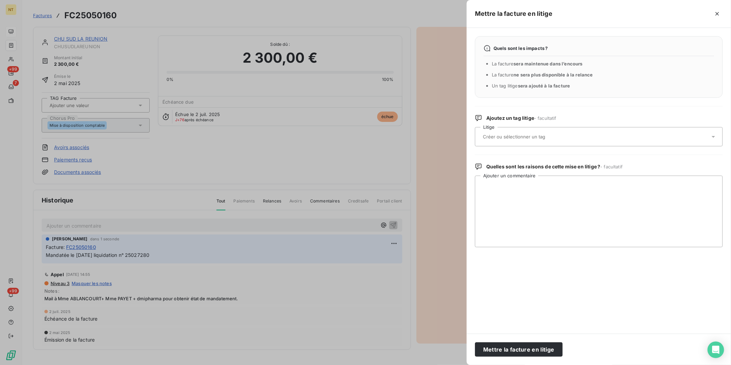
click at [597, 133] on div at bounding box center [595, 136] width 229 height 14
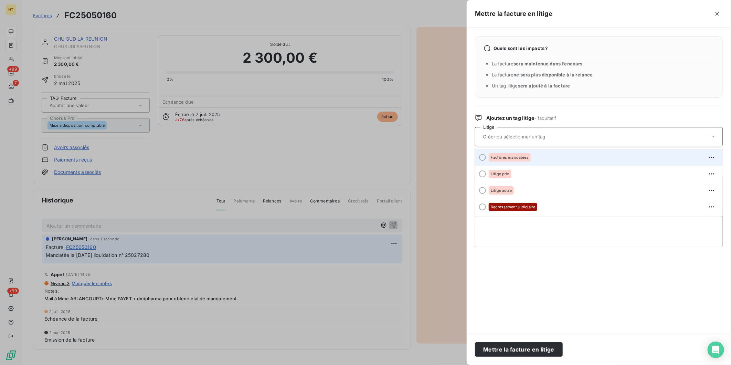
click at [567, 160] on div "Factures mandatées" at bounding box center [603, 157] width 228 height 11
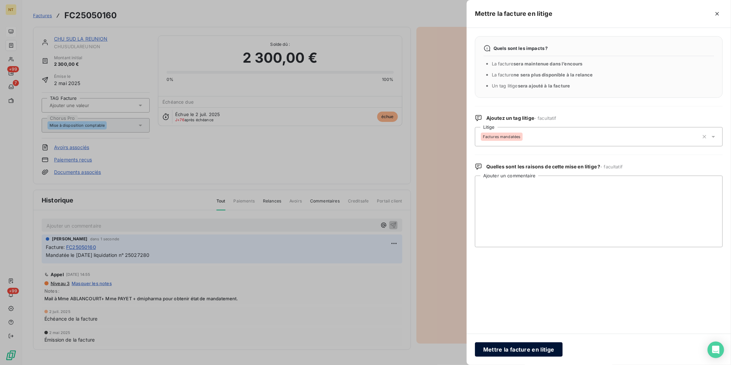
click at [518, 355] on button "Mettre la facture en litige" at bounding box center [519, 349] width 88 height 14
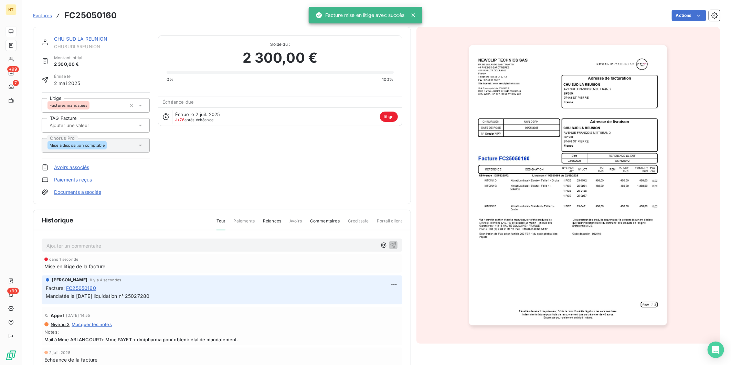
click at [63, 40] on link "CHU SUD LA REUNION" at bounding box center [81, 39] width 54 height 6
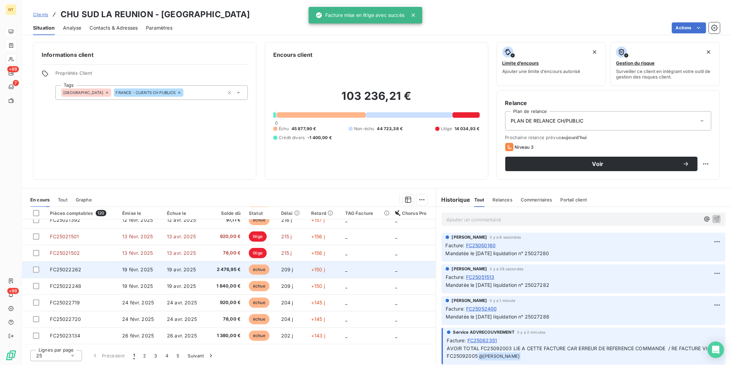
scroll to position [288, 0]
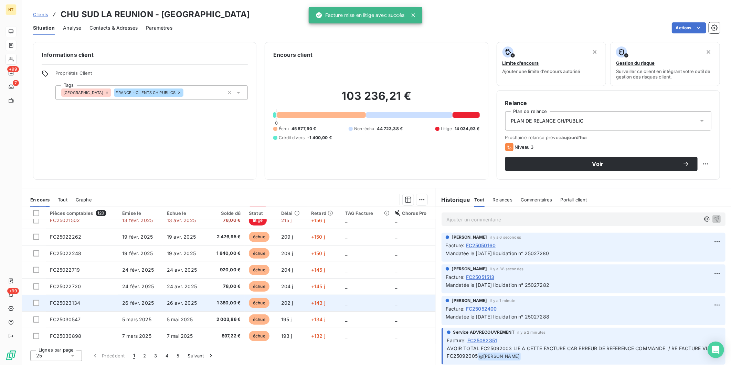
click at [96, 300] on td "FC25023134" at bounding box center [82, 302] width 72 height 17
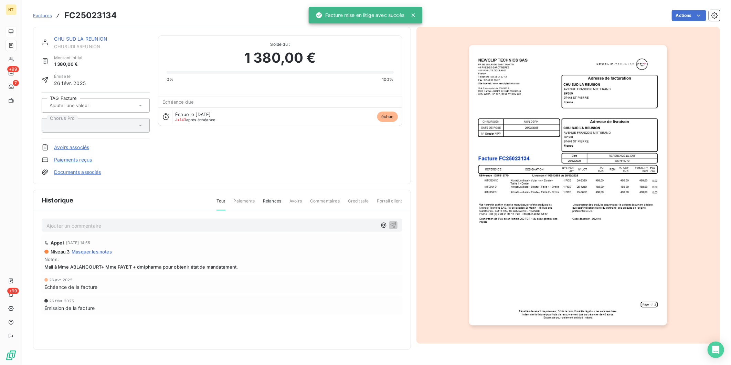
click at [111, 224] on p "Ajouter un commentaire ﻿" at bounding box center [211, 225] width 330 height 9
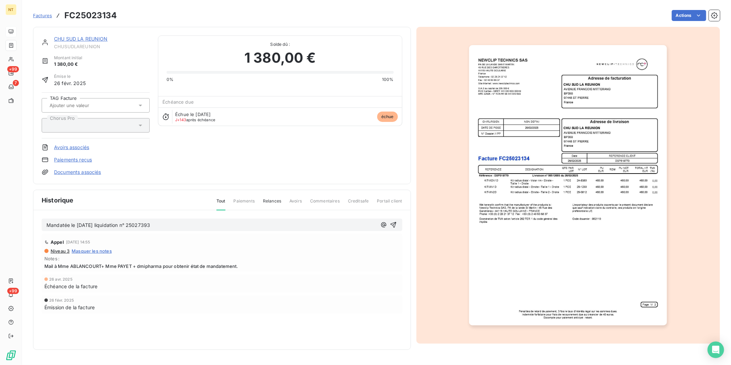
click at [210, 228] on p "Mandatée le [DATE] liquidation n° 25027393" at bounding box center [211, 225] width 330 height 8
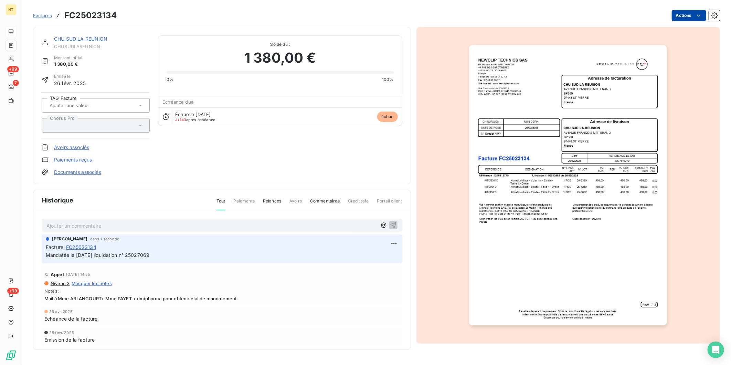
click at [684, 11] on html "NT +99 7 +99 Factures FC25023134 Actions CHU SUD LA REUNION CHUSUDLAREUNION Mon…" at bounding box center [365, 182] width 731 height 365
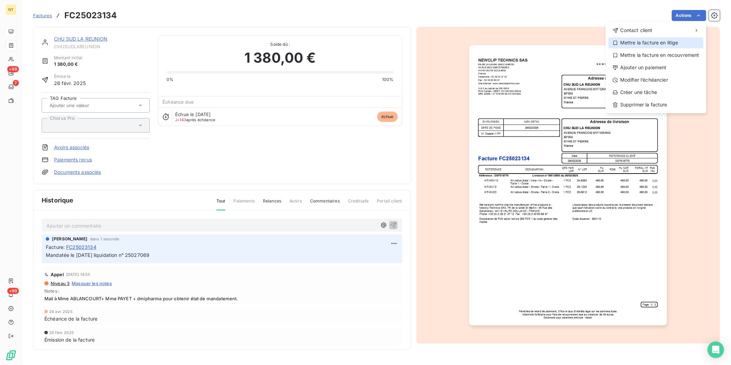
click at [667, 43] on div "Mettre la facture en litige" at bounding box center [655, 42] width 95 height 11
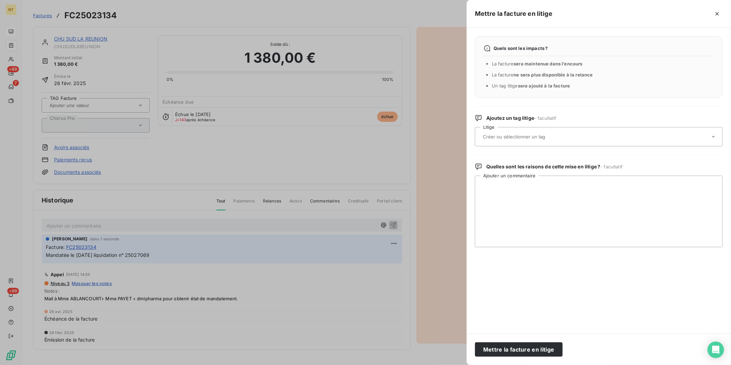
click at [534, 133] on input "text" at bounding box center [532, 136] width 100 height 6
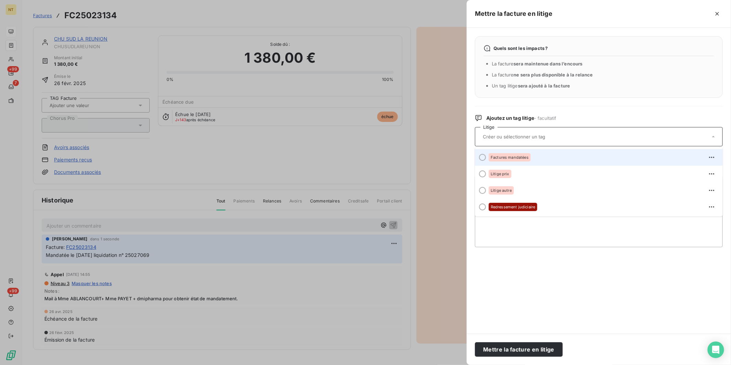
click at [519, 155] on span "Factures mandatées" at bounding box center [510, 157] width 38 height 4
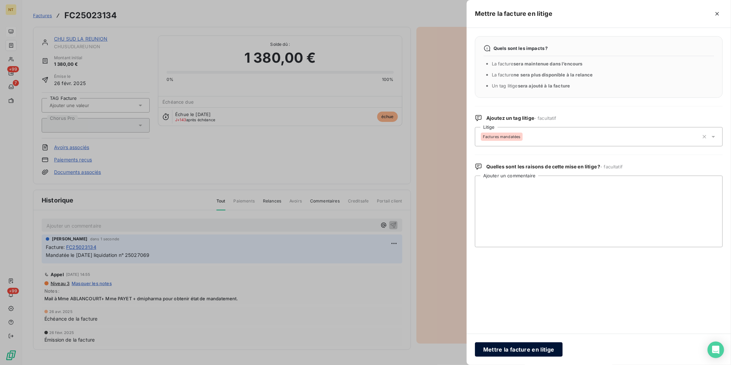
click at [539, 348] on button "Mettre la facture en litige" at bounding box center [519, 349] width 88 height 14
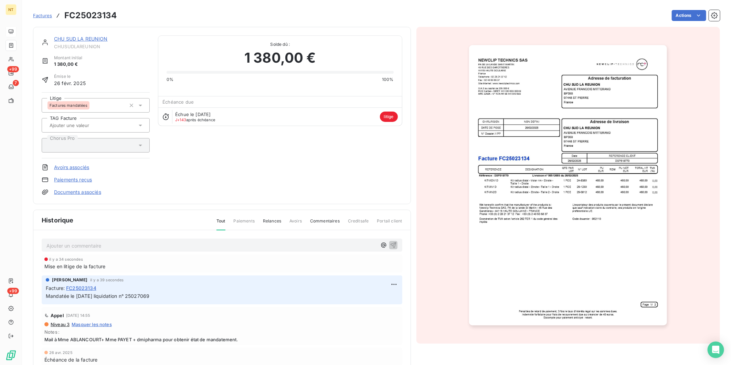
click at [100, 38] on link "CHU SUD LA REUNION" at bounding box center [81, 39] width 54 height 6
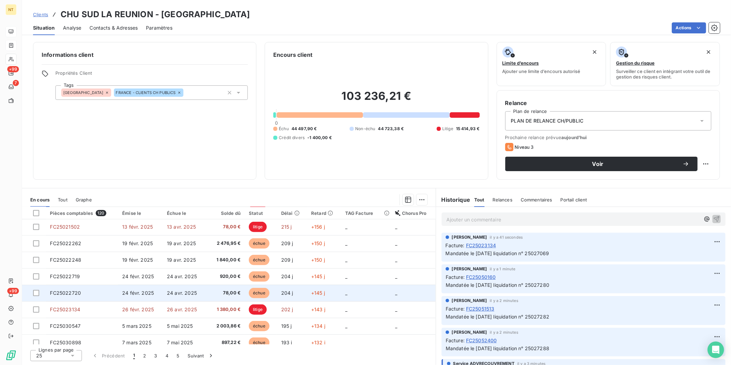
scroll to position [288, 0]
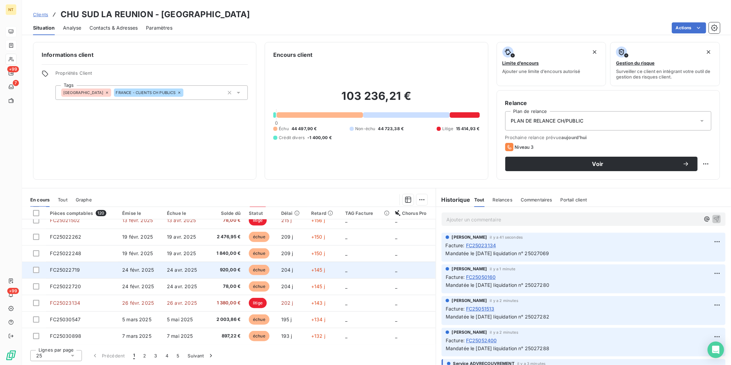
click at [95, 273] on td "FC25022719" at bounding box center [82, 269] width 72 height 17
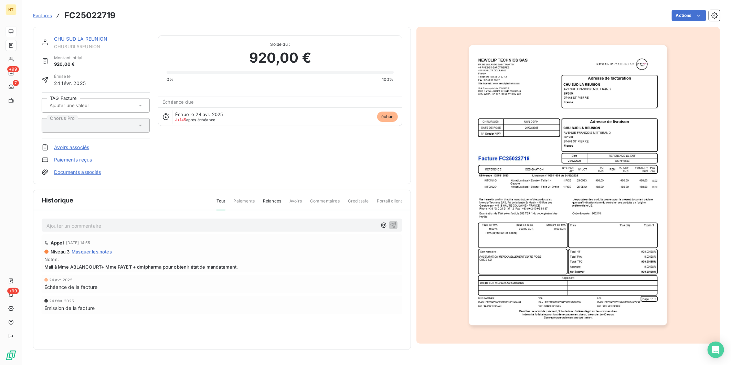
click at [109, 222] on p "Ajouter un commentaire ﻿" at bounding box center [211, 225] width 330 height 9
click at [188, 224] on p "Mandatée le [DATE] liquidation n° 25027393" at bounding box center [211, 225] width 330 height 8
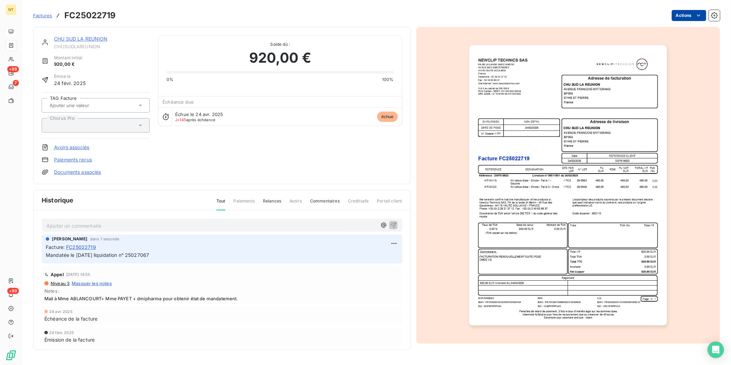
click at [675, 16] on html "NT +99 7 +99 Factures FC25022719 Actions CHU SUD LA REUNION CHUSUDLAREUNION Mon…" at bounding box center [365, 182] width 731 height 365
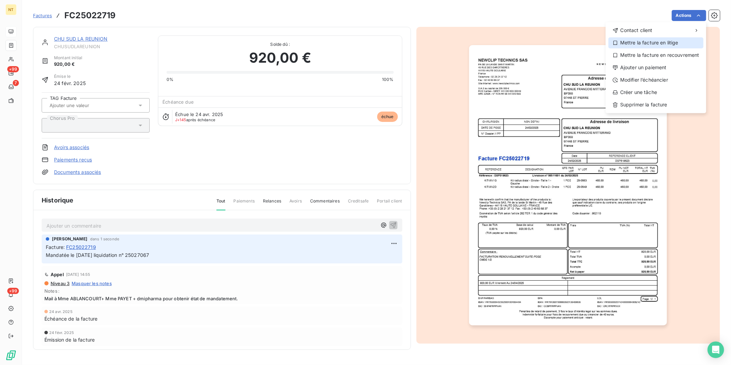
click at [656, 43] on div "Mettre la facture en litige" at bounding box center [655, 42] width 95 height 11
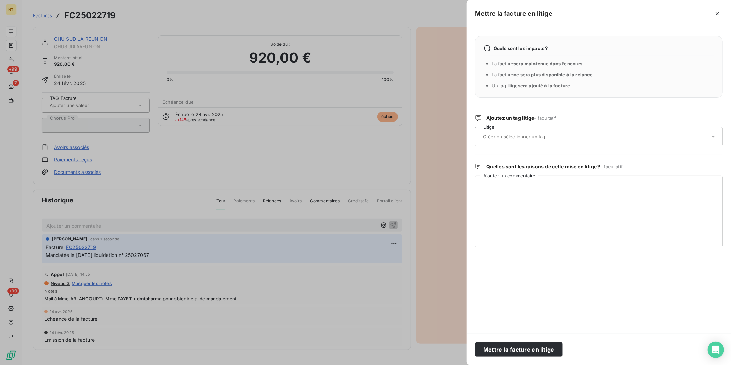
click at [539, 136] on input "text" at bounding box center [532, 136] width 100 height 6
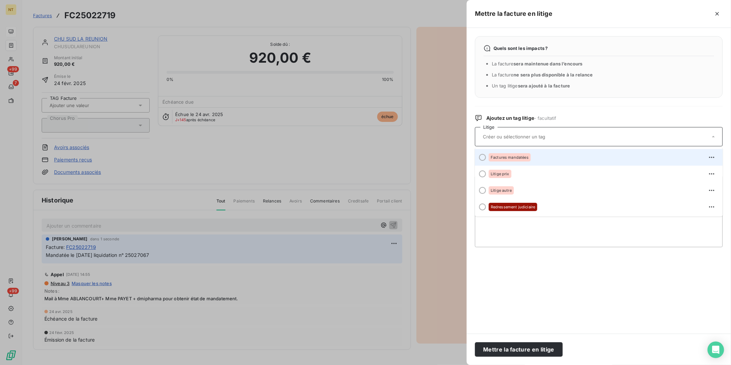
click at [519, 159] on span "Factures mandatées" at bounding box center [510, 157] width 38 height 4
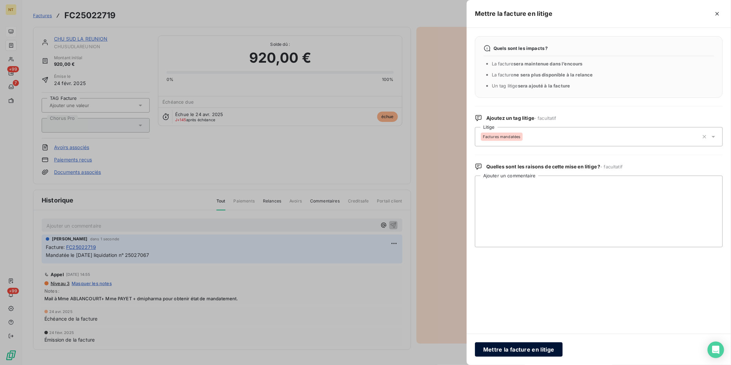
click at [518, 346] on button "Mettre la facture en litige" at bounding box center [519, 349] width 88 height 14
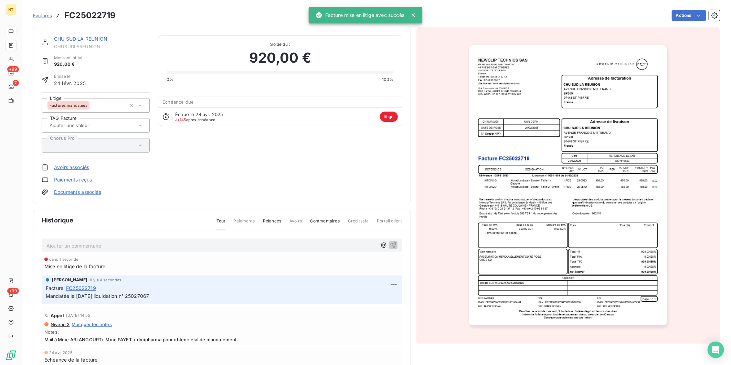
click at [81, 40] on link "CHU SUD LA REUNION" at bounding box center [81, 39] width 54 height 6
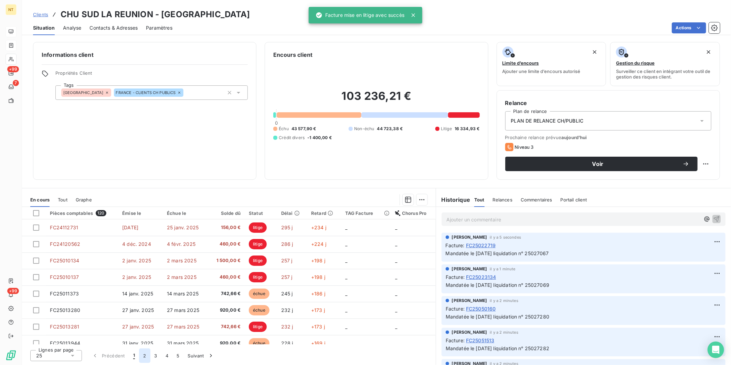
click at [141, 357] on button "2" at bounding box center [144, 355] width 11 height 14
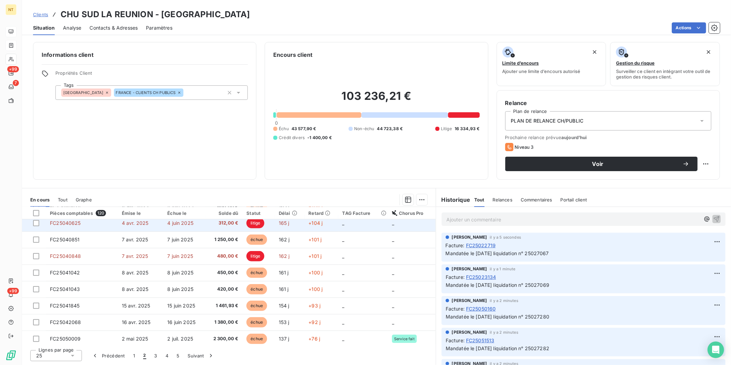
scroll to position [267, 0]
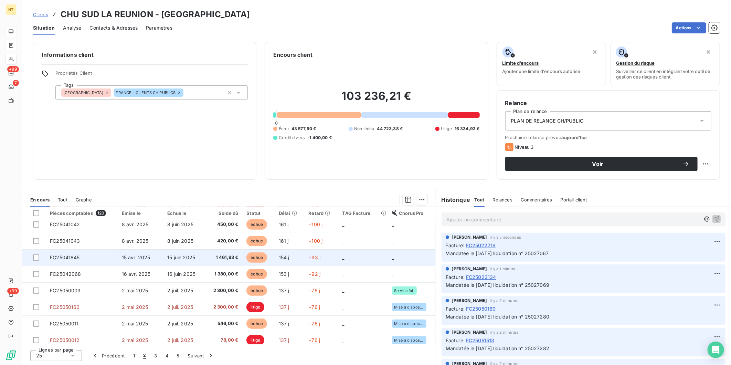
click at [121, 258] on td "15 avr. 2025" at bounding box center [141, 257] width 46 height 17
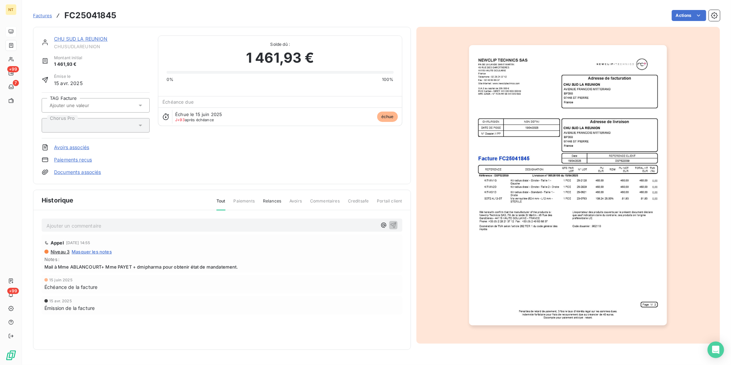
click at [128, 225] on p "Ajouter un commentaire ﻿" at bounding box center [211, 225] width 330 height 9
click at [172, 223] on p "Mandatée le [DATE] liquidation n° 25027393" at bounding box center [211, 225] width 330 height 8
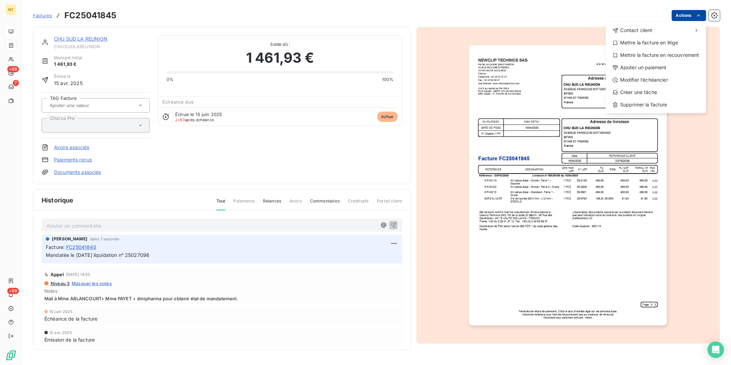
click at [687, 14] on html "NT +99 7 +99 Factures FC25041845 Actions Contact client Mettre la facture en li…" at bounding box center [365, 182] width 731 height 365
click at [675, 40] on div "Mettre la facture en litige" at bounding box center [655, 42] width 95 height 11
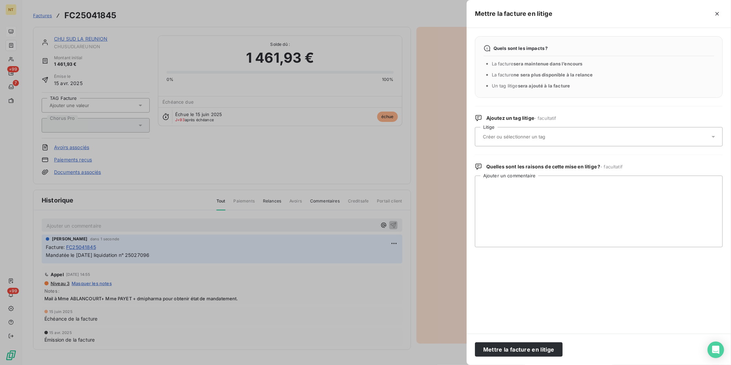
click at [543, 131] on div at bounding box center [595, 136] width 229 height 14
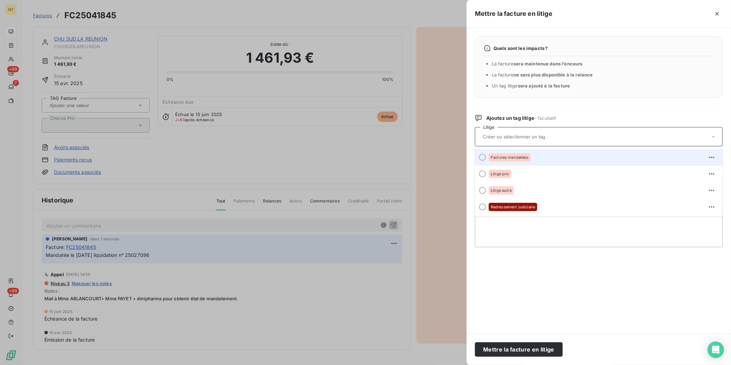
click at [525, 157] on span "Factures mandatées" at bounding box center [510, 157] width 38 height 4
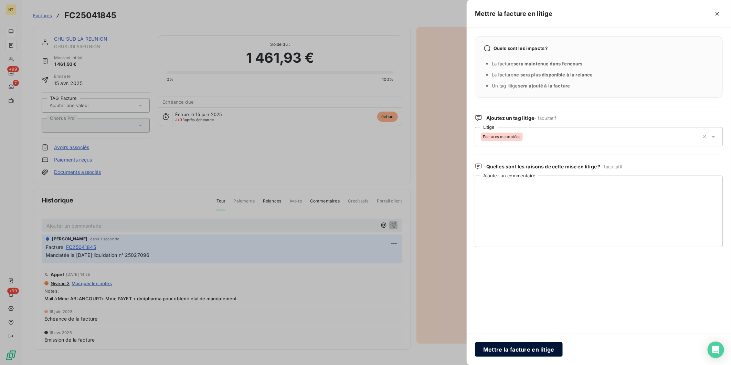
click at [524, 350] on button "Mettre la facture en litige" at bounding box center [519, 349] width 88 height 14
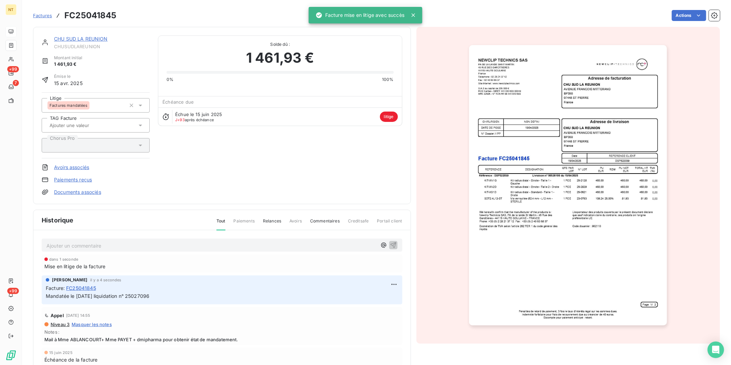
click at [85, 39] on link "CHU SUD LA REUNION" at bounding box center [81, 39] width 54 height 6
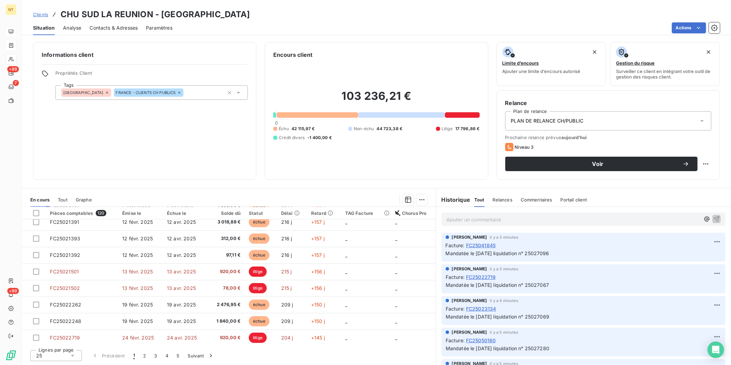
scroll to position [288, 0]
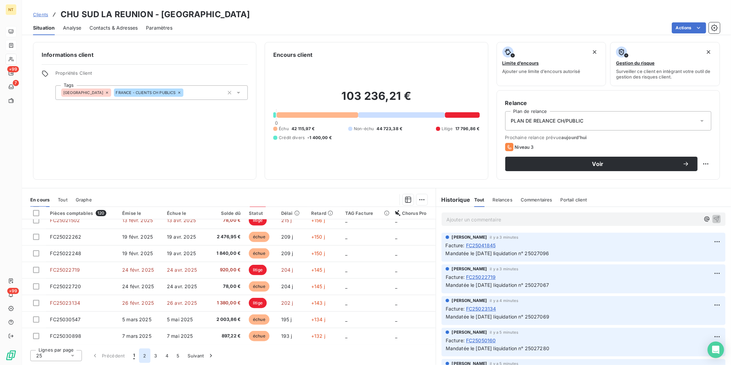
click at [145, 355] on button "2" at bounding box center [144, 355] width 11 height 14
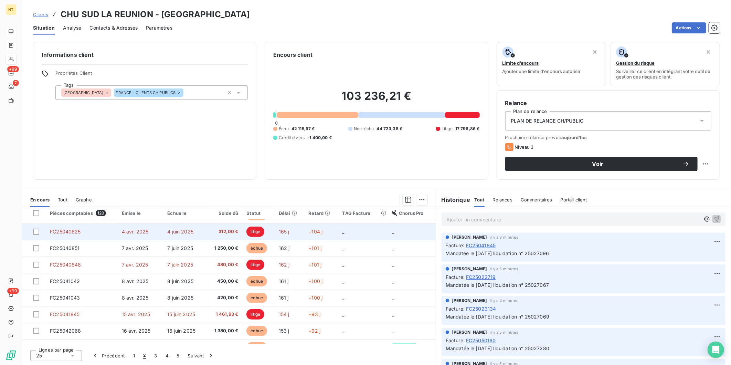
scroll to position [212, 0]
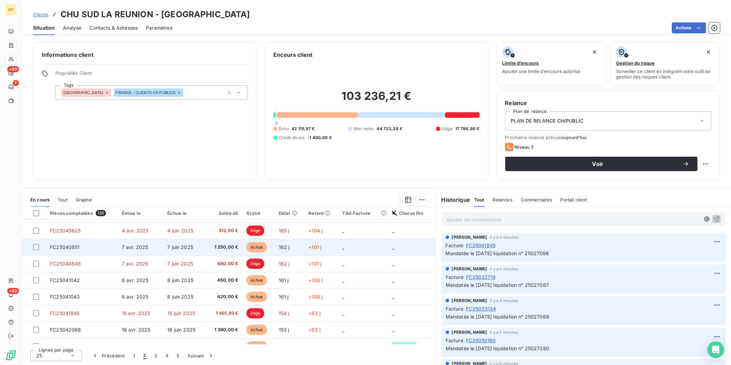
click at [104, 249] on td "FC25040851" at bounding box center [82, 247] width 72 height 17
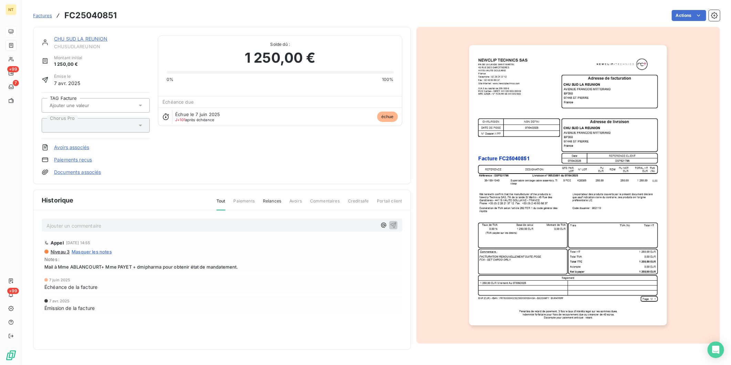
click at [205, 225] on p "Ajouter un commentaire ﻿" at bounding box center [211, 225] width 330 height 9
click at [191, 222] on p "Mandatée le [DATE] liquidation n° 25027393" at bounding box center [211, 225] width 330 height 8
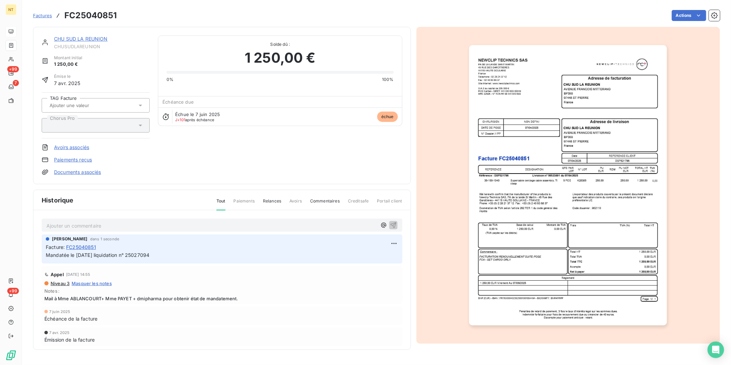
click at [676, 19] on html "NT +99 7 +99 Factures FC25040851 Actions CHU SUD LA REUNION CHUSUDLAREUNION Mon…" at bounding box center [365, 182] width 731 height 365
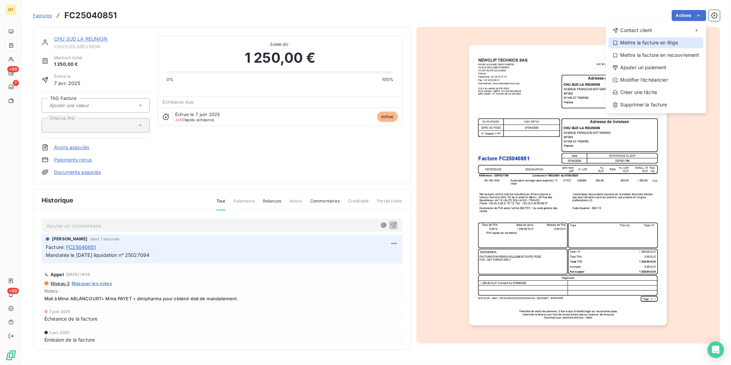
click at [676, 38] on div "Mettre la facture en litige" at bounding box center [655, 42] width 95 height 11
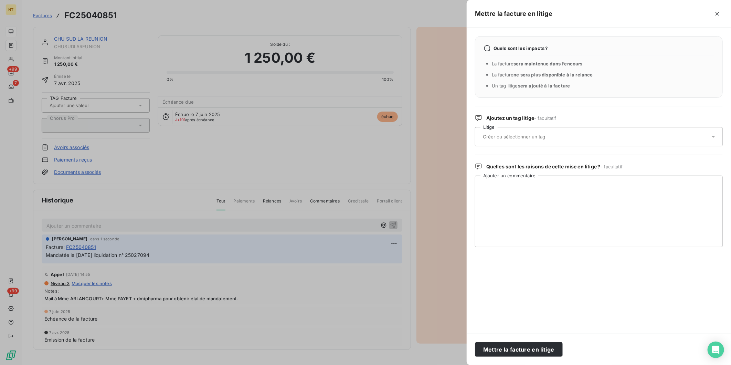
click at [569, 137] on div at bounding box center [595, 136] width 229 height 14
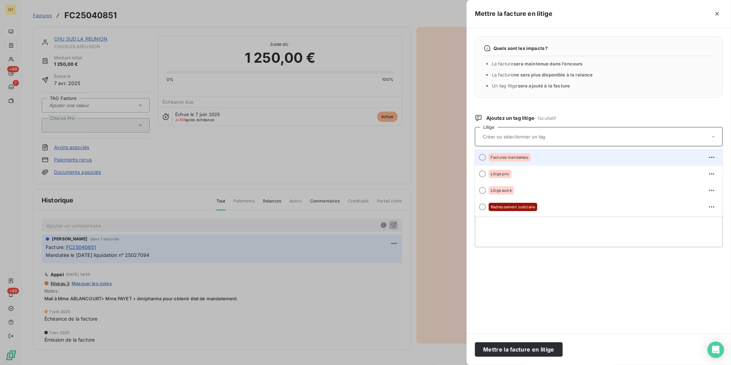
click at [553, 154] on div "Factures mandatées" at bounding box center [603, 157] width 228 height 11
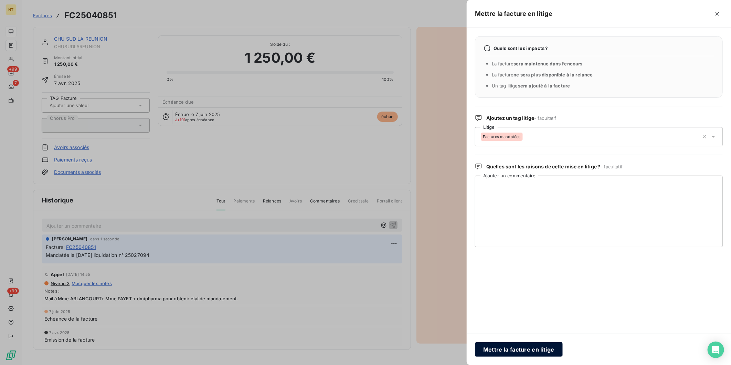
click at [548, 354] on button "Mettre la facture en litige" at bounding box center [519, 349] width 88 height 14
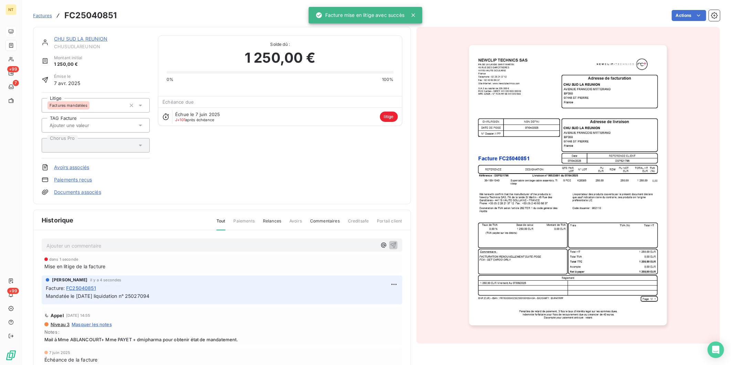
click at [79, 38] on link "CHU SUD LA REUNION" at bounding box center [81, 39] width 54 height 6
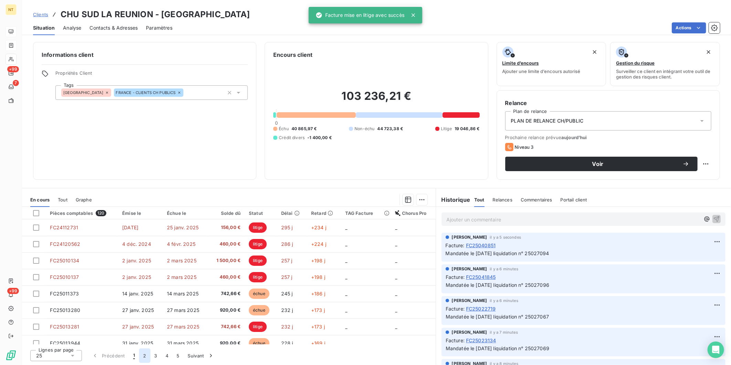
click at [143, 359] on button "2" at bounding box center [144, 355] width 11 height 14
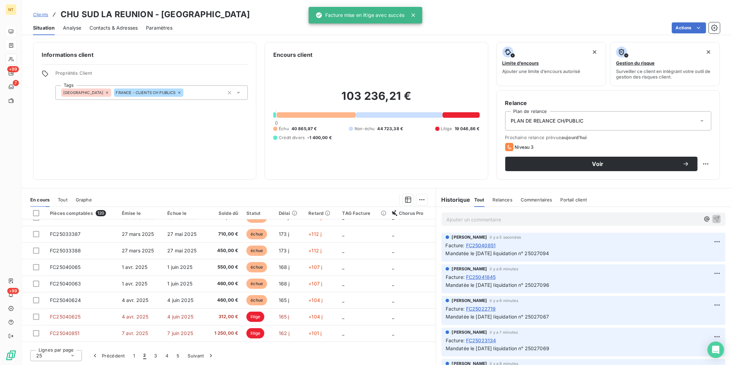
scroll to position [153, 0]
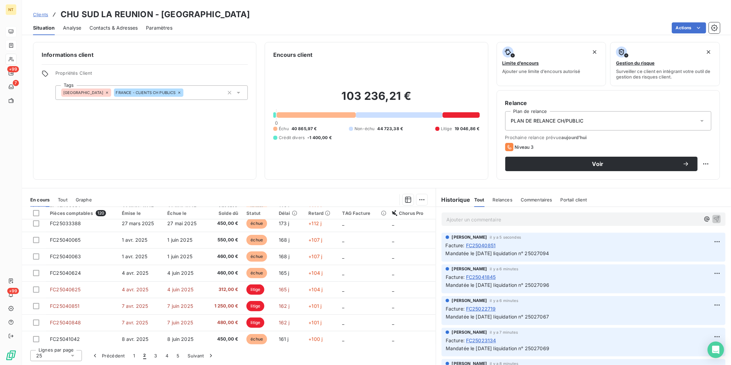
click at [124, 279] on td "4 avr. 2025" at bounding box center [141, 273] width 46 height 17
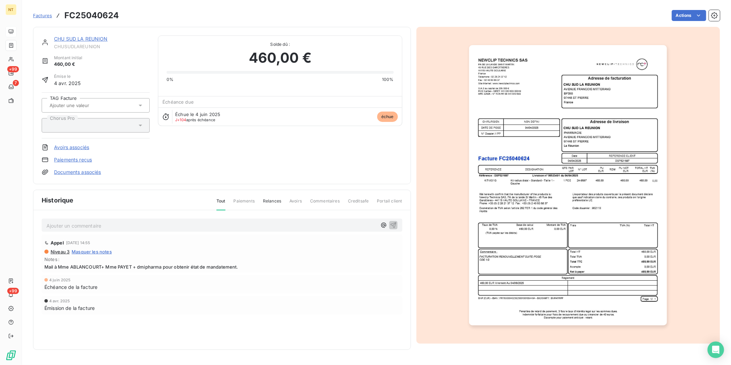
click at [133, 227] on p "Ajouter un commentaire ﻿" at bounding box center [211, 225] width 330 height 9
click at [171, 225] on p "Mandatée le [DATE] liquidation n° 25027393" at bounding box center [211, 225] width 330 height 8
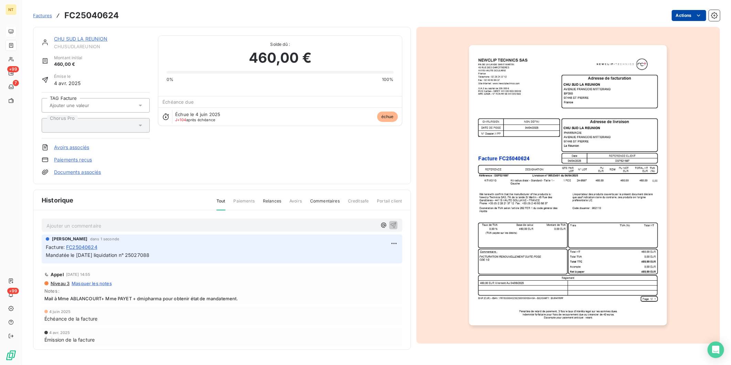
click at [673, 13] on html "NT +99 7 +99 Factures FC25040624 Actions CHU SUD LA REUNION CHUSUDLAREUNION Mon…" at bounding box center [365, 182] width 731 height 365
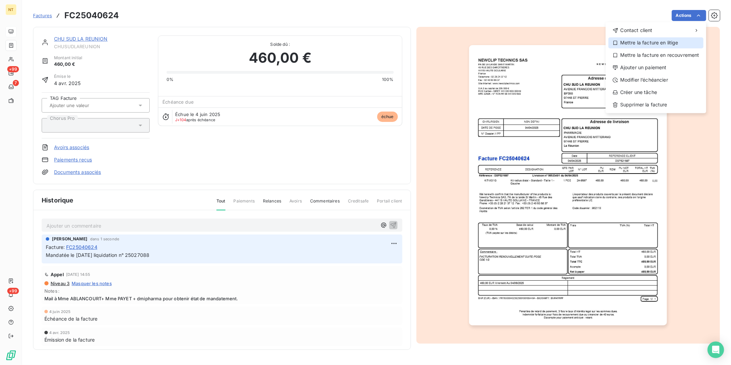
click at [668, 40] on div "Mettre la facture en litige" at bounding box center [655, 42] width 95 height 11
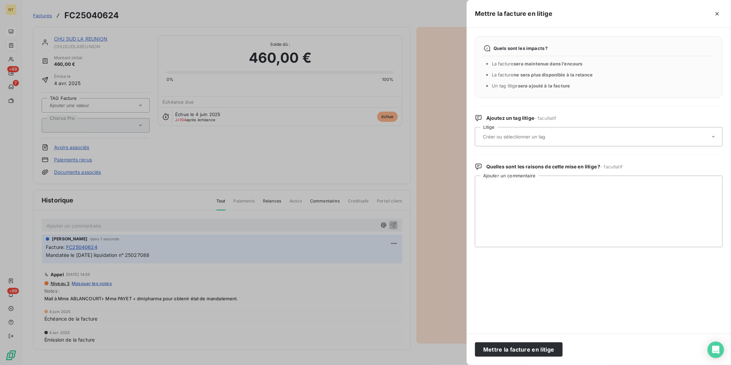
drag, startPoint x: 578, startPoint y: 133, endPoint x: 574, endPoint y: 139, distance: 7.1
click at [578, 133] on div at bounding box center [595, 136] width 229 height 14
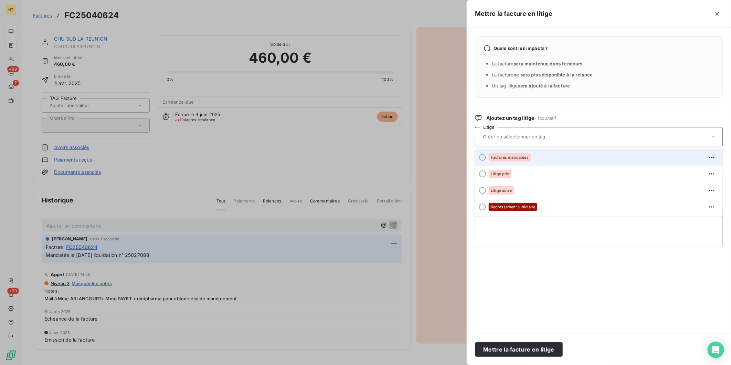
click at [562, 156] on div "Factures mandatées" at bounding box center [603, 157] width 228 height 11
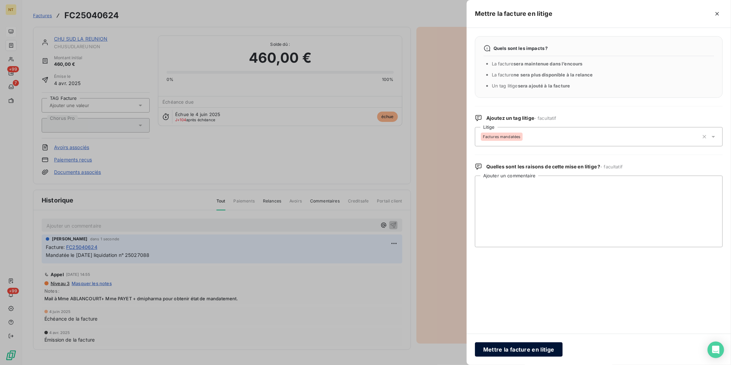
click at [534, 348] on button "Mettre la facture en litige" at bounding box center [519, 349] width 88 height 14
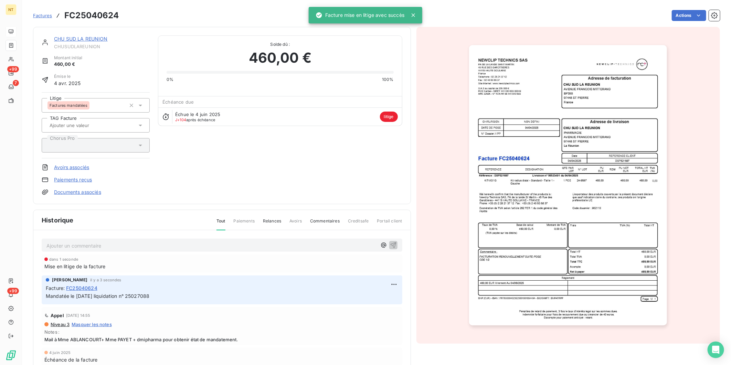
click at [68, 39] on link "CHU SUD LA REUNION" at bounding box center [81, 39] width 54 height 6
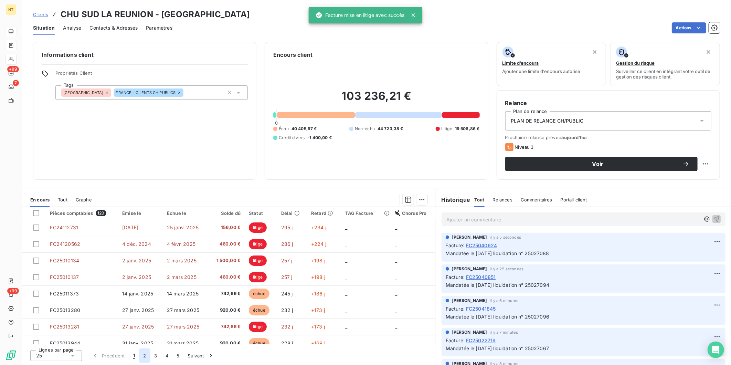
click at [147, 355] on button "2" at bounding box center [144, 355] width 11 height 14
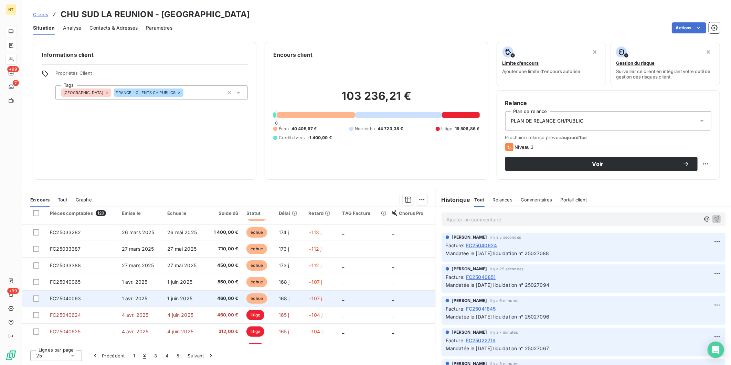
scroll to position [97, 0]
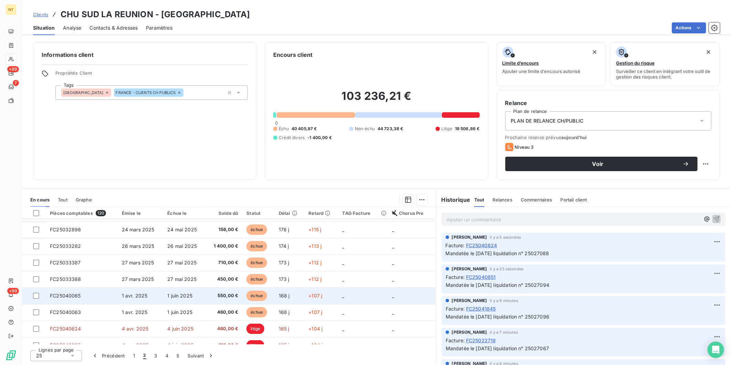
click at [105, 300] on td "FC25040065" at bounding box center [82, 295] width 72 height 17
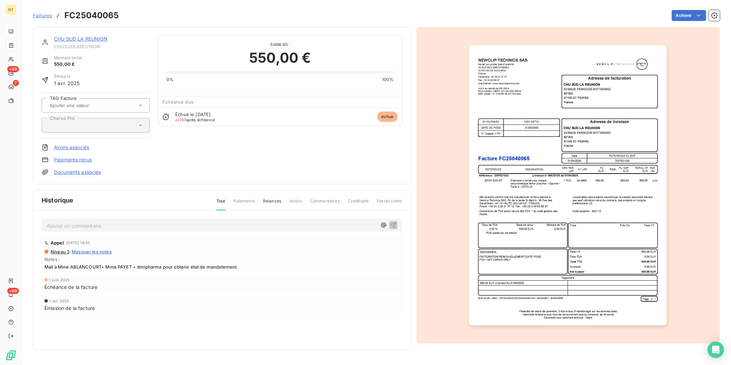
click at [127, 228] on p "Ajouter un commentaire ﻿" at bounding box center [211, 225] width 330 height 9
click at [191, 228] on p "Mandatée le [DATE] liquidation n° 25027393" at bounding box center [211, 225] width 330 height 8
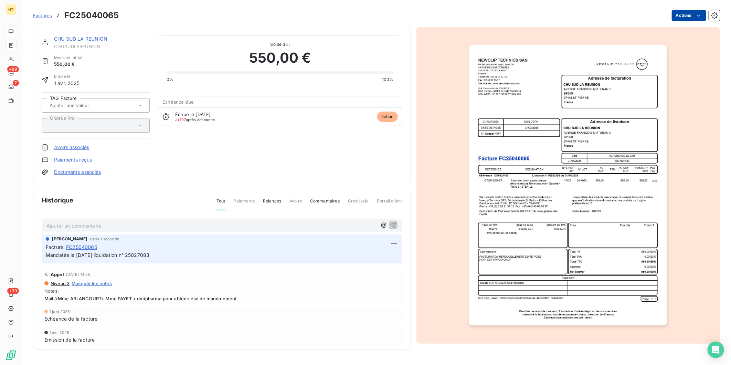
click at [694, 18] on html "NT +99 7 +99 Factures FC25040065 Actions CHU SUD LA REUNION CHUSUDLAREUNION Mon…" at bounding box center [365, 182] width 731 height 365
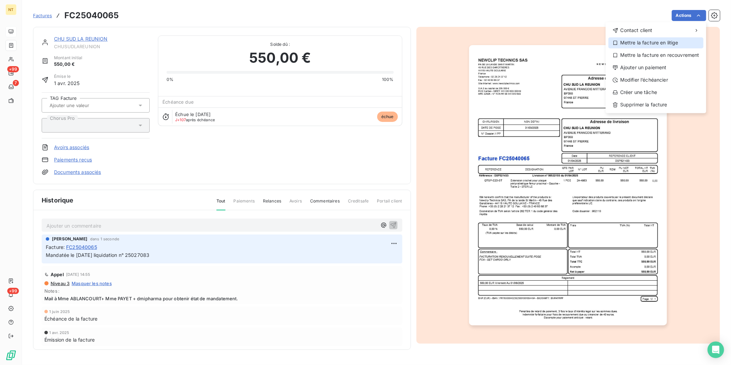
click at [678, 41] on div "Mettre la facture en litige" at bounding box center [655, 42] width 95 height 11
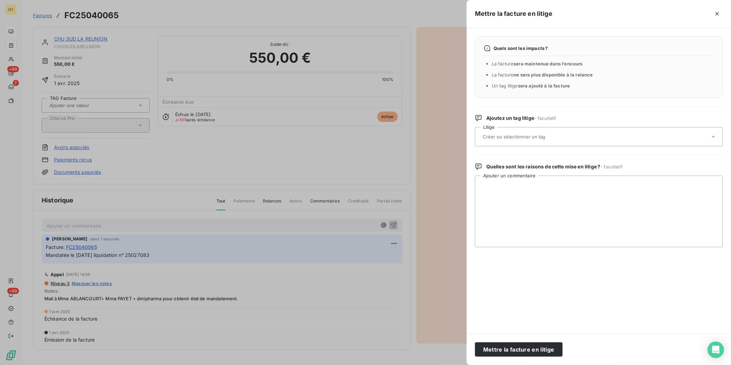
click at [550, 139] on input "text" at bounding box center [532, 136] width 100 height 6
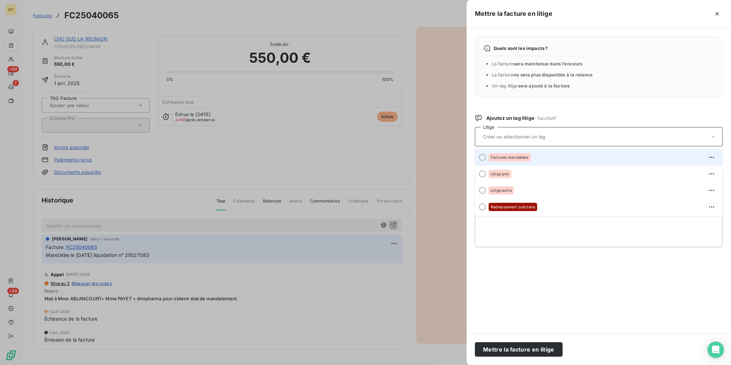
click at [530, 157] on div "Factures mandatées" at bounding box center [510, 157] width 42 height 8
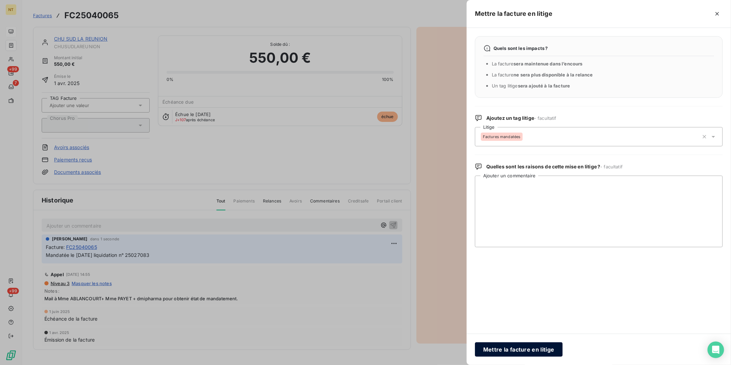
click at [538, 346] on button "Mettre la facture en litige" at bounding box center [519, 349] width 88 height 14
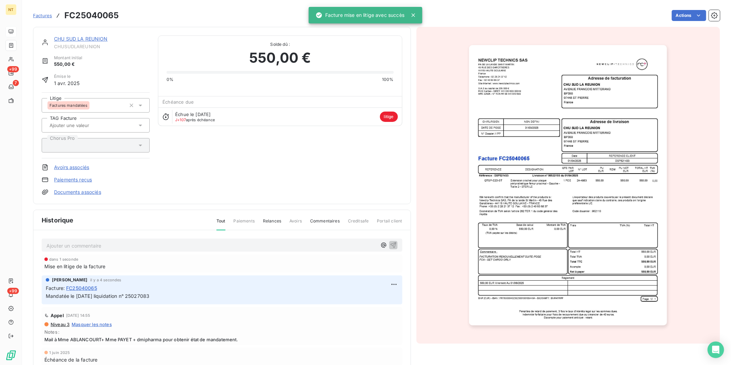
click at [96, 36] on link "CHU SUD LA REUNION" at bounding box center [81, 39] width 54 height 6
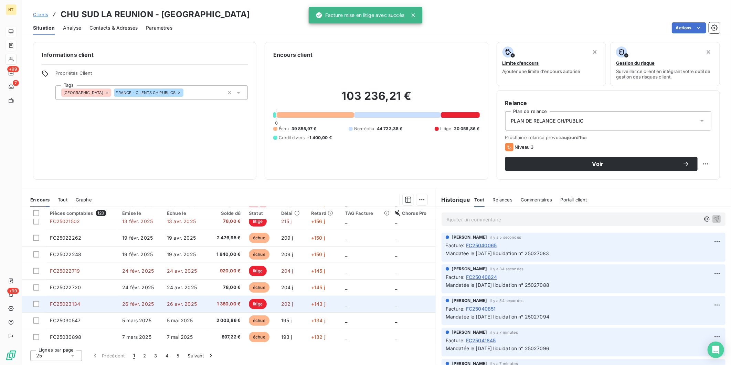
scroll to position [288, 0]
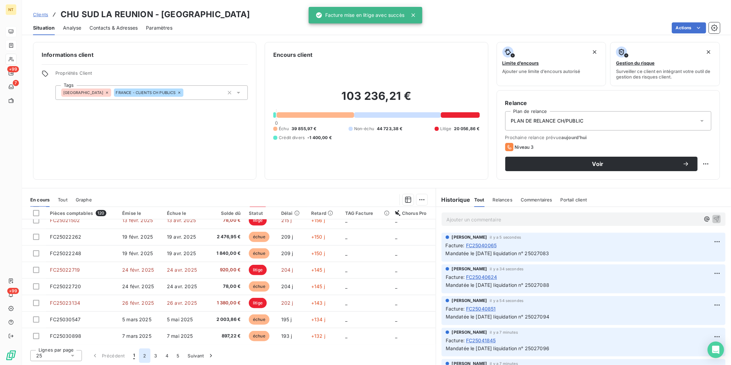
click at [143, 356] on button "2" at bounding box center [144, 355] width 11 height 14
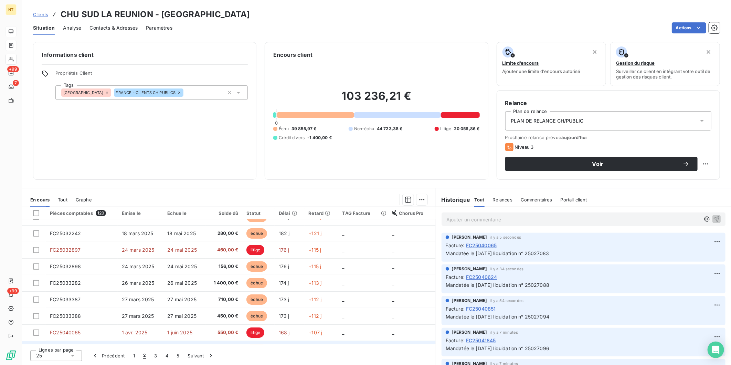
scroll to position [0, 0]
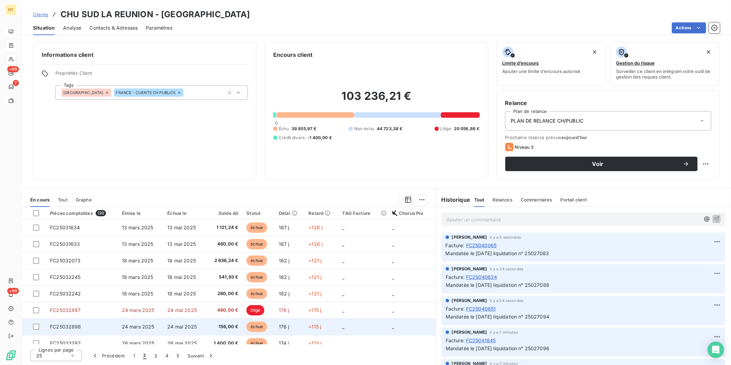
click at [84, 328] on td "FC25032898" at bounding box center [82, 326] width 72 height 17
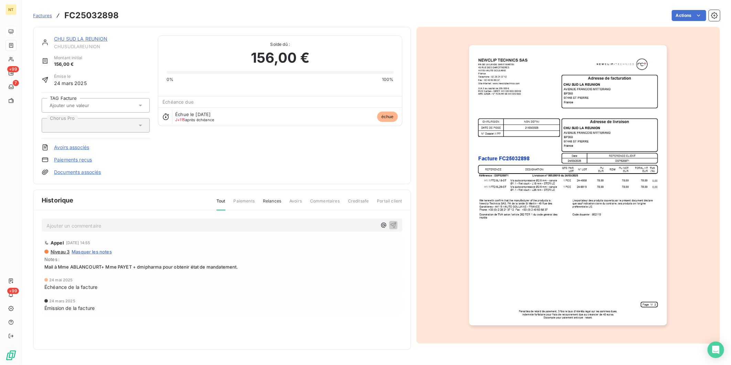
click at [103, 227] on p "Ajouter un commentaire ﻿" at bounding box center [211, 225] width 330 height 9
click at [169, 223] on p "Mandatée le [DATE] liquidation n° 25027393" at bounding box center [211, 225] width 330 height 8
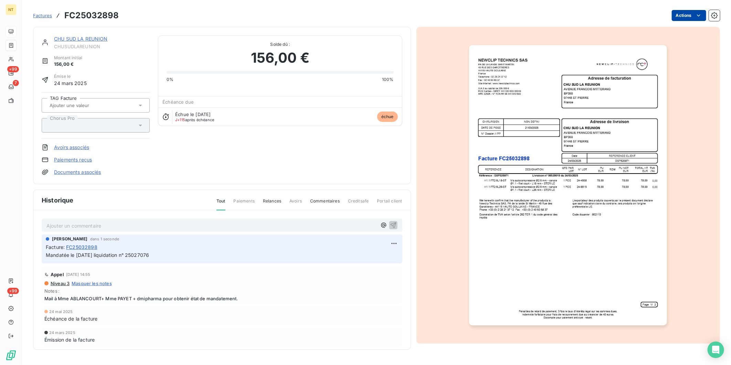
click at [689, 14] on html "NT +99 7 +99 Factures FC25032898 Actions CHU SUD LA REUNION CHUSUDLAREUNION Mon…" at bounding box center [365, 182] width 731 height 365
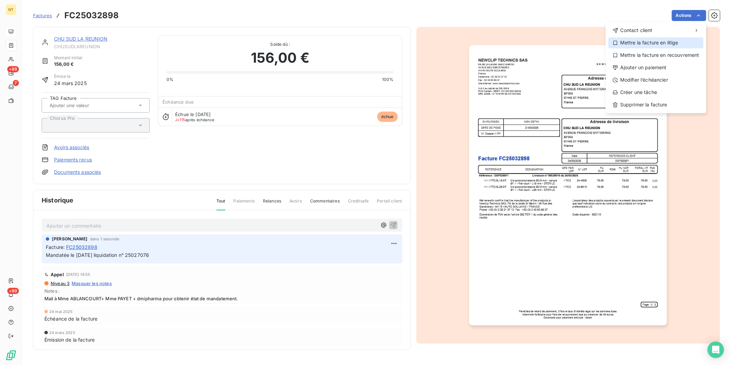
click at [671, 40] on div "Mettre la facture en litige" at bounding box center [655, 42] width 95 height 11
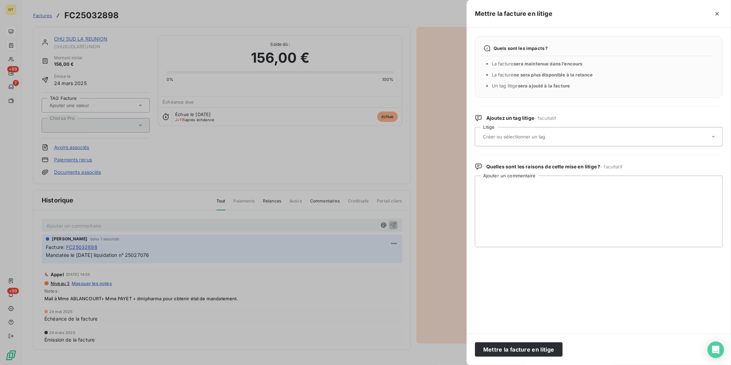
click at [552, 139] on input "text" at bounding box center [532, 136] width 100 height 6
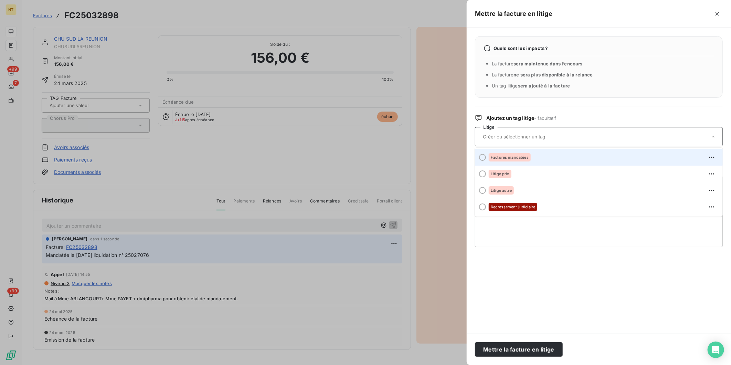
click at [538, 154] on div "Factures mandatées" at bounding box center [603, 157] width 228 height 11
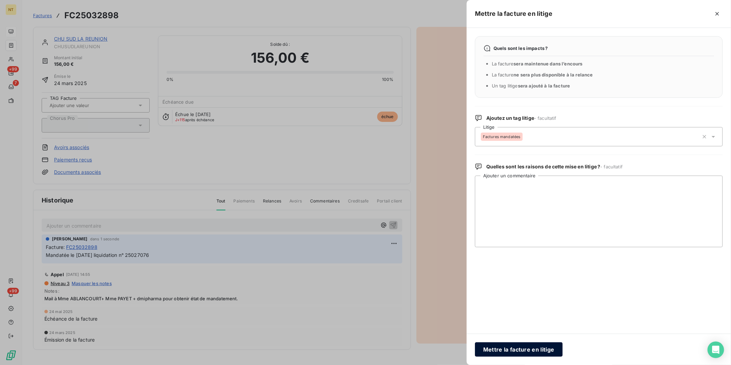
click at [527, 351] on button "Mettre la facture en litige" at bounding box center [519, 349] width 88 height 14
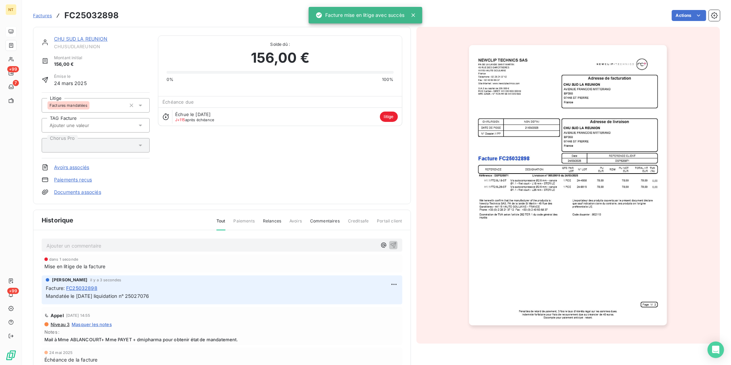
click at [102, 38] on link "CHU SUD LA REUNION" at bounding box center [81, 39] width 54 height 6
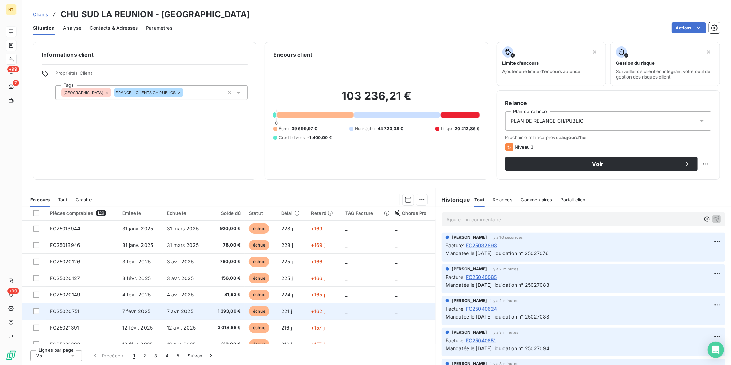
scroll to position [288, 0]
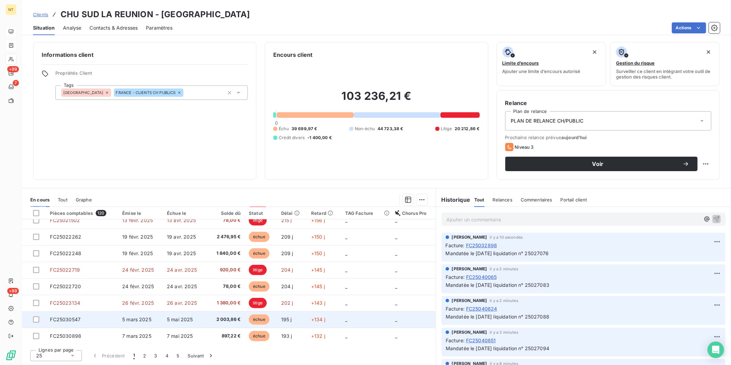
click at [90, 320] on td "FC25030547" at bounding box center [82, 319] width 72 height 17
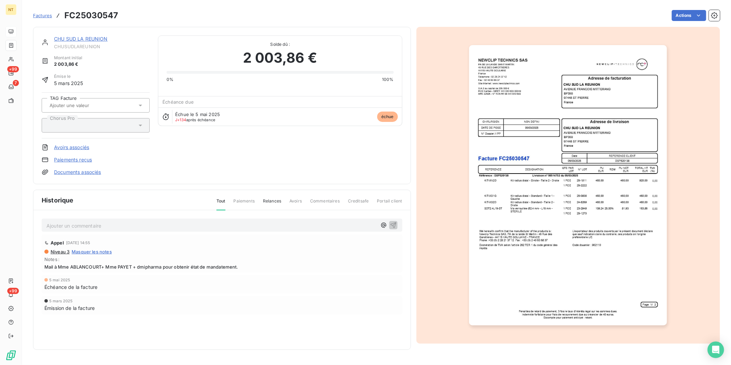
click at [118, 226] on p "Ajouter un commentaire ﻿" at bounding box center [211, 225] width 330 height 9
click at [207, 225] on p "Mandatée le [DATE] liquidation n° 25027393" at bounding box center [211, 225] width 330 height 8
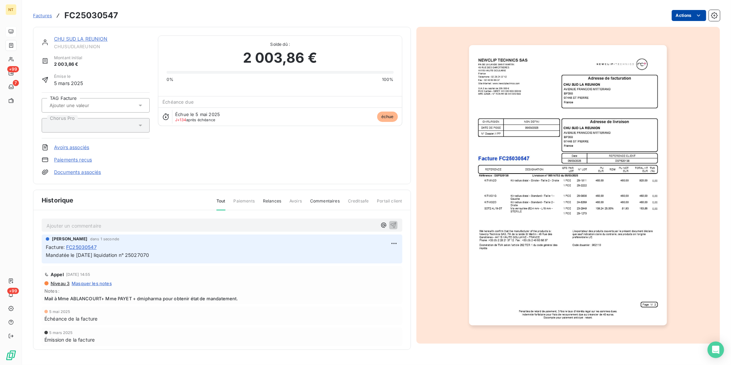
click at [690, 15] on html "NT +99 7 +99 Factures FC25030547 Actions CHU SUD LA REUNION CHUSUDLAREUNION Mon…" at bounding box center [365, 182] width 731 height 365
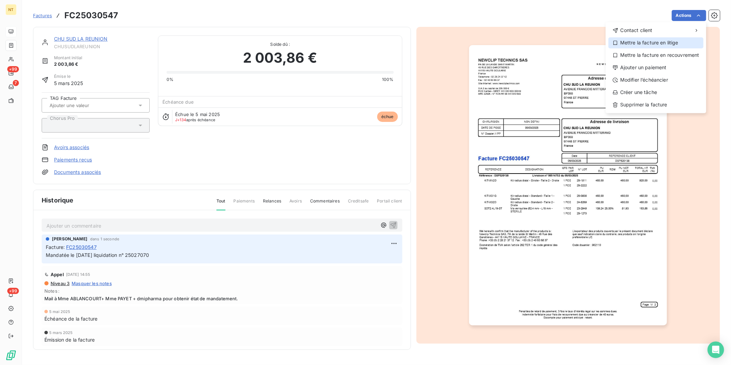
click at [669, 45] on div "Mettre la facture en litige" at bounding box center [655, 42] width 95 height 11
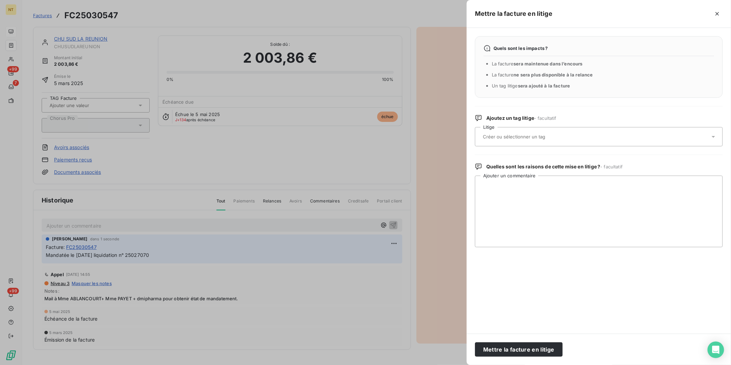
click at [570, 139] on div at bounding box center [595, 136] width 229 height 14
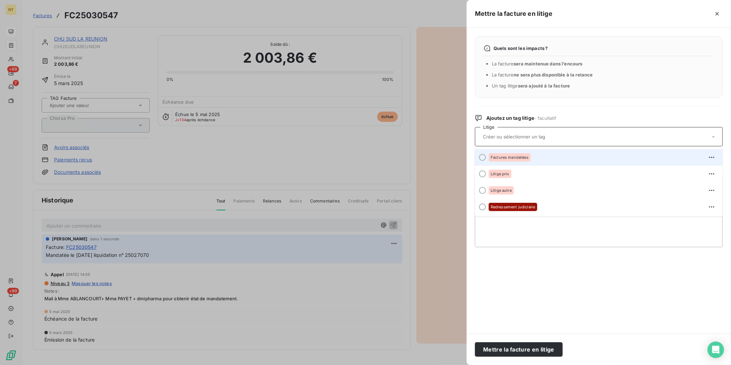
click at [561, 154] on div "Factures mandatées" at bounding box center [603, 157] width 228 height 11
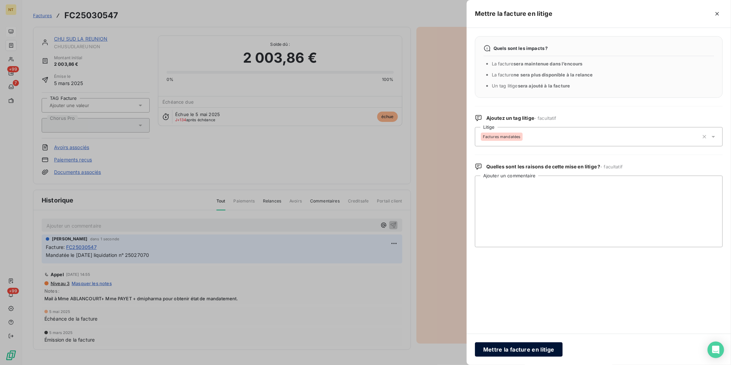
click at [501, 350] on button "Mettre la facture en litige" at bounding box center [519, 349] width 88 height 14
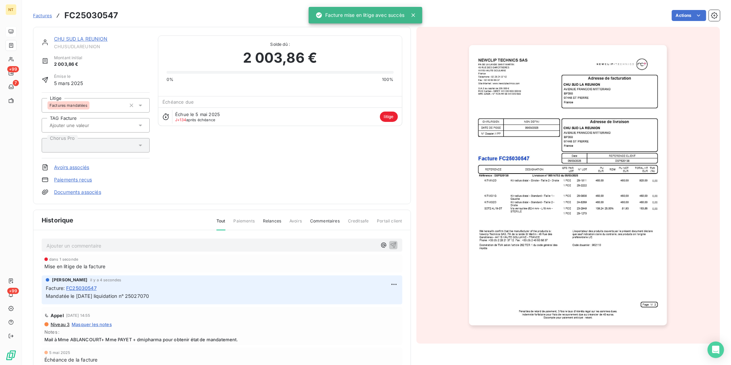
click at [98, 36] on link "CHU SUD LA REUNION" at bounding box center [81, 39] width 54 height 6
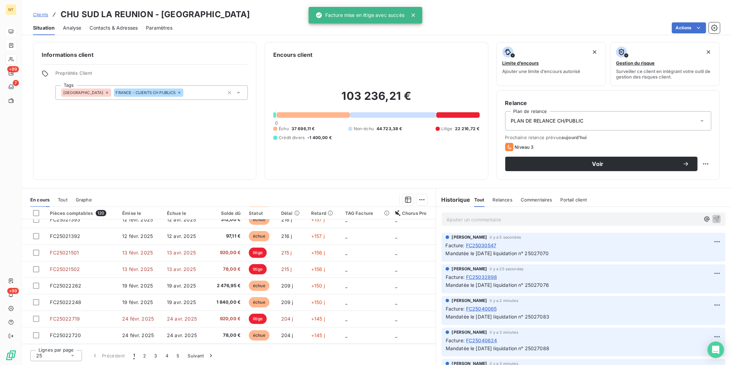
scroll to position [288, 0]
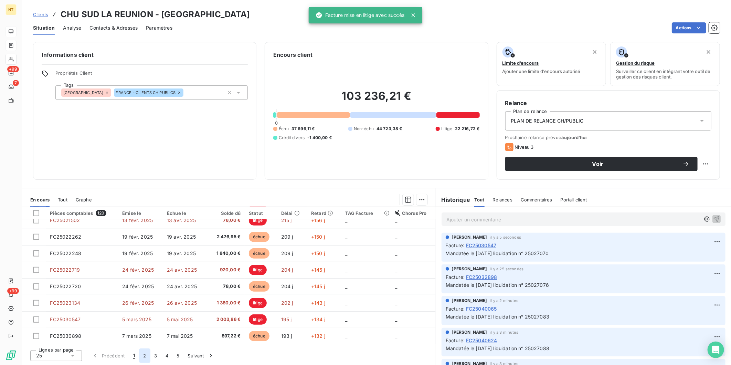
click at [143, 356] on button "2" at bounding box center [144, 355] width 11 height 14
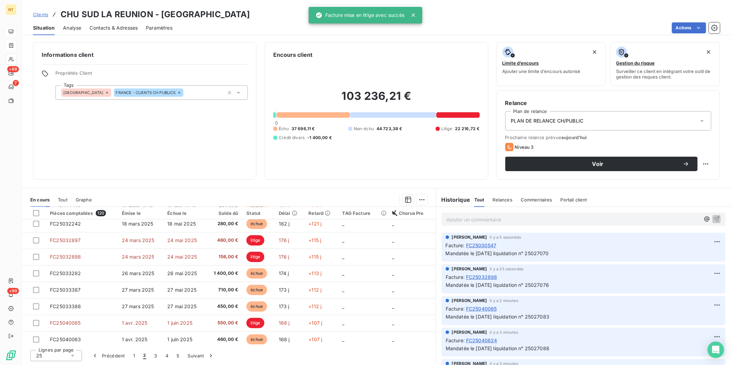
scroll to position [0, 0]
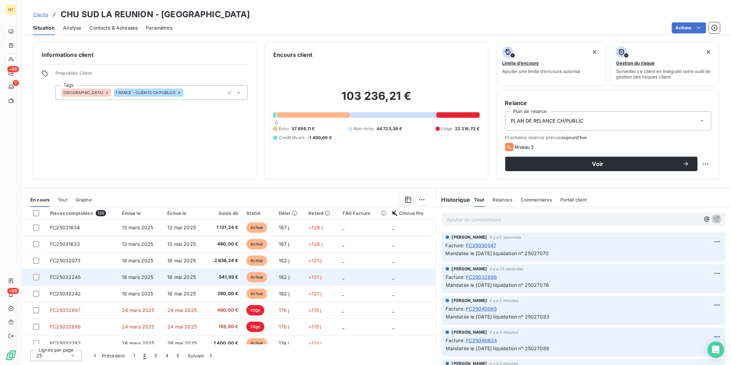
click at [131, 282] on td "18 mars 2025" at bounding box center [141, 277] width 46 height 17
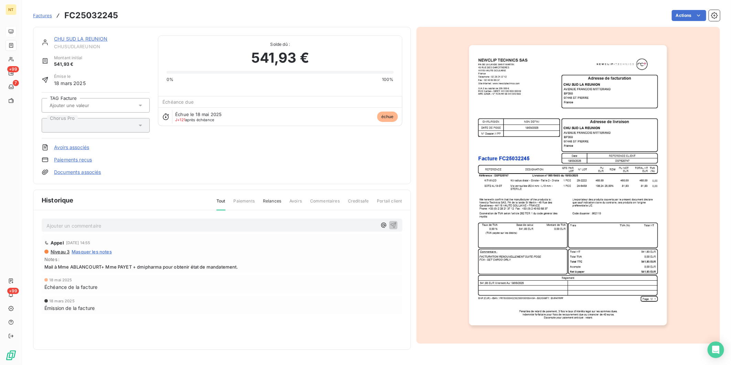
click at [147, 221] on p "Ajouter un commentaire ﻿" at bounding box center [211, 225] width 330 height 9
click at [184, 226] on p "Mandatée le [DATE] liquidation n° 25027393" at bounding box center [211, 225] width 330 height 8
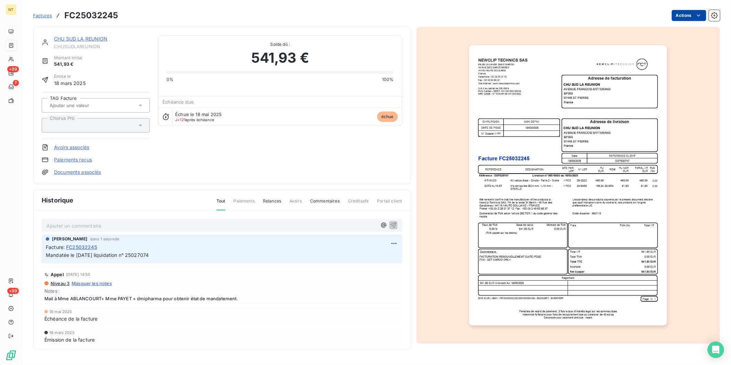
click at [687, 14] on html "NT +99 7 +99 Factures FC25032245 Actions CHU SUD LA REUNION CHUSUDLAREUNION Mon…" at bounding box center [365, 182] width 731 height 365
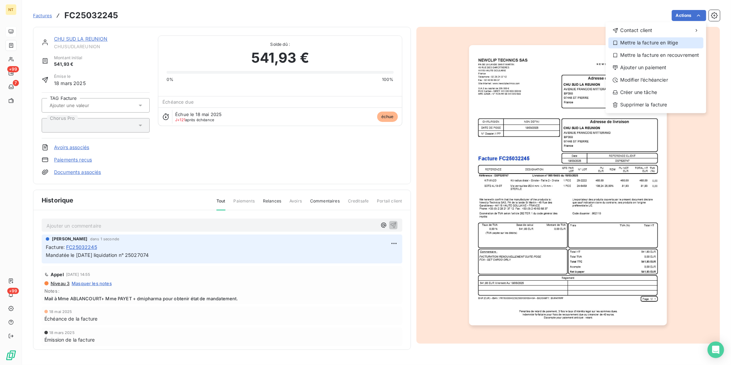
click at [668, 42] on div "Mettre la facture en litige" at bounding box center [655, 42] width 95 height 11
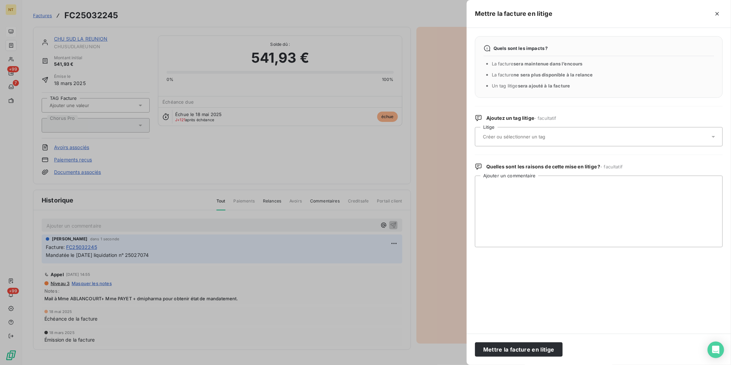
click at [562, 136] on input "text" at bounding box center [532, 136] width 100 height 6
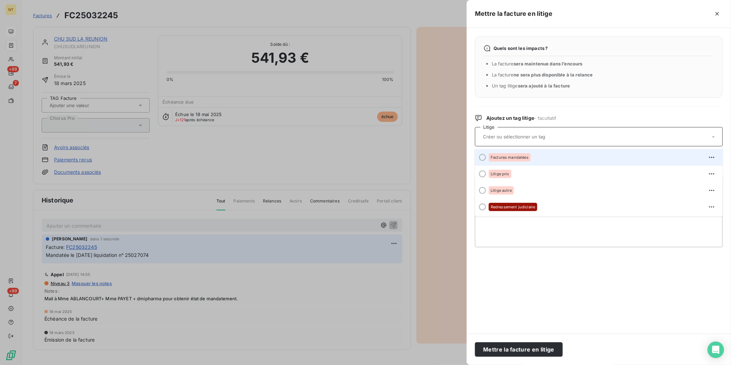
click at [538, 155] on div "Factures mandatées" at bounding box center [603, 157] width 228 height 11
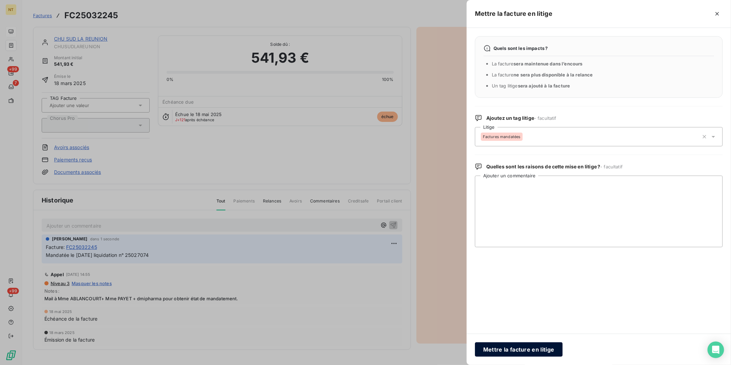
click at [519, 347] on button "Mettre la facture en litige" at bounding box center [519, 349] width 88 height 14
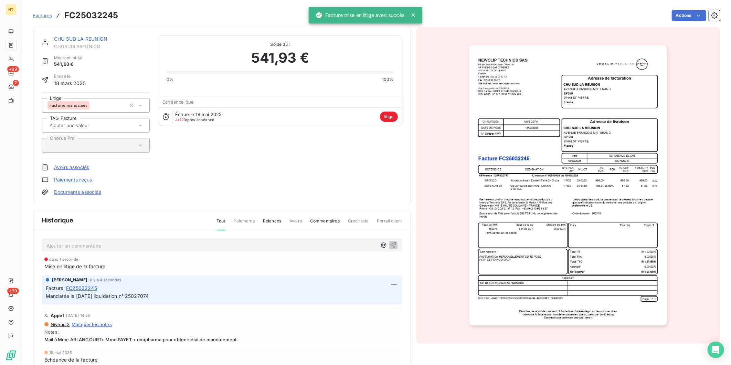
click at [81, 38] on link "CHU SUD LA REUNION" at bounding box center [81, 39] width 54 height 6
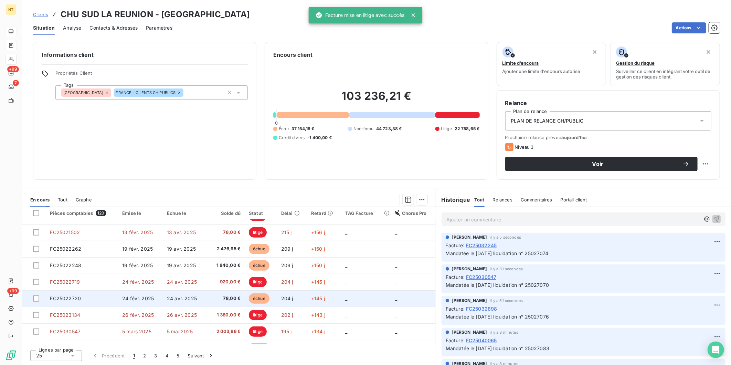
scroll to position [288, 0]
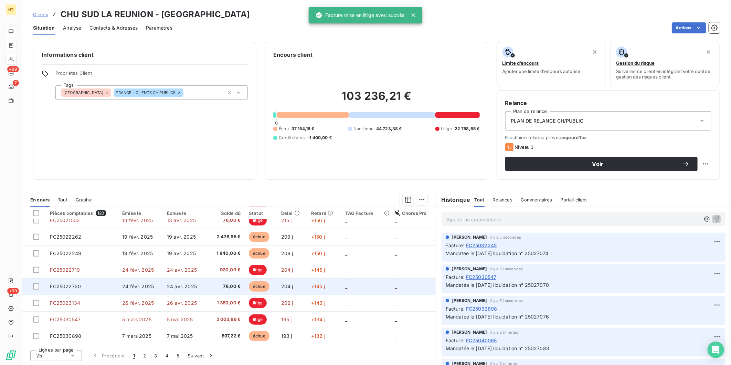
click at [81, 287] on td "FC25022720" at bounding box center [82, 286] width 72 height 17
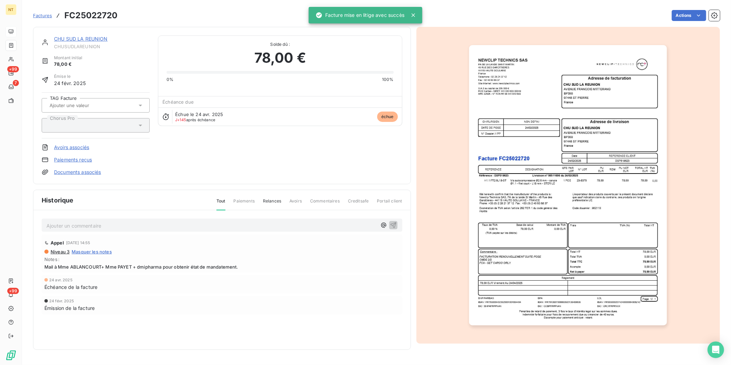
click at [100, 222] on p "Ajouter un commentaire ﻿" at bounding box center [211, 225] width 330 height 9
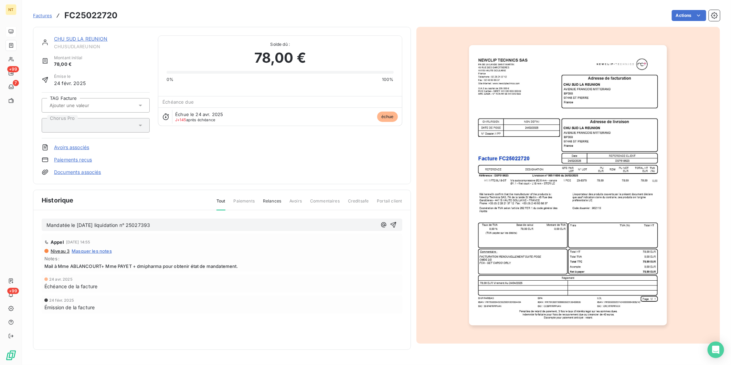
click at [167, 224] on p "Mandatée le [DATE] liquidation n° 25027393" at bounding box center [211, 225] width 330 height 8
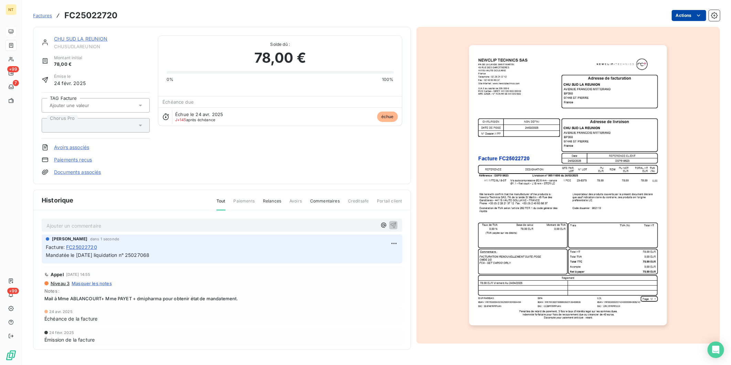
click at [681, 13] on html "NT +99 7 +99 Factures FC25022720 Actions CHU SUD LA REUNION CHUSUDLAREUNION Mon…" at bounding box center [365, 182] width 731 height 365
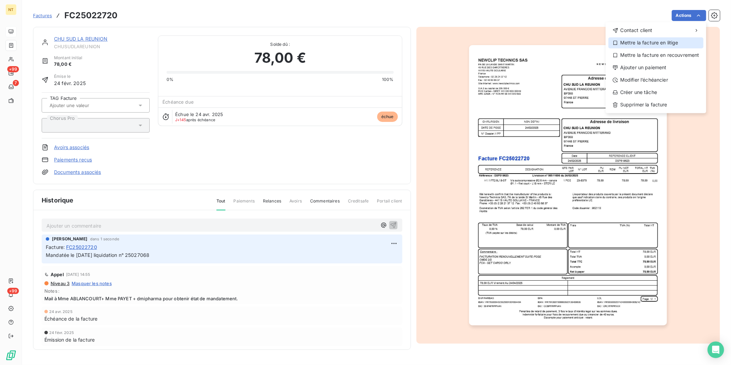
click at [660, 44] on div "Mettre la facture en litige" at bounding box center [655, 42] width 95 height 11
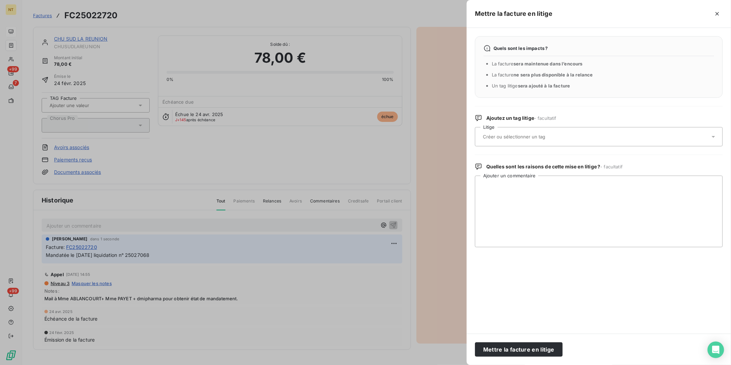
click at [538, 145] on div at bounding box center [599, 136] width 248 height 19
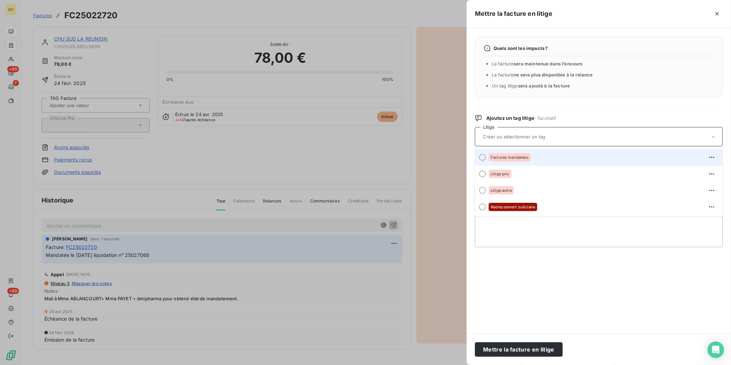
click at [524, 162] on div "Factures mandatées" at bounding box center [603, 157] width 228 height 11
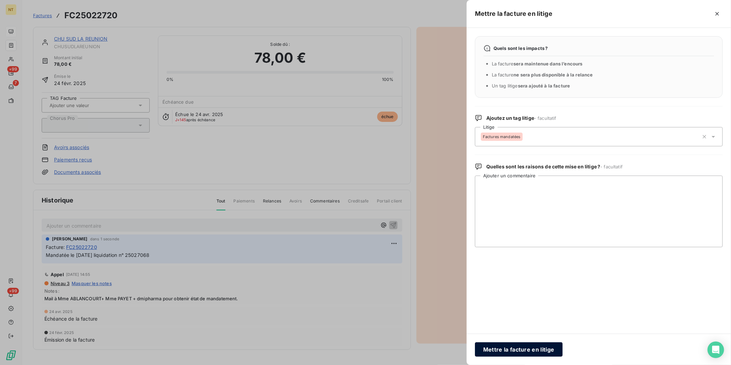
click at [506, 349] on button "Mettre la facture en litige" at bounding box center [519, 349] width 88 height 14
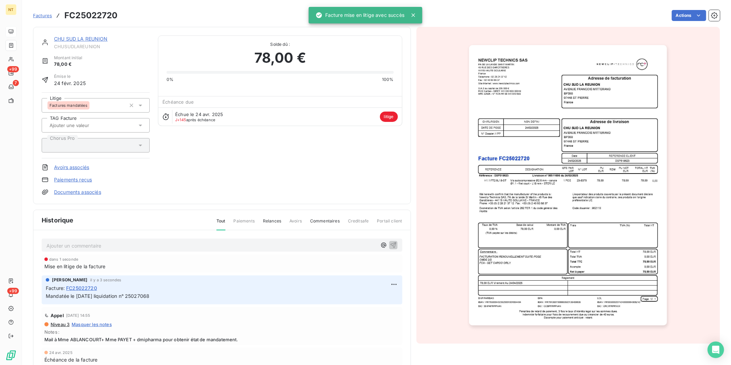
click at [76, 36] on link "CHU SUD LA REUNION" at bounding box center [81, 39] width 54 height 6
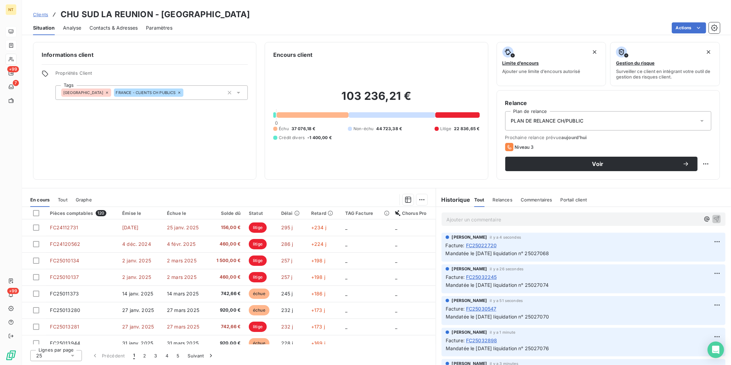
scroll to position [191, 0]
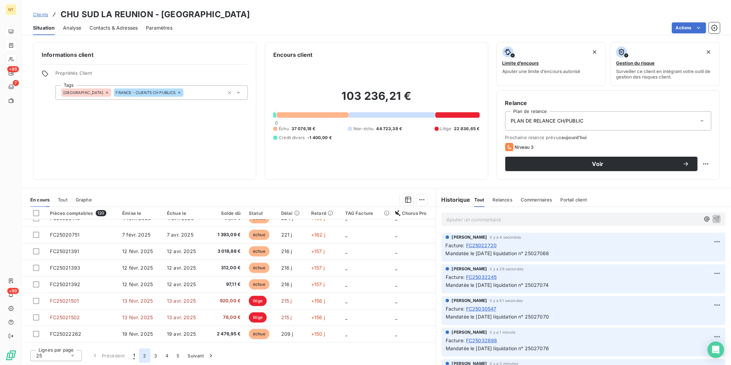
click at [147, 356] on button "2" at bounding box center [144, 355] width 11 height 14
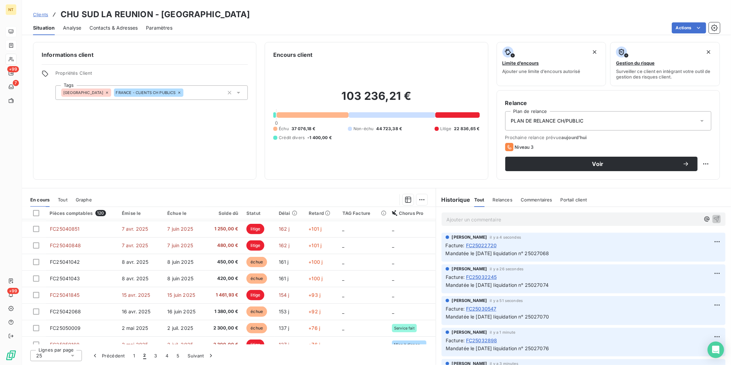
scroll to position [288, 0]
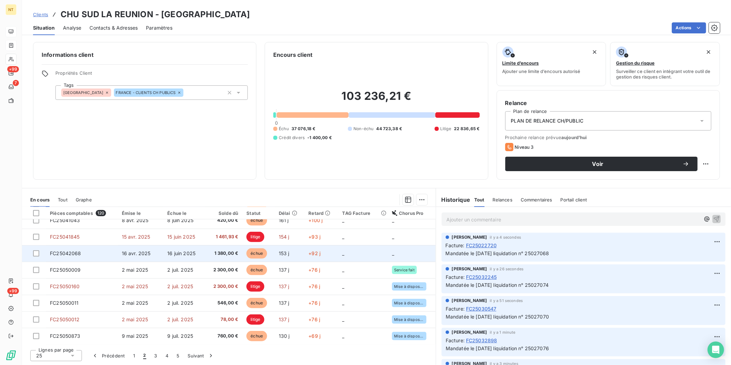
click at [120, 258] on td "16 avr. 2025" at bounding box center [141, 253] width 46 height 17
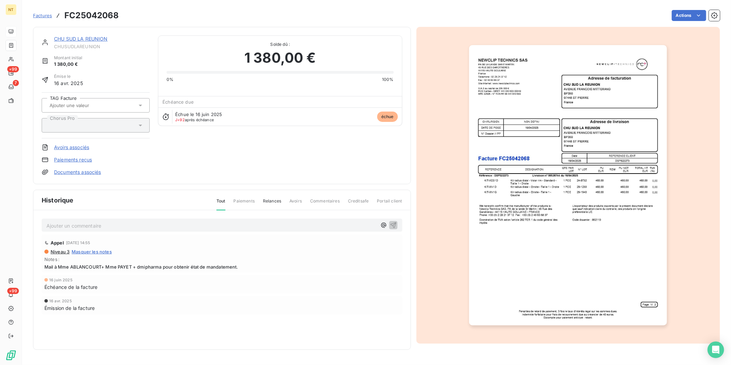
click at [128, 224] on p "Ajouter un commentaire ﻿" at bounding box center [211, 225] width 330 height 9
click at [173, 228] on p "Mandatée le [DATE] liquidation n° 25027393" at bounding box center [211, 225] width 330 height 8
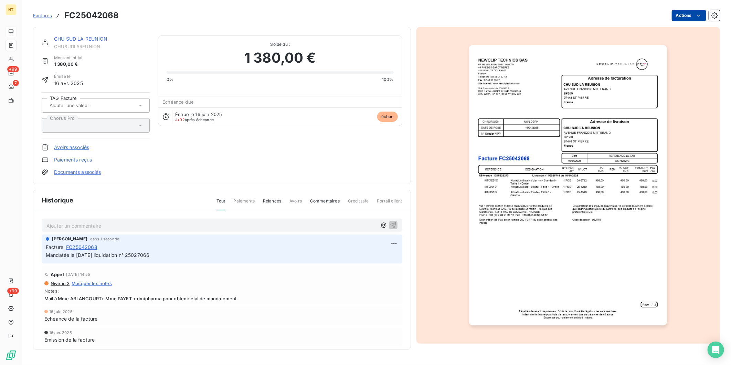
click at [683, 18] on html "NT +99 7 +99 Factures FC25042068 Actions CHU SUD LA REUNION CHUSUDLAREUNION Mon…" at bounding box center [365, 182] width 731 height 365
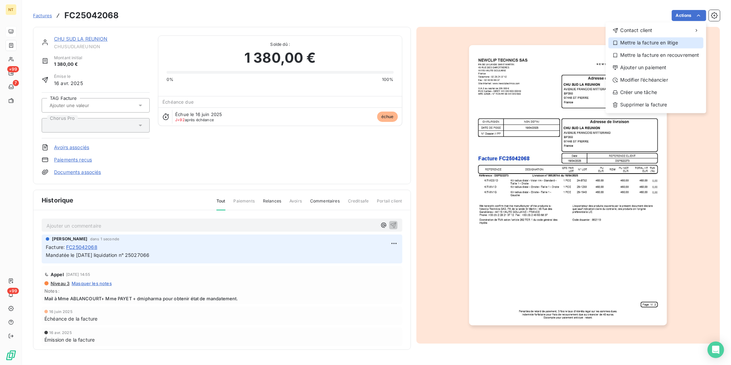
click at [667, 43] on div "Mettre la facture en litige" at bounding box center [655, 42] width 95 height 11
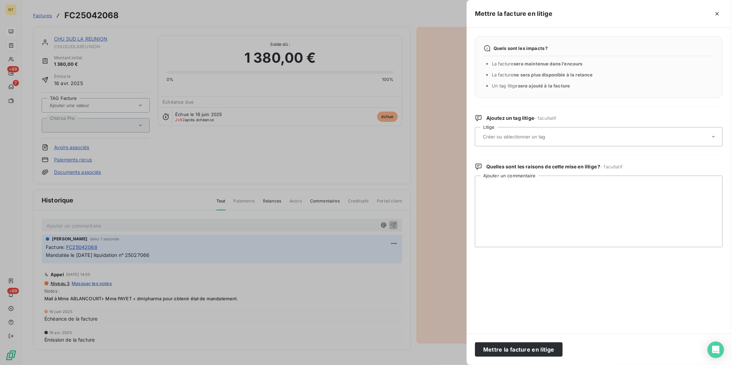
click at [584, 132] on div at bounding box center [595, 136] width 229 height 14
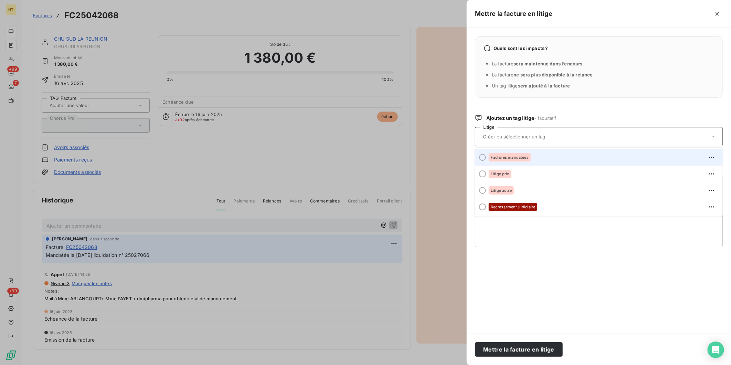
click at [548, 159] on div "Factures mandatées" at bounding box center [603, 157] width 228 height 11
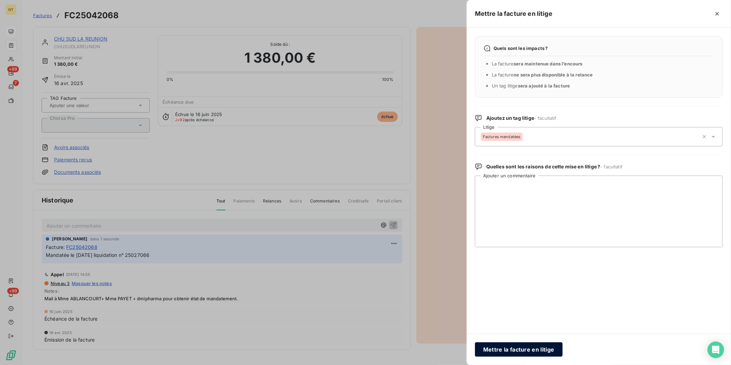
click at [540, 355] on button "Mettre la facture en litige" at bounding box center [519, 349] width 88 height 14
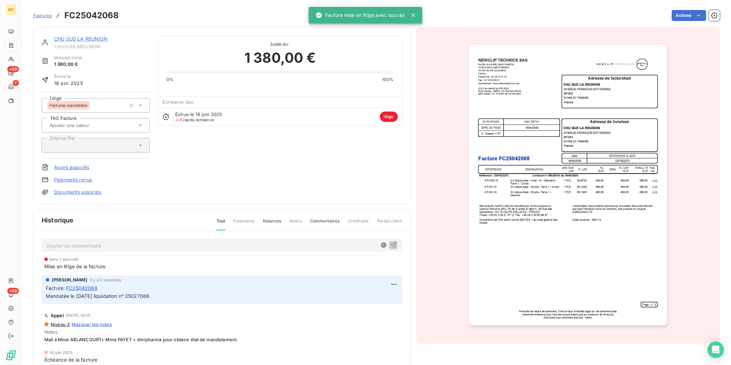
click at [98, 39] on link "CHU SUD LA REUNION" at bounding box center [81, 39] width 54 height 6
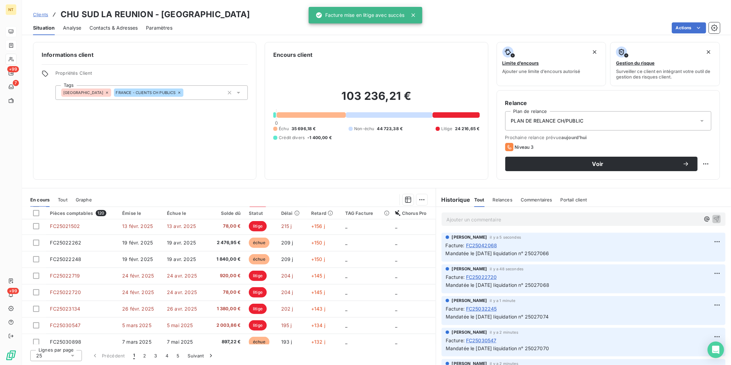
scroll to position [288, 0]
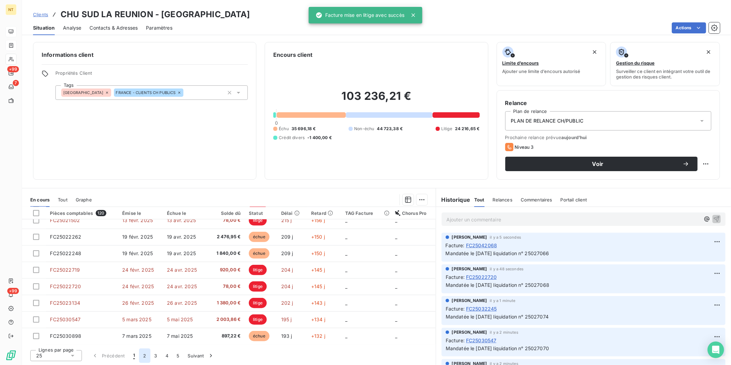
click at [146, 359] on button "2" at bounding box center [144, 355] width 11 height 14
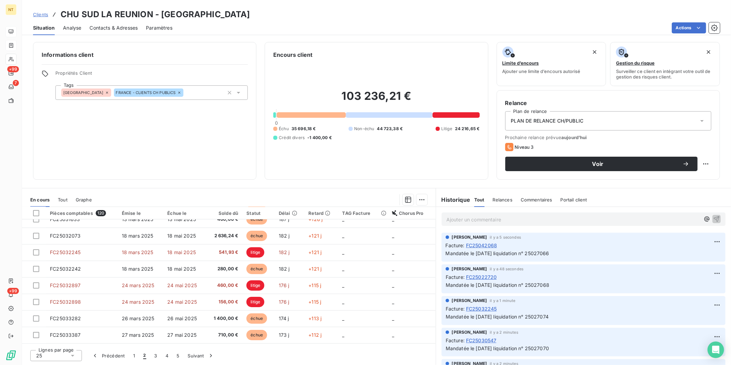
scroll to position [21, 0]
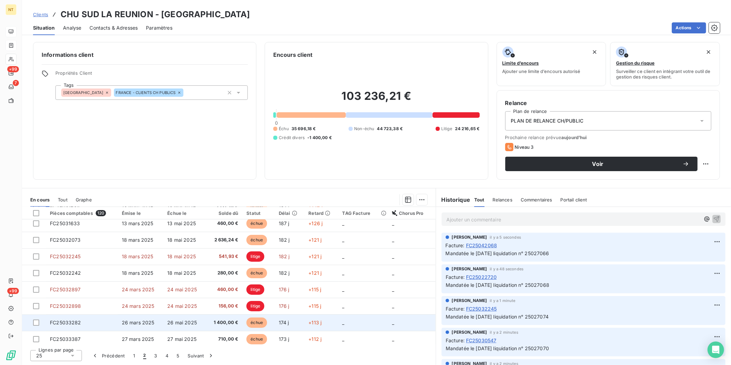
click at [92, 327] on td "FC25033282" at bounding box center [82, 322] width 72 height 17
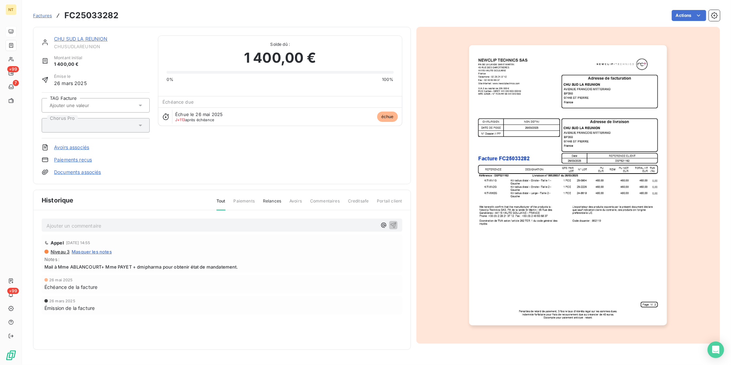
click at [97, 226] on p "Ajouter un commentaire ﻿" at bounding box center [211, 225] width 330 height 9
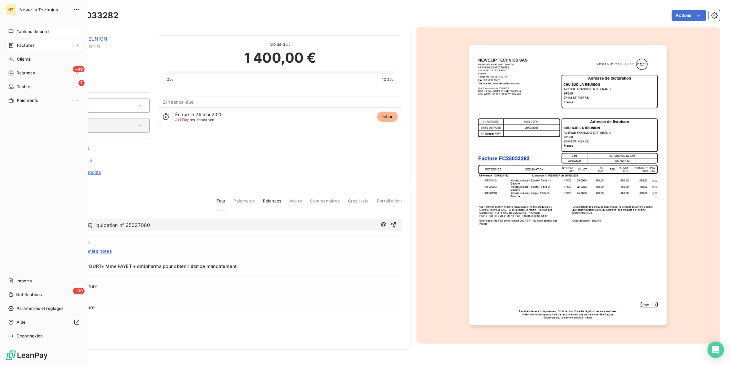
drag, startPoint x: 181, startPoint y: 225, endPoint x: 12, endPoint y: 228, distance: 169.3
click at [12, 228] on div "NT Newclip Technics Tableau de bord Factures Clients +99 Relances 7 Tâches Paie…" at bounding box center [365, 182] width 731 height 365
copy span "Mandatée le [DATE] liquidation n° 25027080"
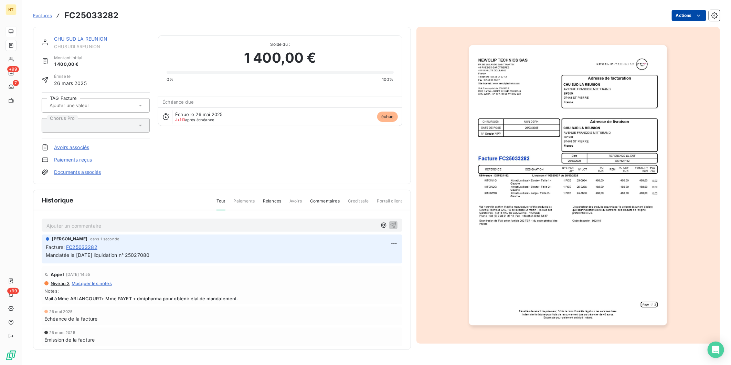
click at [674, 16] on html "NT +99 7 +99 Factures FC25033282 Actions CHU SUD LA REUNION CHUSUDLAREUNION Mon…" at bounding box center [365, 182] width 731 height 365
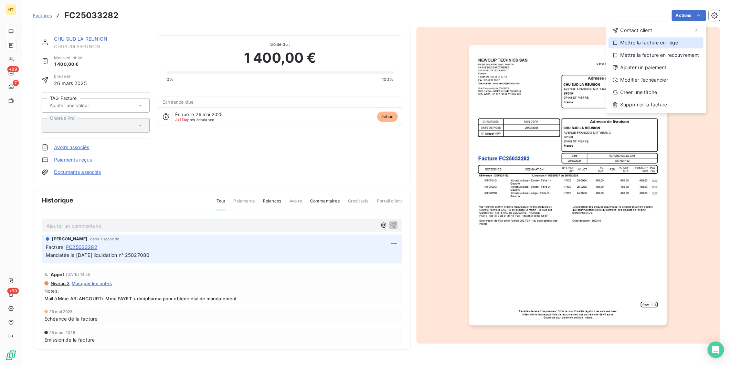
click at [667, 38] on div "Mettre la facture en litige" at bounding box center [655, 42] width 95 height 11
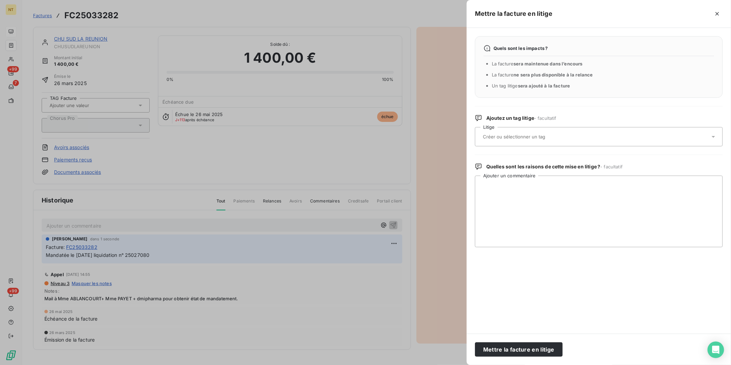
click at [506, 138] on input "text" at bounding box center [532, 136] width 100 height 6
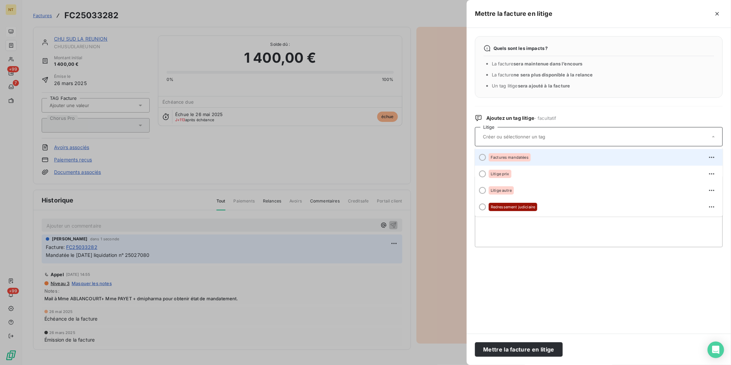
click at [512, 156] on span "Factures mandatées" at bounding box center [510, 157] width 38 height 4
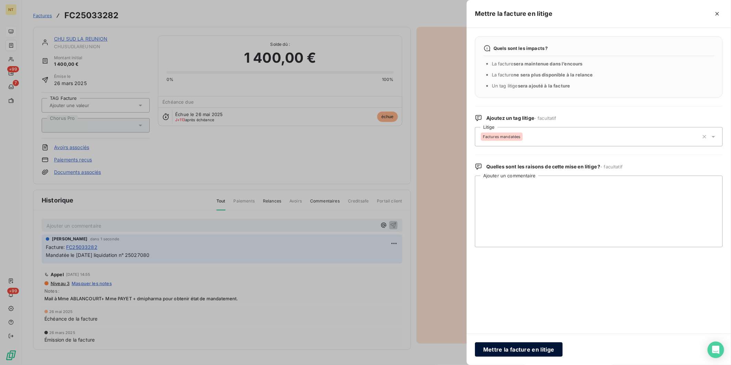
click at [539, 353] on button "Mettre la facture en litige" at bounding box center [519, 349] width 88 height 14
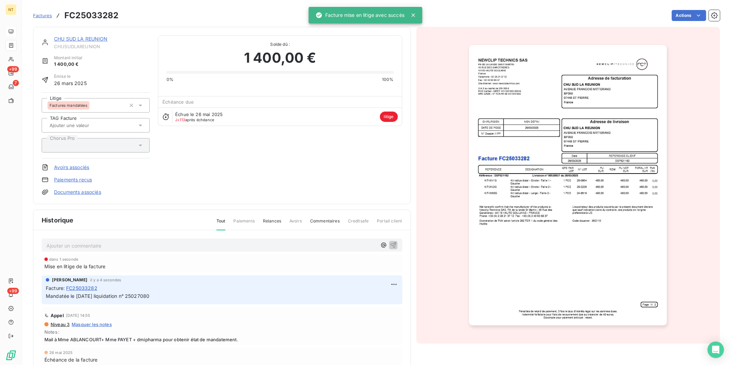
click at [81, 39] on link "CHU SUD LA REUNION" at bounding box center [81, 39] width 54 height 6
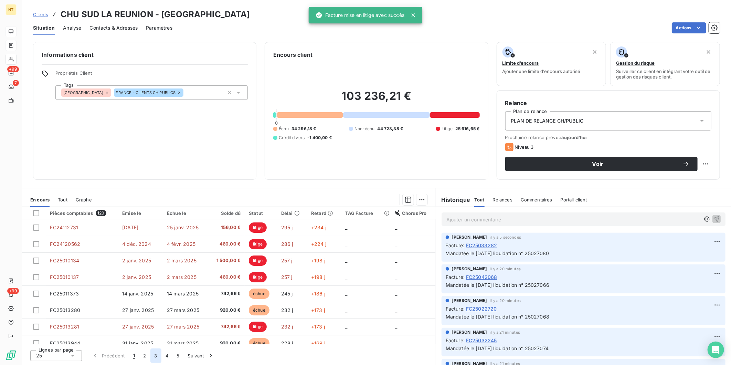
click at [157, 356] on button "3" at bounding box center [155, 355] width 11 height 14
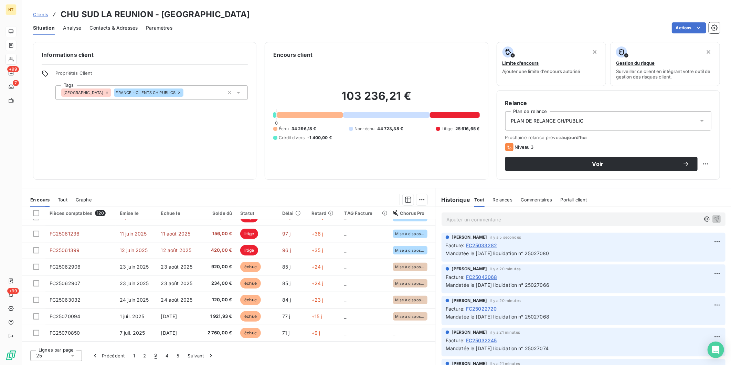
scroll to position [288, 0]
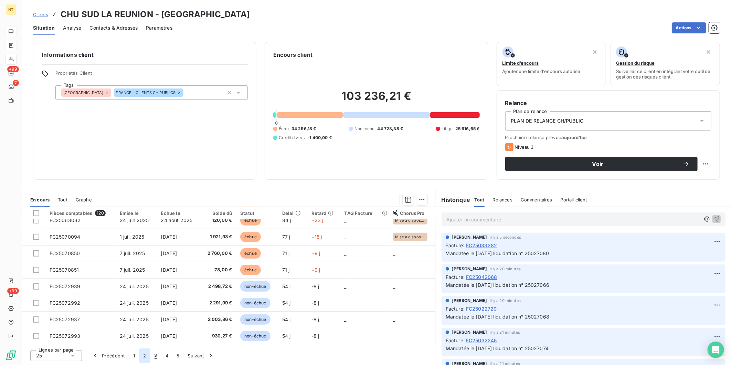
click at [142, 355] on button "2" at bounding box center [144, 355] width 11 height 14
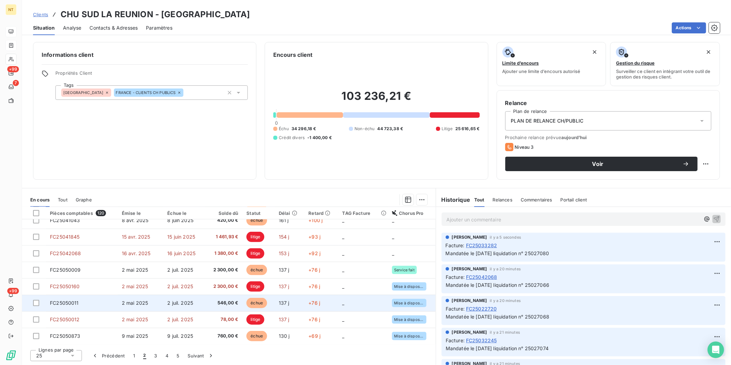
click at [135, 308] on td "2 mai 2025" at bounding box center [141, 302] width 46 height 17
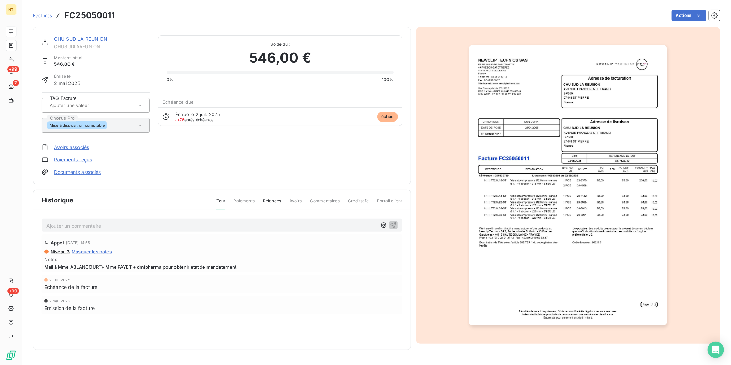
click at [138, 226] on p "Ajouter un commentaire ﻿" at bounding box center [211, 225] width 330 height 9
click at [167, 225] on p "Mandatée le [DATE] liquidation n° 25027080" at bounding box center [211, 225] width 330 height 8
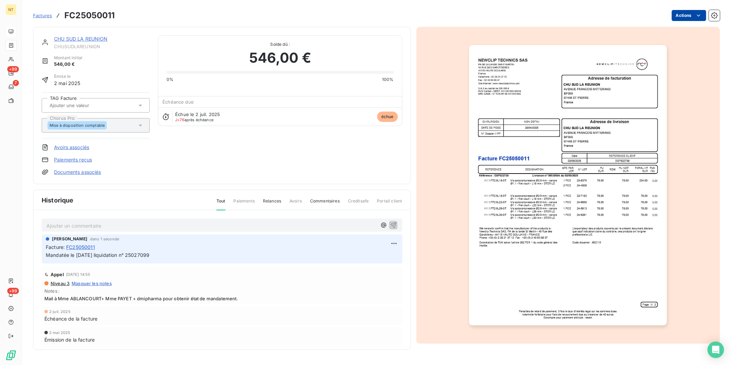
click at [679, 15] on html "NT +99 7 +99 Factures FC25050011 Actions CHU SUD LA REUNION CHUSUDLAREUNION Mon…" at bounding box center [365, 182] width 731 height 365
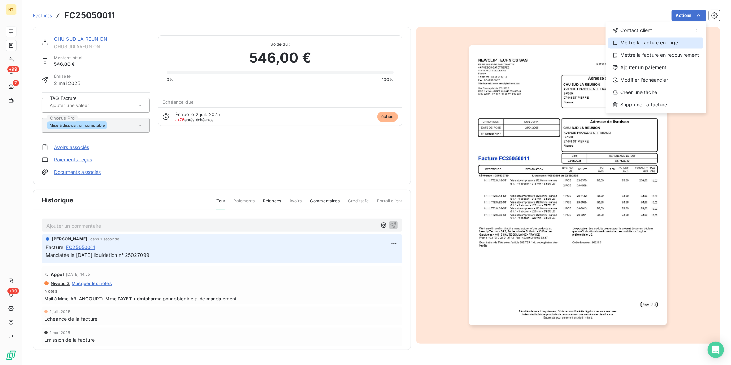
click at [667, 42] on div "Mettre la facture en litige" at bounding box center [655, 42] width 95 height 11
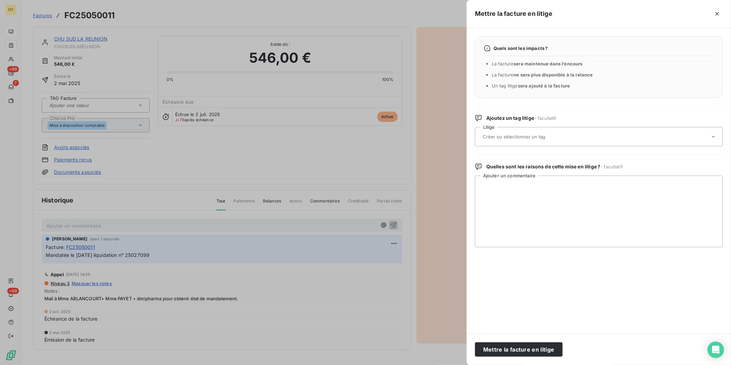
click at [577, 133] on div at bounding box center [595, 136] width 229 height 14
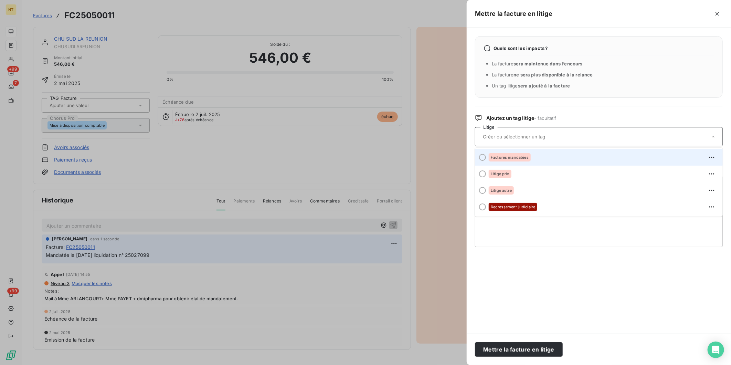
click at [547, 153] on div "Factures mandatées" at bounding box center [603, 157] width 228 height 11
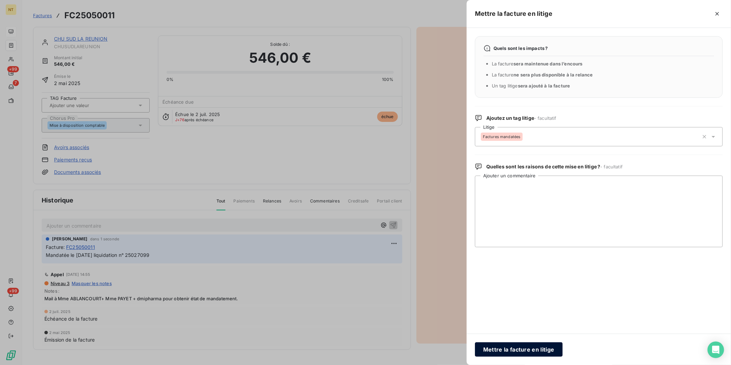
click at [525, 351] on button "Mettre la facture en litige" at bounding box center [519, 349] width 88 height 14
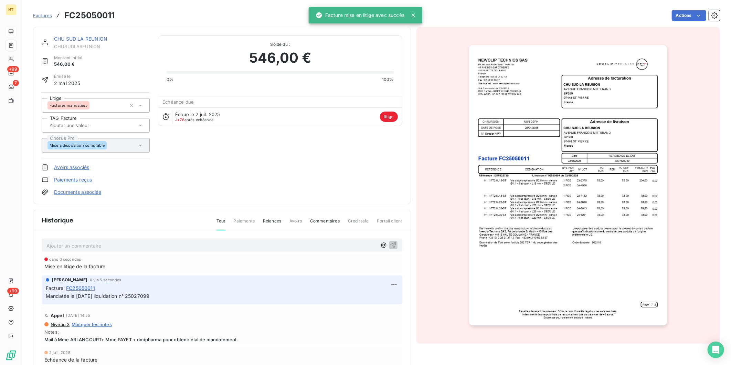
click at [97, 39] on link "CHU SUD LA REUNION" at bounding box center [81, 39] width 54 height 6
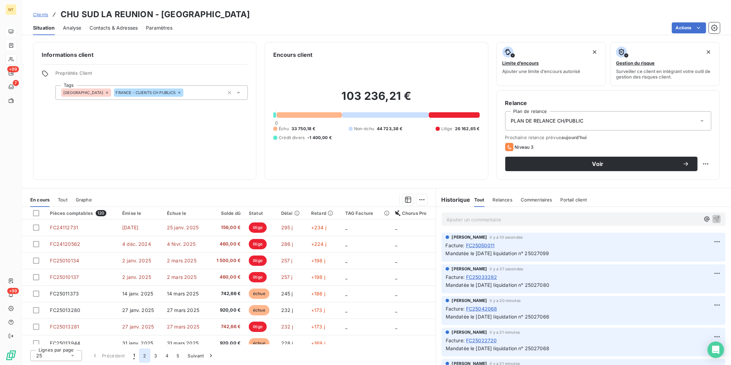
click at [144, 356] on button "2" at bounding box center [144, 355] width 11 height 14
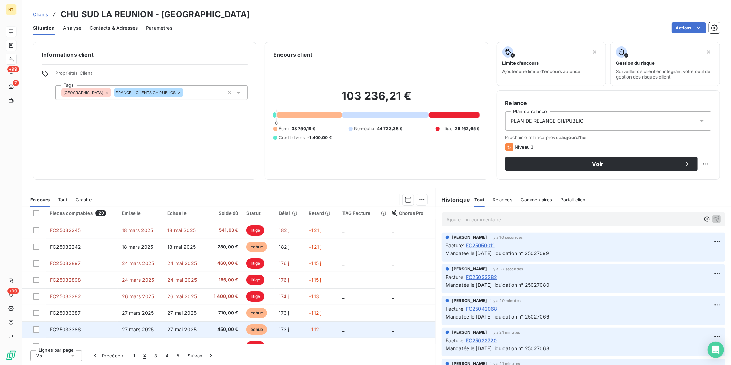
scroll to position [115, 0]
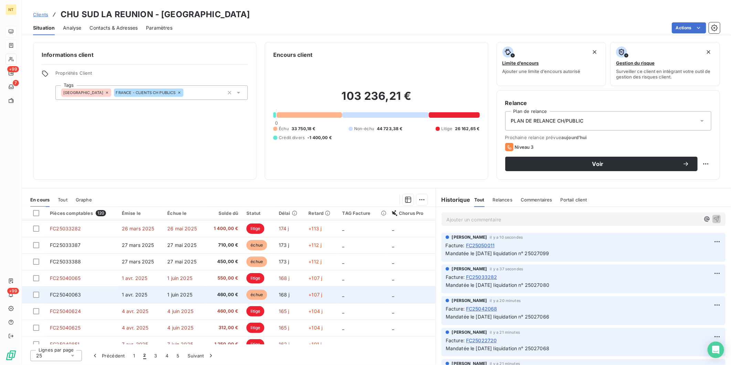
click at [133, 295] on span "1 avr. 2025" at bounding box center [135, 294] width 26 height 6
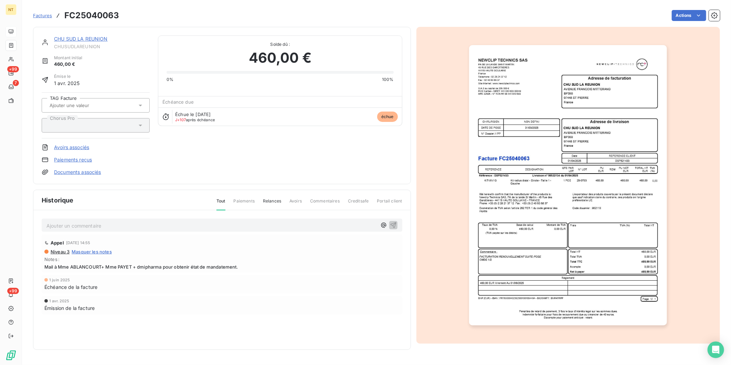
click at [176, 224] on p "Ajouter un commentaire ﻿" at bounding box center [211, 225] width 330 height 9
click at [181, 226] on p "Mandatée le [DATE] liquidation n° 25027080" at bounding box center [211, 225] width 330 height 8
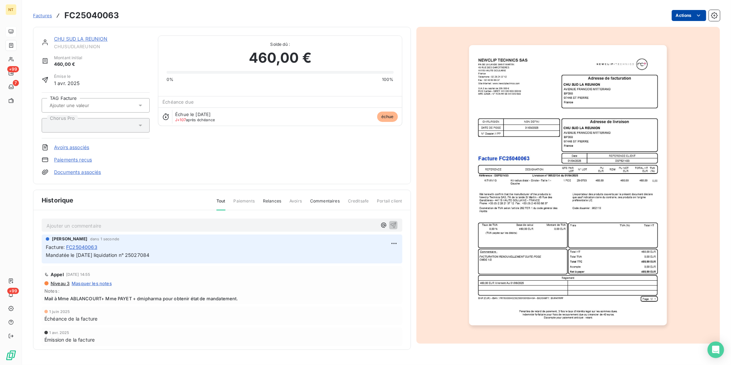
click at [688, 19] on html "NT +99 7 +99 Factures FC25040063 Actions CHU SUD LA REUNION CHUSUDLAREUNION Mon…" at bounding box center [365, 182] width 731 height 365
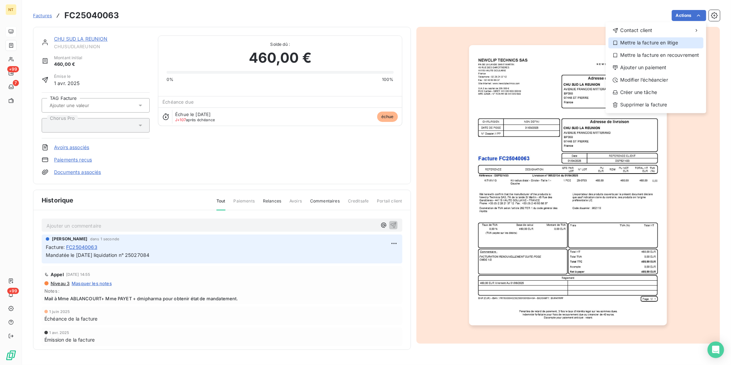
click at [679, 41] on div "Mettre la facture en litige" at bounding box center [655, 42] width 95 height 11
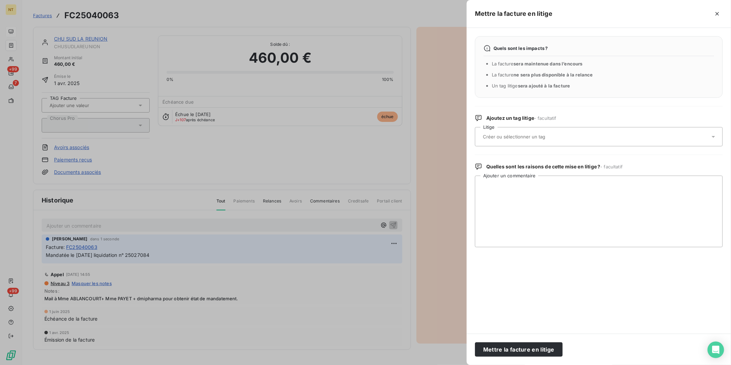
click at [526, 132] on div at bounding box center [595, 136] width 229 height 14
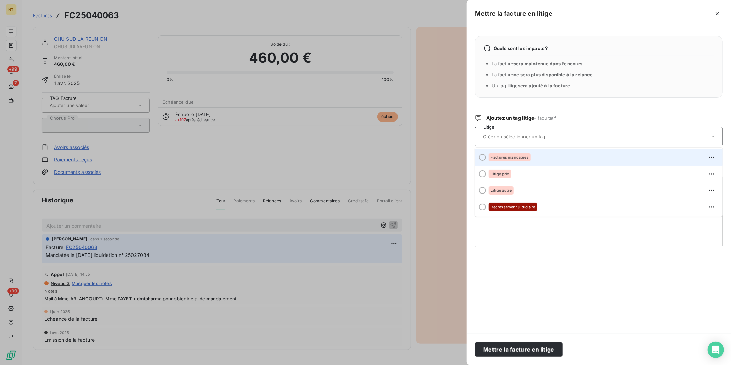
click at [516, 159] on span "Factures mandatées" at bounding box center [510, 157] width 38 height 4
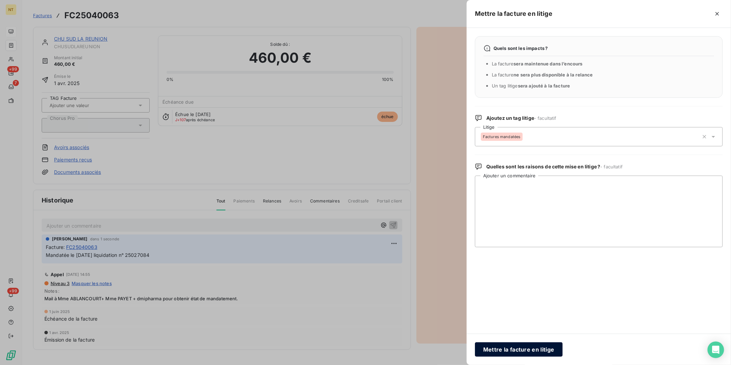
click at [515, 346] on button "Mettre la facture en litige" at bounding box center [519, 349] width 88 height 14
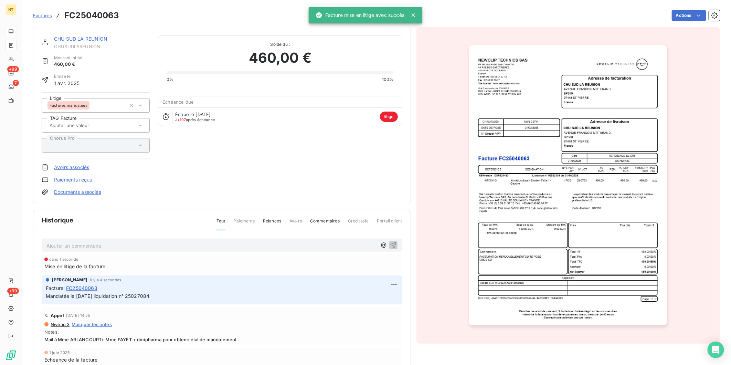
click at [94, 37] on link "CHU SUD LA REUNION" at bounding box center [81, 39] width 54 height 6
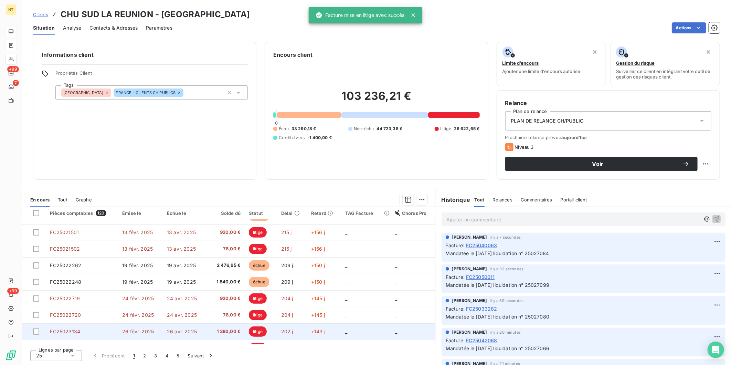
scroll to position [288, 0]
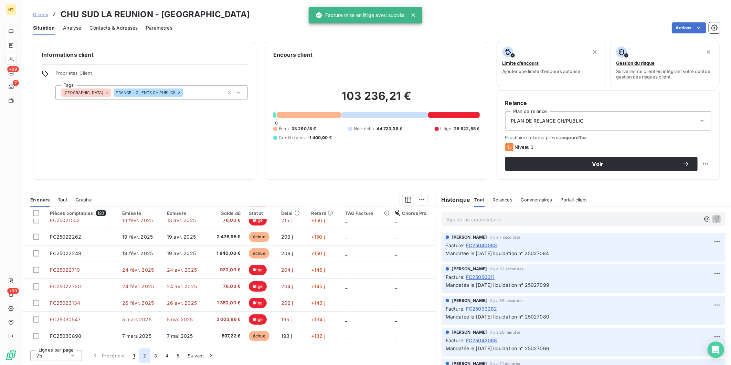
click at [145, 355] on button "2" at bounding box center [144, 355] width 11 height 14
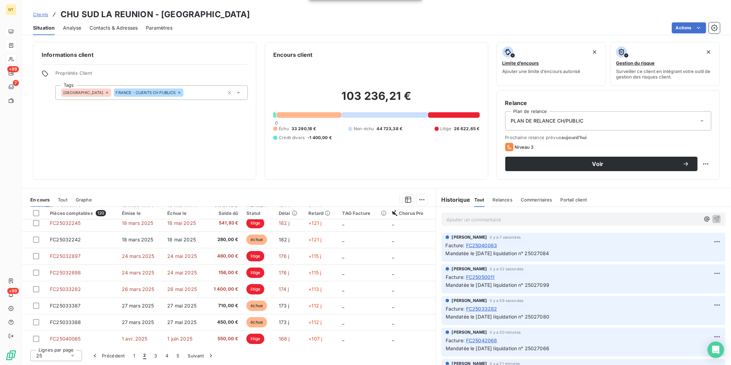
scroll to position [0, 0]
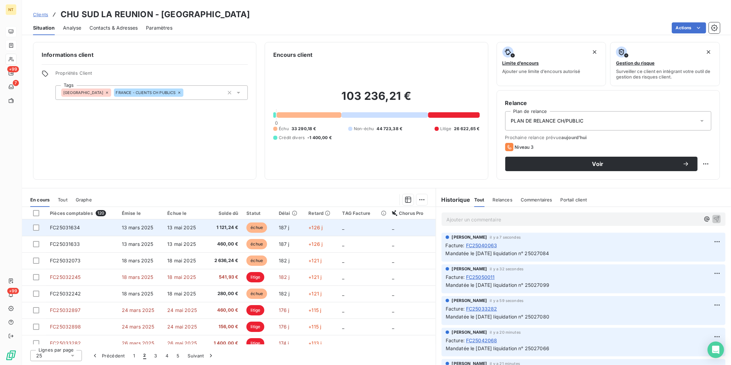
click at [108, 230] on td "FC25031634" at bounding box center [82, 227] width 72 height 17
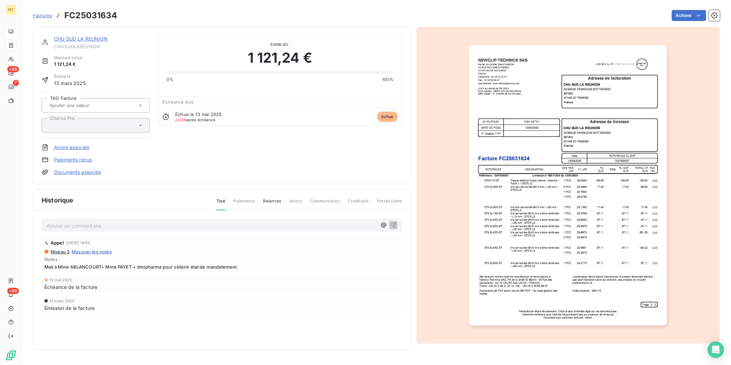
click at [110, 221] on div "Ajouter un commentaire ﻿" at bounding box center [211, 225] width 330 height 9
click at [107, 224] on p "Ajouter un commentaire ﻿" at bounding box center [211, 225] width 330 height 9
click at [170, 224] on p "Mandatée le [DATE] liquidation n° 25027080" at bounding box center [211, 225] width 330 height 8
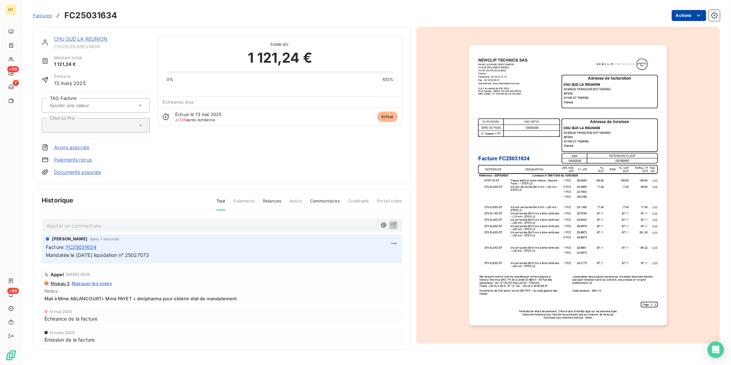
click at [687, 15] on html "NT +99 7 +99 Factures FC25031634 Actions CHU SUD LA REUNION CHUSUDLAREUNION Mon…" at bounding box center [365, 182] width 731 height 365
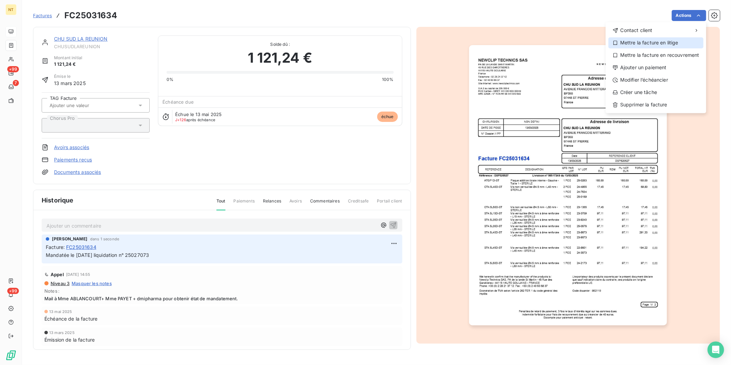
click at [673, 42] on div "Mettre la facture en litige" at bounding box center [655, 42] width 95 height 11
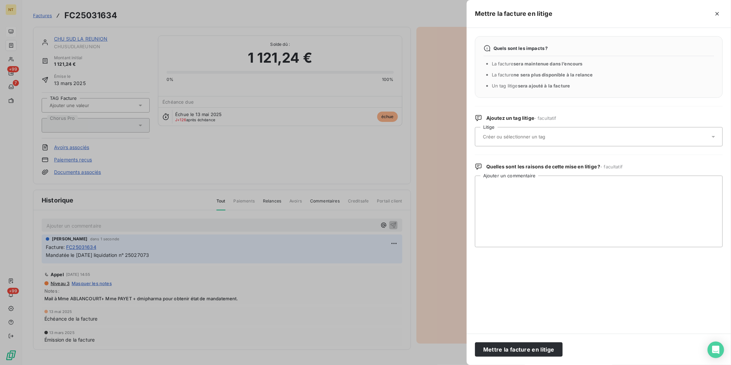
click at [542, 136] on input "text" at bounding box center [532, 136] width 100 height 6
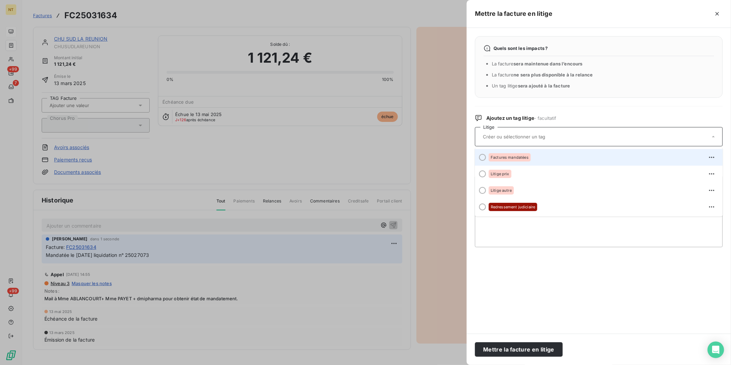
click at [529, 156] on div "Factures mandatées" at bounding box center [510, 157] width 42 height 8
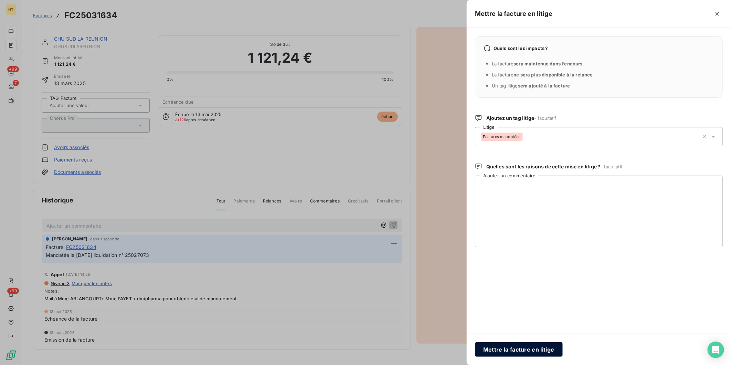
click at [522, 348] on button "Mettre la facture en litige" at bounding box center [519, 349] width 88 height 14
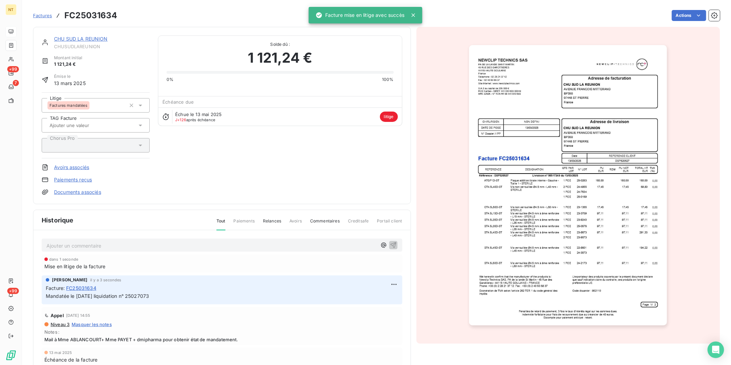
click at [103, 39] on link "CHU SUD LA REUNION" at bounding box center [81, 39] width 54 height 6
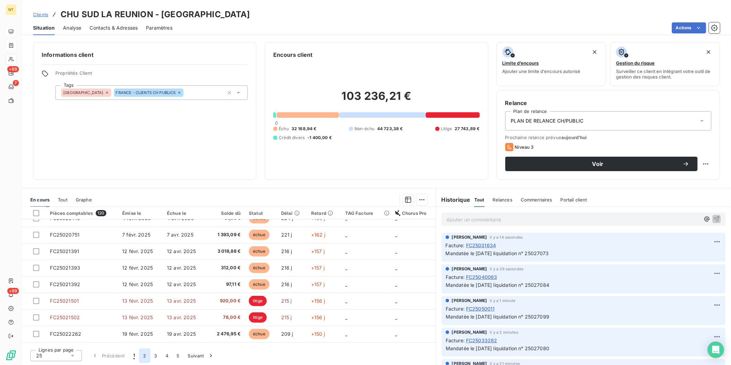
click at [145, 355] on button "2" at bounding box center [144, 355] width 11 height 14
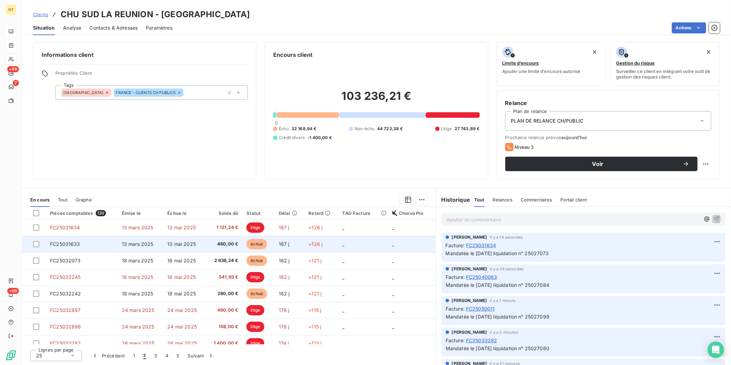
click at [116, 248] on td "FC25031633" at bounding box center [82, 244] width 72 height 17
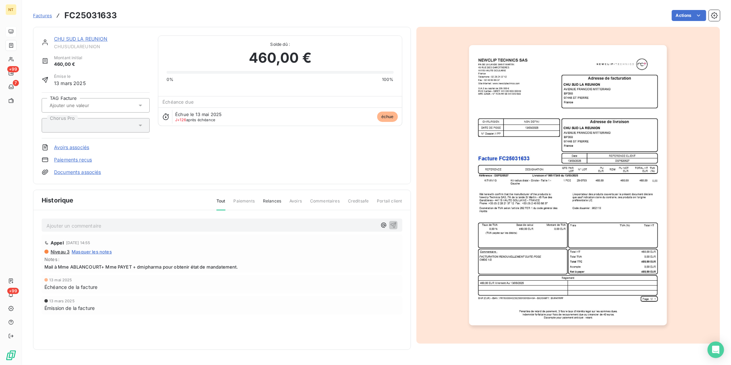
click at [123, 222] on p "Ajouter un commentaire ﻿" at bounding box center [211, 225] width 330 height 9
click at [189, 227] on p "Mandatée le [DATE] liquidation n° 25027080" at bounding box center [211, 225] width 330 height 8
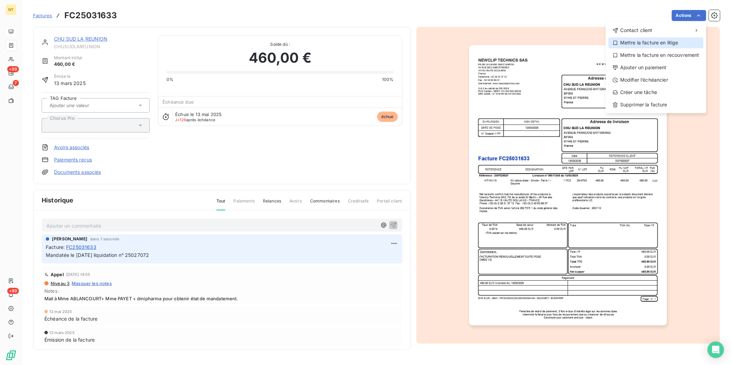
click at [675, 42] on div "Mettre la facture en litige" at bounding box center [655, 42] width 95 height 11
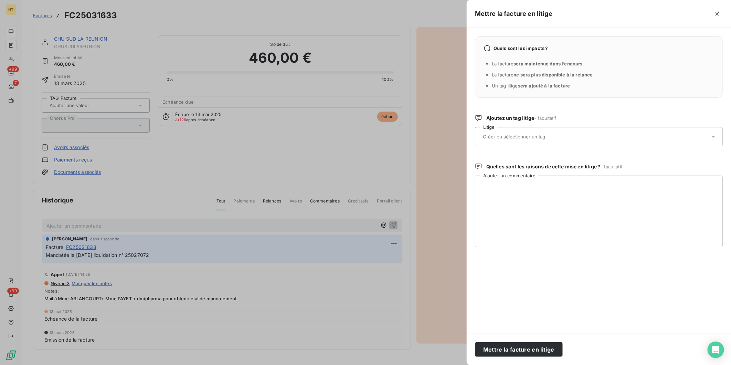
click at [576, 137] on div at bounding box center [595, 136] width 229 height 14
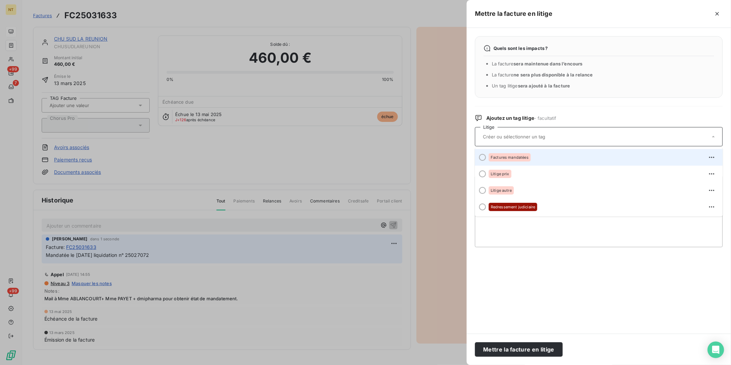
click at [552, 160] on div "Factures mandatées" at bounding box center [603, 157] width 228 height 11
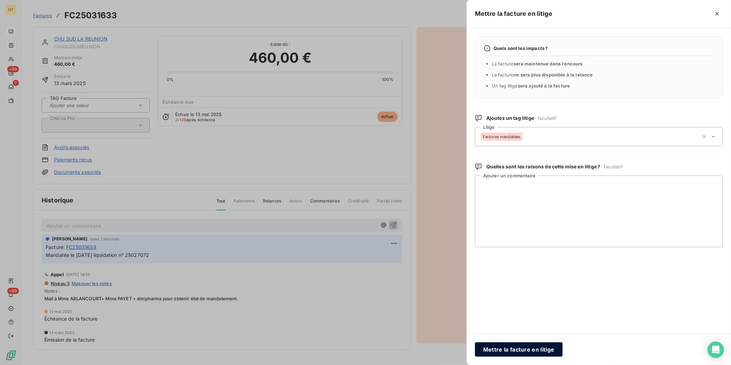
click at [532, 352] on button "Mettre la facture en litige" at bounding box center [519, 349] width 88 height 14
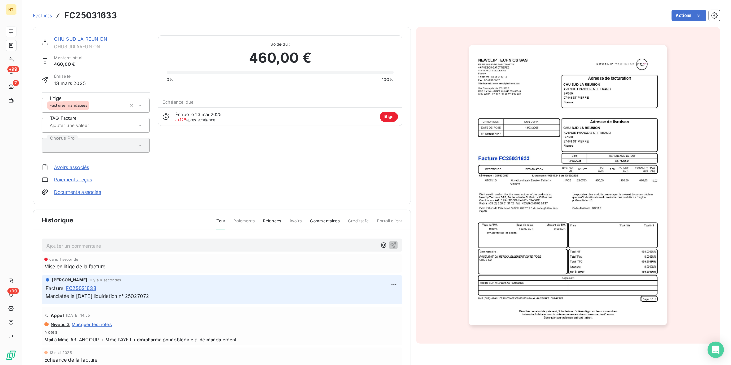
click at [82, 36] on link "CHU SUD LA REUNION" at bounding box center [81, 39] width 54 height 6
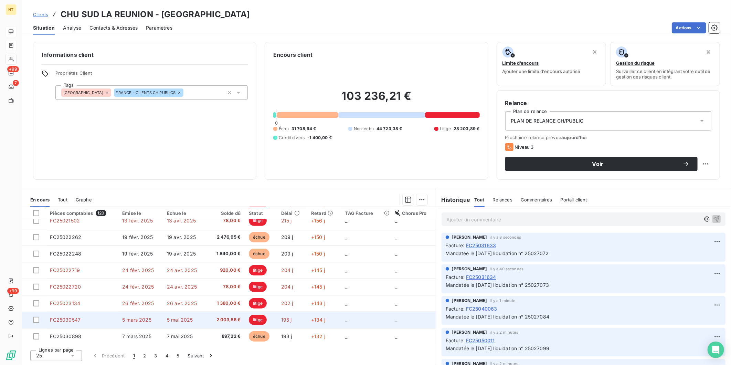
scroll to position [288, 0]
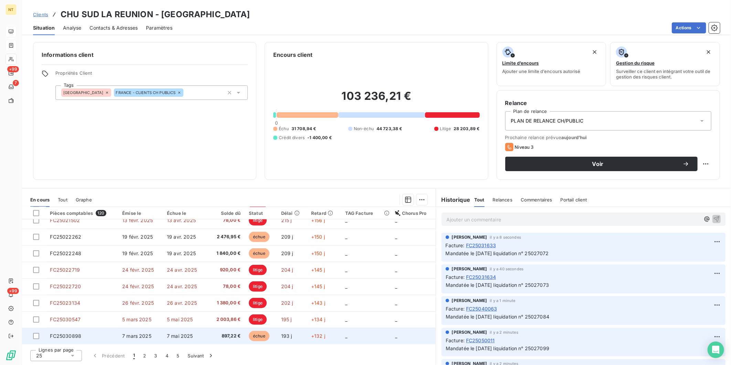
click at [112, 335] on td "FC25030898" at bounding box center [82, 336] width 72 height 17
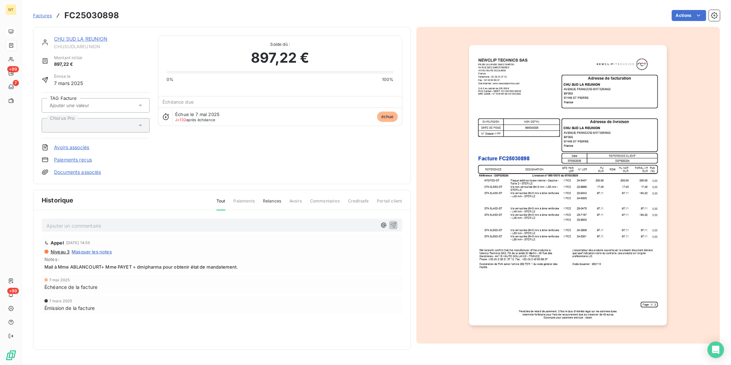
click at [148, 225] on p "Ajouter un commentaire ﻿" at bounding box center [211, 225] width 330 height 9
click at [173, 224] on p "Mandatée le [DATE] liquidation n° 25027080" at bounding box center [211, 225] width 330 height 8
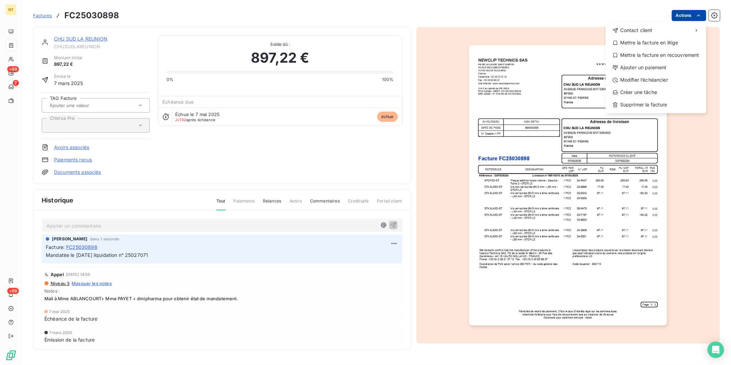
click at [692, 15] on html "NT +99 7 +99 Factures FC25030898 Actions Contact client Mettre la facture en li…" at bounding box center [365, 182] width 731 height 365
click at [671, 43] on div "Mettre la facture en litige" at bounding box center [655, 42] width 95 height 11
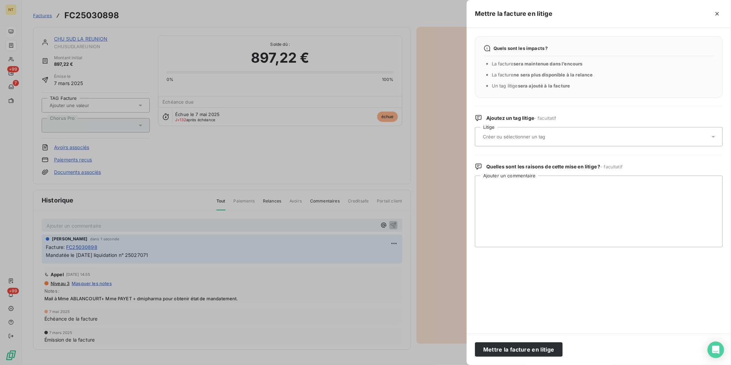
click at [562, 133] on input "text" at bounding box center [532, 136] width 100 height 6
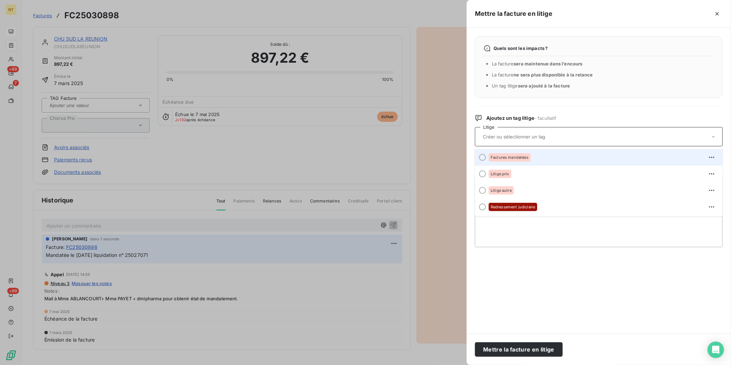
click at [528, 159] on div "Factures mandatées" at bounding box center [510, 157] width 42 height 8
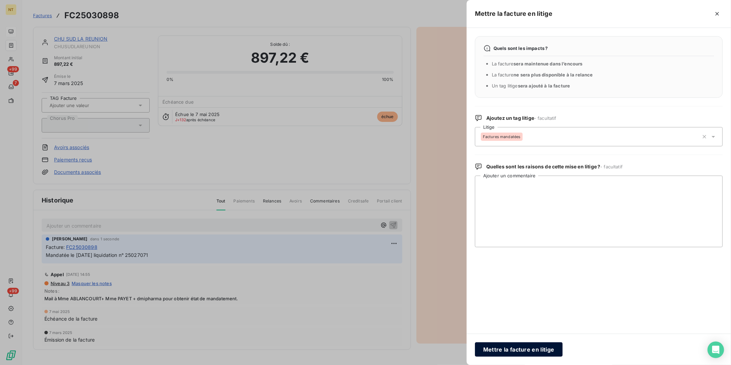
click at [535, 346] on button "Mettre la facture en litige" at bounding box center [519, 349] width 88 height 14
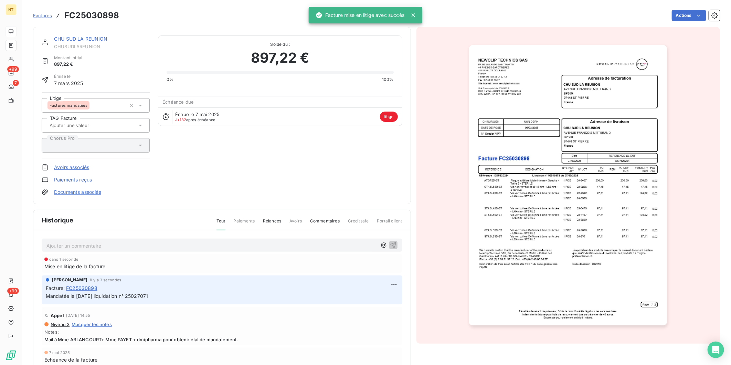
click at [104, 38] on link "CHU SUD LA REUNION" at bounding box center [81, 39] width 54 height 6
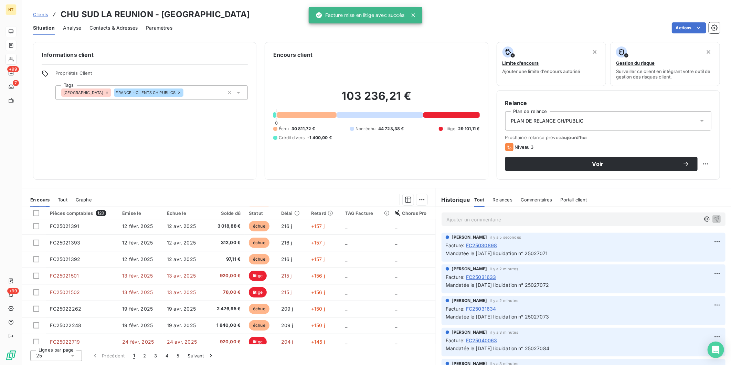
scroll to position [288, 0]
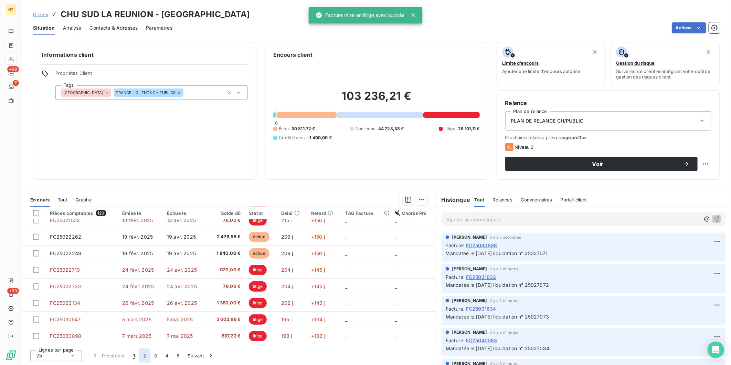
click at [145, 357] on button "2" at bounding box center [144, 355] width 11 height 14
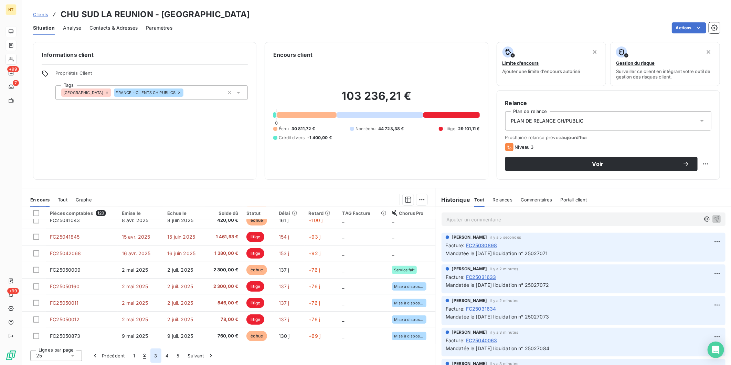
click at [160, 354] on button "3" at bounding box center [155, 355] width 11 height 14
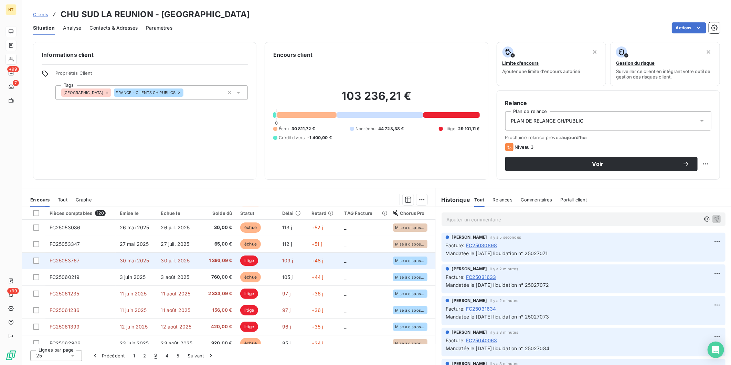
scroll to position [153, 0]
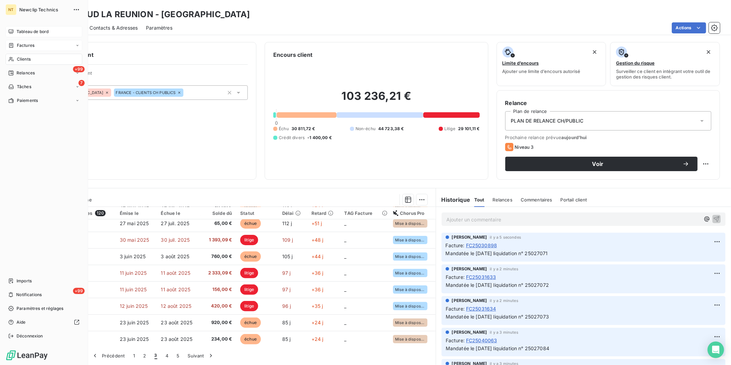
click at [21, 47] on span "Factures" at bounding box center [26, 45] width 18 height 6
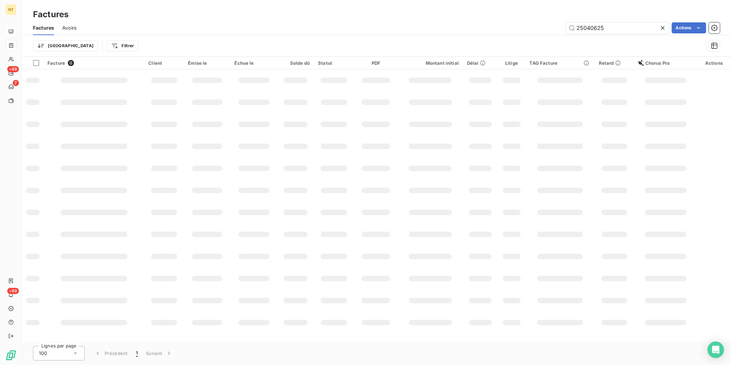
drag, startPoint x: 609, startPoint y: 30, endPoint x: 471, endPoint y: 27, distance: 138.0
click at [471, 27] on div "25040625 Actions" at bounding box center [402, 27] width 635 height 11
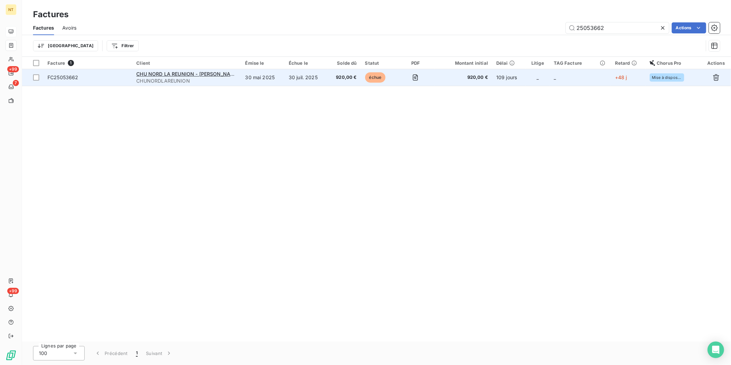
type input "25053662"
click at [62, 78] on span "FC25053662" at bounding box center [62, 77] width 31 height 6
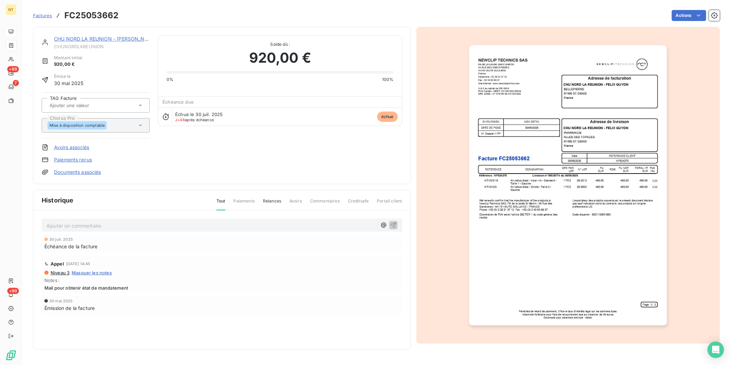
click at [124, 223] on p "Ajouter un commentaire ﻿" at bounding box center [211, 225] width 330 height 9
click at [80, 223] on span "Mandatée le [DATE] liquidation n° 25027080" at bounding box center [98, 225] width 104 height 6
click at [196, 225] on p "Mandatée le [DATE] liquidation n° 25027080" at bounding box center [211, 225] width 330 height 8
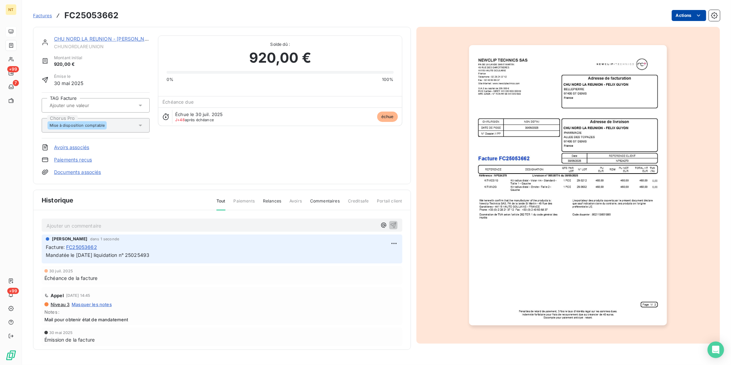
click at [685, 12] on html "NT +99 7 +99 Factures FC25053662 Actions CHU NORD LA REUNION - [PERSON_NAME] Mo…" at bounding box center [365, 182] width 731 height 365
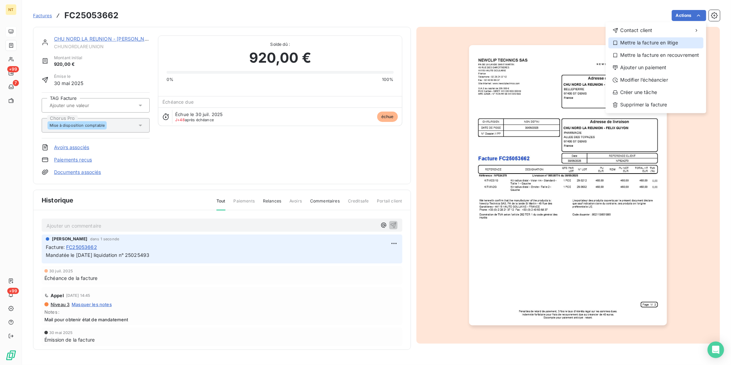
click at [675, 41] on div "Mettre la facture en litige" at bounding box center [655, 42] width 95 height 11
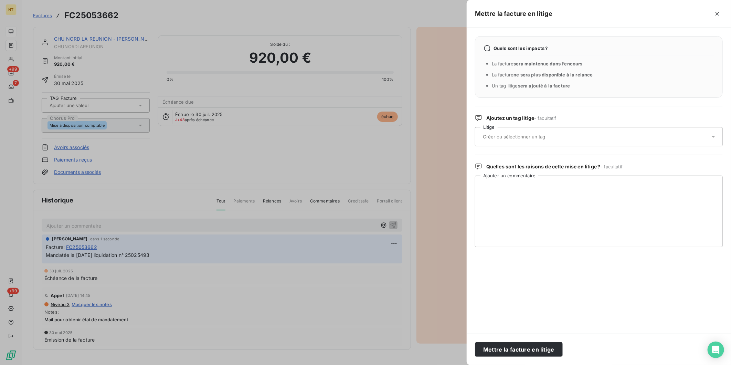
click at [590, 135] on div at bounding box center [595, 136] width 229 height 14
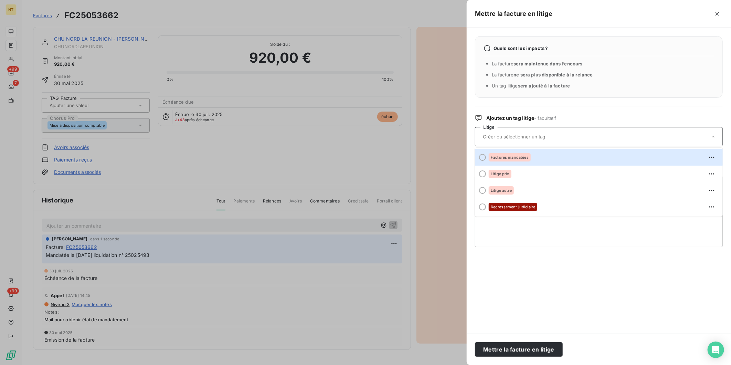
drag, startPoint x: 573, startPoint y: 157, endPoint x: 571, endPoint y: 161, distance: 3.7
click at [572, 157] on div "Factures mandatées" at bounding box center [603, 157] width 228 height 11
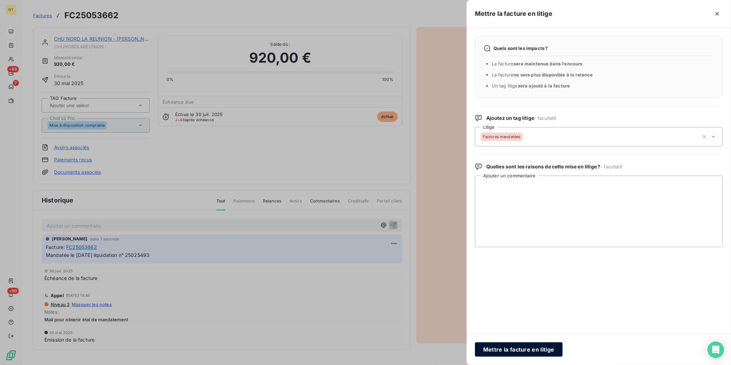
click at [521, 349] on button "Mettre la facture en litige" at bounding box center [519, 349] width 88 height 14
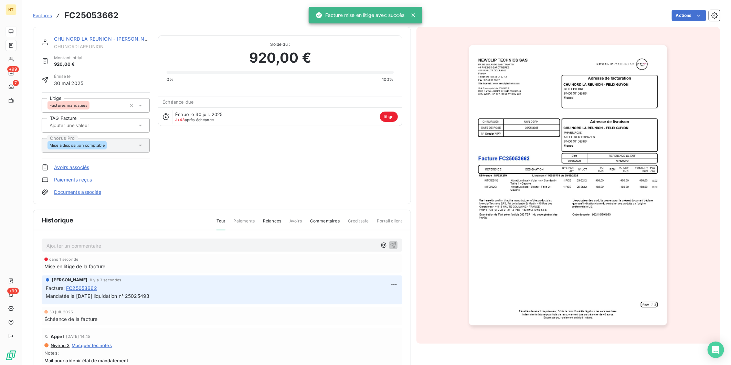
click at [109, 37] on link "CHU NORD LA REUNION - [PERSON_NAME]" at bounding box center [105, 39] width 103 height 6
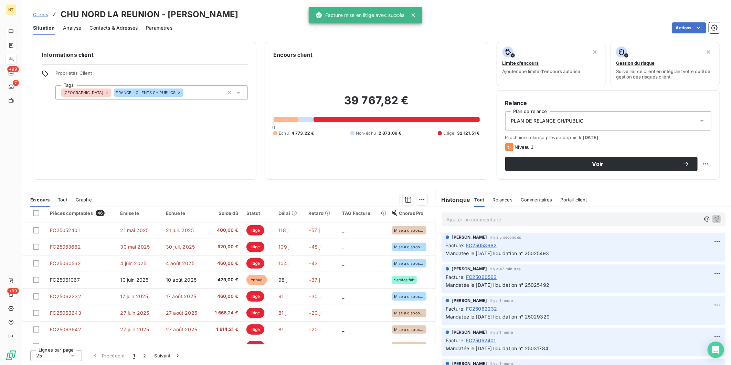
scroll to position [288, 0]
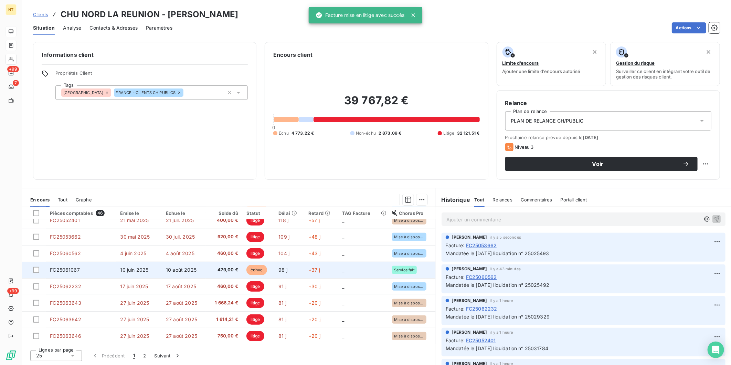
click at [153, 270] on td "10 juin 2025" at bounding box center [139, 269] width 46 height 17
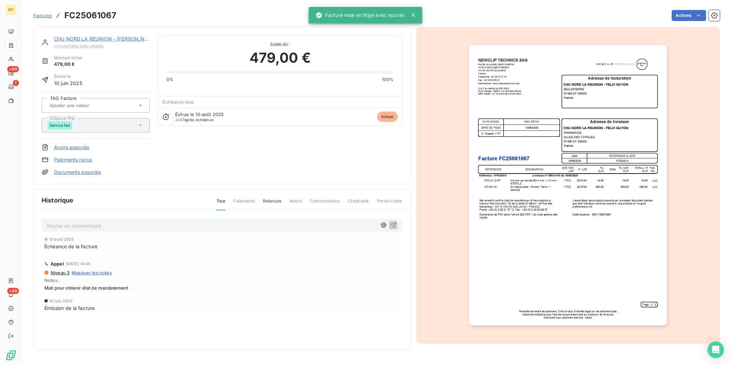
click at [103, 224] on p "Ajouter un commentaire ﻿" at bounding box center [211, 225] width 330 height 9
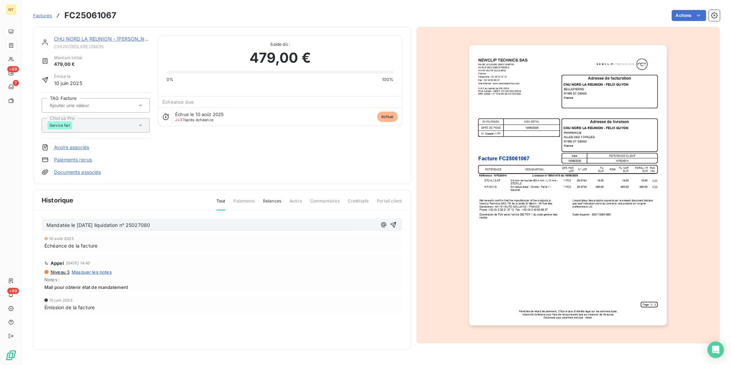
click at [169, 228] on p "Mandatée le [DATE] liquidation n° 25027080" at bounding box center [211, 225] width 330 height 8
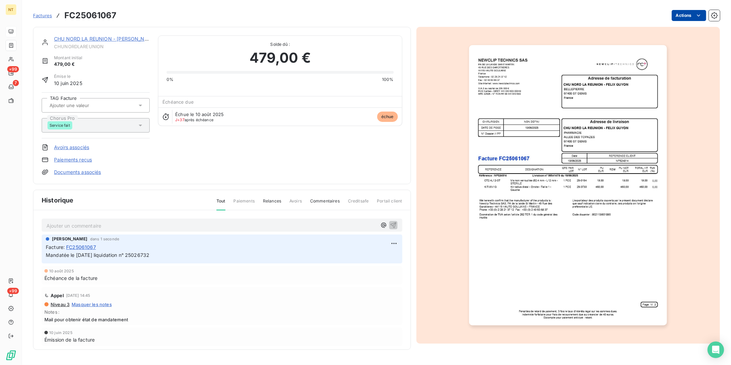
click at [677, 11] on html "NT +99 7 +99 Factures FC25061067 Actions CHU NORD LA REUNION - [PERSON_NAME] CH…" at bounding box center [365, 182] width 731 height 365
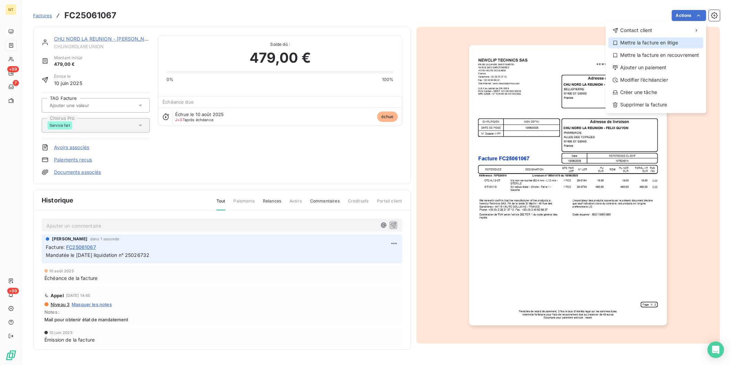
click at [663, 39] on div "Mettre la facture en litige" at bounding box center [655, 42] width 95 height 11
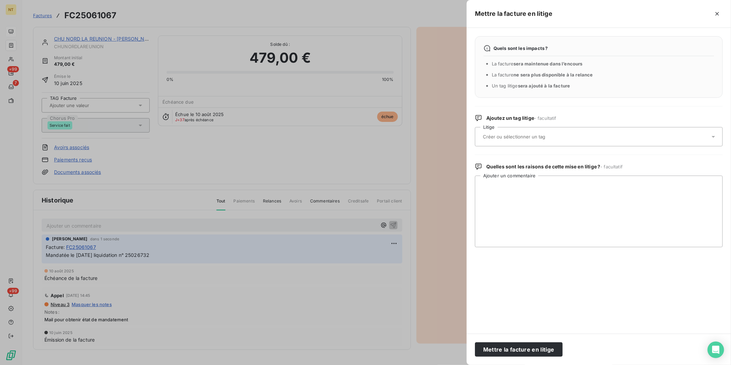
click at [588, 140] on div at bounding box center [595, 136] width 229 height 14
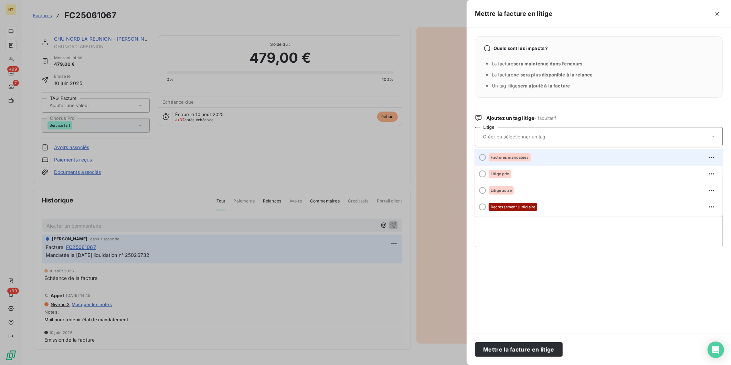
click at [574, 153] on div "Factures mandatées" at bounding box center [603, 157] width 228 height 11
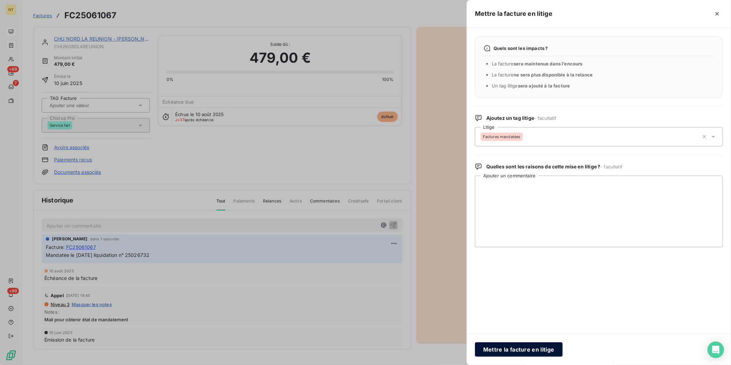
click at [524, 351] on button "Mettre la facture en litige" at bounding box center [519, 349] width 88 height 14
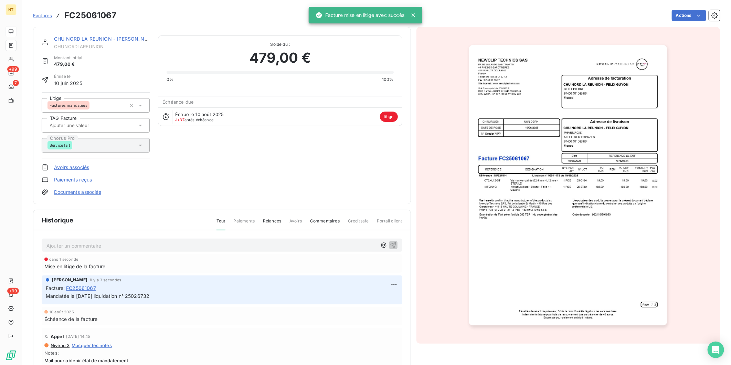
click at [81, 39] on link "CHU NORD LA REUNION - [PERSON_NAME]" at bounding box center [105, 39] width 103 height 6
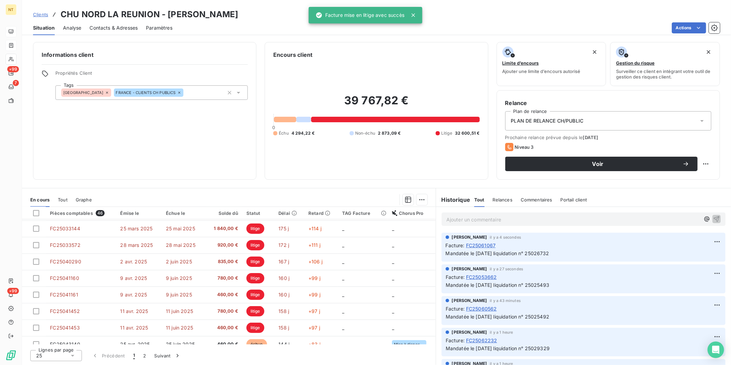
scroll to position [191, 0]
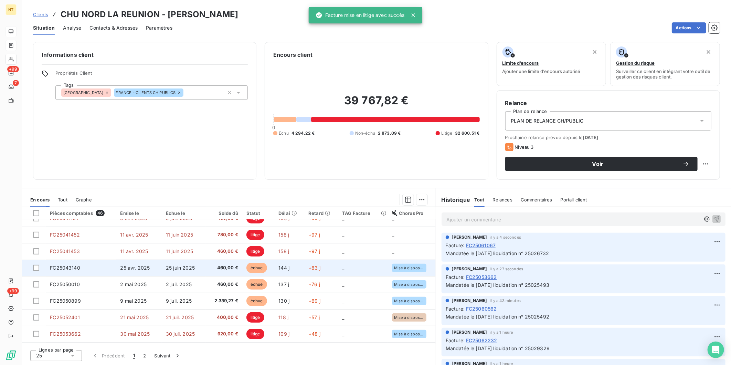
click at [123, 273] on td "25 avr. 2025" at bounding box center [139, 267] width 46 height 17
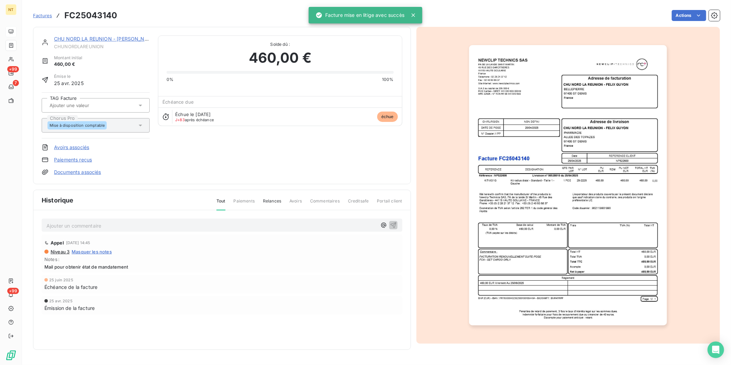
click at [153, 224] on p "Ajouter un commentaire ﻿" at bounding box center [211, 225] width 330 height 9
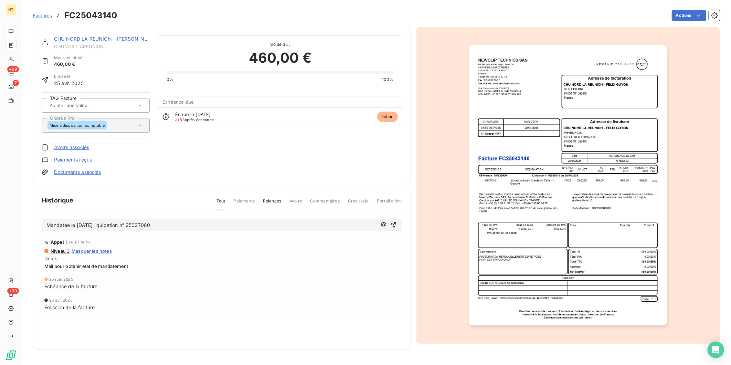
click at [90, 222] on span "Mandatée le [DATE] liquidation n° 25027080" at bounding box center [98, 225] width 104 height 6
click at [173, 222] on p "Mandatée le [DATE] liquidation n° 25027080" at bounding box center [211, 225] width 330 height 8
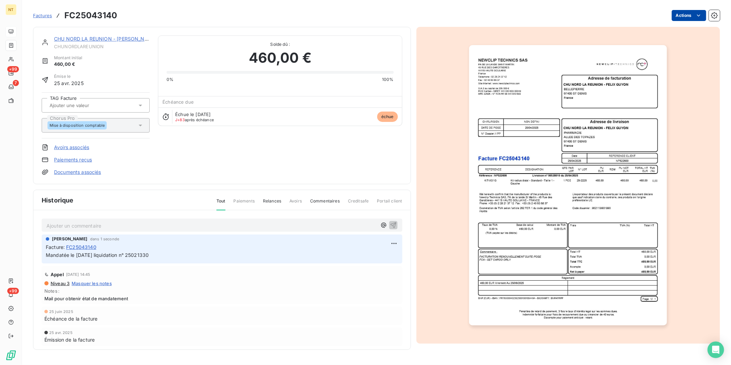
click at [680, 18] on html "NT +99 7 +99 Factures FC25043140 Actions CHU NORD LA REUNION - [PERSON_NAME] Mo…" at bounding box center [365, 182] width 731 height 365
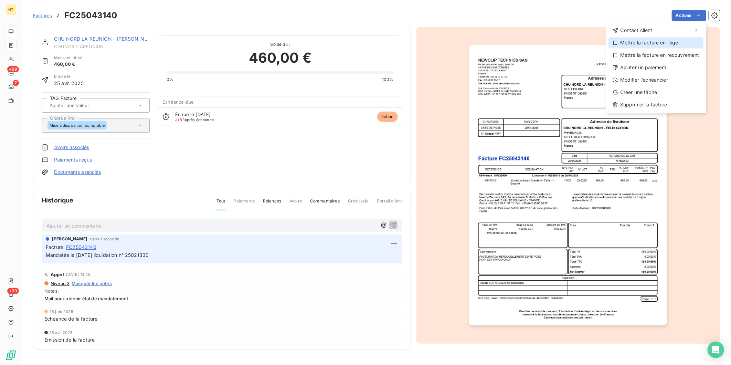
click at [663, 44] on div "Mettre la facture en litige" at bounding box center [655, 42] width 95 height 11
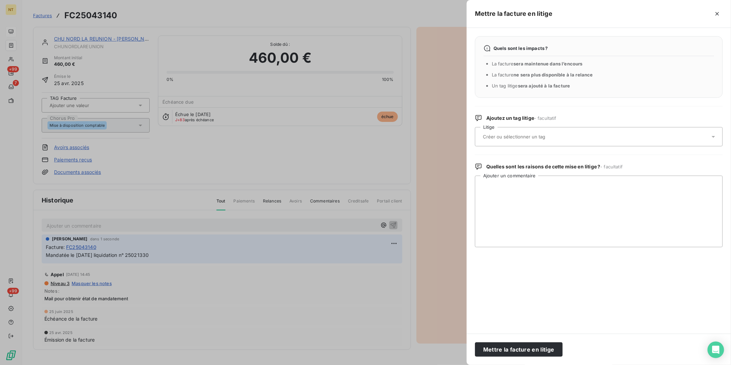
click at [542, 134] on input "text" at bounding box center [532, 136] width 100 height 6
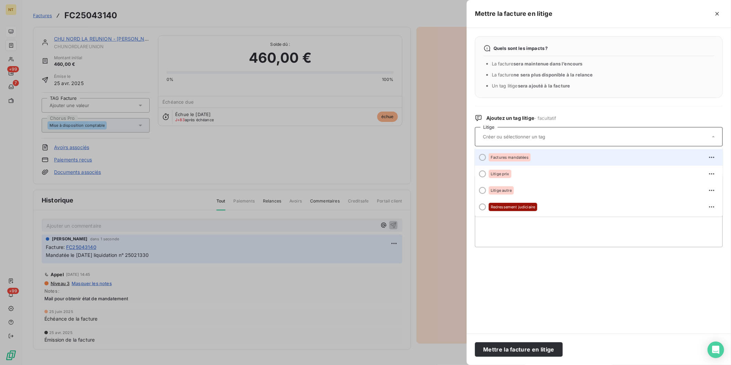
click at [529, 159] on div "Factures mandatées" at bounding box center [510, 157] width 42 height 8
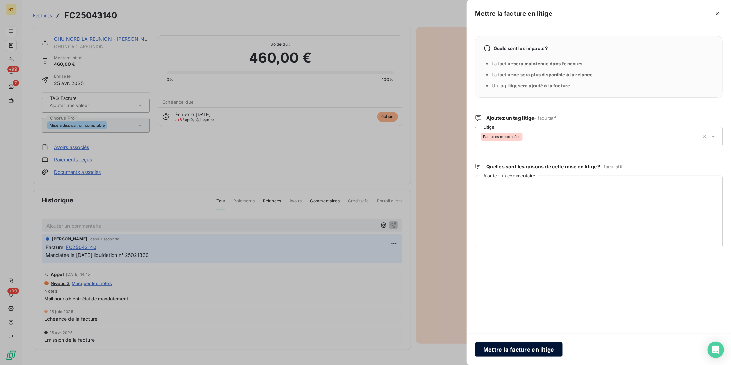
click at [528, 349] on button "Mettre la facture en litige" at bounding box center [519, 349] width 88 height 14
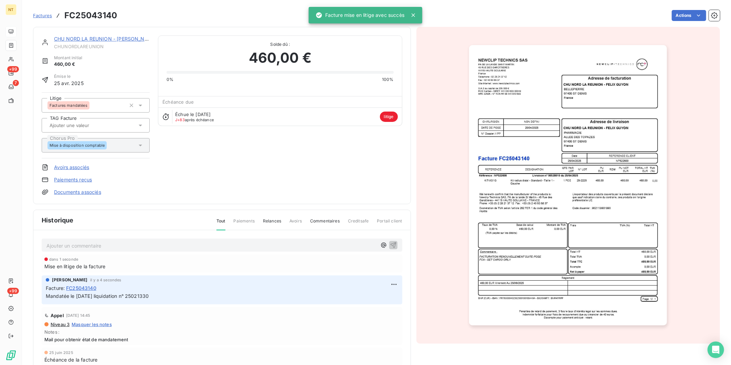
click at [94, 39] on link "CHU NORD LA REUNION - [PERSON_NAME]" at bounding box center [105, 39] width 103 height 6
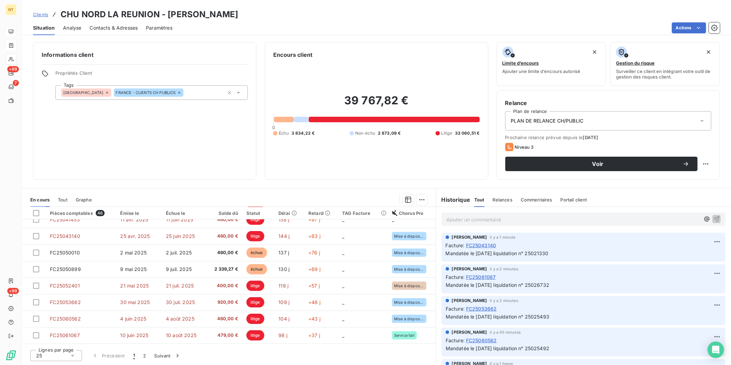
scroll to position [212, 0]
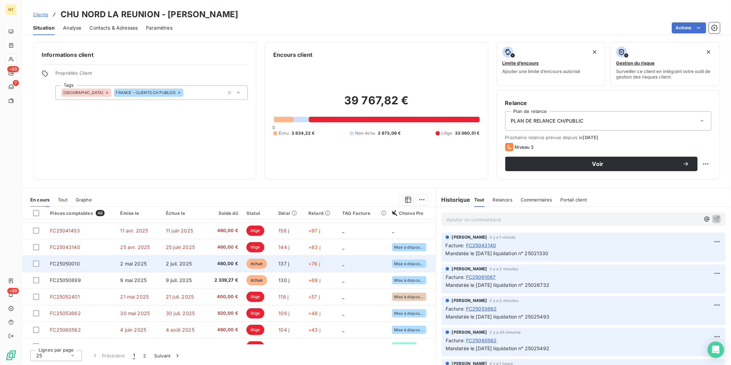
click at [126, 267] on td "2 mai 2025" at bounding box center [139, 263] width 46 height 17
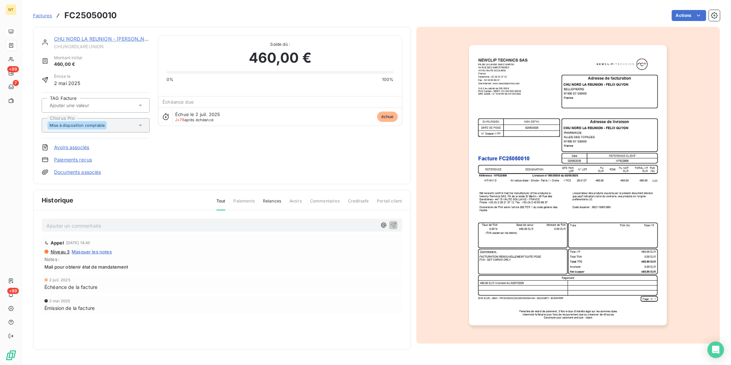
click at [105, 225] on p "Ajouter un commentaire ﻿" at bounding box center [211, 225] width 330 height 9
click at [90, 224] on span "Mandatée le [DATE] liquidation n° 25027080" at bounding box center [98, 225] width 104 height 6
click at [181, 225] on p "Mandatée le [DATE] liquidation n° 25027080" at bounding box center [211, 225] width 330 height 8
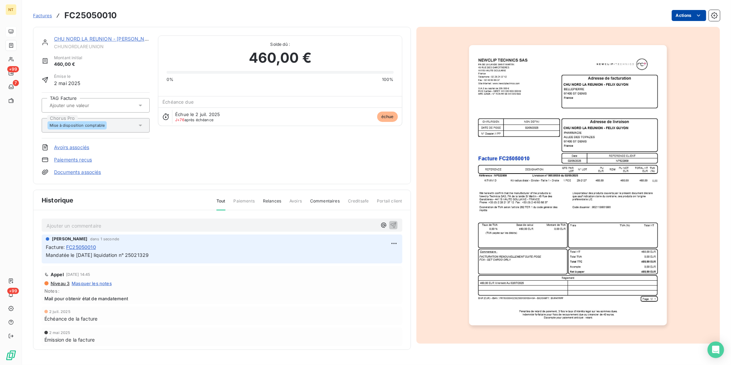
click at [690, 13] on html "NT +99 7 +99 Factures FC25050010 Actions CHU NORD LA REUNION - [PERSON_NAME] CH…" at bounding box center [365, 182] width 731 height 365
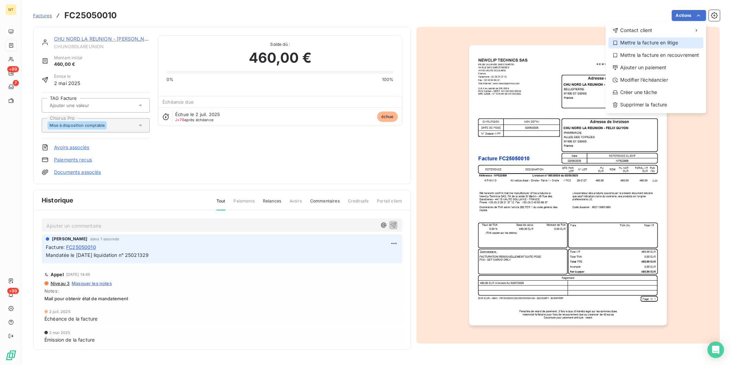
click at [673, 43] on div "Mettre la facture en litige" at bounding box center [655, 42] width 95 height 11
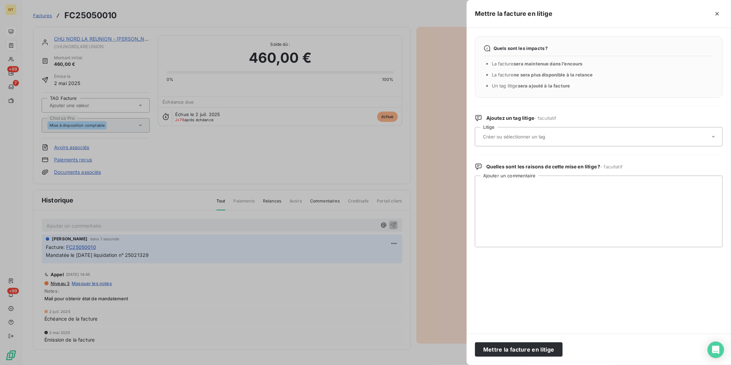
click at [574, 137] on div at bounding box center [595, 136] width 229 height 14
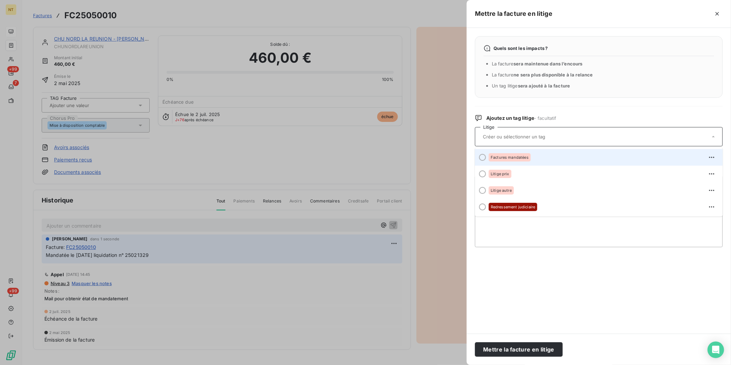
click at [545, 159] on div "Factures mandatées" at bounding box center [603, 157] width 228 height 11
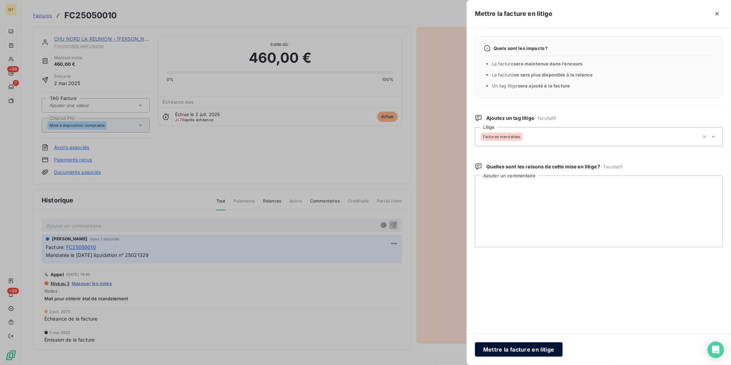
click at [522, 346] on button "Mettre la facture en litige" at bounding box center [519, 349] width 88 height 14
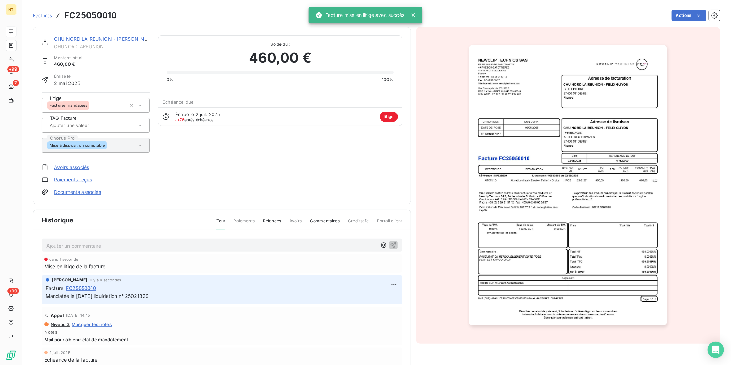
click at [90, 36] on link "CHU NORD LA REUNION - [PERSON_NAME]" at bounding box center [105, 39] width 103 height 6
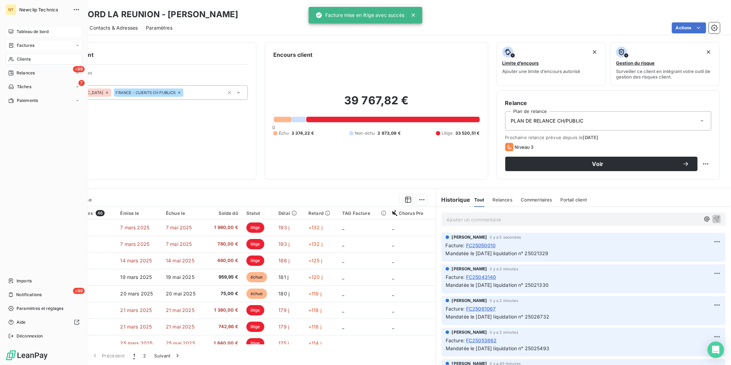
click at [25, 45] on span "Factures" at bounding box center [26, 45] width 18 height 6
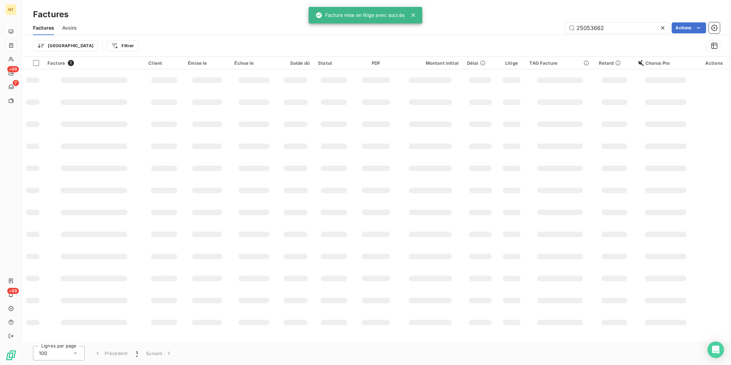
drag, startPoint x: 607, startPoint y: 26, endPoint x: 508, endPoint y: 23, distance: 98.8
click at [511, 26] on div "25053662 Actions" at bounding box center [402, 27] width 635 height 11
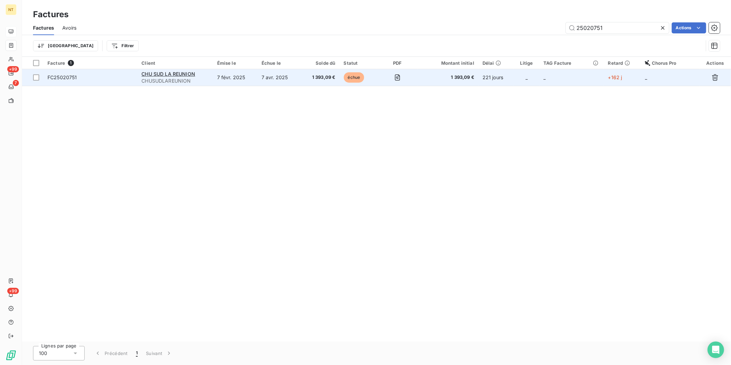
type input "25020751"
click at [61, 75] on span "FC25020751" at bounding box center [62, 77] width 30 height 6
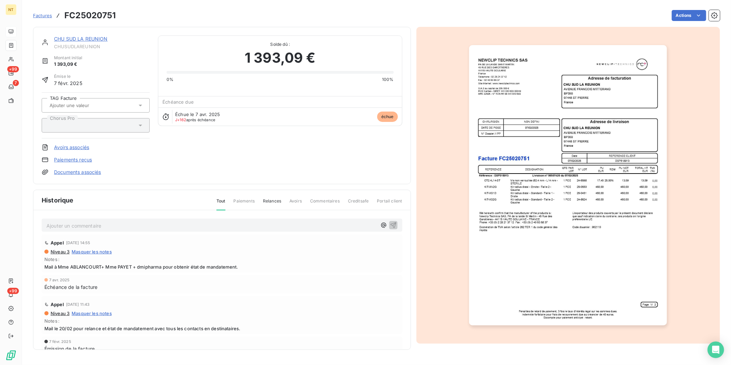
click at [145, 226] on p "Ajouter un commentaire ﻿" at bounding box center [211, 225] width 330 height 9
click at [82, 225] on span "Mandatée le [DATE] liquidation n° 25027080" at bounding box center [98, 225] width 104 height 6
click at [187, 225] on p "Mandatée le [DATE] liquidation n° 25027080" at bounding box center [211, 225] width 330 height 8
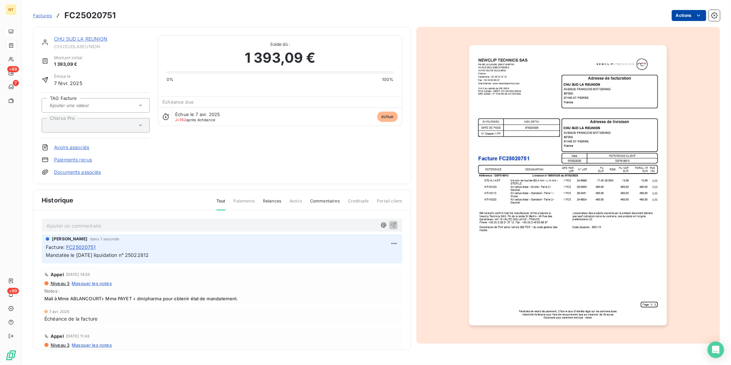
click at [691, 12] on html "NT +99 7 +99 Factures FC25020751 Actions CHU SUD LA REUNION CHUSUDLAREUNION Mon…" at bounding box center [365, 182] width 731 height 365
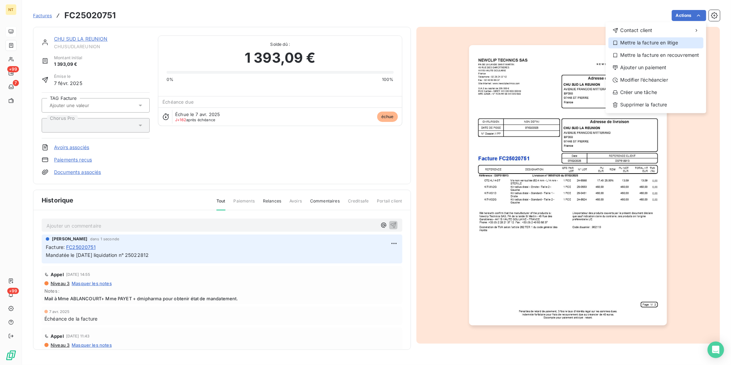
click at [678, 39] on div "Mettre la facture en litige" at bounding box center [655, 42] width 95 height 11
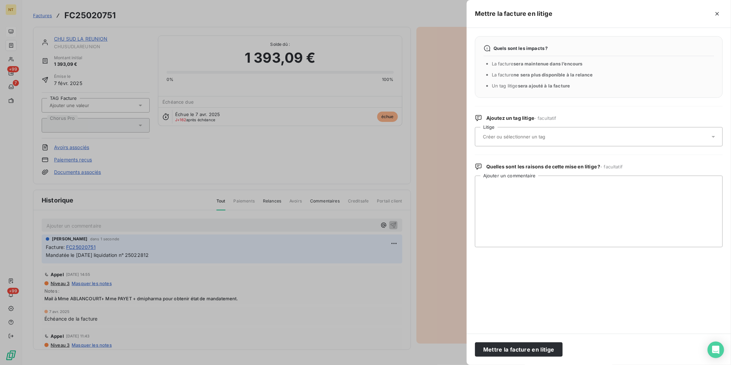
click at [568, 138] on input "text" at bounding box center [532, 136] width 100 height 6
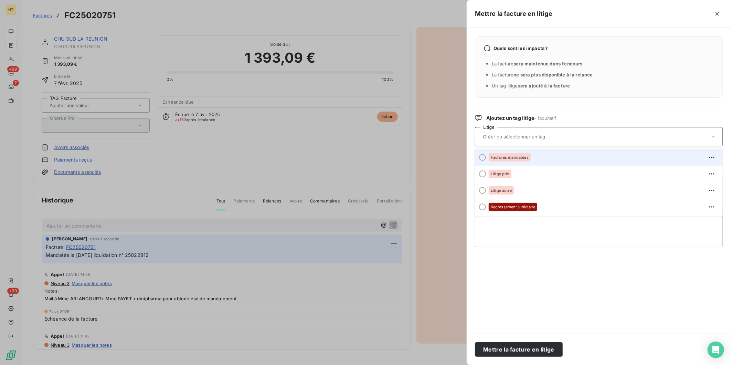
click at [550, 158] on div "Factures mandatées" at bounding box center [603, 157] width 228 height 11
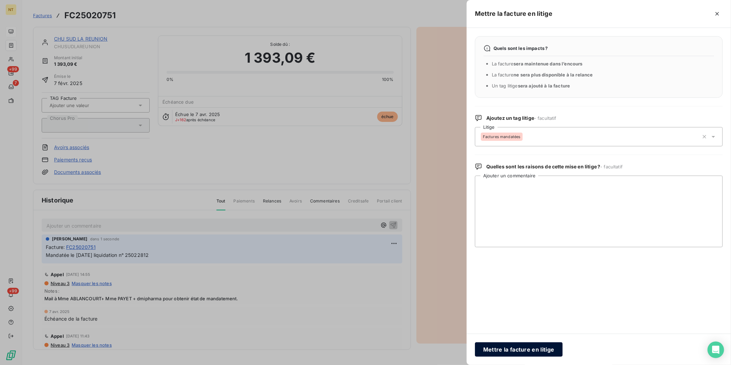
click at [524, 349] on button "Mettre la facture en litige" at bounding box center [519, 349] width 88 height 14
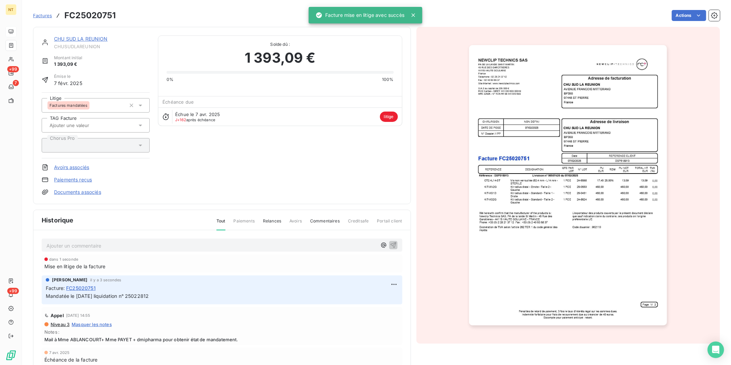
click at [68, 40] on link "CHU SUD LA REUNION" at bounding box center [81, 39] width 54 height 6
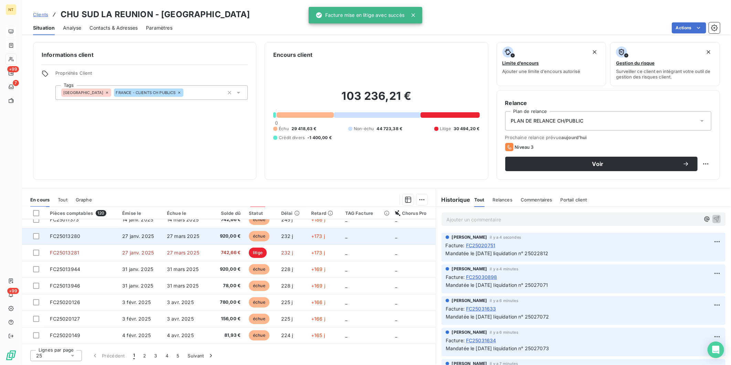
scroll to position [76, 0]
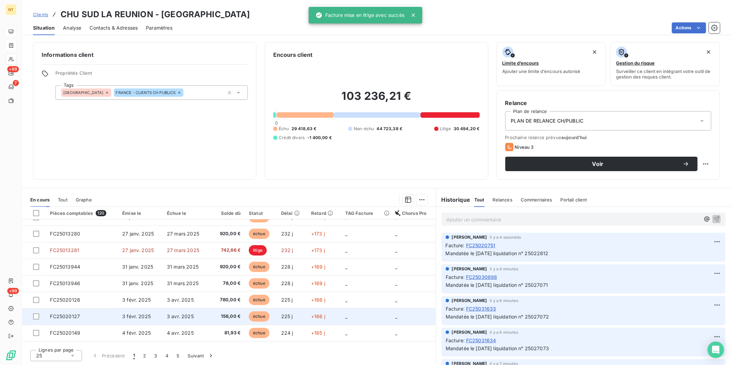
click at [122, 315] on span "3 févr. 2025" at bounding box center [136, 316] width 29 height 6
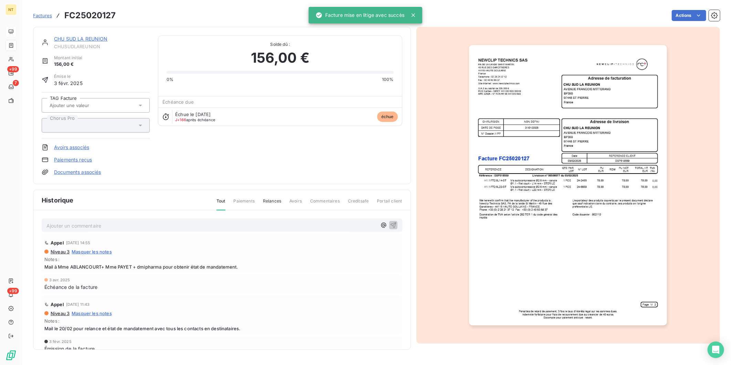
click at [137, 226] on p "Ajouter un commentaire ﻿" at bounding box center [211, 225] width 330 height 9
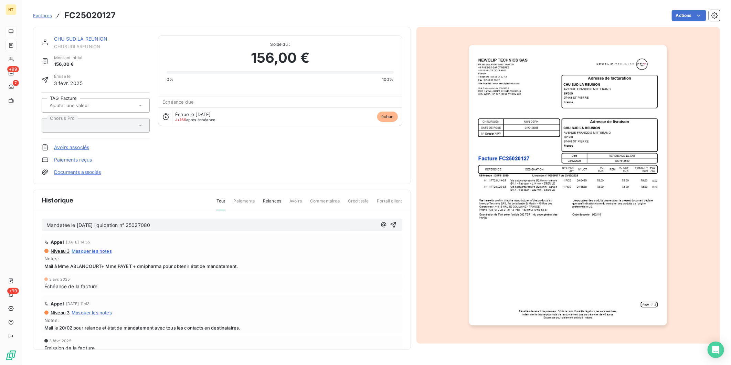
click at [80, 224] on span "Mandatée le [DATE] liquidation n° 25027080" at bounding box center [98, 225] width 104 height 6
click at [182, 218] on div "Mandatée le [DATE] liquidation n° 25027080" at bounding box center [222, 224] width 361 height 13
click at [178, 225] on p "Mandatée le [DATE] liquidation n° 25027080" at bounding box center [211, 225] width 330 height 8
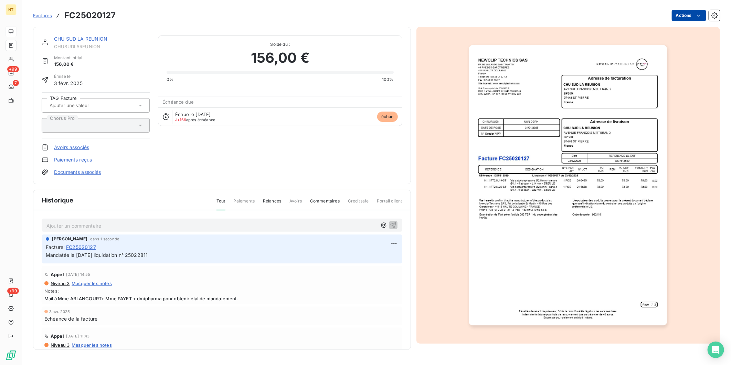
click at [679, 14] on html "NT +99 7 +99 Factures FC25020127 Actions CHU SUD LA REUNION CHUSUDLAREUNION Mon…" at bounding box center [365, 182] width 731 height 365
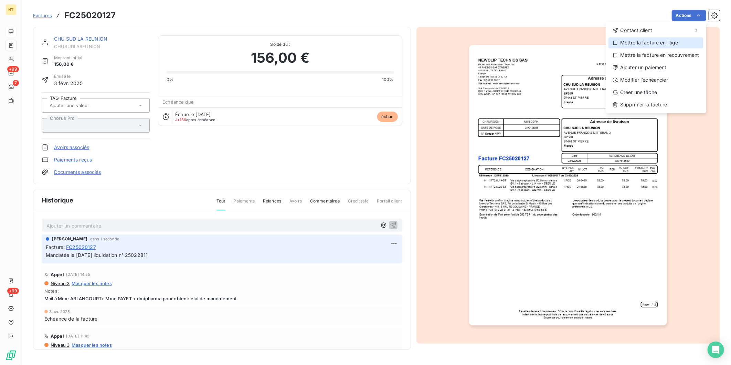
click at [665, 40] on div "Mettre la facture en litige" at bounding box center [655, 42] width 95 height 11
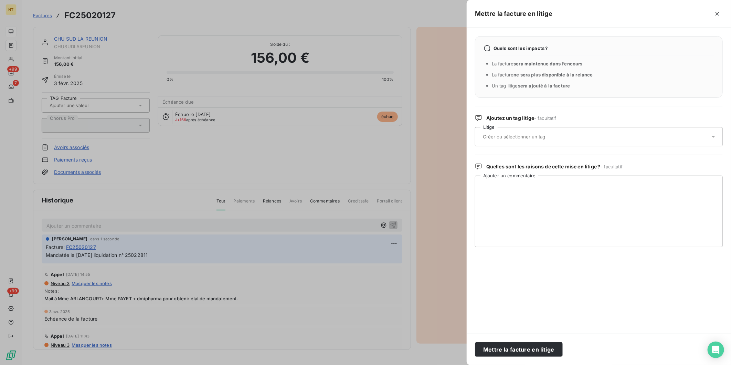
drag, startPoint x: 558, startPoint y: 130, endPoint x: 556, endPoint y: 133, distance: 3.9
click at [558, 130] on div at bounding box center [595, 136] width 229 height 14
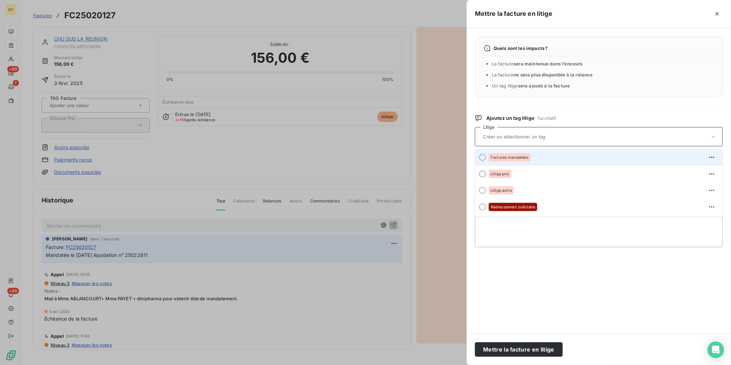
click at [528, 159] on div "Factures mandatées" at bounding box center [510, 157] width 42 height 8
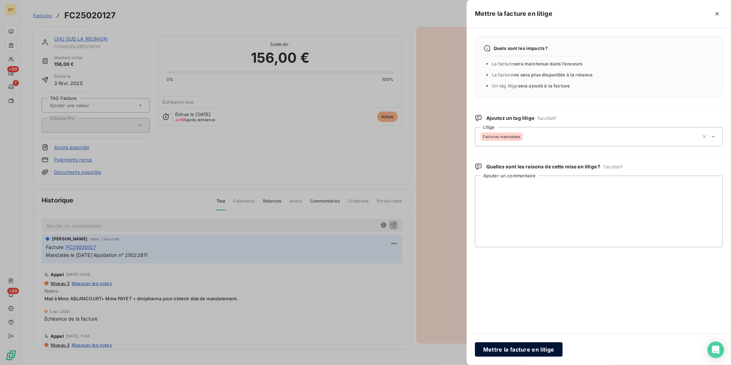
click at [530, 347] on button "Mettre la facture en litige" at bounding box center [519, 349] width 88 height 14
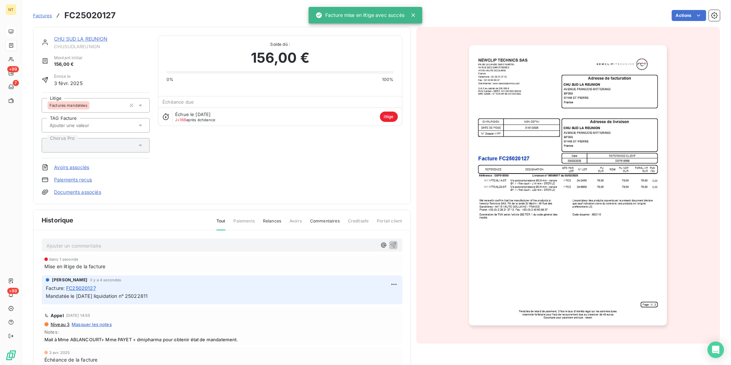
click at [79, 39] on link "CHU SUD LA REUNION" at bounding box center [81, 39] width 54 height 6
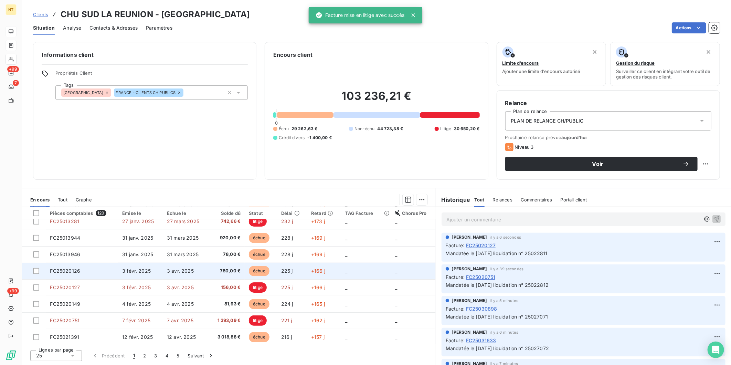
scroll to position [115, 0]
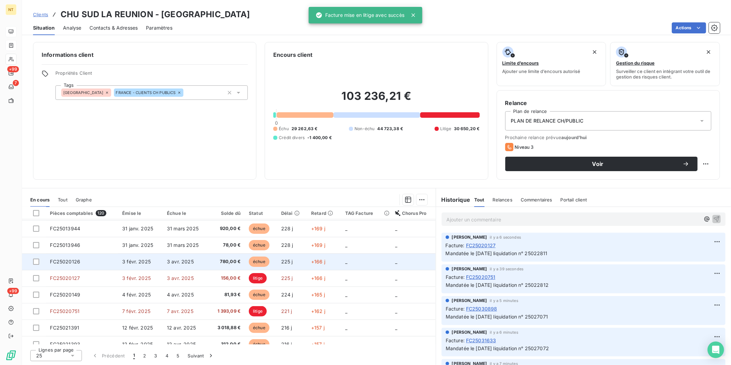
click at [105, 267] on td "FC25020126" at bounding box center [82, 261] width 72 height 17
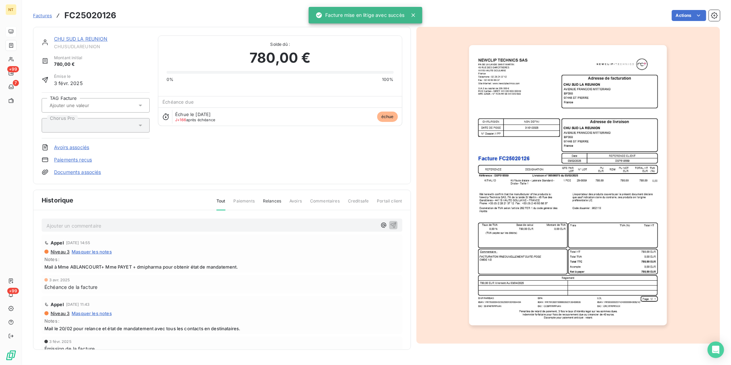
click at [119, 226] on p "Ajouter un commentaire ﻿" at bounding box center [211, 225] width 330 height 9
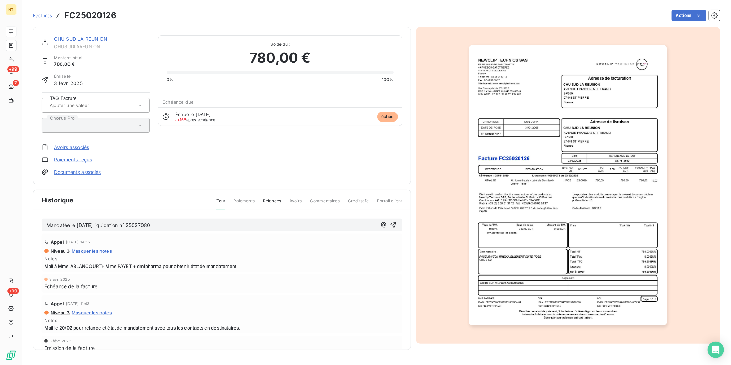
drag, startPoint x: 80, startPoint y: 224, endPoint x: 87, endPoint y: 223, distance: 7.7
click at [80, 224] on span "Mandatée le [DATE] liquidation n° 25027080" at bounding box center [98, 225] width 104 height 6
click at [182, 226] on p "Mandatée le [DATE] liquidation n° 25027080" at bounding box center [211, 225] width 330 height 8
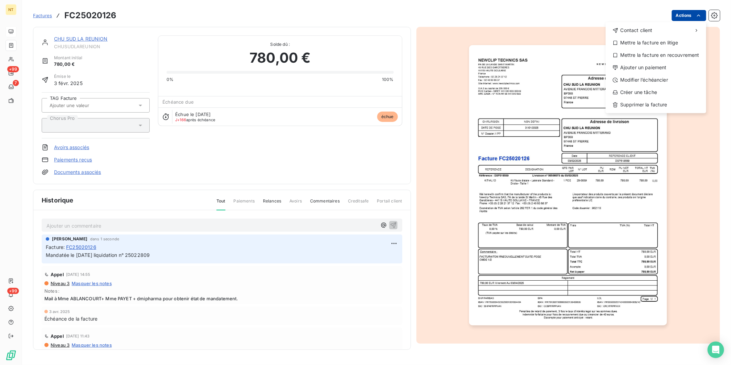
click at [686, 11] on html "NT +99 7 +99 Factures FC25020126 Actions Contact client Mettre la facture en li…" at bounding box center [365, 182] width 731 height 365
click at [649, 44] on div "Mettre la facture en litige" at bounding box center [655, 42] width 95 height 11
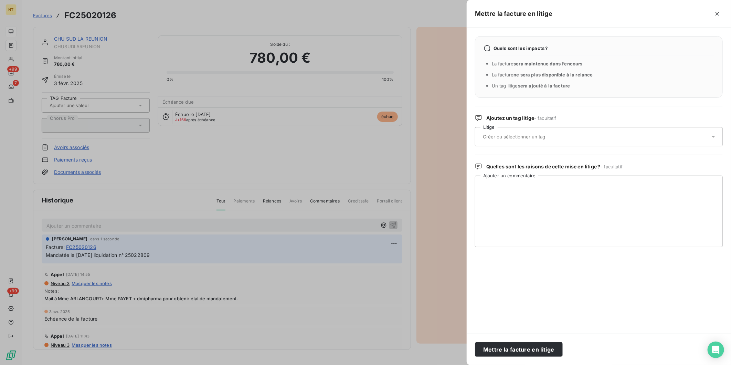
click at [543, 136] on input "text" at bounding box center [532, 136] width 100 height 6
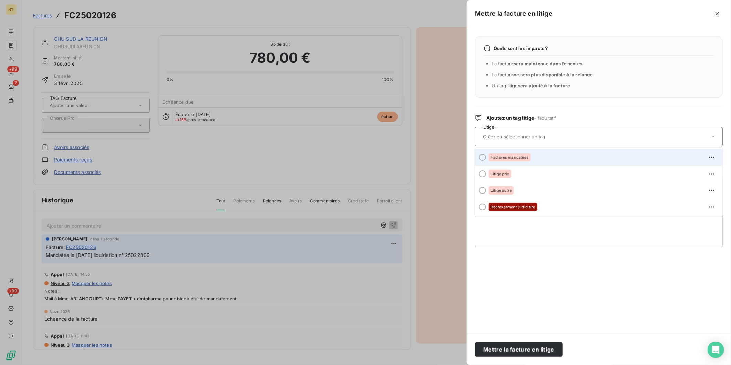
click at [531, 156] on div "Factures mandatées" at bounding box center [603, 157] width 228 height 11
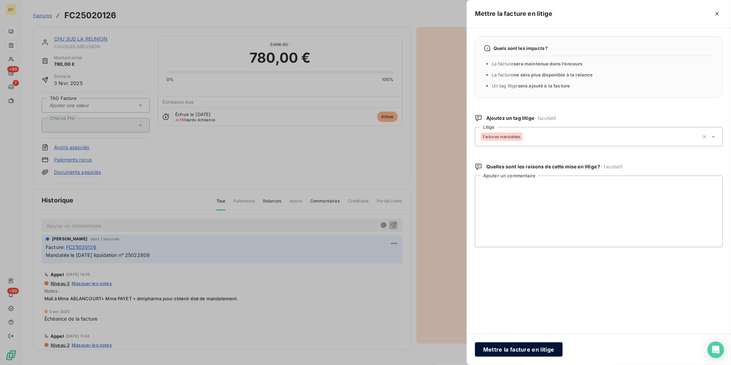
click at [535, 348] on button "Mettre la facture en litige" at bounding box center [519, 349] width 88 height 14
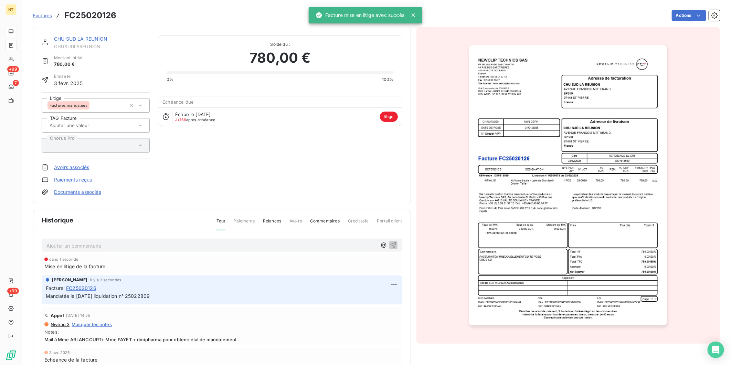
click at [78, 40] on link "CHU SUD LA REUNION" at bounding box center [81, 39] width 54 height 6
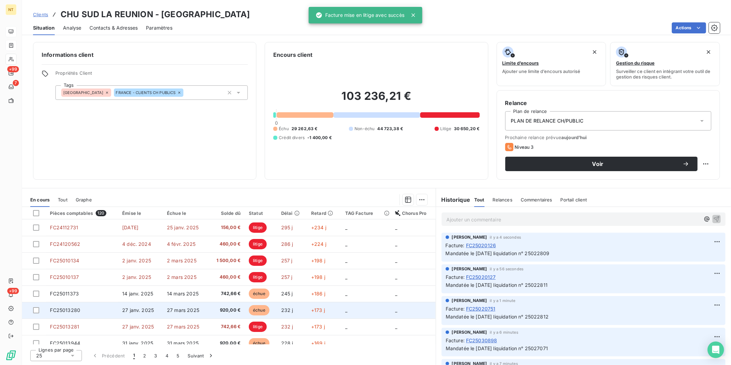
scroll to position [38, 0]
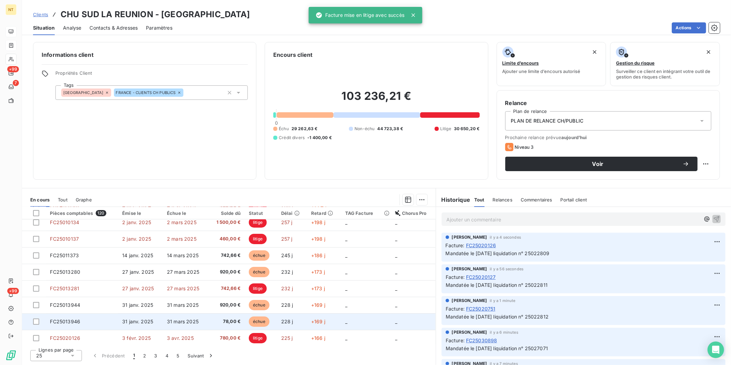
click at [136, 320] on span "31 janv. 2025" at bounding box center [137, 321] width 31 height 6
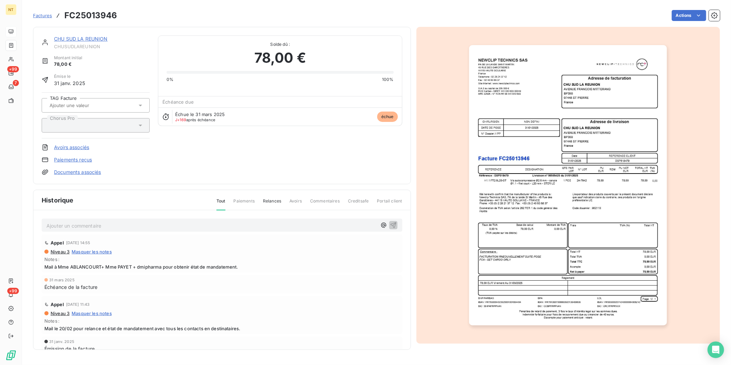
click at [109, 227] on p "Ajouter un commentaire ﻿" at bounding box center [211, 225] width 330 height 9
click at [79, 225] on span "Mandatée le [DATE] liquidation n° 25027080" at bounding box center [98, 225] width 104 height 6
click at [182, 226] on p "Mandatée le [DATE] liquidation n° 25027080" at bounding box center [211, 225] width 330 height 8
drag, startPoint x: 184, startPoint y: 224, endPoint x: 32, endPoint y: 226, distance: 152.1
click at [32, 226] on section "Factures FC25013946 Actions CHU SUD LA REUNION CHUSUDLAREUNION Montant initial …" at bounding box center [376, 182] width 709 height 365
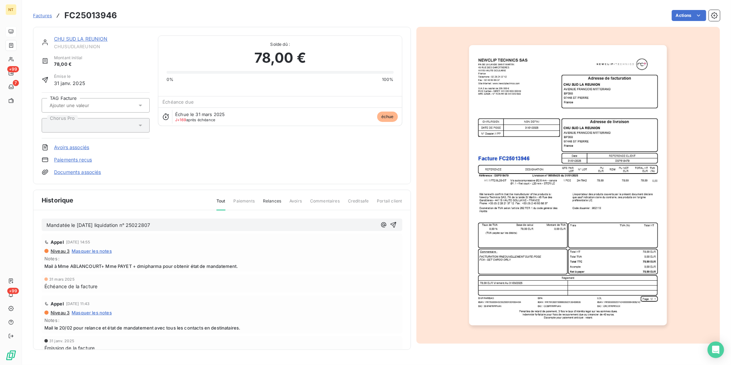
copy span "Mandatée le [DATE] liquidation n° 25022807"
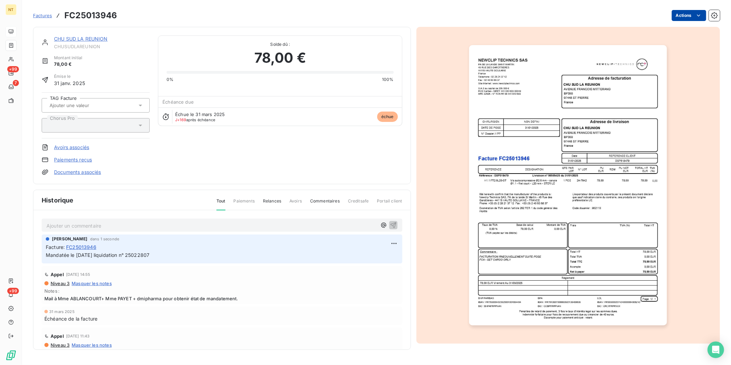
click at [688, 16] on html "NT +99 7 +99 Factures FC25013946 Actions CHU SUD LA REUNION CHUSUDLAREUNION Mon…" at bounding box center [365, 182] width 731 height 365
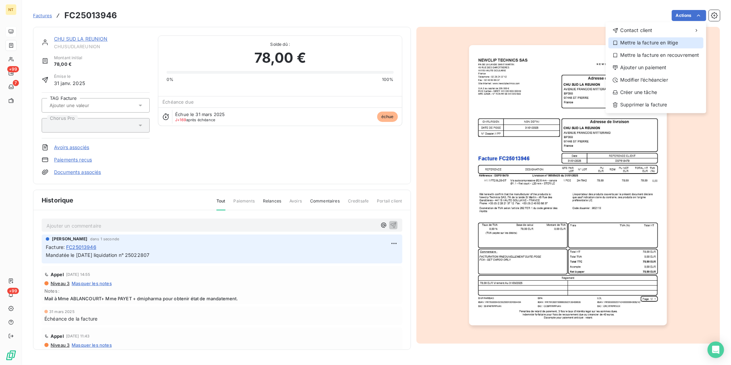
click at [682, 39] on div "Mettre la facture en litige" at bounding box center [655, 42] width 95 height 11
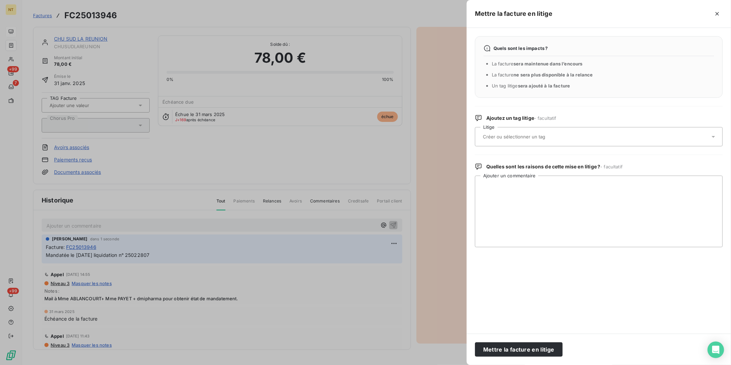
click at [532, 135] on input "text" at bounding box center [532, 136] width 100 height 6
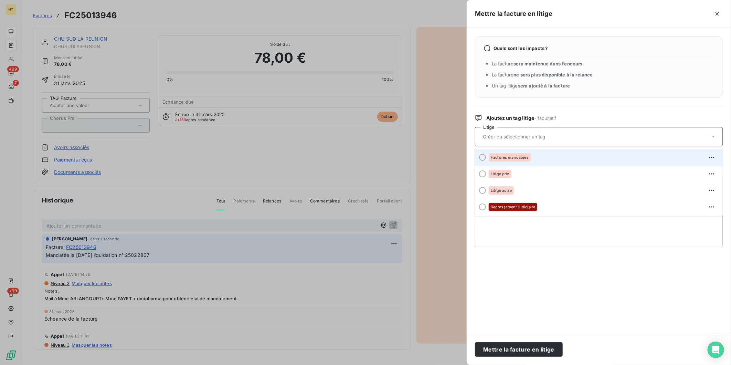
click at [529, 155] on div "Factures mandatées" at bounding box center [510, 157] width 42 height 8
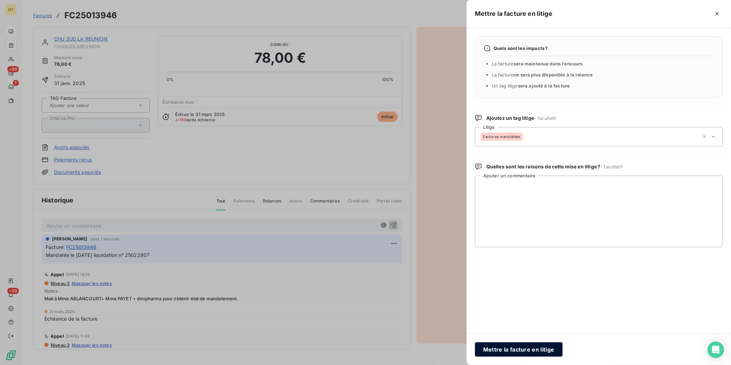
click at [523, 345] on button "Mettre la facture en litige" at bounding box center [519, 349] width 88 height 14
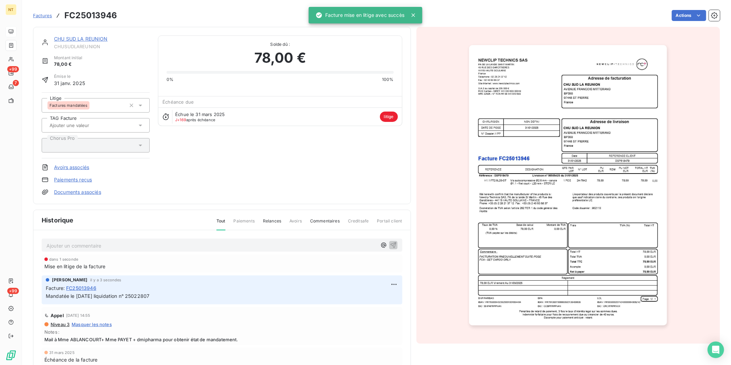
click at [93, 39] on link "CHU SUD LA REUNION" at bounding box center [81, 39] width 54 height 6
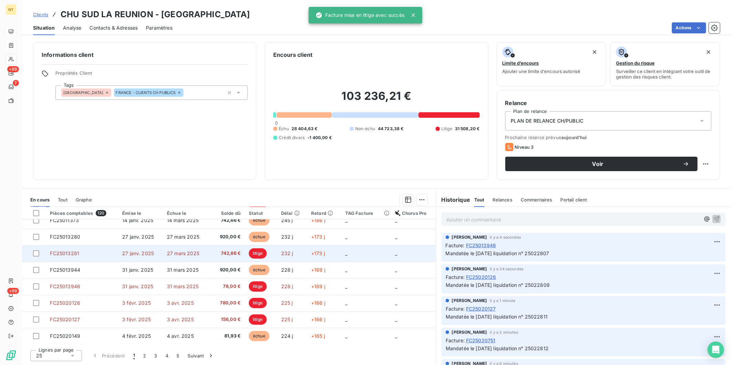
scroll to position [153, 0]
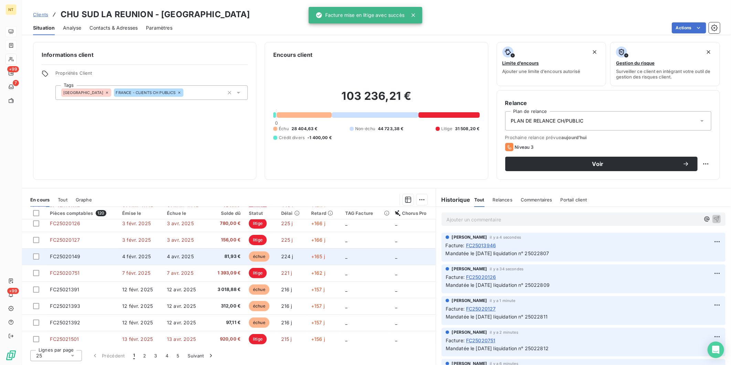
click at [130, 259] on td "4 févr. 2025" at bounding box center [140, 256] width 45 height 17
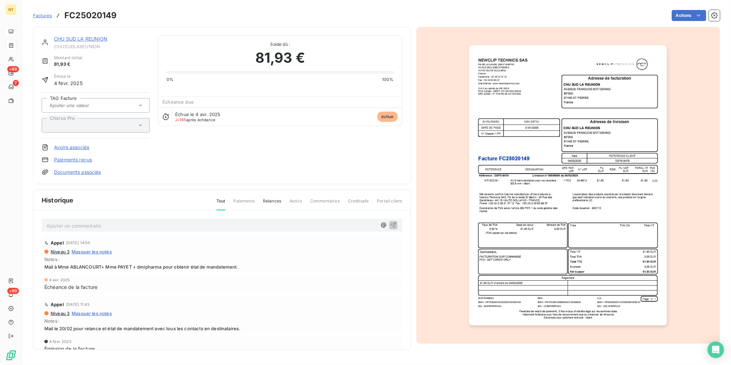
click at [98, 225] on p "Ajouter un commentaire ﻿" at bounding box center [211, 225] width 330 height 9
click at [168, 225] on p "Mandatée le [DATE] liquidation n° 25022807" at bounding box center [211, 225] width 330 height 8
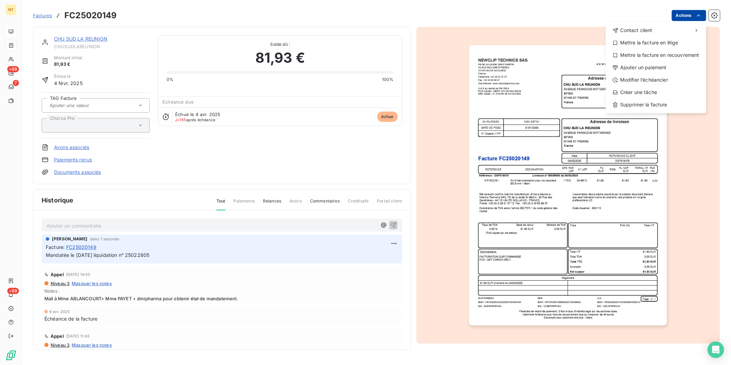
click at [682, 16] on html "NT +99 7 +99 Factures FC25020149 Actions Contact client Mettre la facture en li…" at bounding box center [365, 182] width 731 height 365
click at [670, 40] on div "Mettre la facture en litige" at bounding box center [655, 42] width 95 height 11
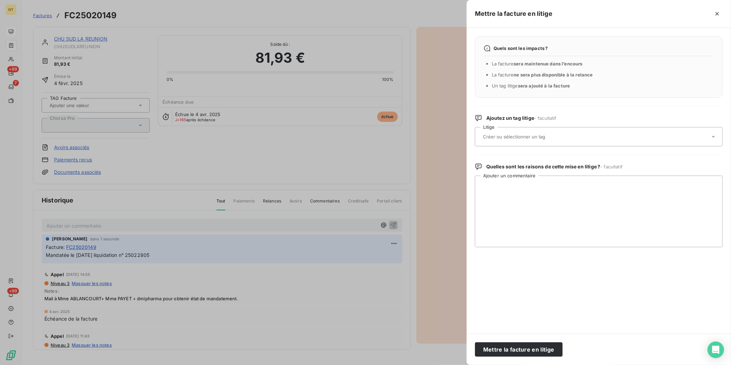
click at [544, 136] on input "text" at bounding box center [532, 136] width 100 height 6
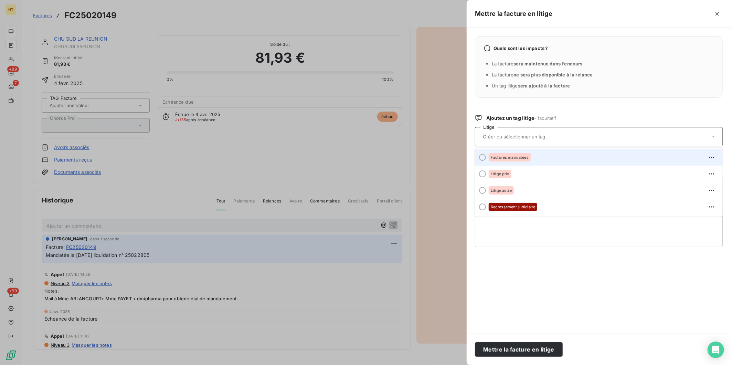
click at [532, 157] on div "Factures mandatées" at bounding box center [603, 157] width 228 height 11
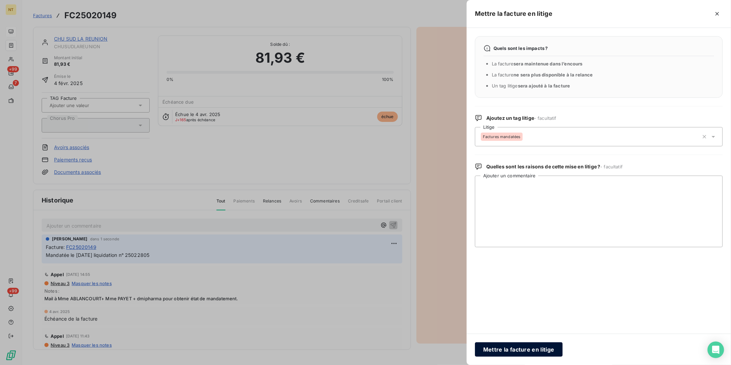
click at [522, 351] on button "Mettre la facture en litige" at bounding box center [519, 349] width 88 height 14
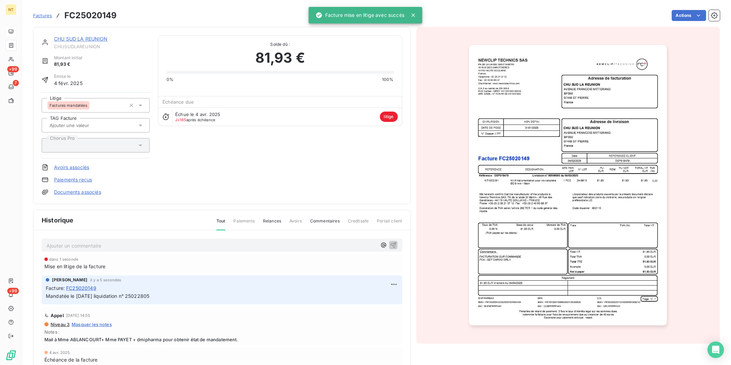
click at [66, 37] on link "CHU SUD LA REUNION" at bounding box center [81, 39] width 54 height 6
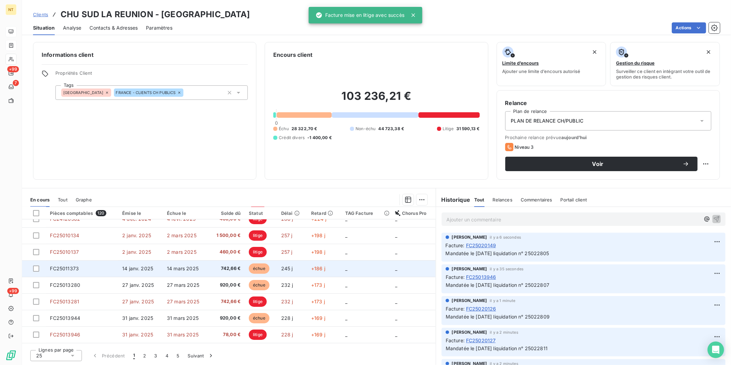
scroll to position [38, 0]
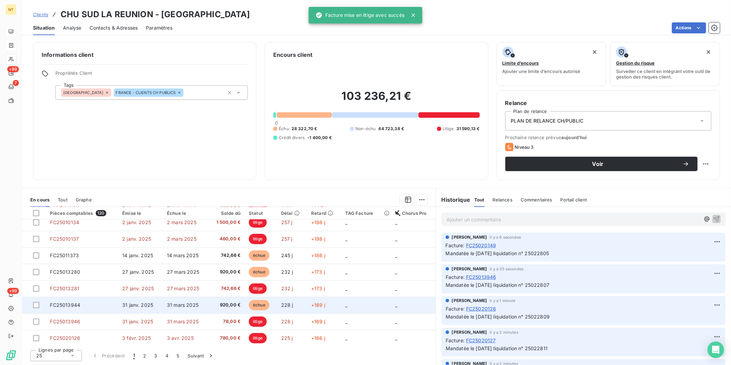
click at [91, 301] on td "FC25013944" at bounding box center [82, 305] width 72 height 17
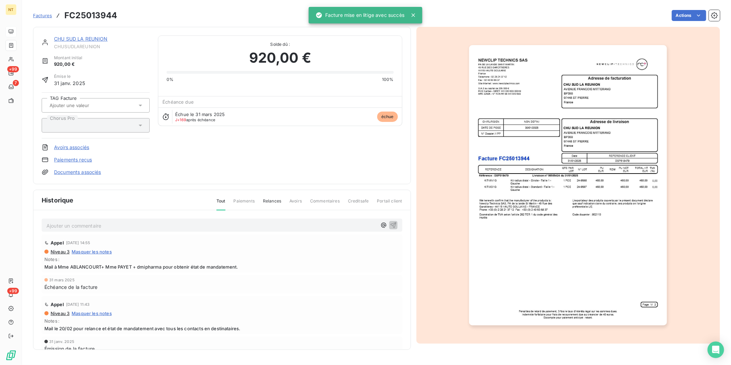
click at [115, 226] on p "Ajouter un commentaire ﻿" at bounding box center [211, 225] width 330 height 9
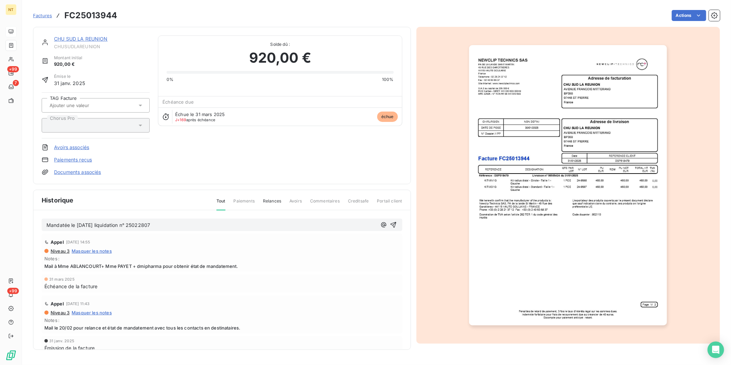
click at [185, 224] on p "Mandatée le [DATE] liquidation n° 25022807" at bounding box center [211, 225] width 330 height 8
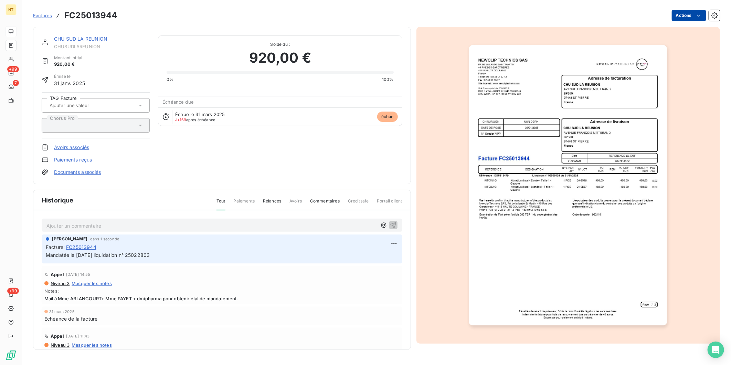
click at [685, 12] on html "NT +99 7 +99 Factures FC25013944 Actions CHU SUD LA REUNION CHUSUDLAREUNION Mon…" at bounding box center [365, 182] width 731 height 365
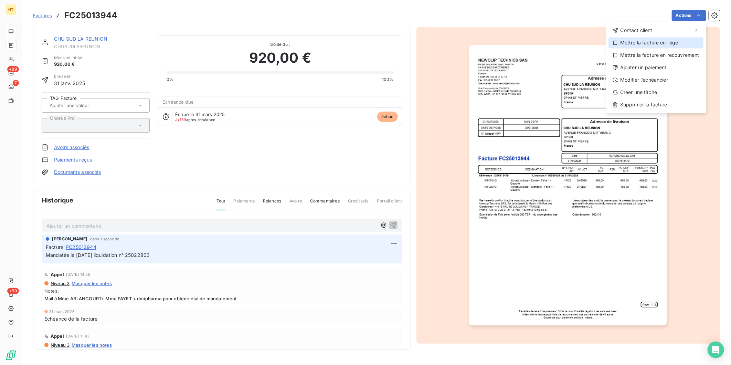
click at [669, 45] on div "Mettre la facture en litige" at bounding box center [655, 42] width 95 height 11
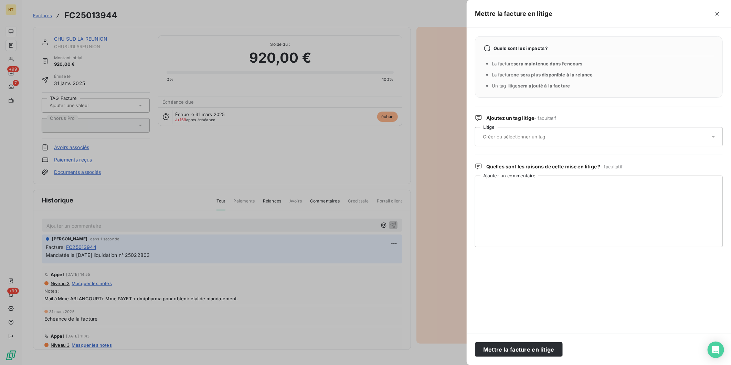
click at [582, 136] on div at bounding box center [595, 136] width 229 height 14
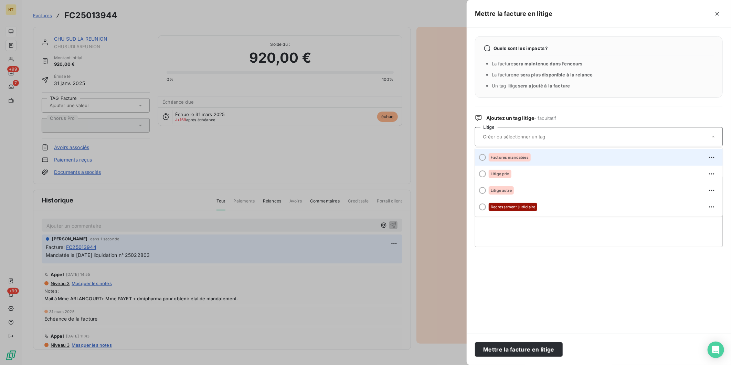
click at [553, 158] on div "Factures mandatées" at bounding box center [603, 157] width 228 height 11
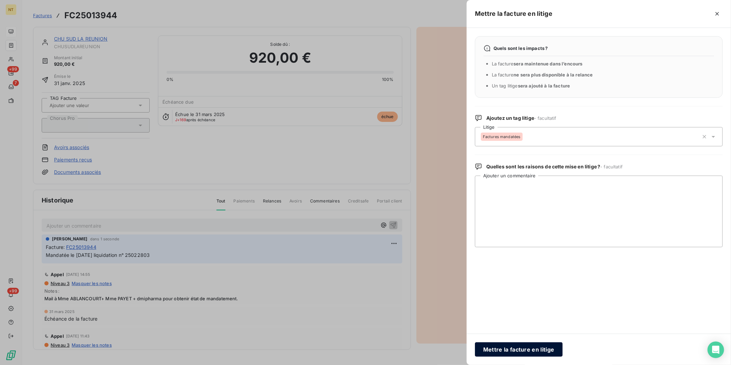
click at [500, 347] on button "Mettre la facture en litige" at bounding box center [519, 349] width 88 height 14
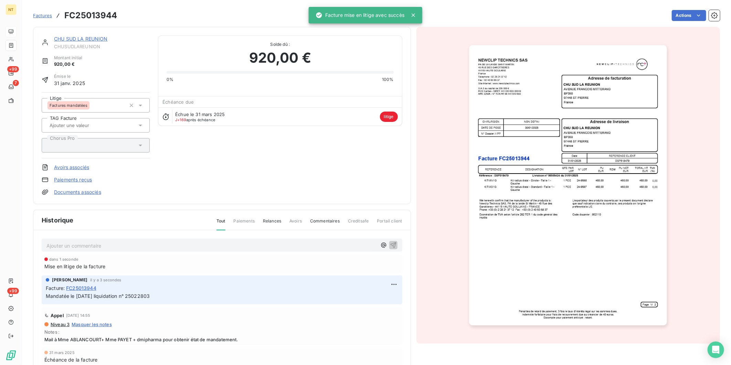
click at [64, 39] on link "CHU SUD LA REUNION" at bounding box center [81, 39] width 54 height 6
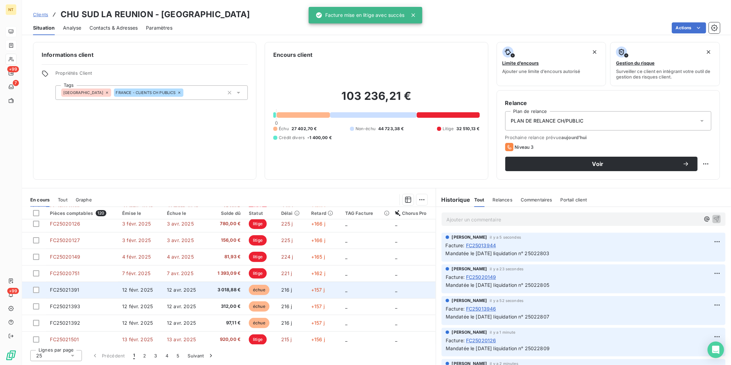
scroll to position [153, 0]
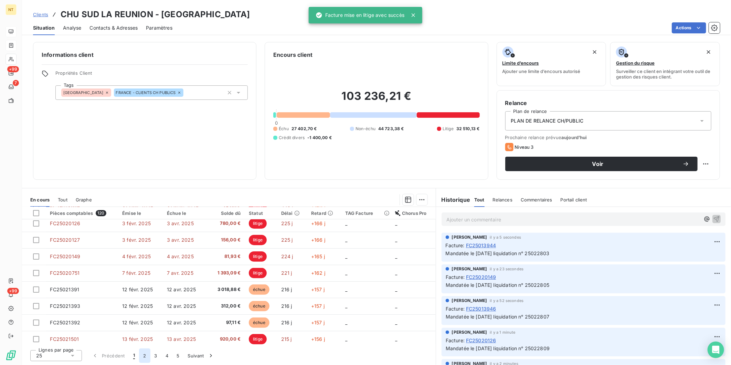
click at [144, 356] on button "2" at bounding box center [144, 355] width 11 height 14
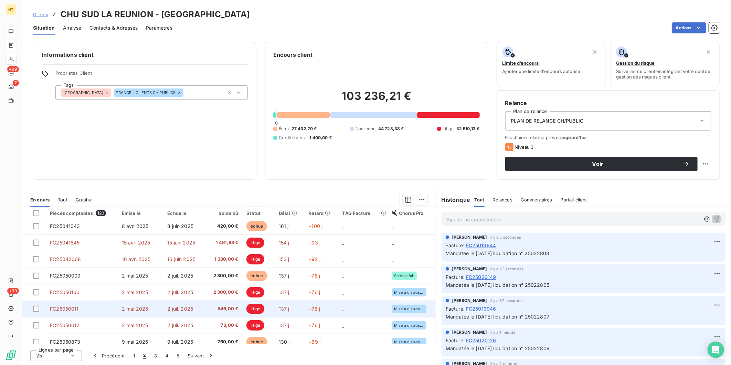
scroll to position [288, 0]
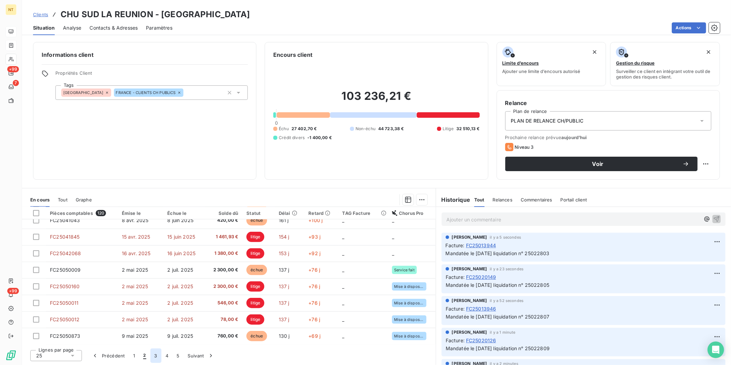
click at [154, 358] on button "3" at bounding box center [155, 355] width 11 height 14
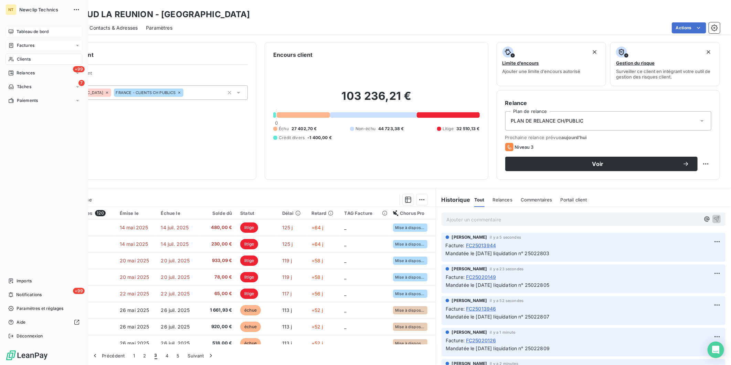
click at [23, 47] on span "Factures" at bounding box center [26, 45] width 18 height 6
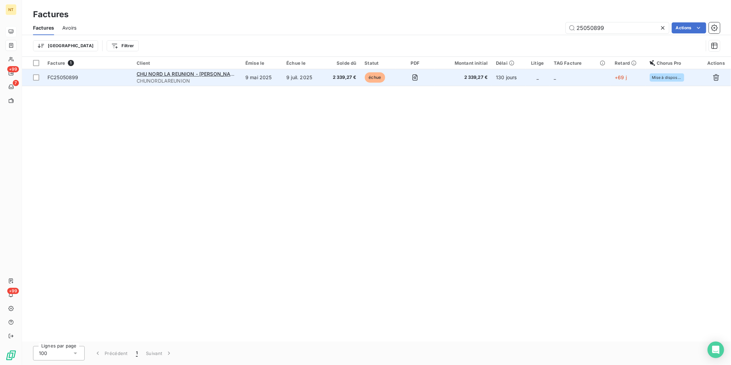
type input "25050899"
click at [66, 78] on span "FC25050899" at bounding box center [62, 77] width 31 height 6
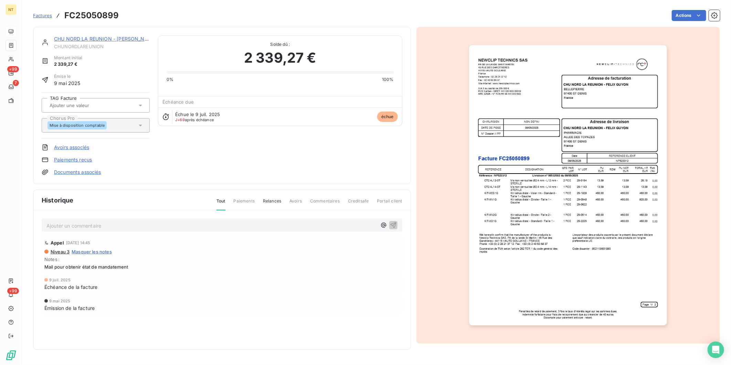
click at [151, 226] on p "Ajouter un commentaire ﻿" at bounding box center [211, 225] width 330 height 9
click at [82, 226] on span "Mandatée le [DATE] liquidation n° 25022807" at bounding box center [98, 225] width 104 height 6
click at [167, 225] on p "Mandatée le [DATE] liquidation n° 25022807" at bounding box center [211, 225] width 330 height 8
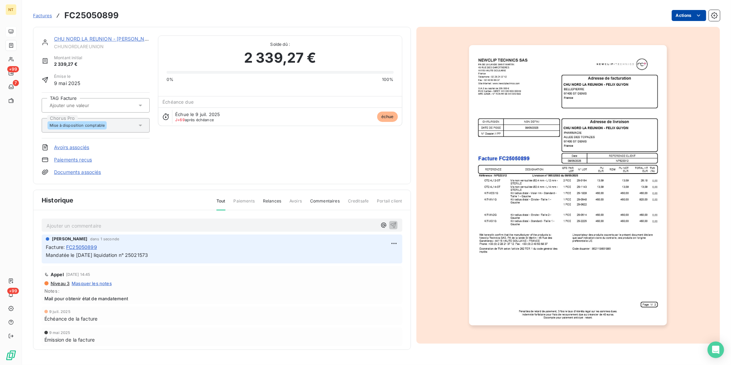
click at [688, 18] on html "NT +99 7 +99 Factures FC25050899 Actions CHU NORD LA REUNION - [PERSON_NAME] Mo…" at bounding box center [365, 182] width 731 height 365
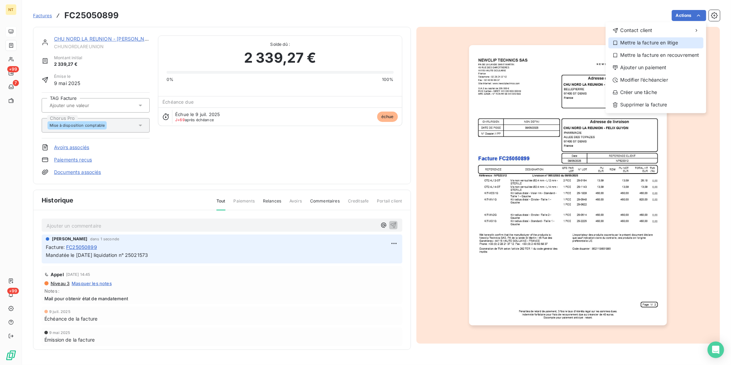
click at [664, 42] on div "Mettre la facture en litige" at bounding box center [655, 42] width 95 height 11
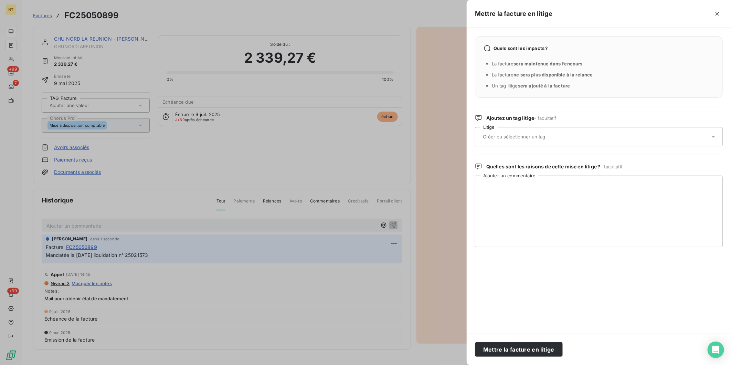
click at [584, 141] on div at bounding box center [595, 136] width 229 height 14
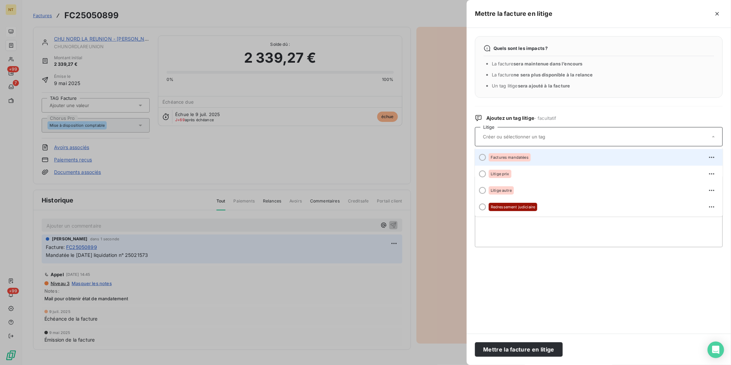
click at [562, 162] on div "Factures mandatées" at bounding box center [603, 157] width 228 height 11
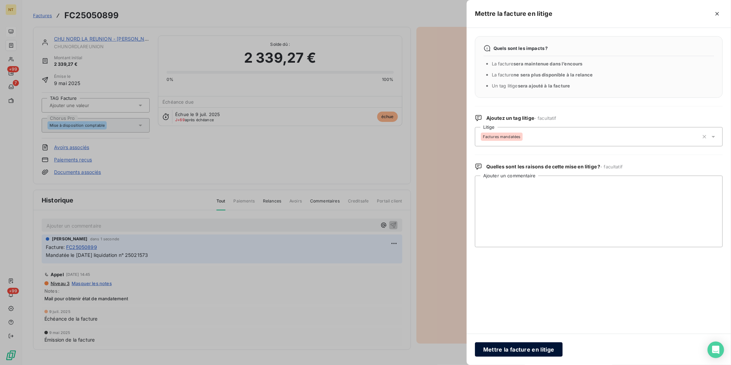
click at [532, 351] on button "Mettre la facture en litige" at bounding box center [519, 349] width 88 height 14
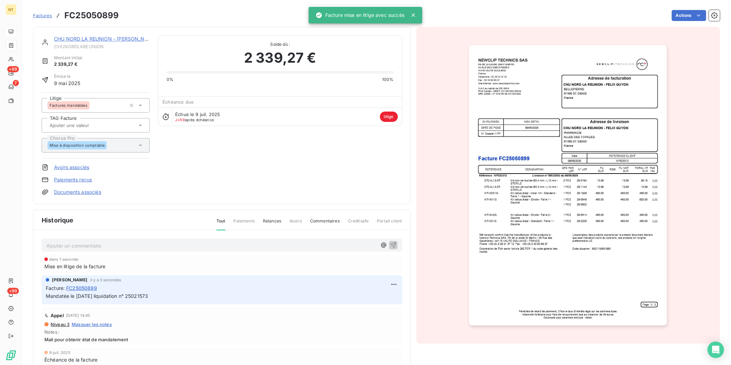
click at [121, 39] on link "CHU NORD LA REUNION - [PERSON_NAME]" at bounding box center [105, 39] width 103 height 6
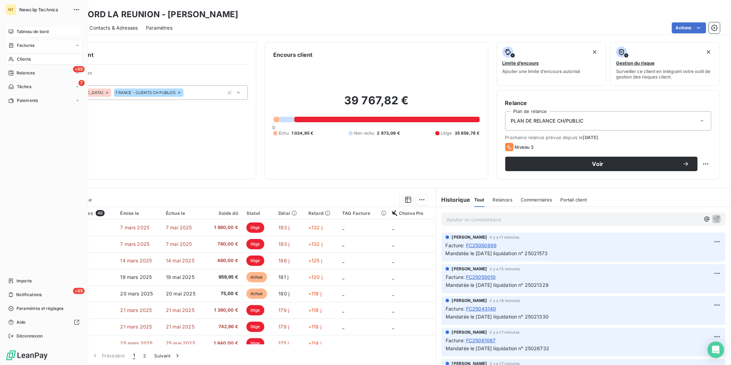
click at [28, 47] on span "Factures" at bounding box center [26, 45] width 18 height 6
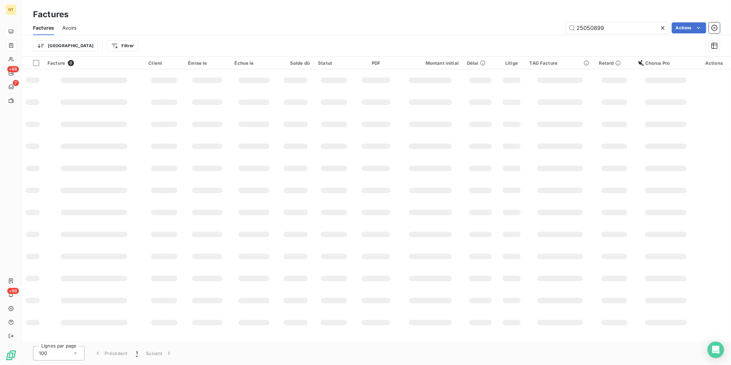
drag, startPoint x: 611, startPoint y: 27, endPoint x: 531, endPoint y: 24, distance: 80.2
click at [532, 24] on div "25050899 Actions" at bounding box center [402, 27] width 635 height 11
type input "25022262"
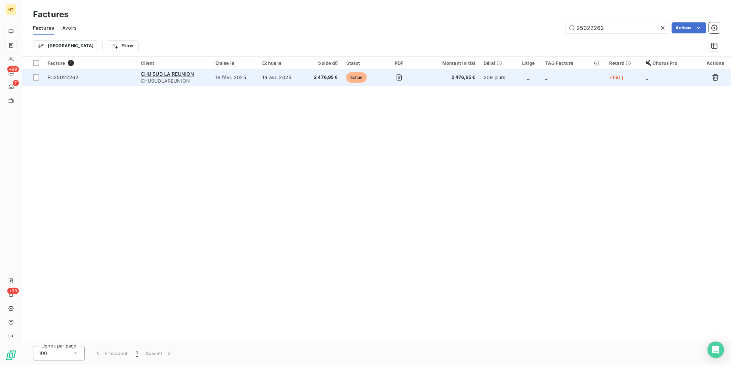
click at [72, 77] on span "FC25022262" at bounding box center [62, 77] width 31 height 6
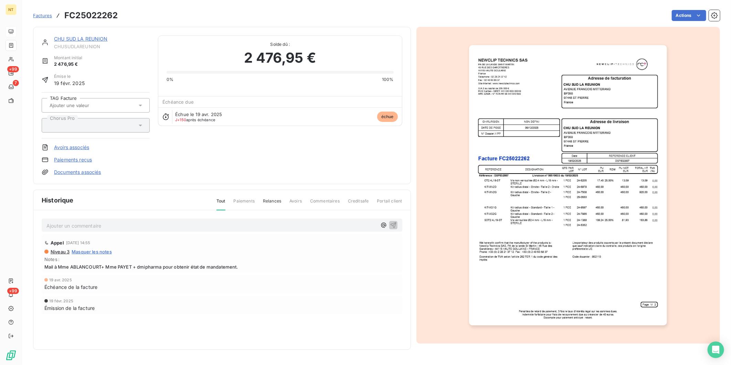
click at [136, 224] on p "Ajouter un commentaire ﻿" at bounding box center [211, 225] width 330 height 9
drag, startPoint x: 180, startPoint y: 221, endPoint x: -11, endPoint y: 211, distance: 191.2
click at [0, 211] on html "NT +99 7 +99 Factures FC25022262 Actions CHU SUD LA REUNION CHUSUDLAREUNION Mon…" at bounding box center [365, 182] width 731 height 365
copy span "Mandatée le [DATE] liquidation n° 25022800"
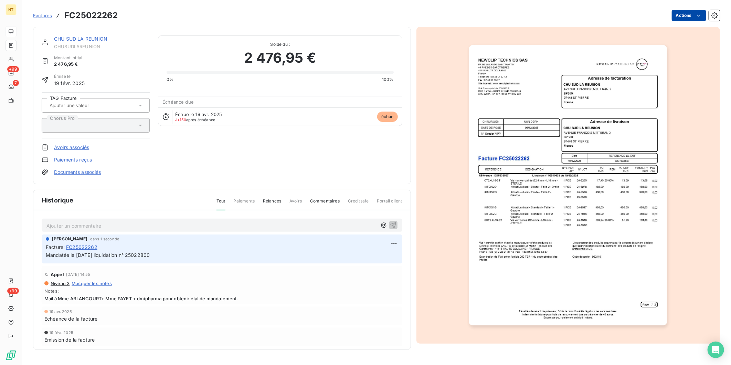
click at [691, 11] on html "NT +99 7 +99 Factures FC25022262 Actions CHU SUD LA REUNION CHUSUDLAREUNION Mon…" at bounding box center [365, 182] width 731 height 365
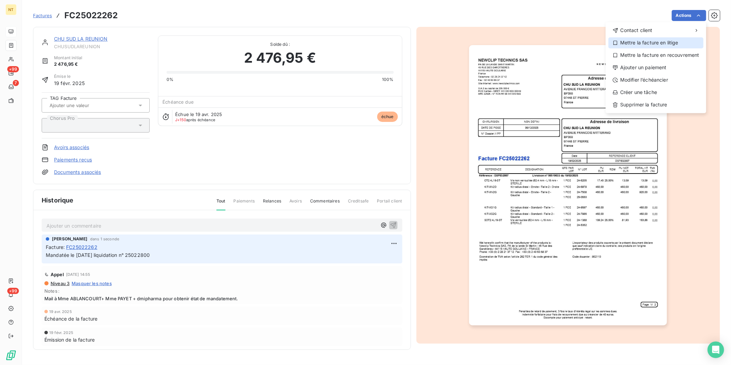
click at [664, 40] on div "Mettre la facture en litige" at bounding box center [655, 42] width 95 height 11
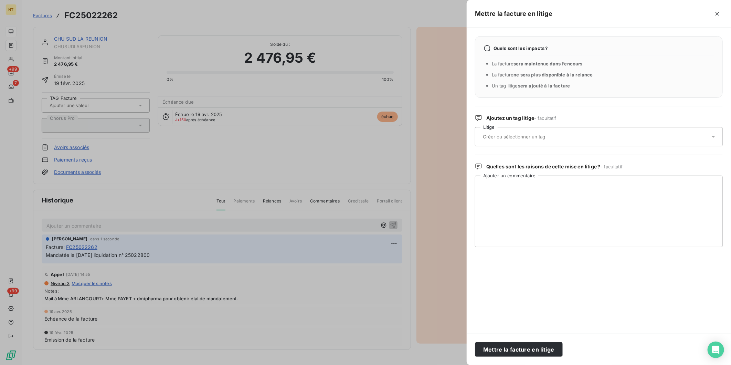
click at [574, 138] on div at bounding box center [595, 136] width 229 height 14
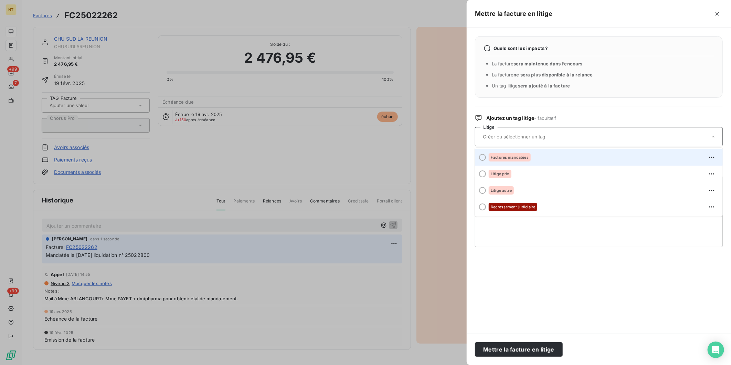
click at [526, 160] on div "Factures mandatées" at bounding box center [510, 157] width 42 height 8
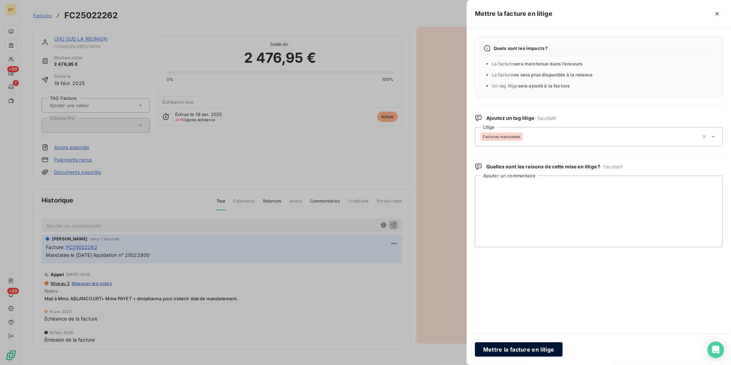
click at [533, 353] on button "Mettre la facture en litige" at bounding box center [519, 349] width 88 height 14
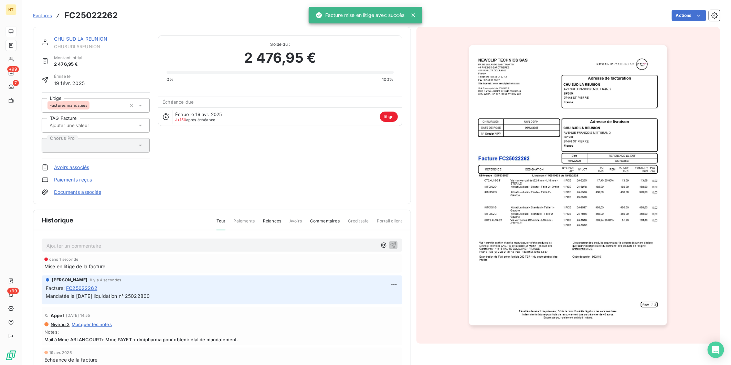
click at [99, 38] on link "CHU SUD LA REUNION" at bounding box center [81, 39] width 54 height 6
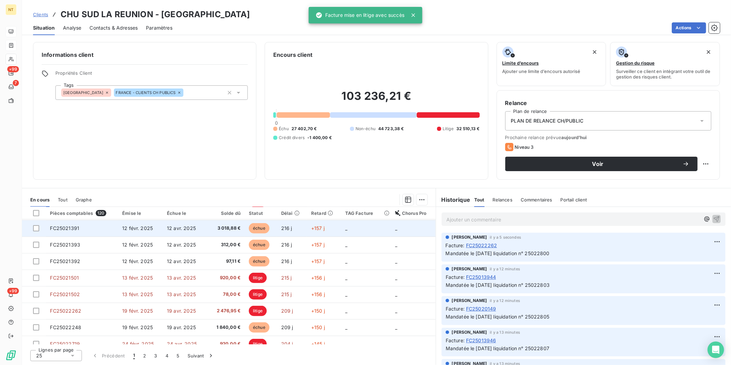
scroll to position [229, 0]
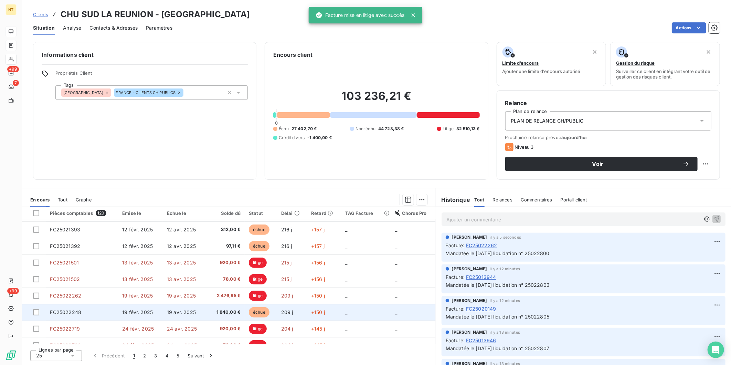
click at [104, 309] on td "FC25022248" at bounding box center [82, 312] width 72 height 17
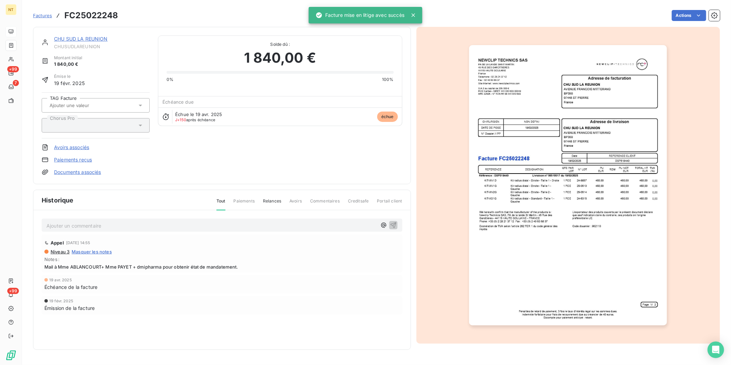
click at [145, 222] on p "Ajouter un commentaire ﻿" at bounding box center [211, 225] width 330 height 9
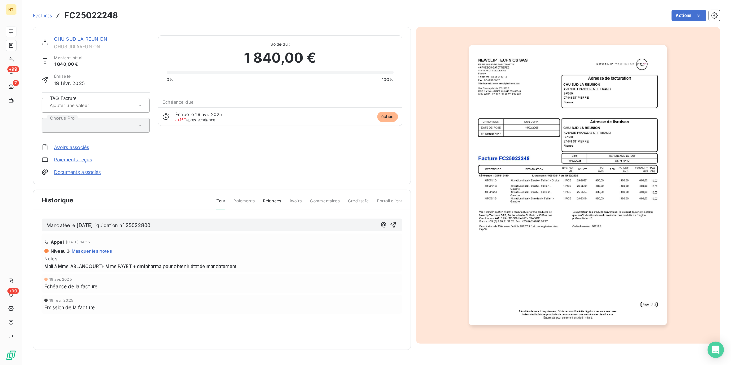
click at [195, 227] on p "Mandatée le [DATE] liquidation n° 25022800" at bounding box center [211, 225] width 330 height 8
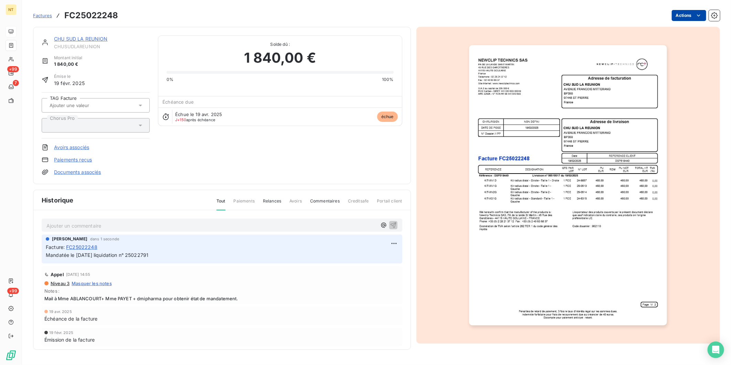
click at [686, 16] on html "NT +99 7 +99 Factures FC25022248 Actions CHU SUD LA REUNION CHUSUDLAREUNION Mon…" at bounding box center [365, 182] width 731 height 365
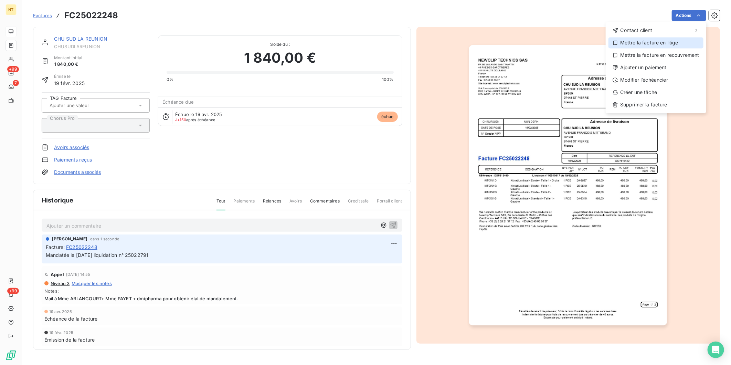
click at [672, 40] on div "Mettre la facture en litige" at bounding box center [655, 42] width 95 height 11
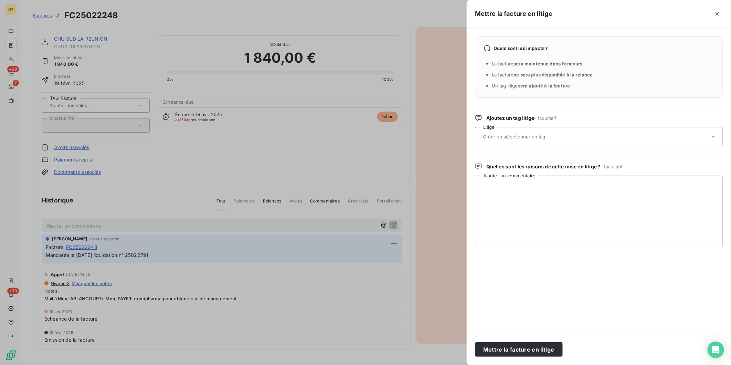
click at [597, 138] on div at bounding box center [595, 136] width 229 height 14
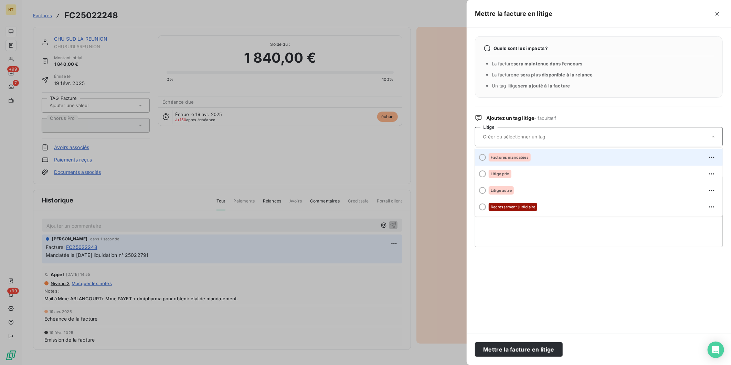
click at [555, 163] on li "Factures mandatées" at bounding box center [599, 157] width 248 height 17
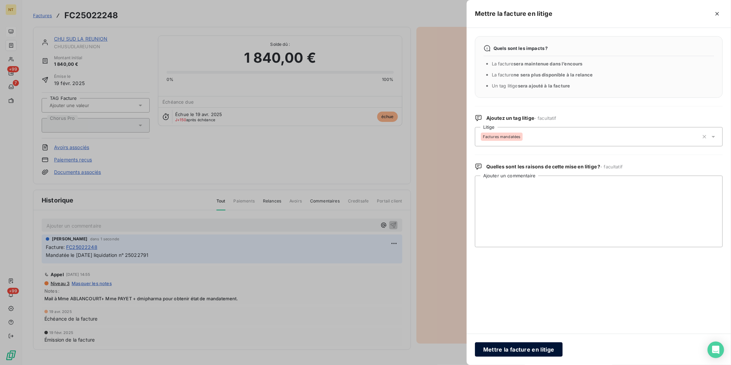
click at [535, 352] on button "Mettre la facture en litige" at bounding box center [519, 349] width 88 height 14
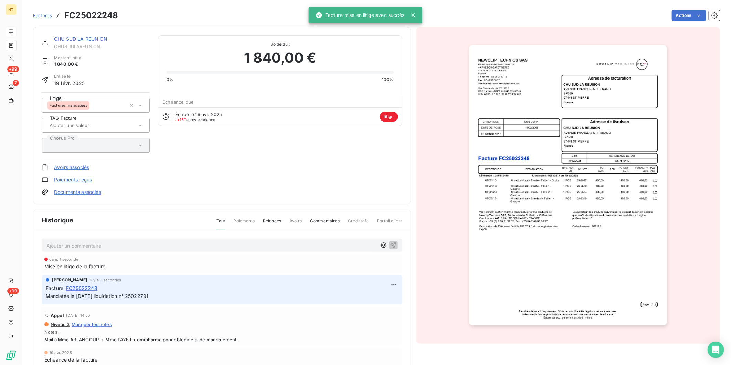
click at [87, 39] on link "CHU SUD LA REUNION" at bounding box center [81, 39] width 54 height 6
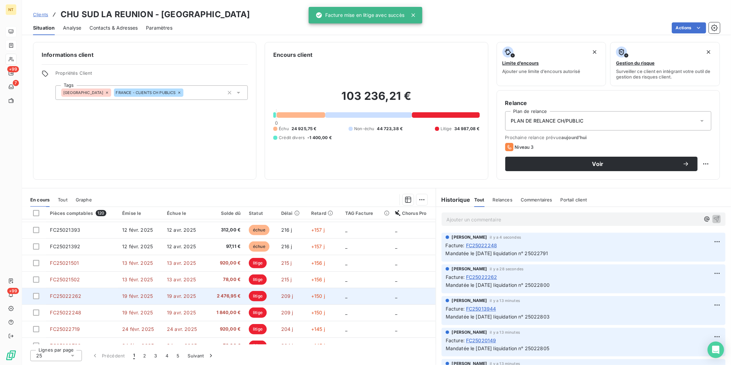
scroll to position [229, 0]
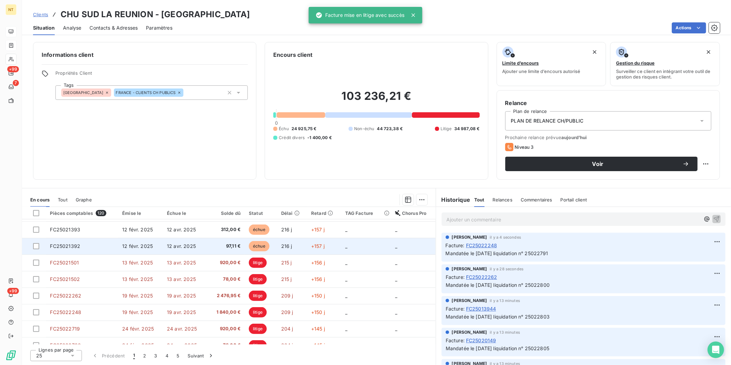
click at [99, 245] on td "FC25021392" at bounding box center [82, 246] width 72 height 17
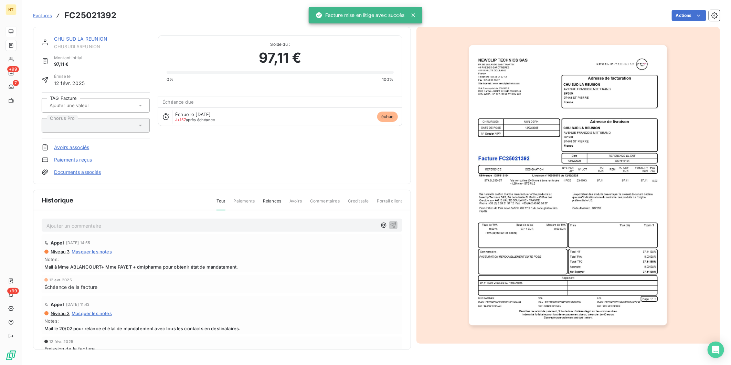
click at [114, 225] on p "Ajouter un commentaire ﻿" at bounding box center [211, 225] width 330 height 9
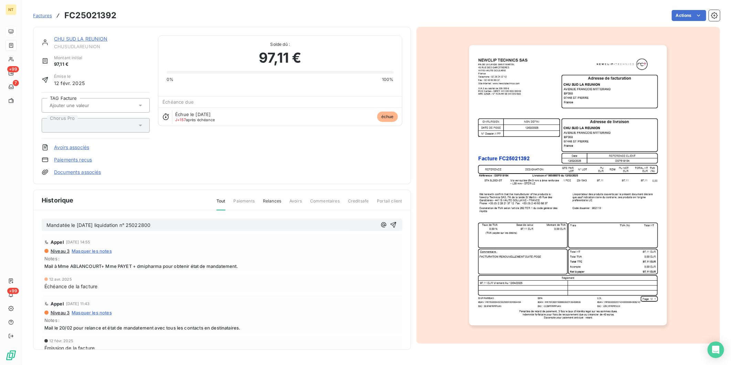
click at [164, 223] on p "Mandatée le [DATE] liquidation n° 25022800" at bounding box center [211, 225] width 330 height 8
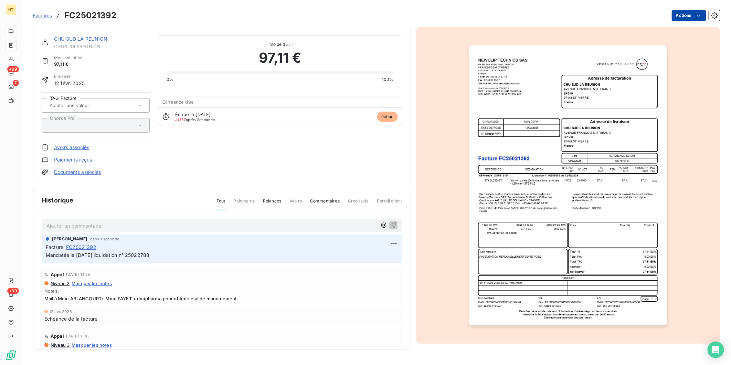
click at [693, 16] on html "NT +99 7 +99 Factures FC25021392 Actions CHU SUD LA REUNION CHUSUDLAREUNION Mon…" at bounding box center [365, 182] width 731 height 365
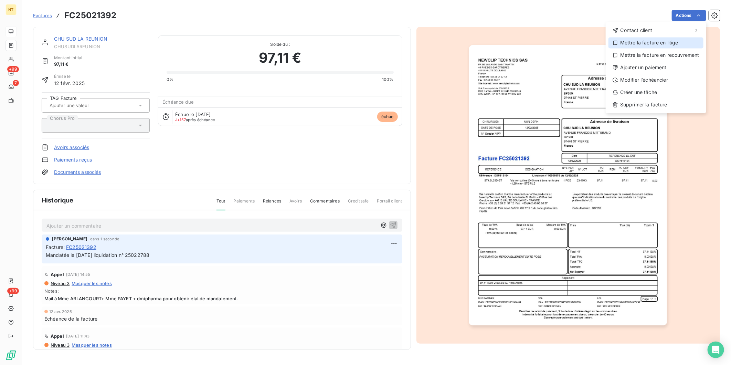
click at [678, 40] on div "Mettre la facture en litige" at bounding box center [655, 42] width 95 height 11
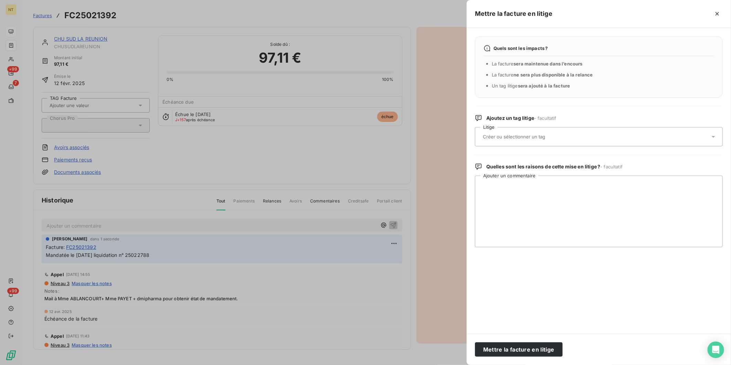
click at [564, 140] on div at bounding box center [595, 136] width 229 height 14
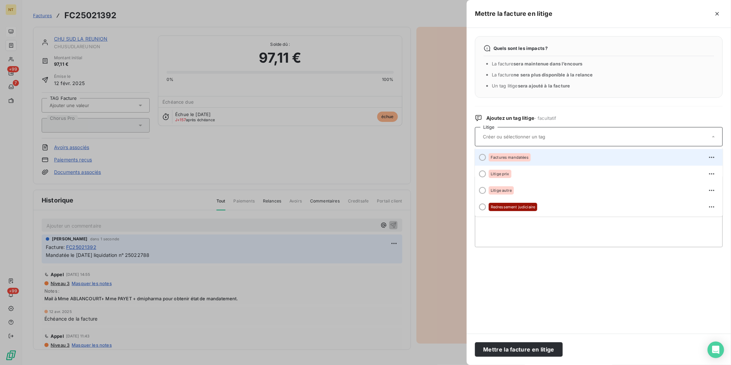
click at [536, 157] on div "Factures mandatées" at bounding box center [603, 157] width 228 height 11
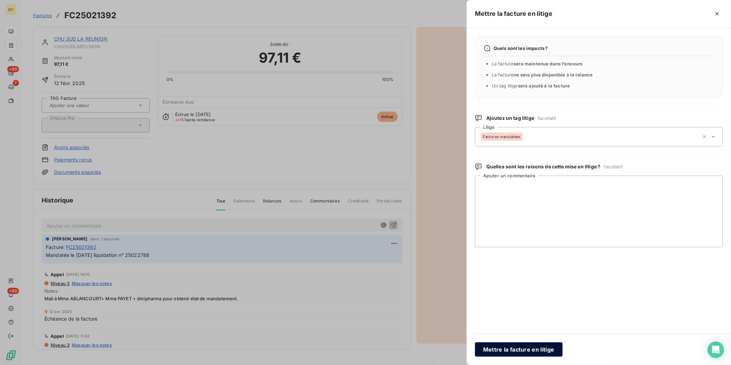
click at [525, 346] on button "Mettre la facture en litige" at bounding box center [519, 349] width 88 height 14
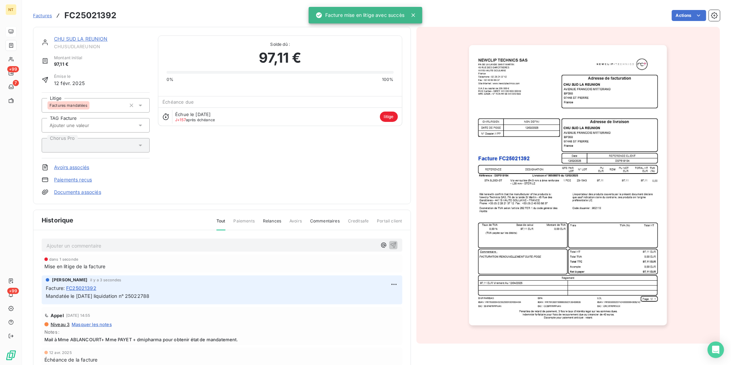
click at [92, 40] on link "CHU SUD LA REUNION" at bounding box center [81, 39] width 54 height 6
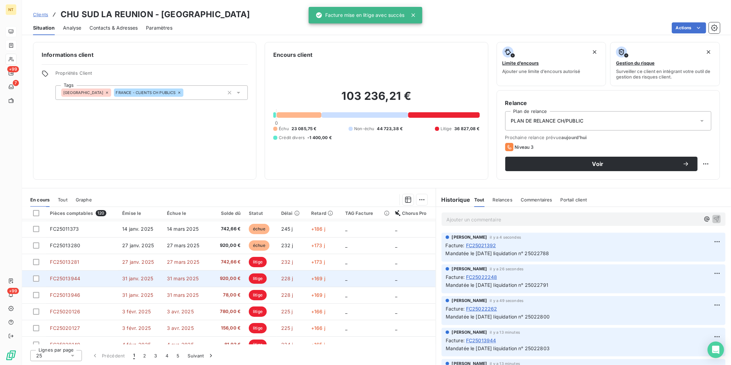
scroll to position [191, 0]
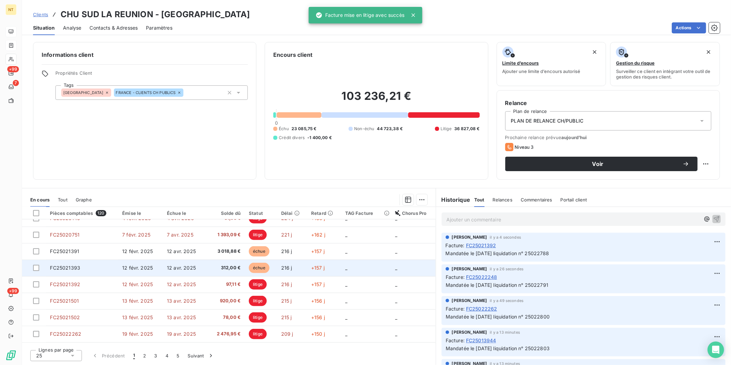
click at [95, 272] on td "FC25021393" at bounding box center [82, 267] width 72 height 17
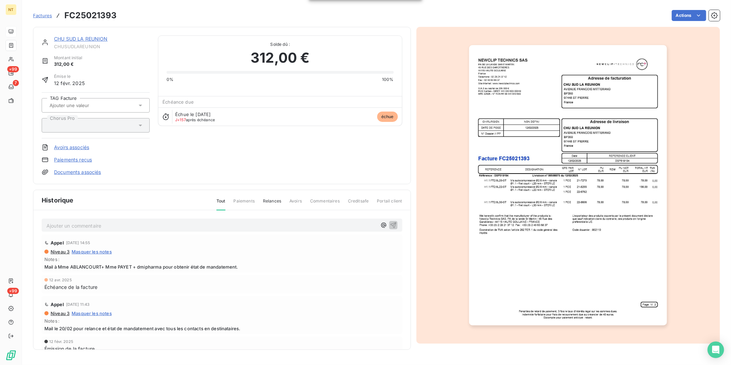
click at [117, 226] on p "Ajouter un commentaire ﻿" at bounding box center [211, 225] width 330 height 9
click at [192, 226] on p "Mandatée le [DATE] liquidation n° 25022800" at bounding box center [211, 225] width 330 height 8
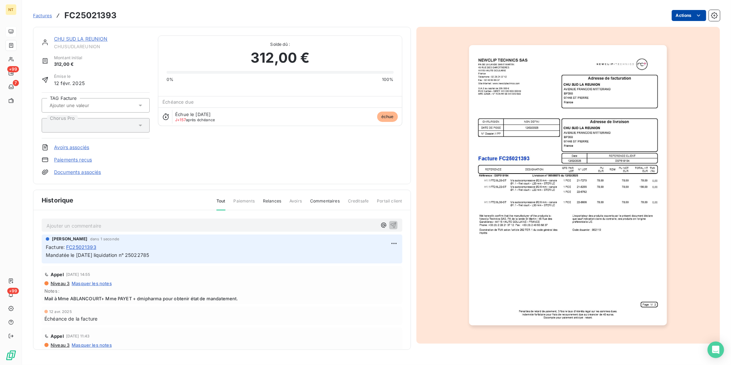
click at [683, 17] on html "NT +99 7 +99 Factures FC25021393 Actions CHU SUD LA REUNION CHUSUDLAREUNION Mon…" at bounding box center [365, 182] width 731 height 365
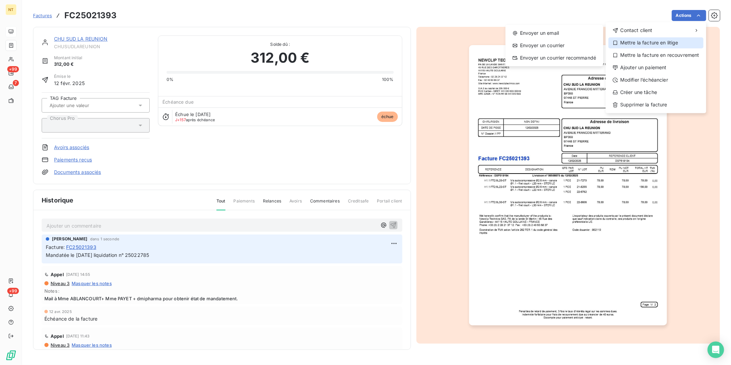
click at [671, 40] on div "Mettre la facture en litige" at bounding box center [655, 42] width 95 height 11
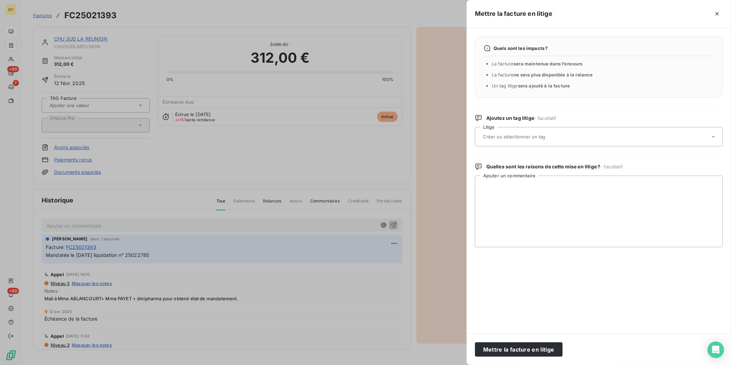
click at [550, 132] on div at bounding box center [595, 136] width 229 height 14
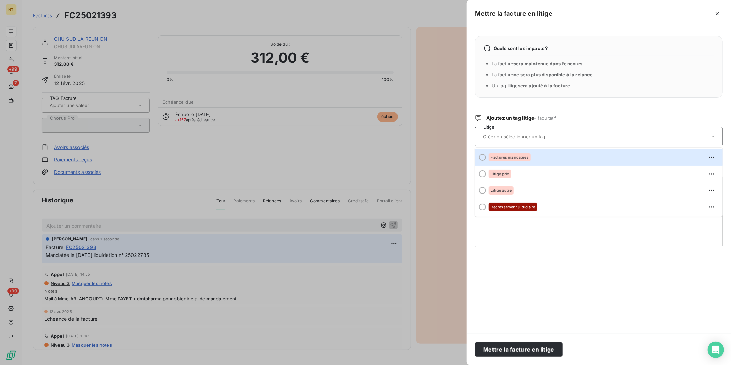
drag, startPoint x: 535, startPoint y: 155, endPoint x: 524, endPoint y: 191, distance: 38.1
click at [535, 155] on div "Factures mandatées" at bounding box center [603, 157] width 228 height 11
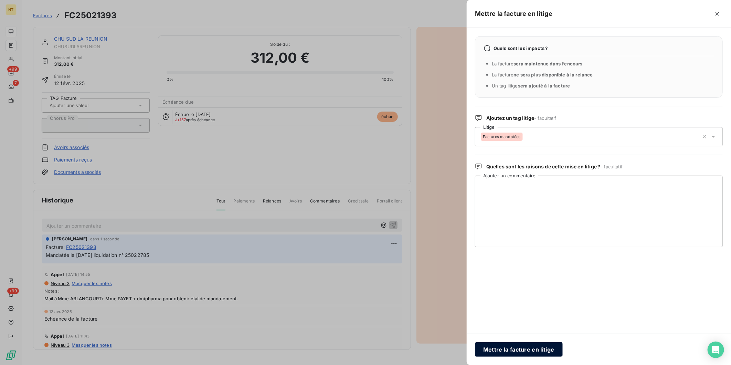
click at [531, 356] on button "Mettre la facture en litige" at bounding box center [519, 349] width 88 height 14
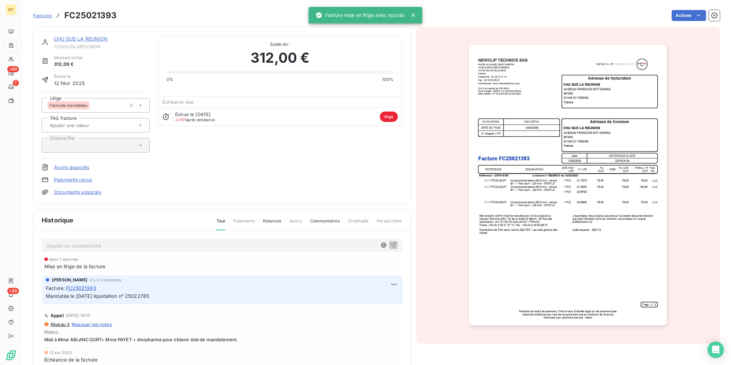
click at [79, 37] on link "CHU SUD LA REUNION" at bounding box center [81, 39] width 54 height 6
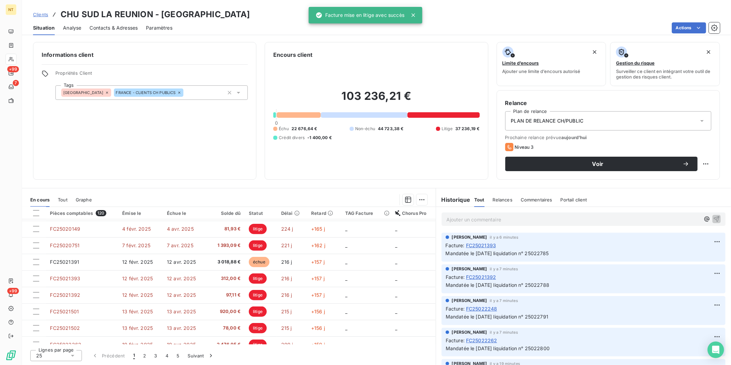
scroll to position [173, 0]
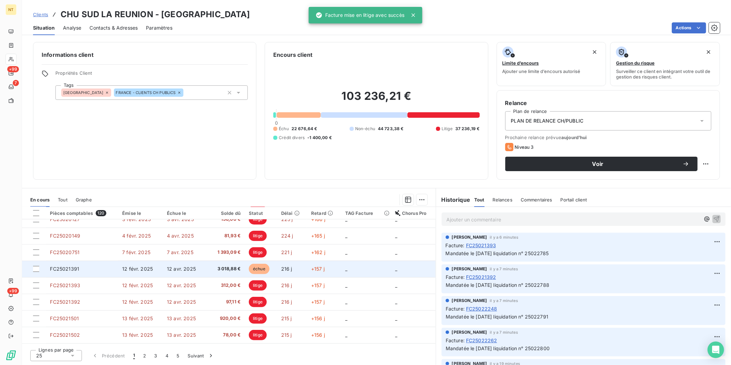
click at [97, 271] on td "FC25021391" at bounding box center [82, 268] width 72 height 17
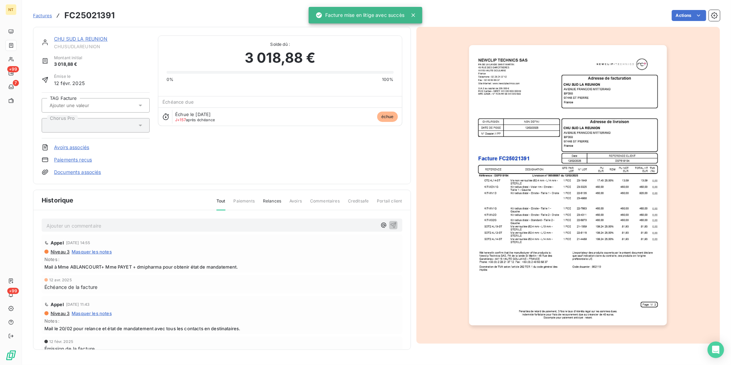
click at [125, 222] on p "Ajouter un commentaire ﻿" at bounding box center [211, 225] width 330 height 9
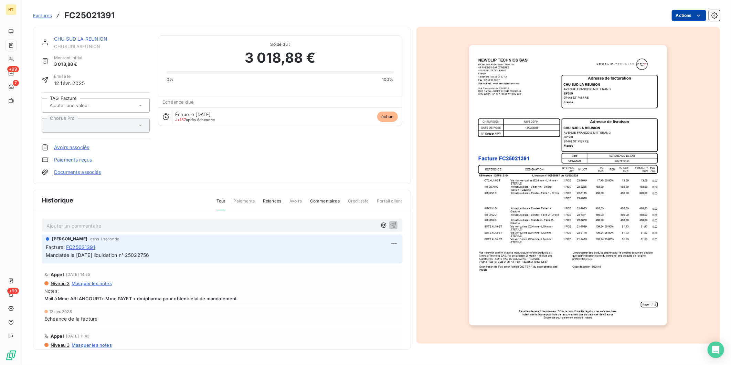
click at [685, 12] on html "NT +99 7 +99 Factures FC25021391 Actions CHU SUD LA REUNION CHUSUDLAREUNION Mon…" at bounding box center [365, 182] width 731 height 365
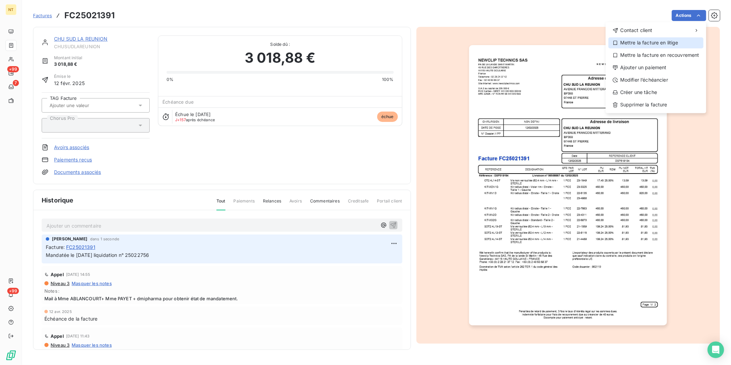
click at [673, 45] on div "Mettre la facture en litige" at bounding box center [655, 42] width 95 height 11
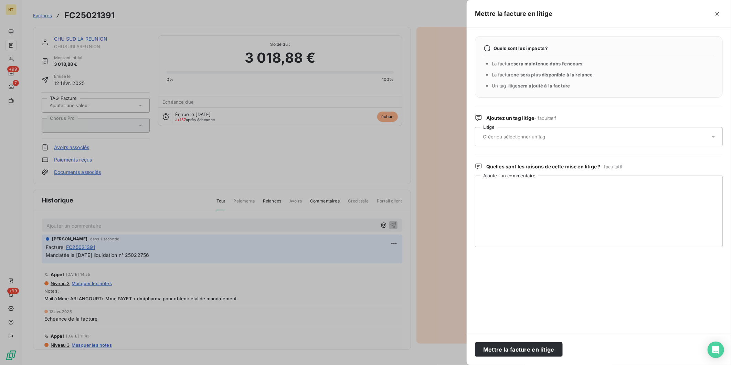
click at [617, 133] on div at bounding box center [595, 136] width 229 height 14
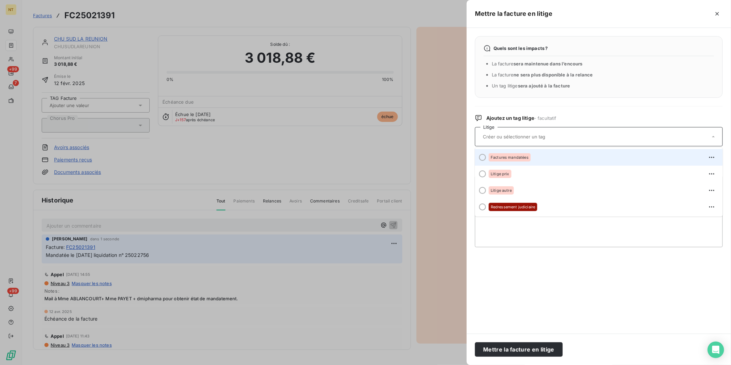
click at [560, 159] on div "Factures mandatées" at bounding box center [603, 157] width 228 height 11
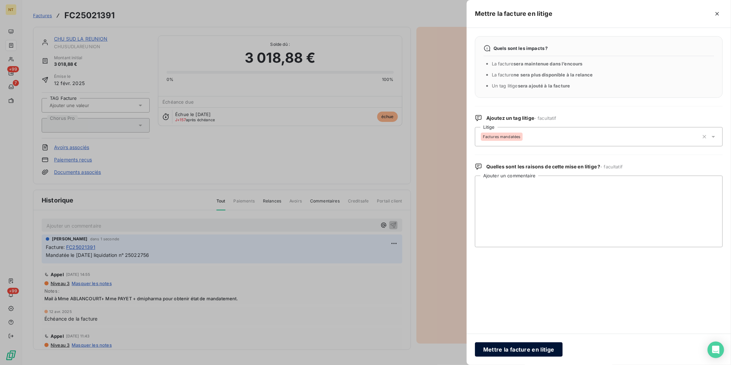
click at [531, 350] on button "Mettre la facture en litige" at bounding box center [519, 349] width 88 height 14
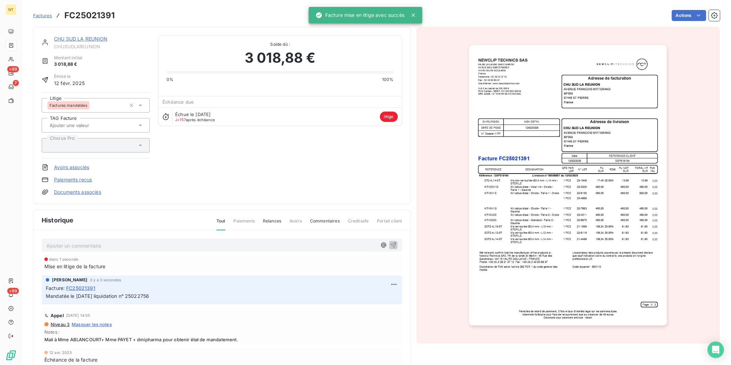
click at [100, 36] on link "CHU SUD LA REUNION" at bounding box center [81, 39] width 54 height 6
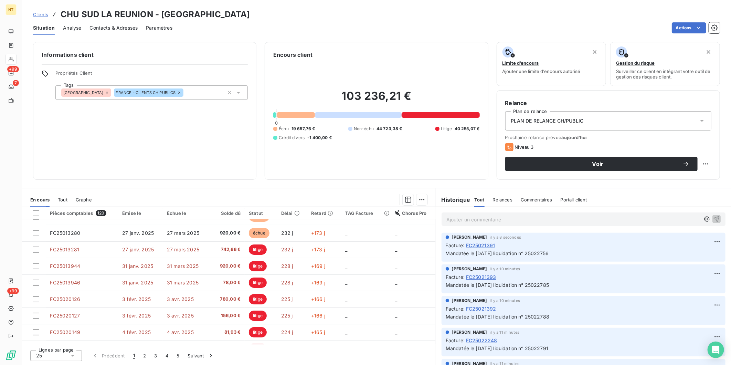
scroll to position [76, 0]
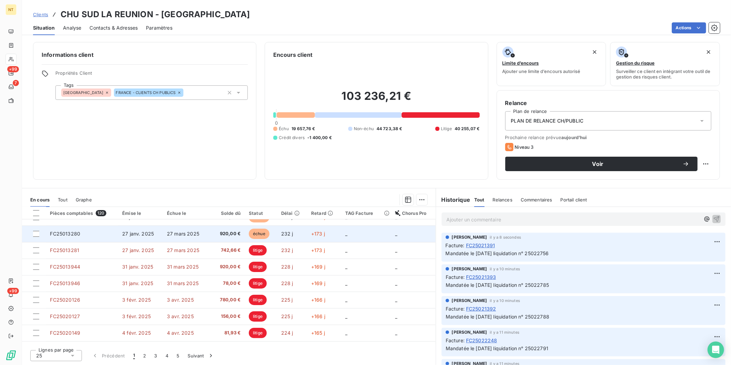
click at [126, 235] on span "27 janv. 2025" at bounding box center [138, 233] width 32 height 6
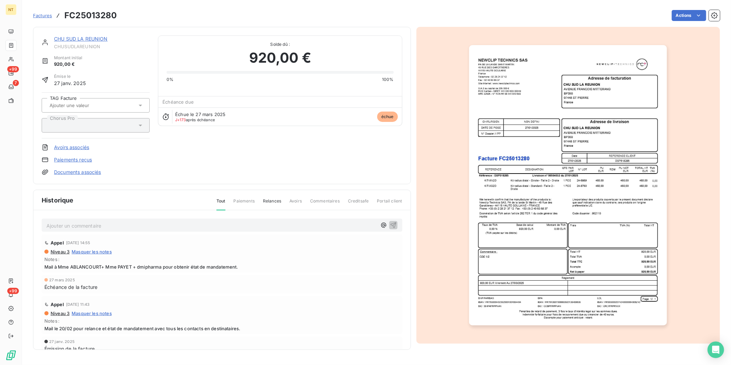
click at [101, 224] on p "Ajouter un commentaire ﻿" at bounding box center [211, 225] width 330 height 9
drag, startPoint x: 330, startPoint y: 226, endPoint x: -5, endPoint y: 229, distance: 335.1
click at [0, 229] on html "NT +99 7 +99 Factures FC25013280 Actions CHU SUD LA REUNION CHUSUDLAREUNION Mon…" at bounding box center [365, 182] width 731 height 365
drag, startPoint x: 164, startPoint y: 223, endPoint x: 30, endPoint y: 222, distance: 134.2
click at [34, 223] on div "Mandatée le 16/05/2025 liquidation n° 25020634 Appel 29 juil. 2025, 14:55 Nivea…" at bounding box center [221, 289] width 377 height 159
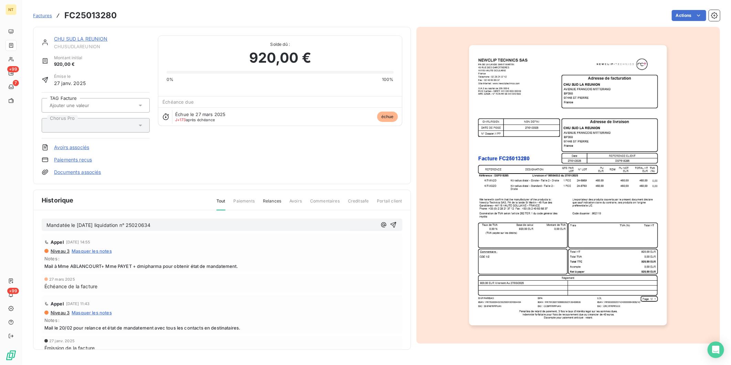
copy span "Mandatée le 16/05/2025 liquidation n° 25020634"
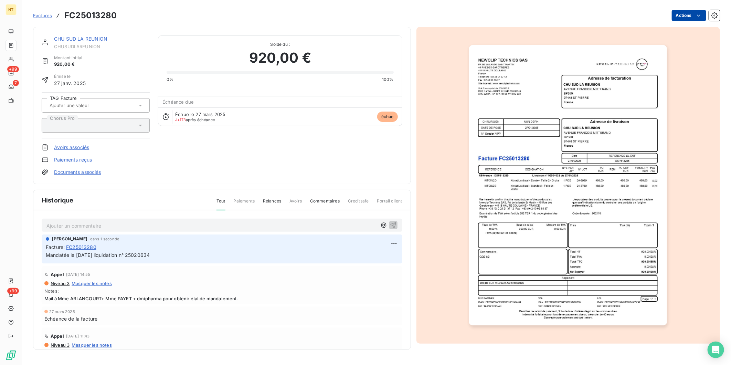
click at [691, 16] on html "NT +99 7 +99 Factures FC25013280 Actions CHU SUD LA REUNION CHUSUDLAREUNION Mon…" at bounding box center [365, 182] width 731 height 365
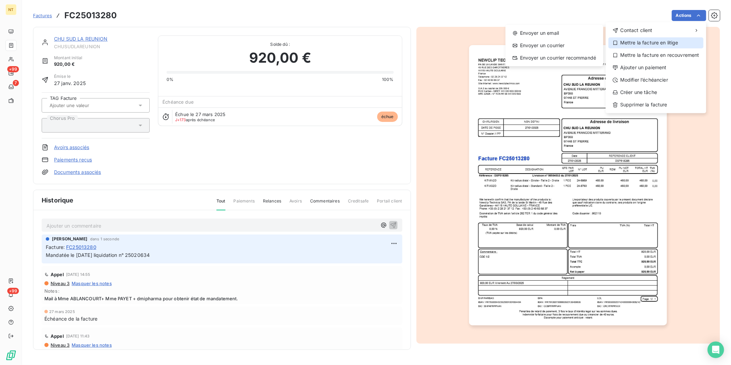
click at [672, 41] on div "Mettre la facture en litige" at bounding box center [655, 42] width 95 height 11
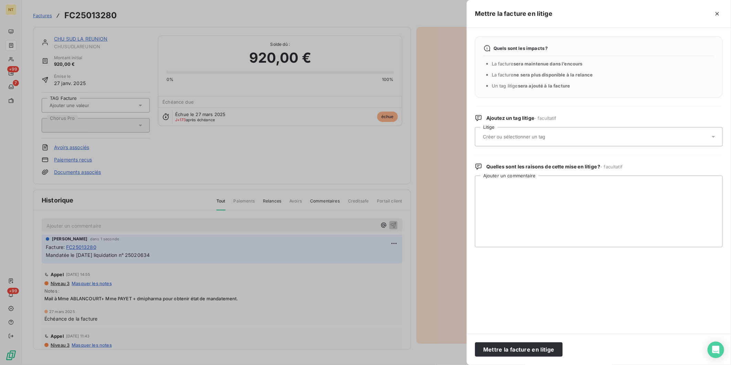
click at [559, 134] on input "text" at bounding box center [532, 136] width 100 height 6
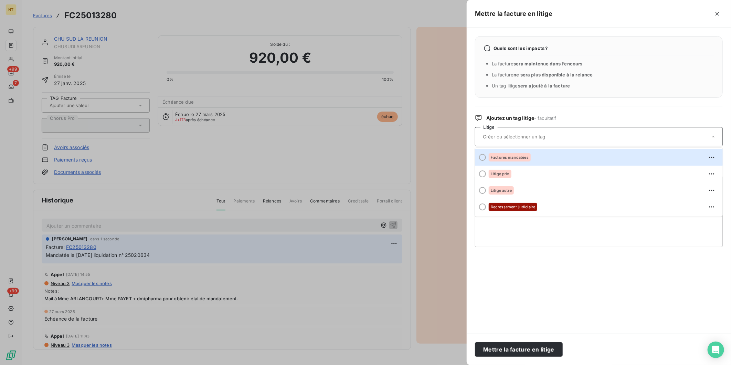
click at [541, 153] on div "Factures mandatées" at bounding box center [603, 157] width 228 height 11
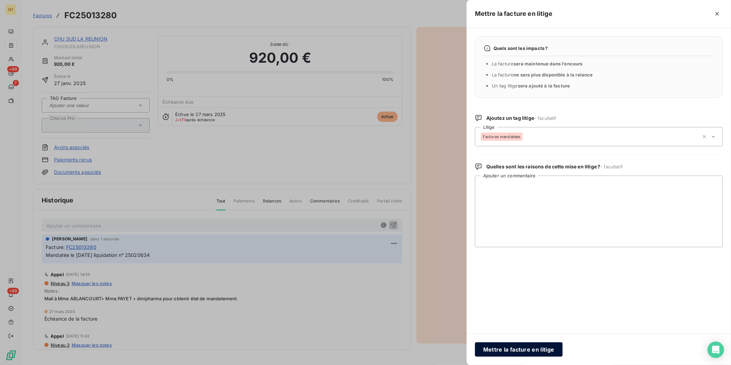
click at [535, 346] on button "Mettre la facture en litige" at bounding box center [519, 349] width 88 height 14
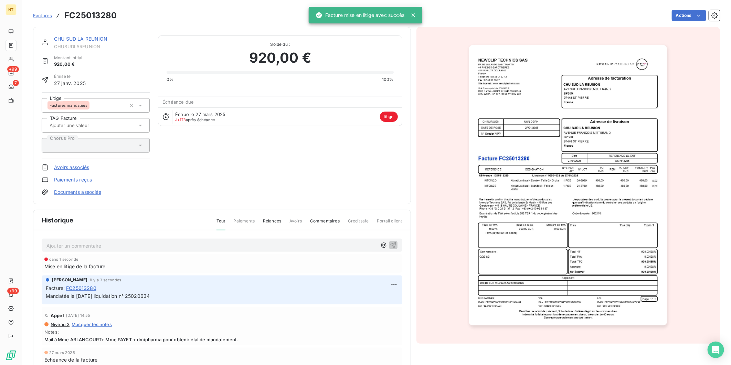
click at [100, 38] on link "CHU SUD LA REUNION" at bounding box center [81, 39] width 54 height 6
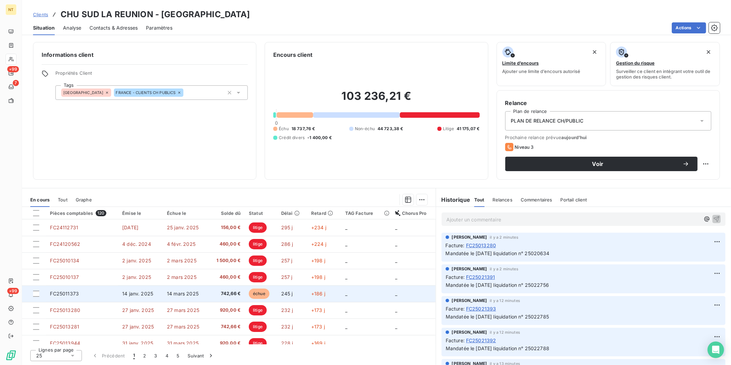
click at [109, 294] on td "FC25011373" at bounding box center [82, 293] width 72 height 17
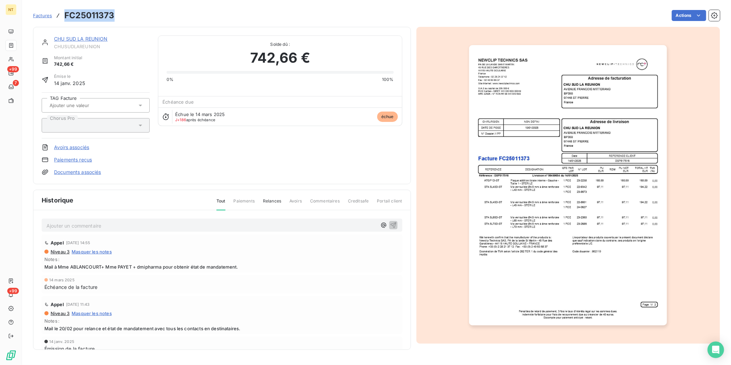
drag, startPoint x: 115, startPoint y: 13, endPoint x: 65, endPoint y: 20, distance: 49.6
click at [65, 20] on div "Factures FC25011373 Actions" at bounding box center [376, 15] width 687 height 14
copy h3 "FC25011373"
drag, startPoint x: 103, startPoint y: 38, endPoint x: 106, endPoint y: 41, distance: 3.7
click at [103, 38] on link "CHU SUD LA REUNION" at bounding box center [81, 39] width 54 height 6
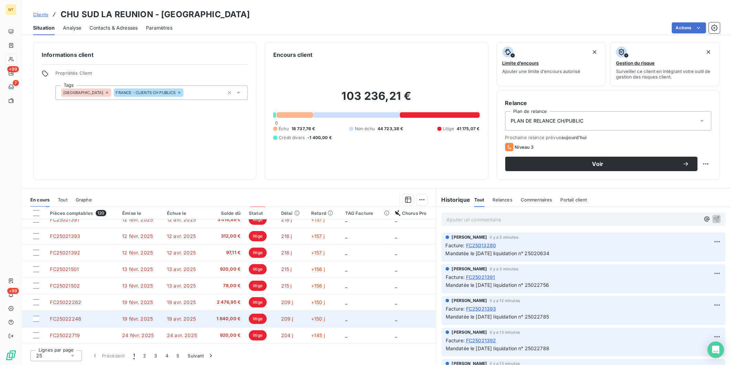
scroll to position [288, 0]
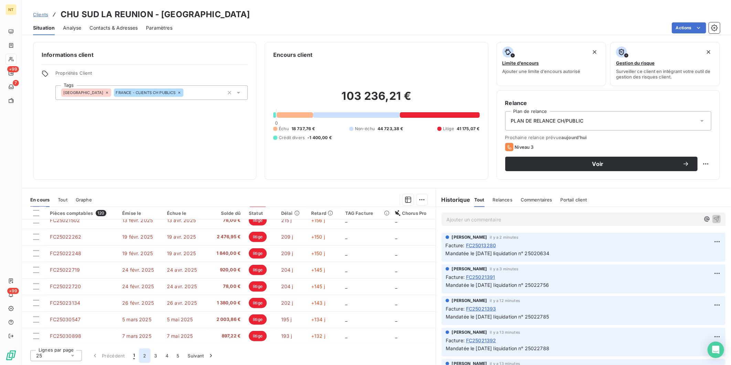
click at [147, 358] on button "2" at bounding box center [144, 355] width 11 height 14
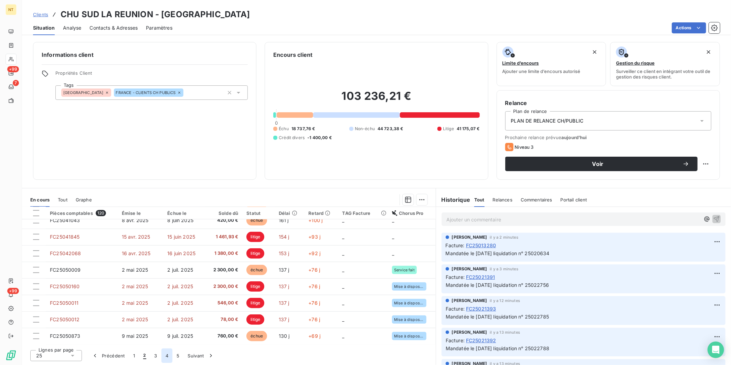
click at [161, 355] on button "4" at bounding box center [166, 355] width 11 height 14
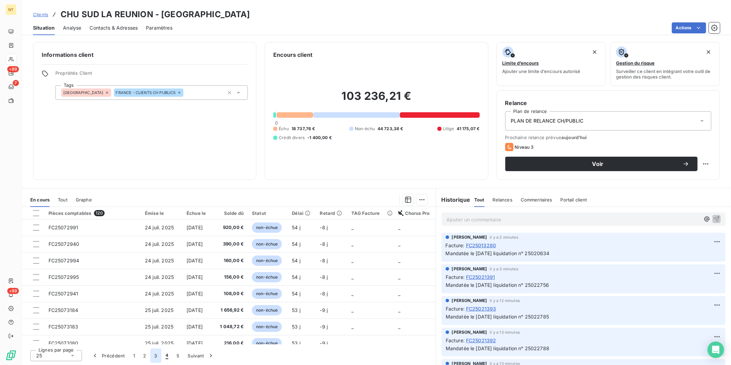
click at [157, 358] on button "3" at bounding box center [155, 355] width 11 height 14
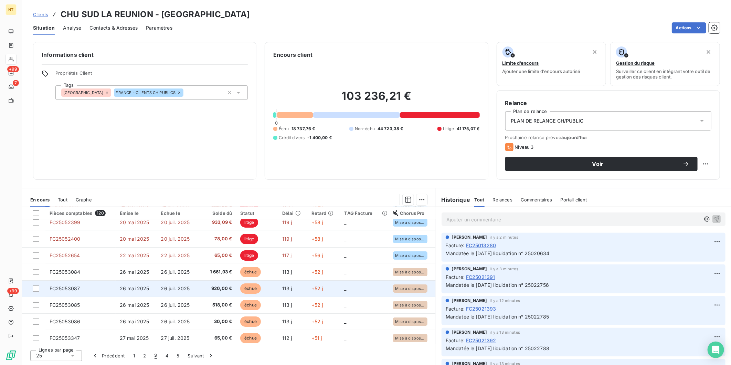
scroll to position [76, 0]
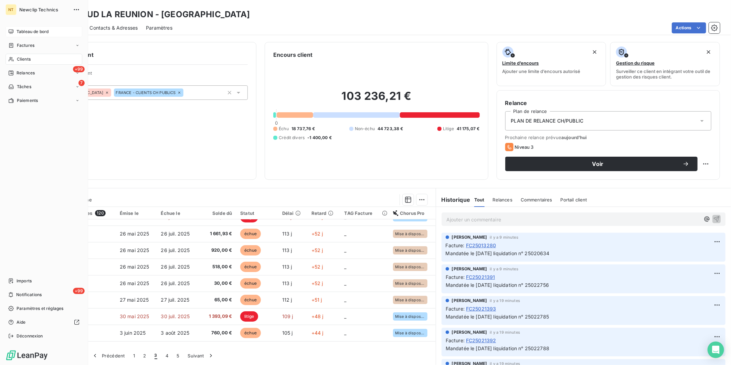
drag, startPoint x: 18, startPoint y: 30, endPoint x: 14, endPoint y: 32, distance: 4.2
click at [18, 30] on span "Tableau de bord" at bounding box center [33, 32] width 32 height 6
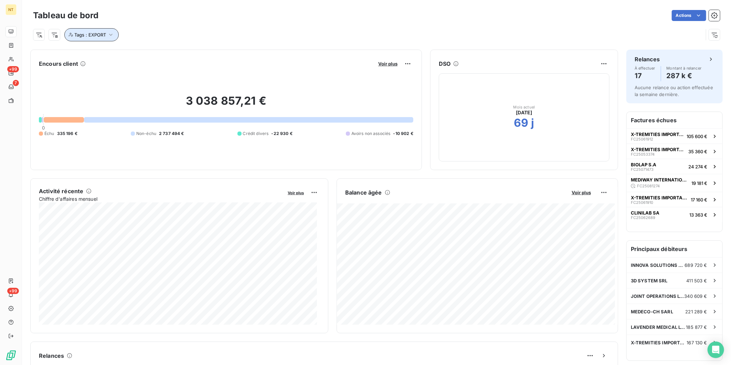
click at [112, 34] on icon "button" at bounding box center [110, 34] width 7 height 7
click at [167, 53] on icon at bounding box center [167, 53] width 4 height 4
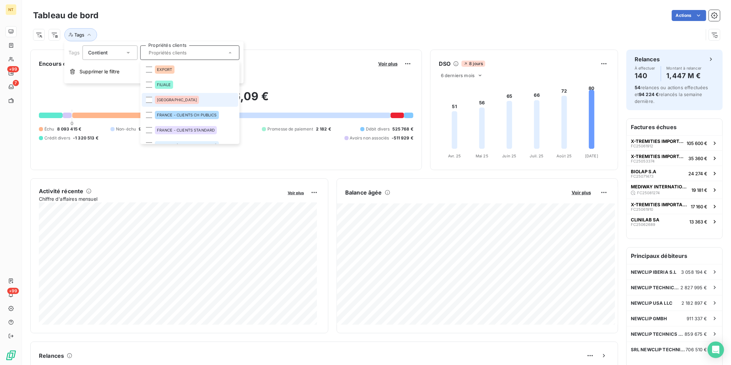
click at [152, 99] on li "[GEOGRAPHIC_DATA]" at bounding box center [189, 100] width 96 height 14
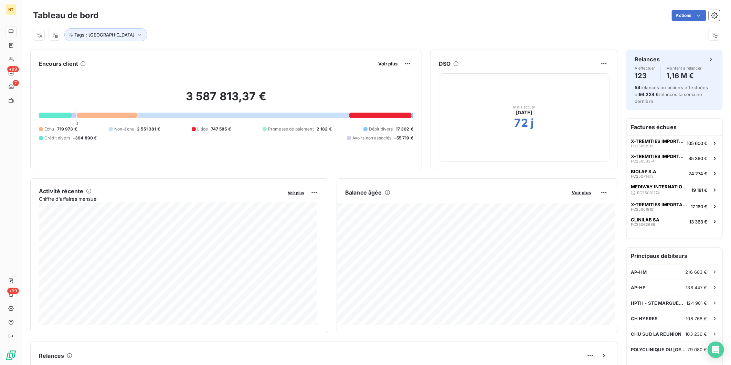
click at [238, 28] on div "Tags : FRANCE" at bounding box center [368, 34] width 670 height 13
click at [386, 63] on span "Voir plus" at bounding box center [387, 64] width 19 height 6
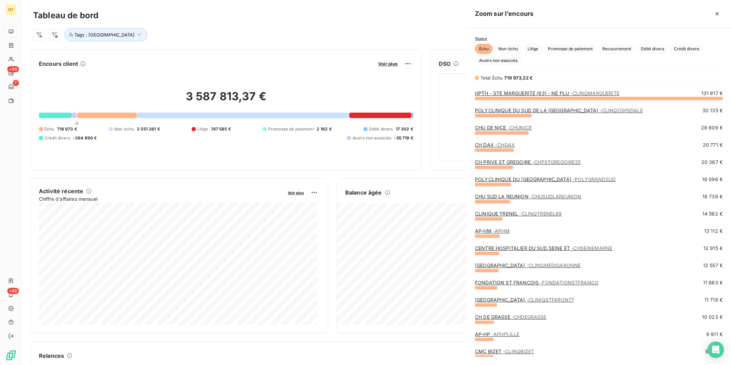
scroll to position [260, 258]
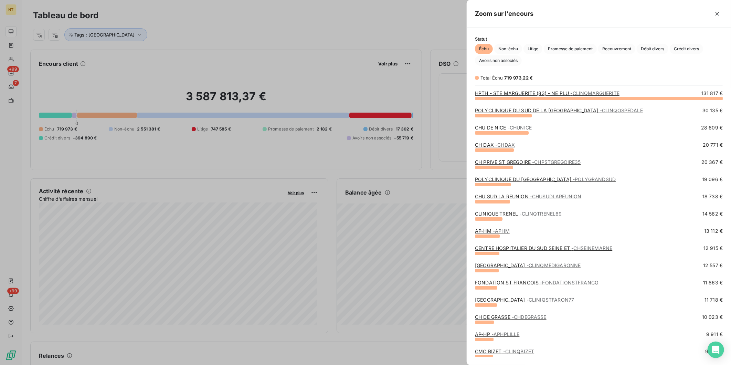
click at [528, 94] on link "HPTH - STE MARGUERITE (83) - NE PLU - CLINQMARGUERITE" at bounding box center [547, 93] width 144 height 6
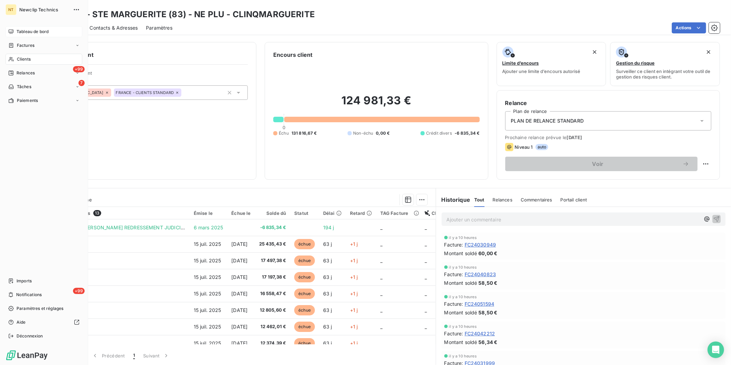
click at [19, 31] on span "Tableau de bord" at bounding box center [33, 32] width 32 height 6
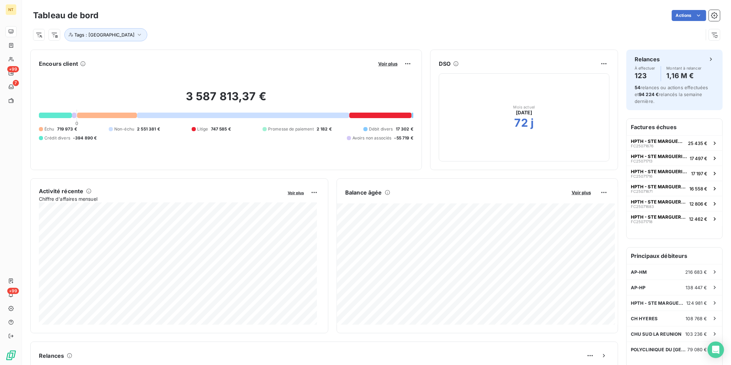
click at [498, 34] on div "Tags : FRANCE" at bounding box center [368, 34] width 670 height 13
click at [386, 65] on span "Voir plus" at bounding box center [387, 64] width 19 height 6
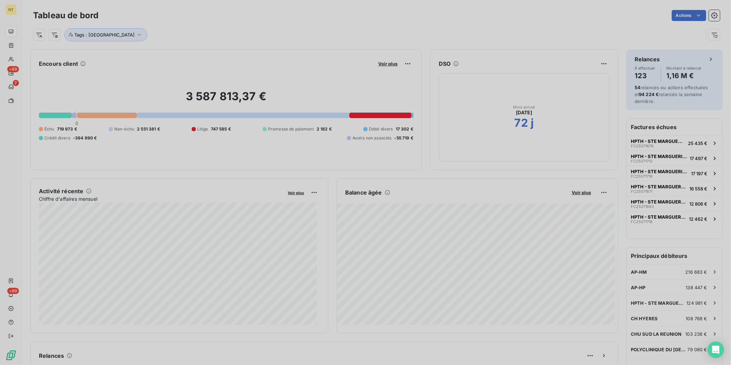
scroll to position [260, 258]
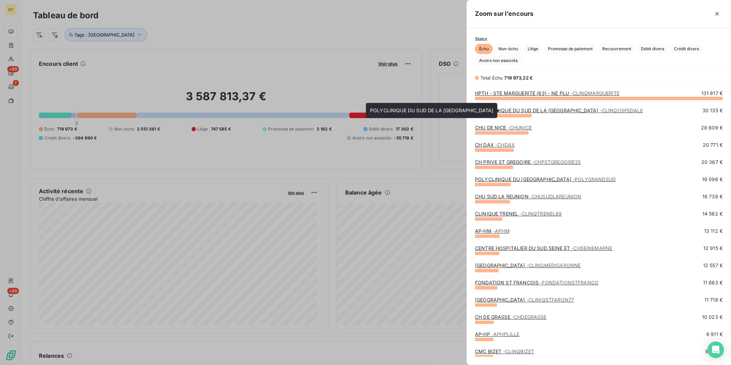
click at [600, 109] on span "- CLINQOSPEDALE" at bounding box center [621, 110] width 43 height 6
